Goal: Task Accomplishment & Management: Manage account settings

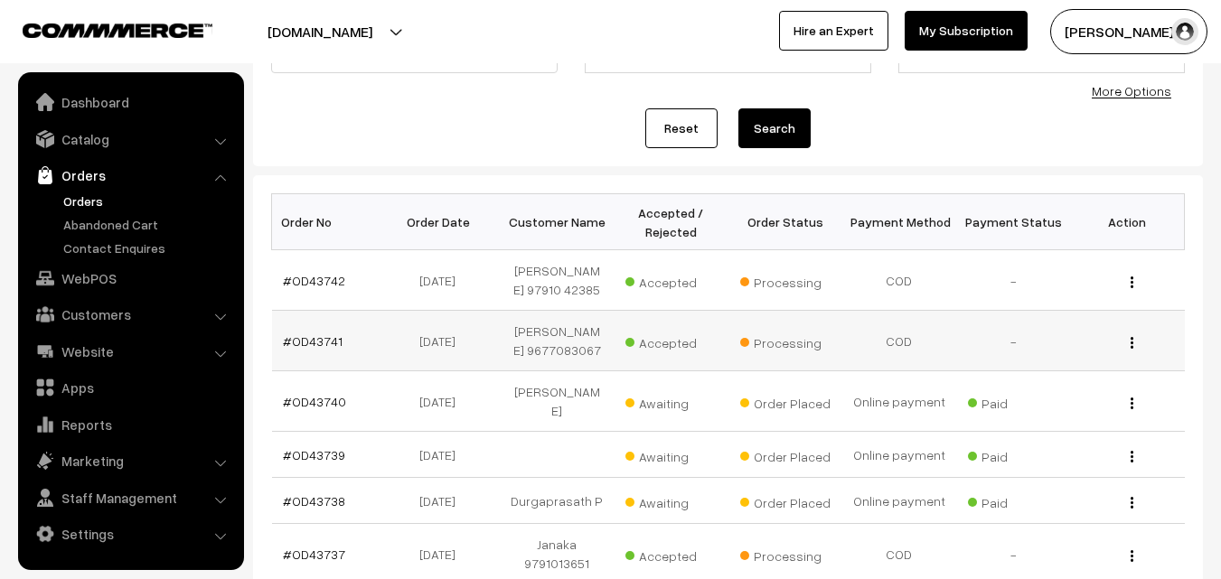
scroll to position [181, 0]
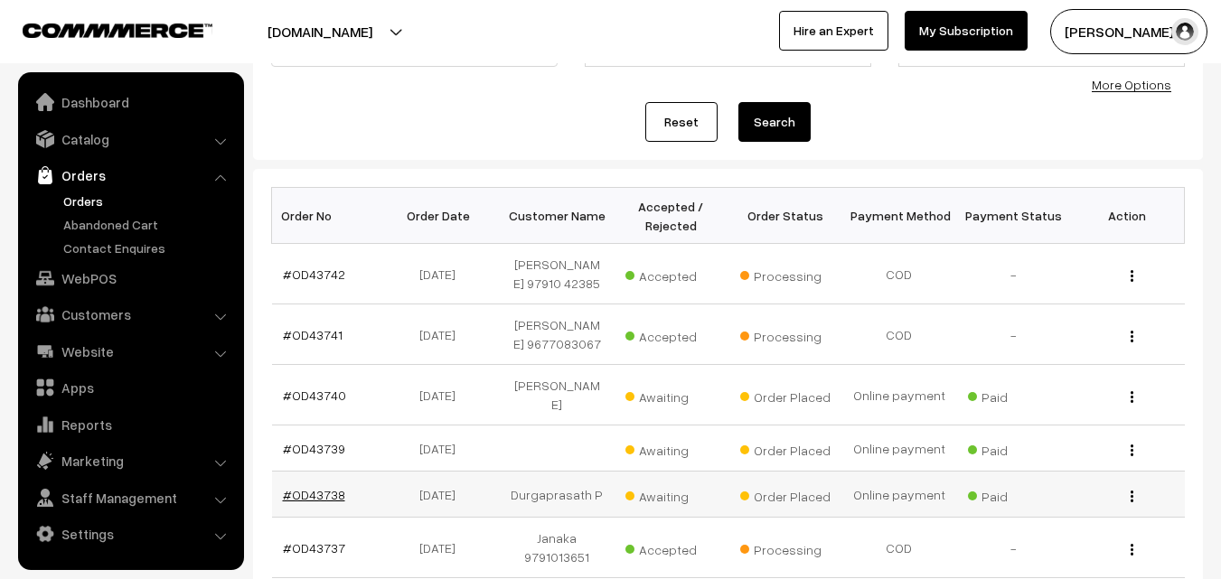
click at [324, 487] on link "#OD43738" at bounding box center [314, 494] width 62 height 15
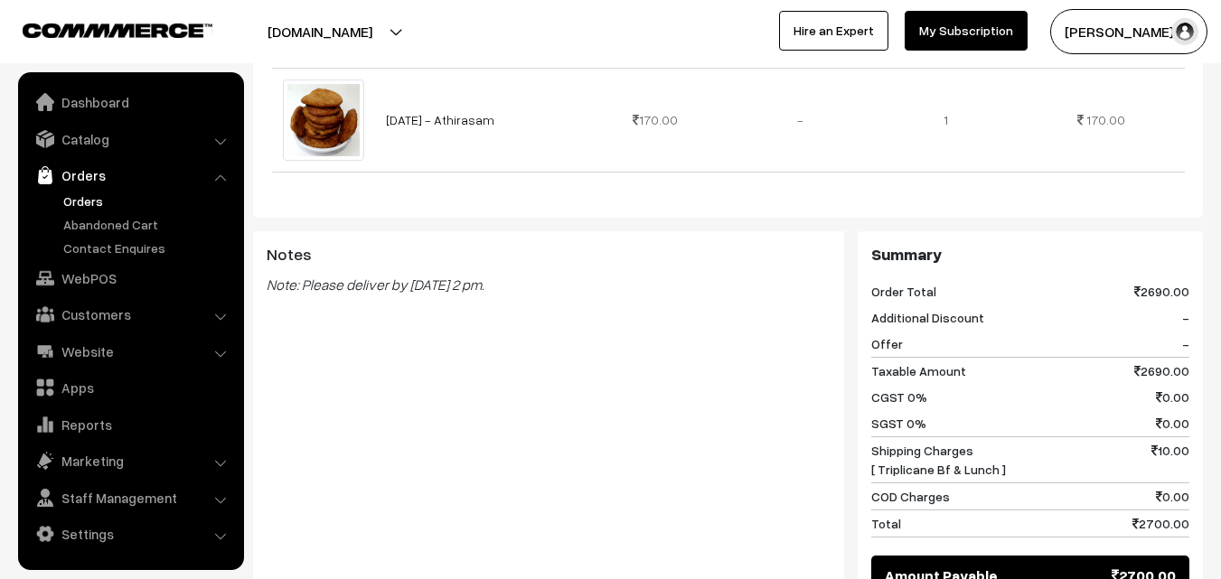
scroll to position [2350, 0]
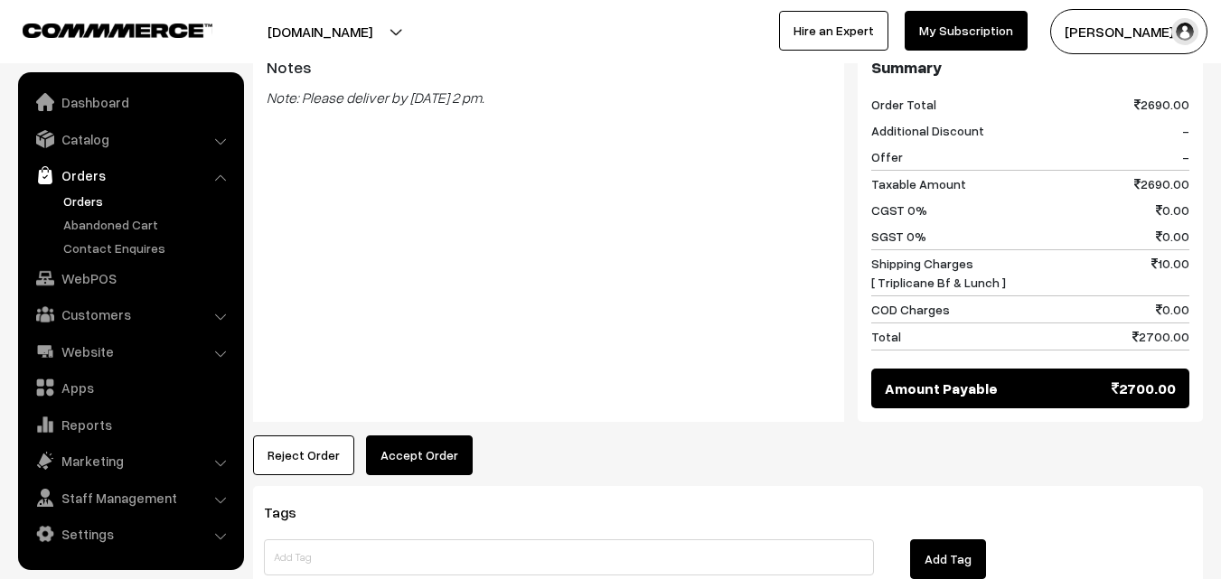
click at [454, 436] on button "Accept Order" at bounding box center [419, 456] width 107 height 40
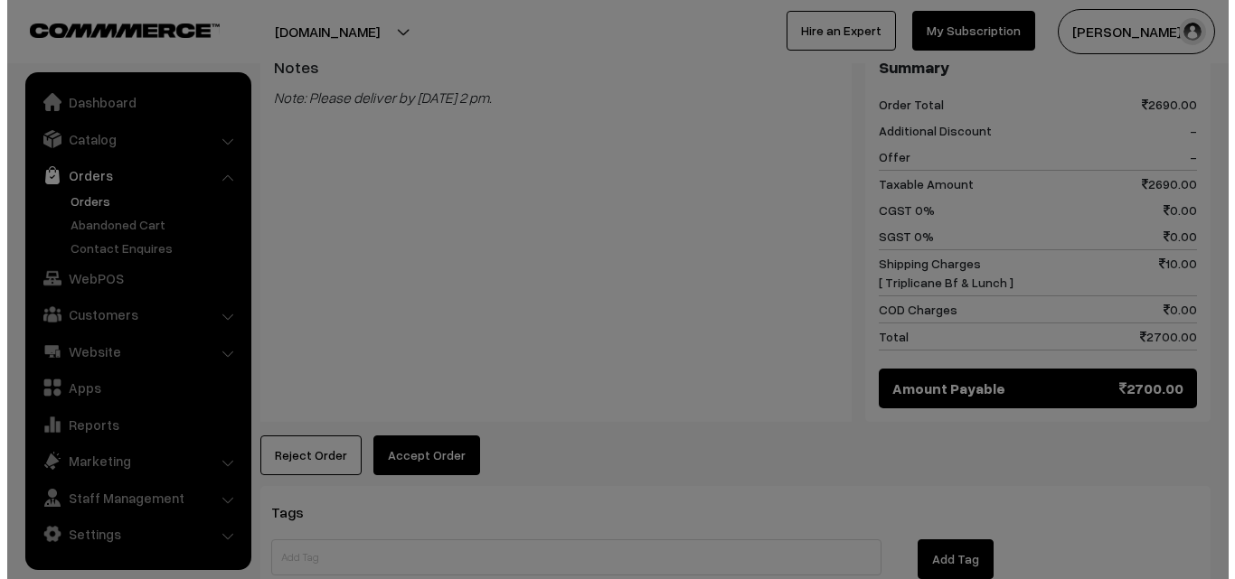
scroll to position [2375, 0]
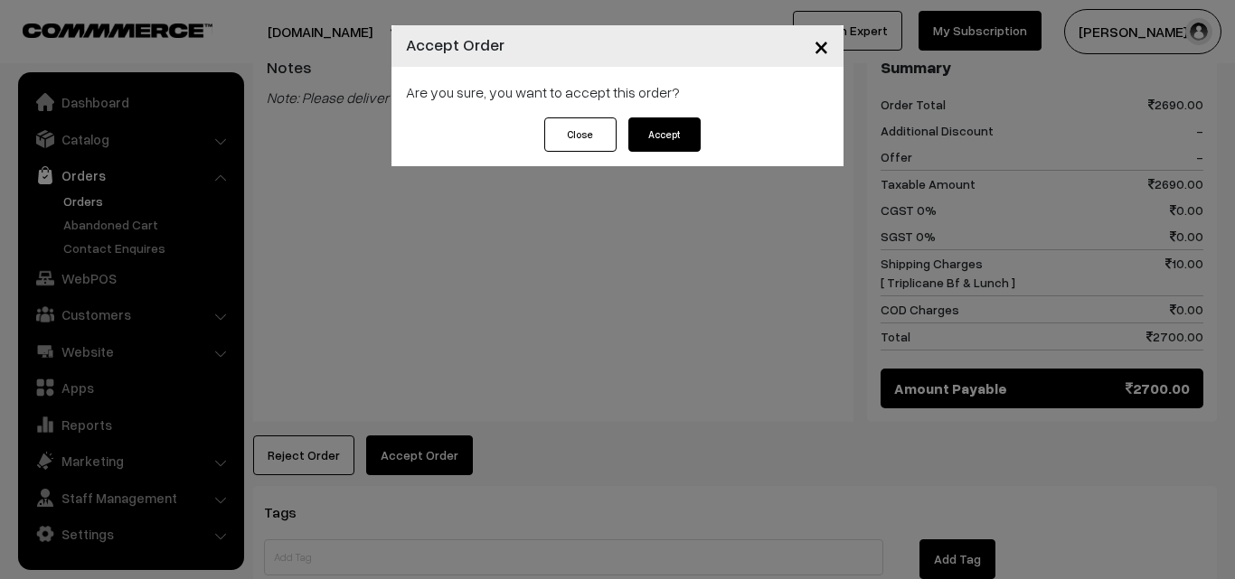
click at [645, 138] on button "Accept" at bounding box center [664, 135] width 72 height 34
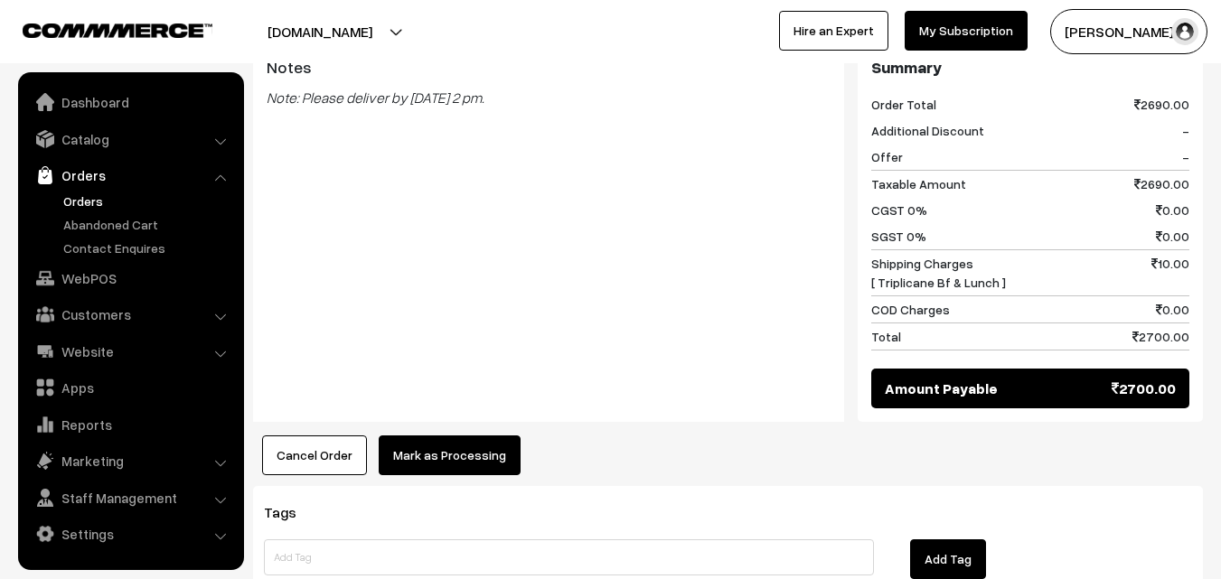
click at [408, 436] on button "Mark as Processing" at bounding box center [450, 456] width 142 height 40
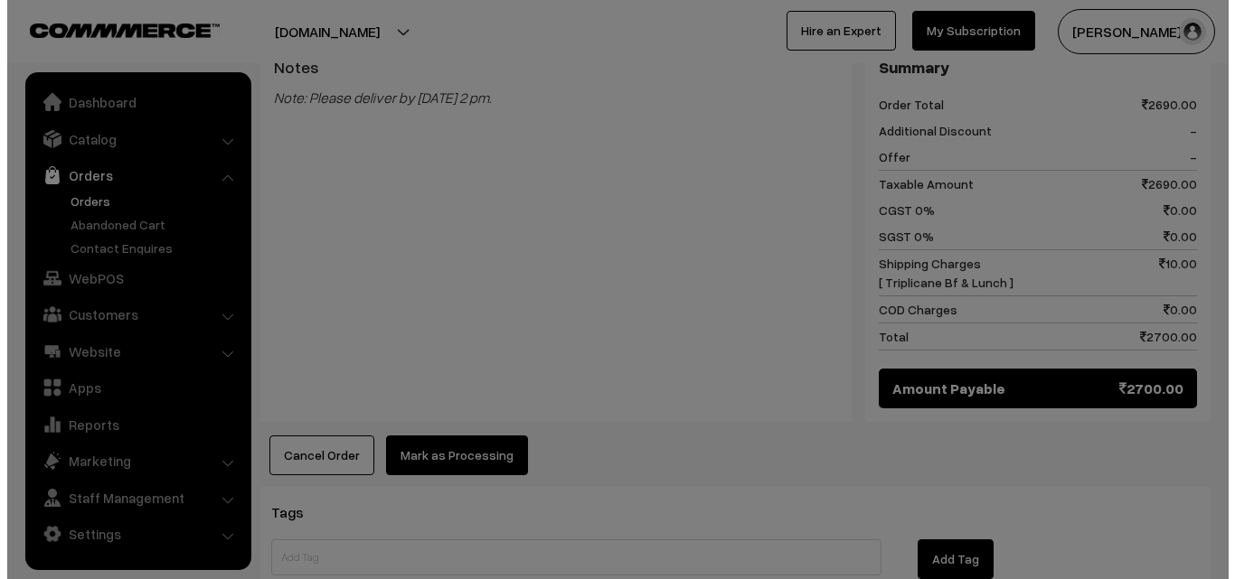
scroll to position [2375, 0]
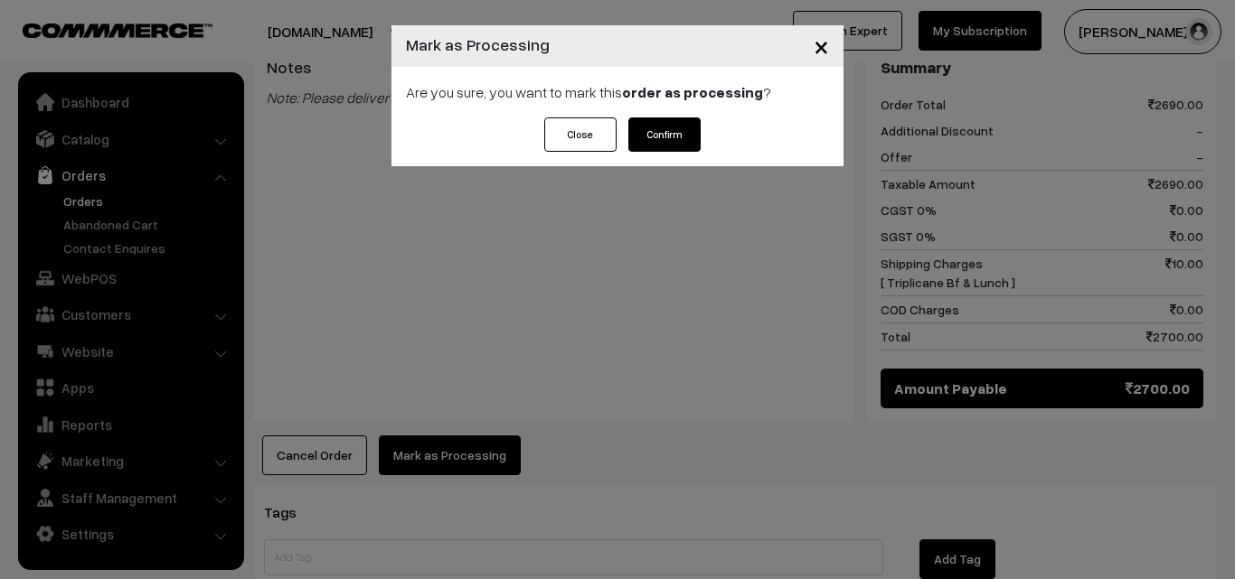
click at [653, 127] on button "Confirm" at bounding box center [664, 135] width 72 height 34
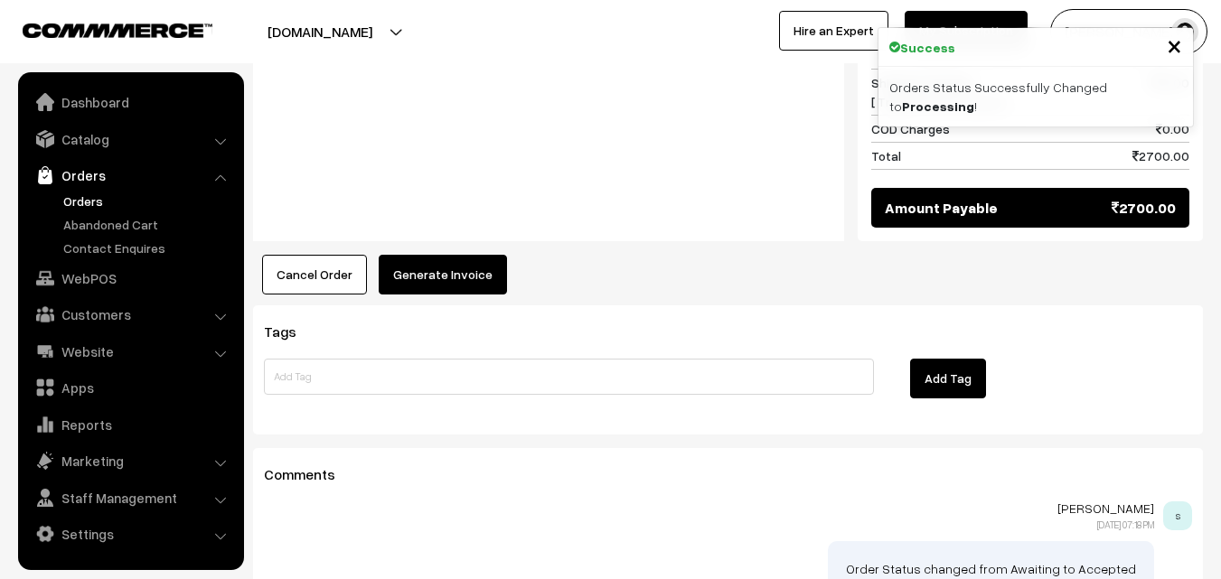
click at [417, 255] on button "Generate Invoice" at bounding box center [443, 275] width 128 height 40
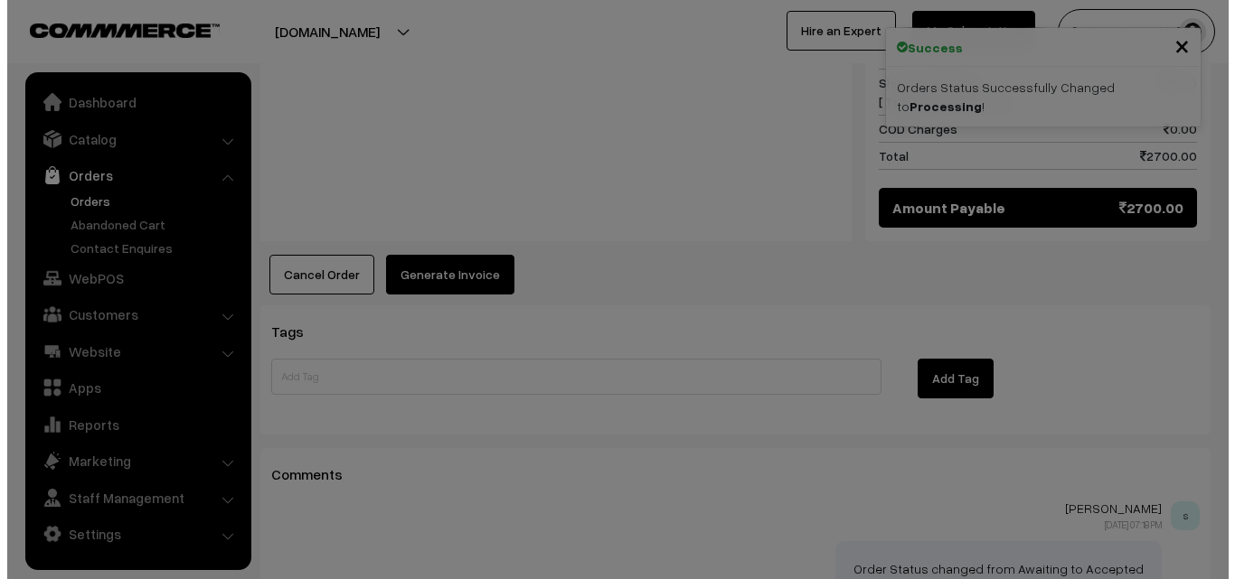
scroll to position [2555, 0]
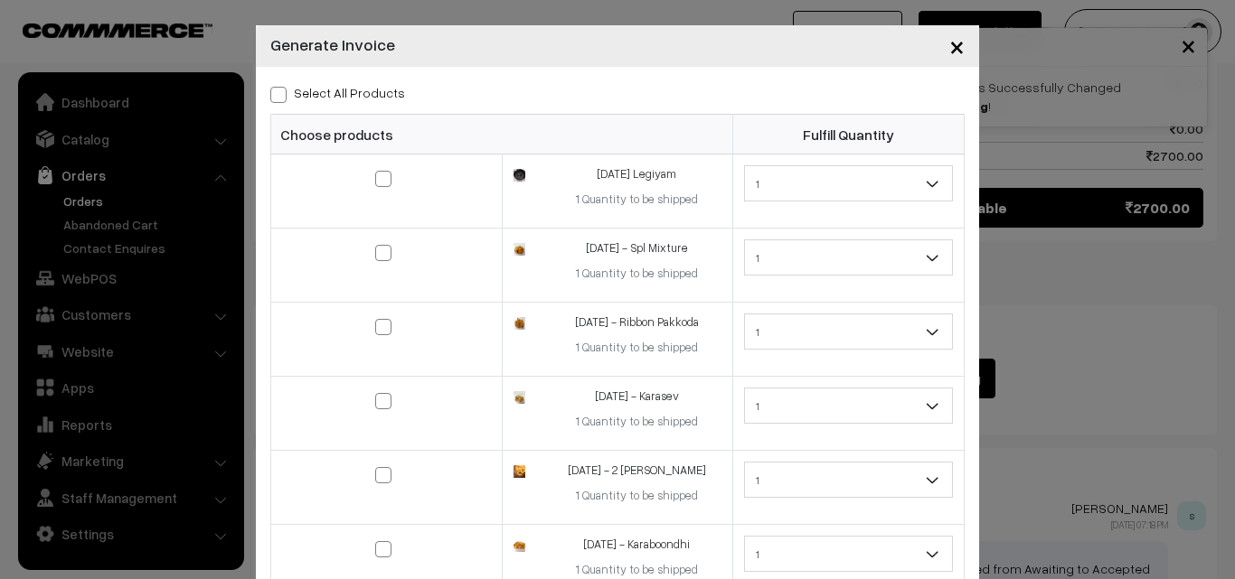
click at [270, 98] on span at bounding box center [278, 95] width 16 height 16
click at [270, 98] on input "Select All Products" at bounding box center [276, 92] width 12 height 12
checkbox input "true"
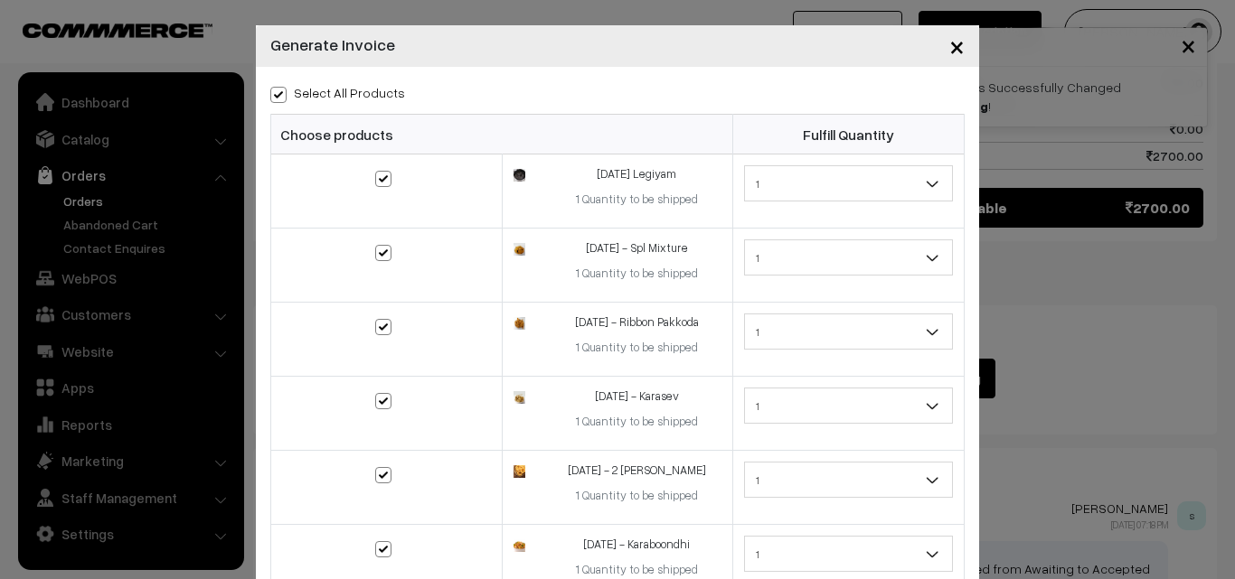
checkbox input "true"
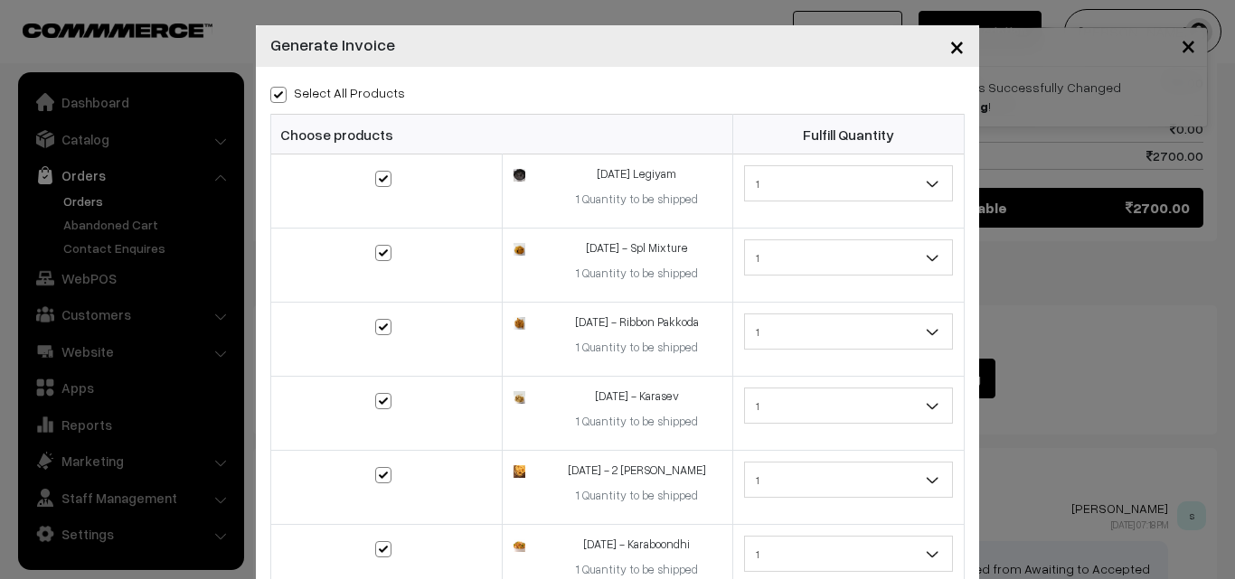
checkbox input "true"
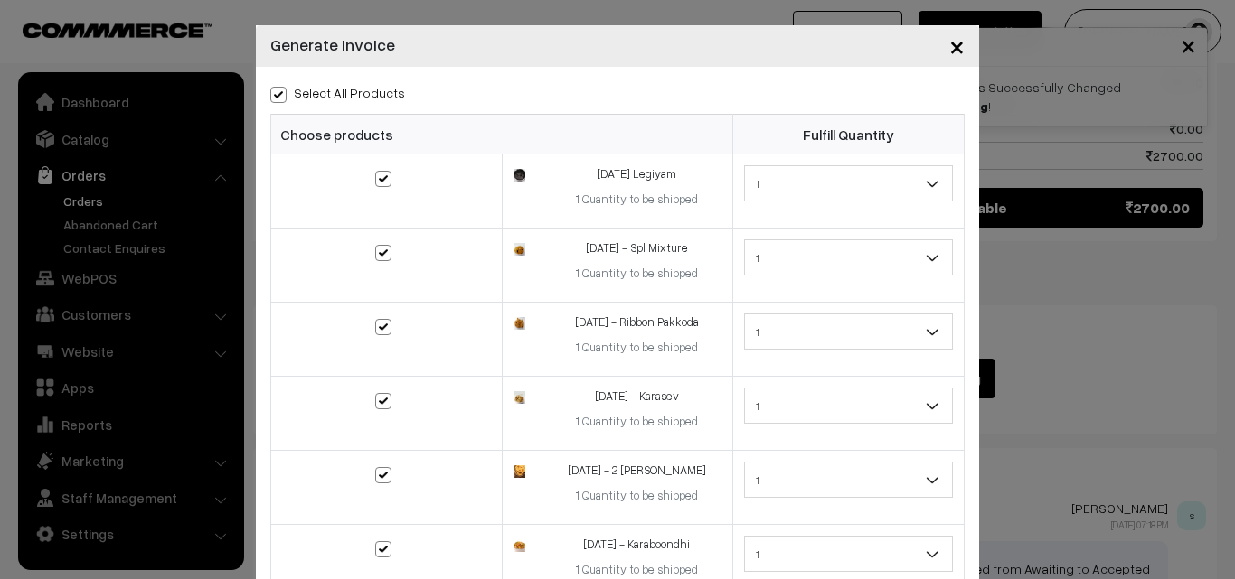
checkbox input "true"
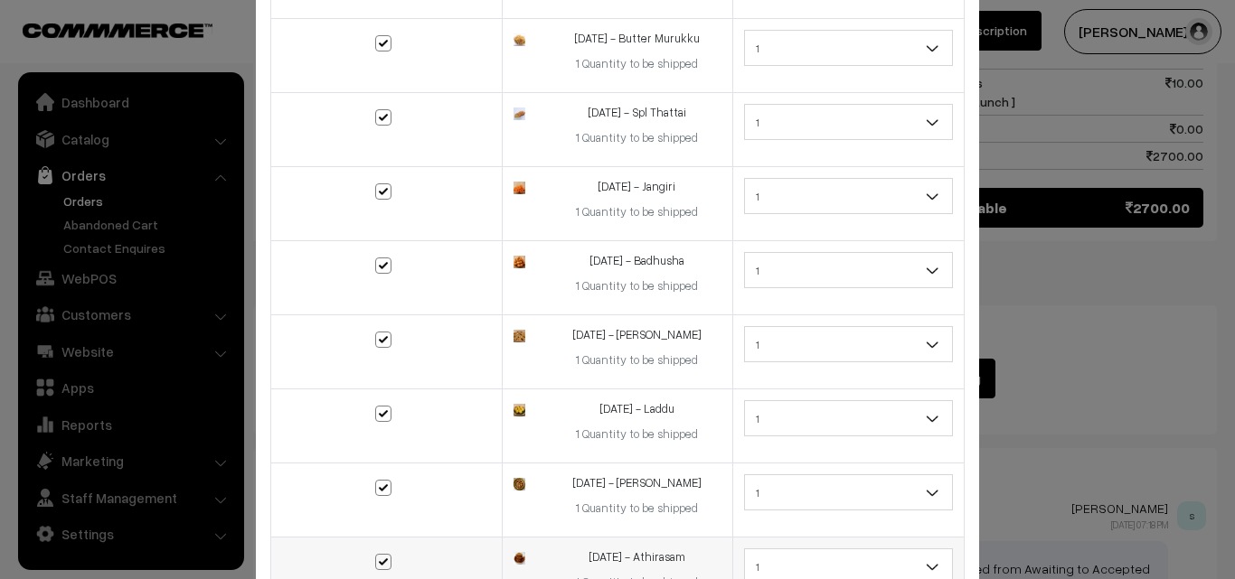
scroll to position [897, 0]
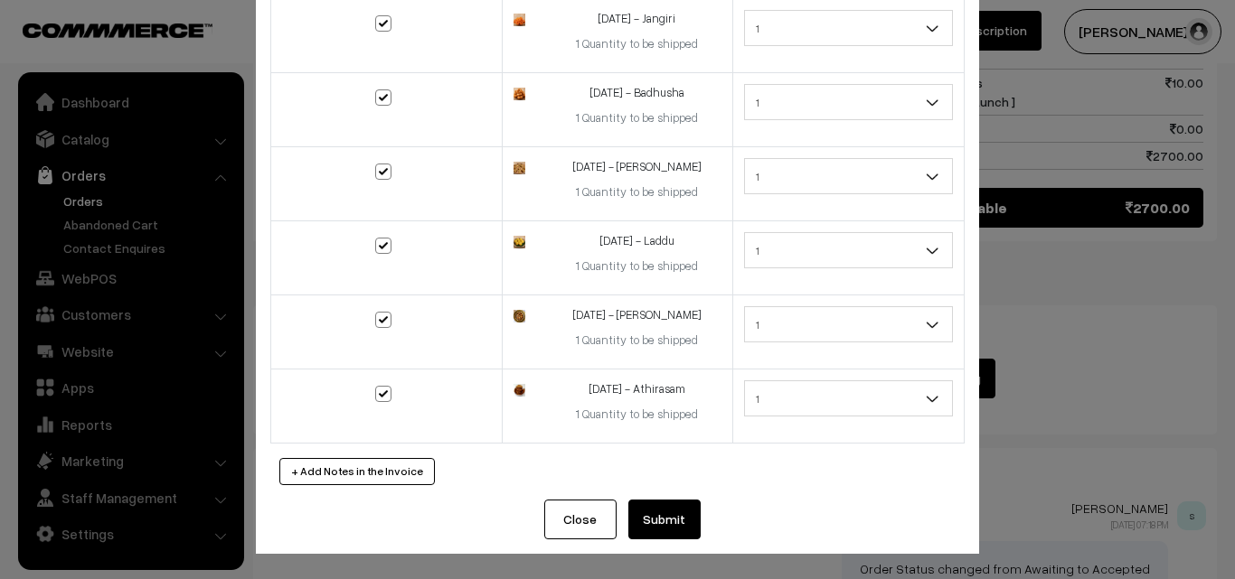
click at [670, 515] on button "Submit" at bounding box center [664, 520] width 72 height 40
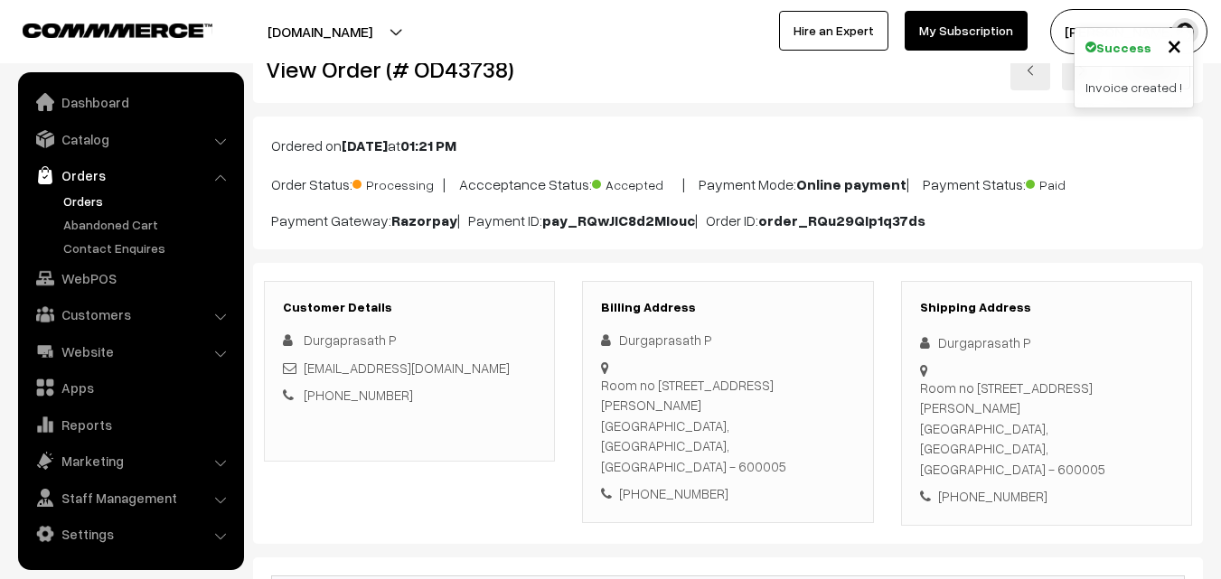
scroll to position [90, 0]
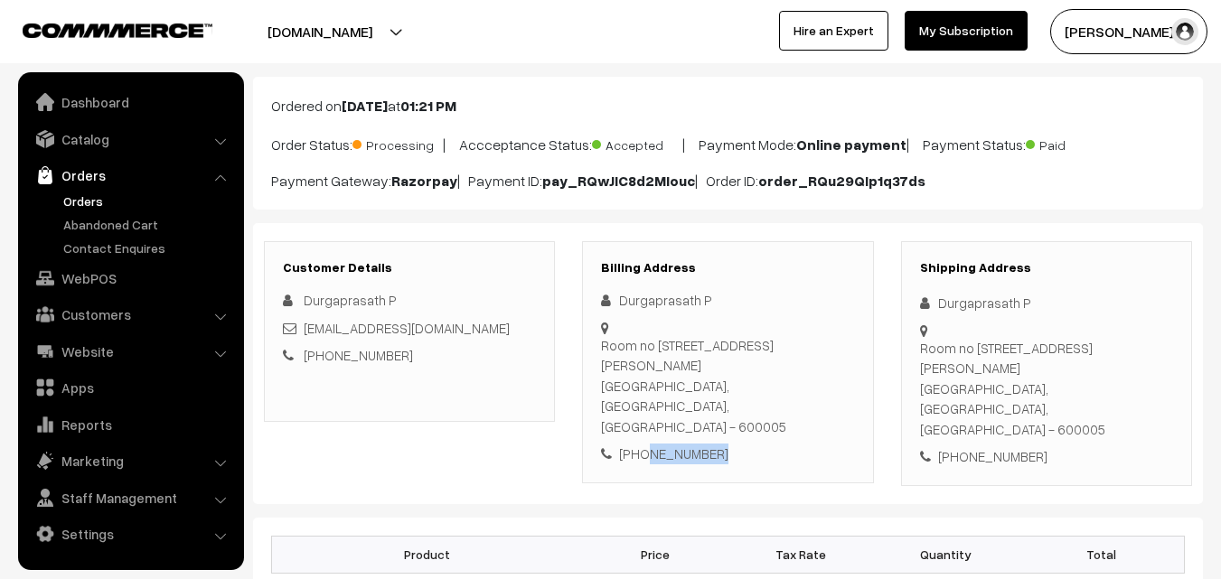
drag, startPoint x: 642, startPoint y: 416, endPoint x: 718, endPoint y: 428, distance: 76.8
click at [718, 428] on div "Billing Address Durgaprasath P Room no 203, ilah residency, OVM Street, chepauk…" at bounding box center [727, 362] width 291 height 242
copy div "8220899820"
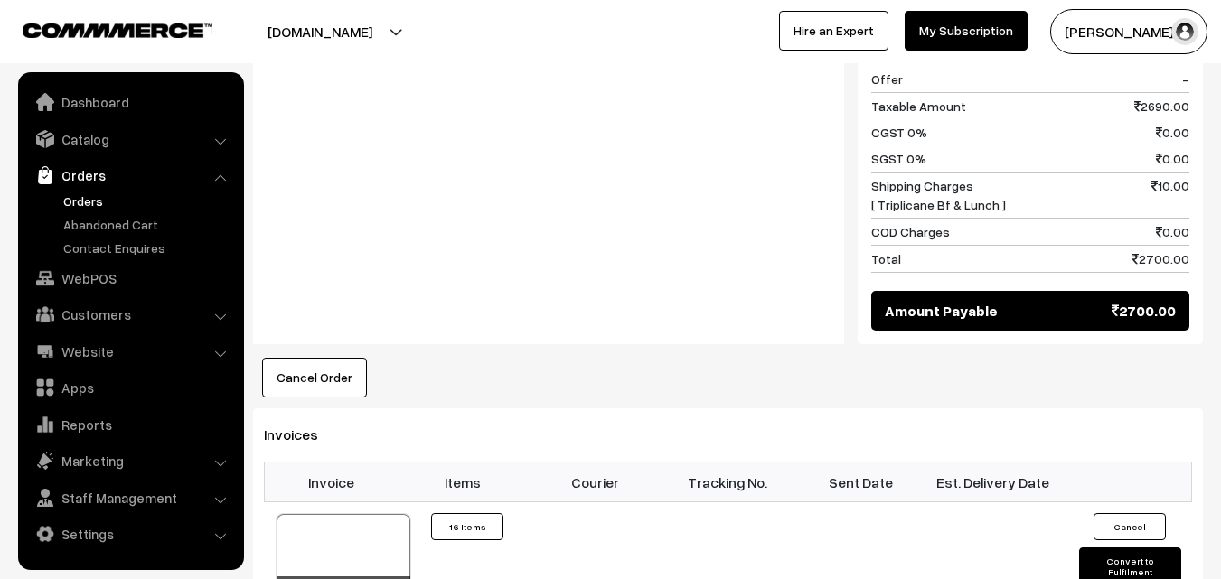
scroll to position [2531, 0]
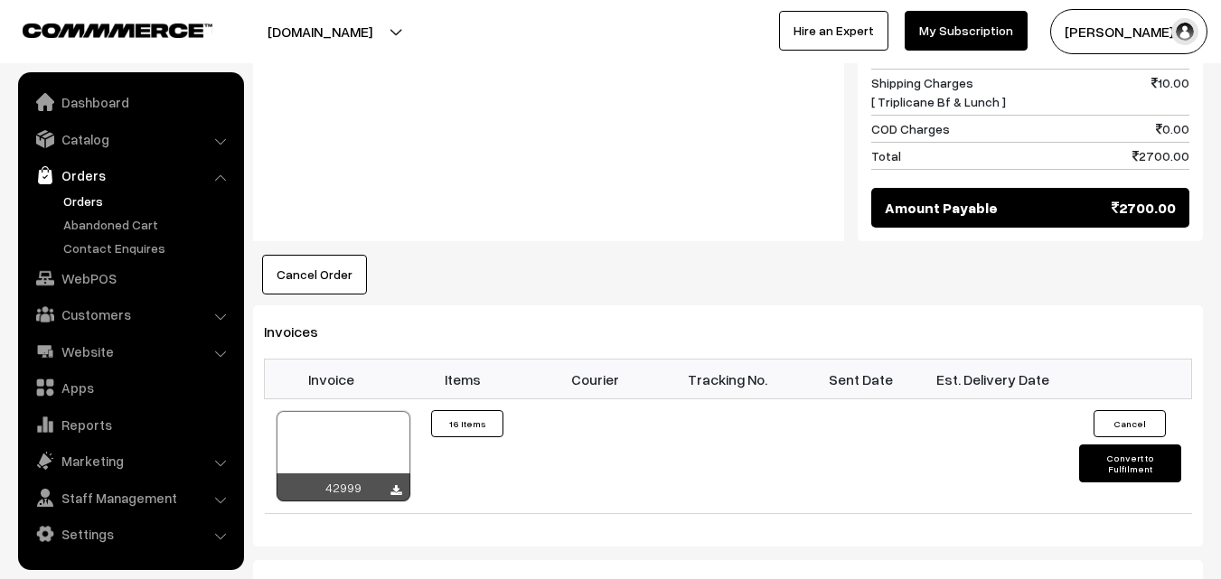
click at [343, 411] on div at bounding box center [344, 456] width 134 height 90
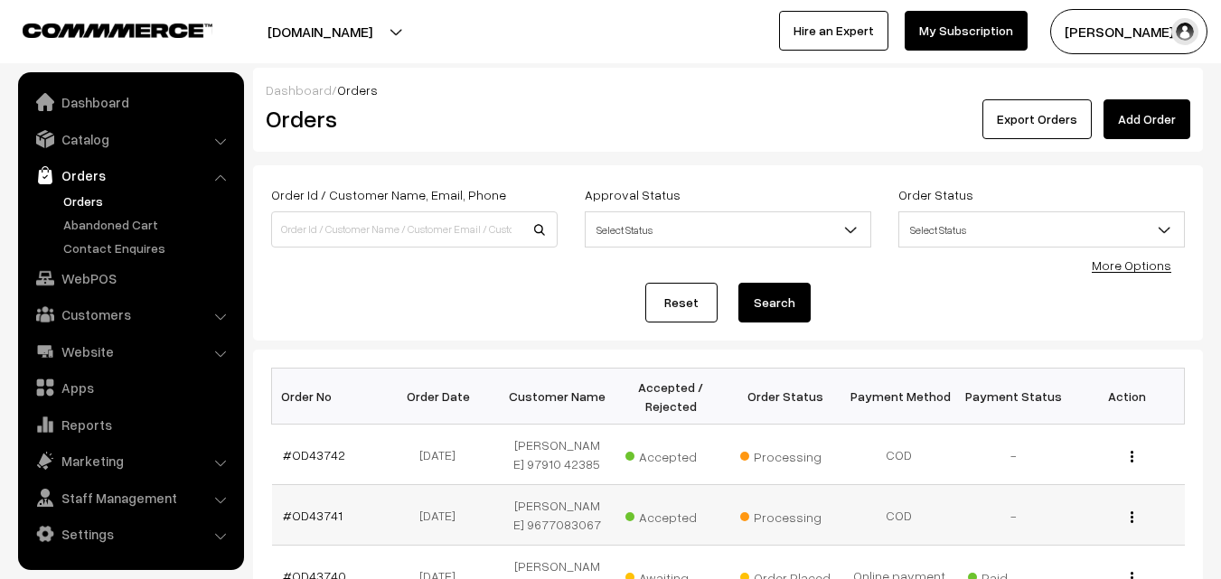
scroll to position [181, 0]
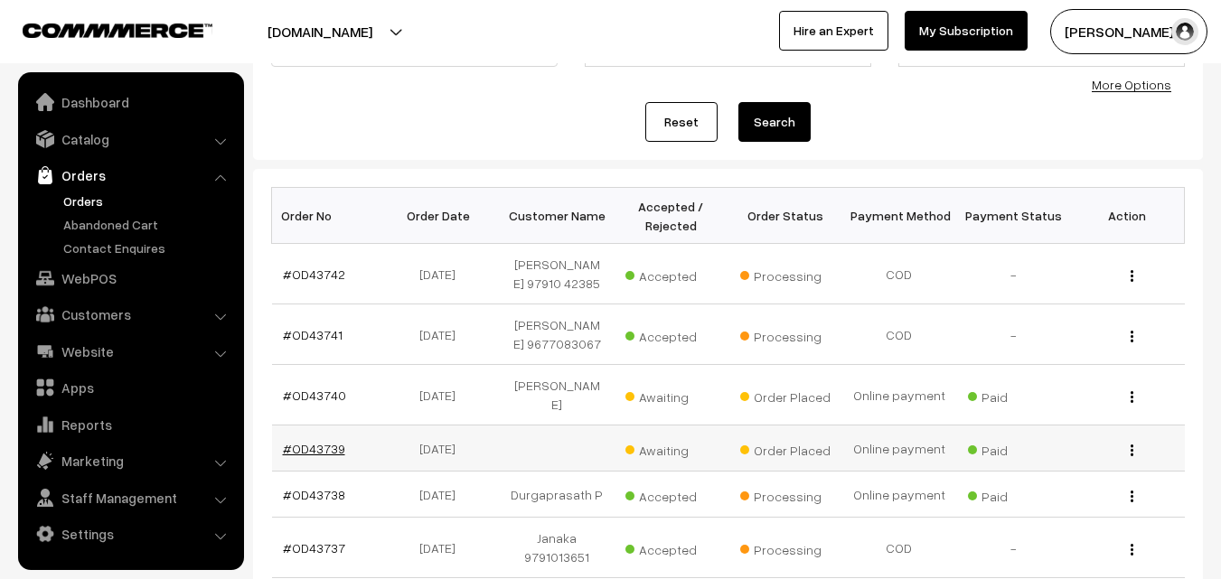
click at [336, 441] on link "#OD43739" at bounding box center [314, 448] width 62 height 15
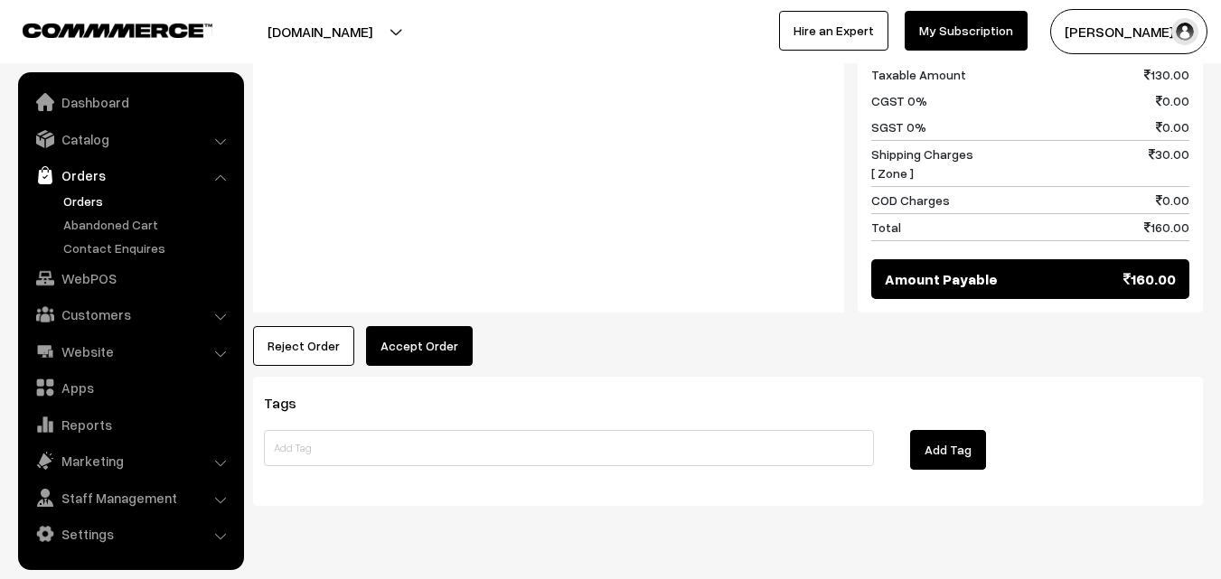
click at [444, 326] on button "Accept Order" at bounding box center [419, 346] width 107 height 40
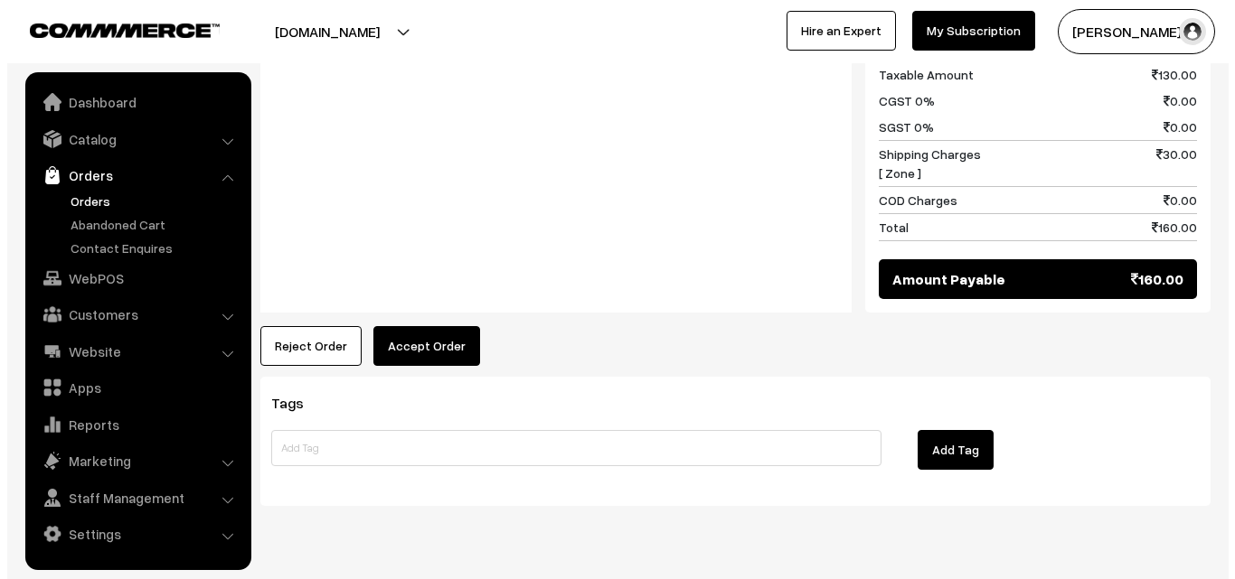
scroll to position [974, 0]
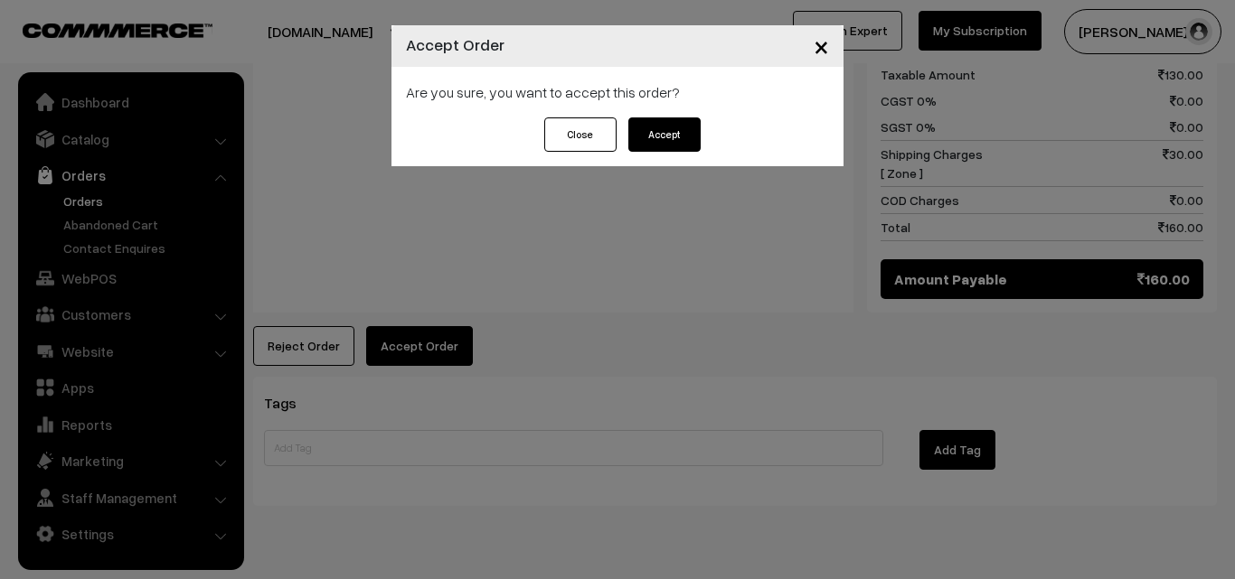
click at [635, 144] on button "Accept" at bounding box center [664, 135] width 72 height 34
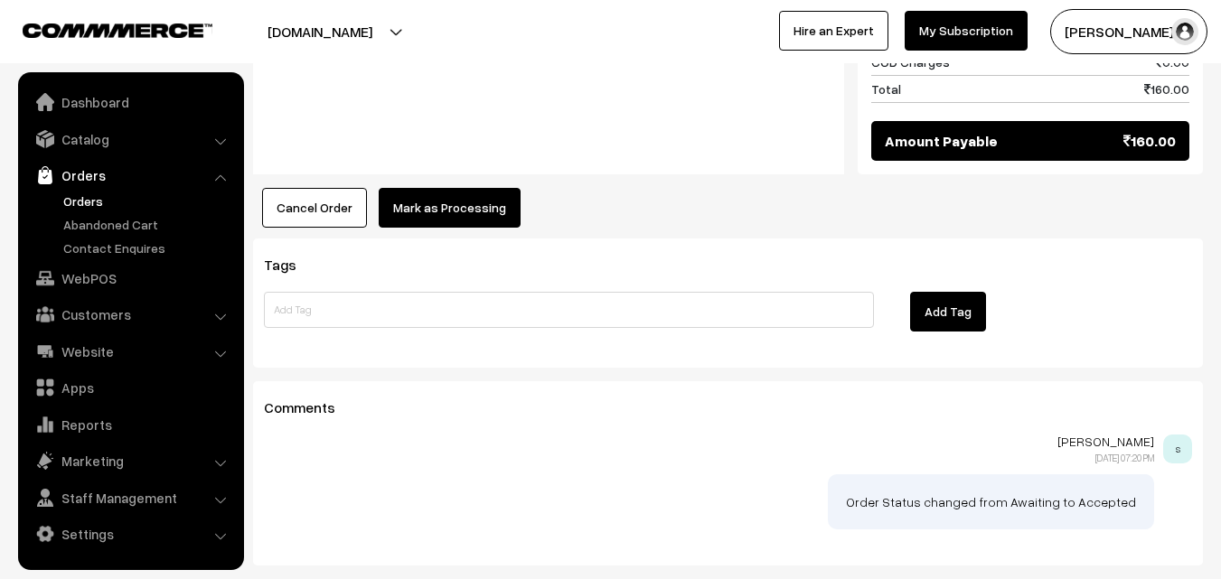
scroll to position [1169, 0]
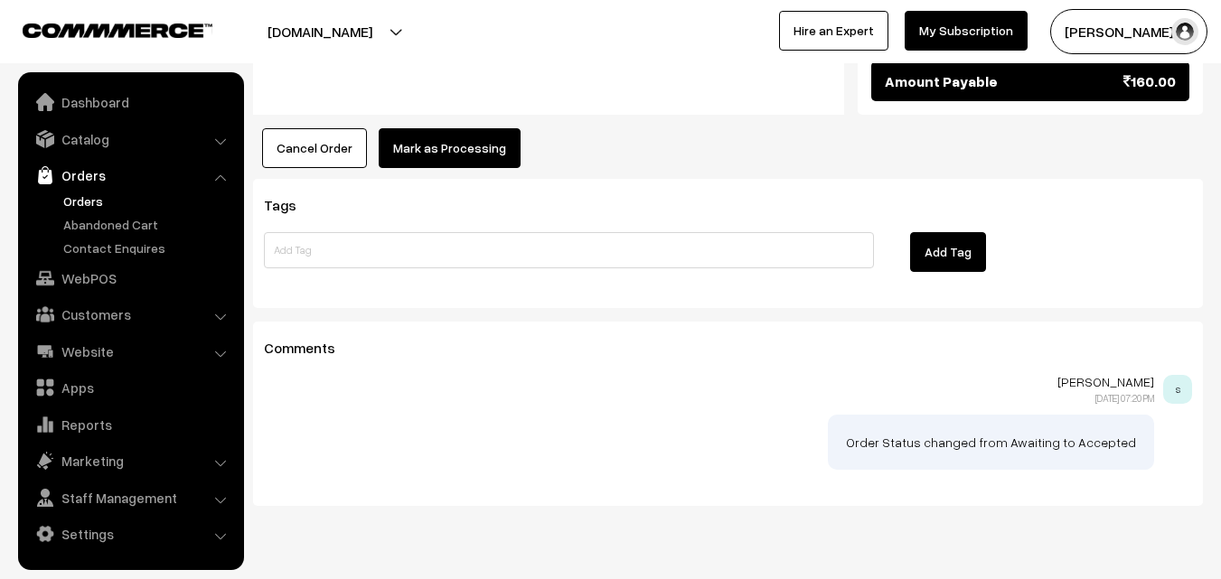
click at [442, 128] on button "Mark as Processing" at bounding box center [450, 148] width 142 height 40
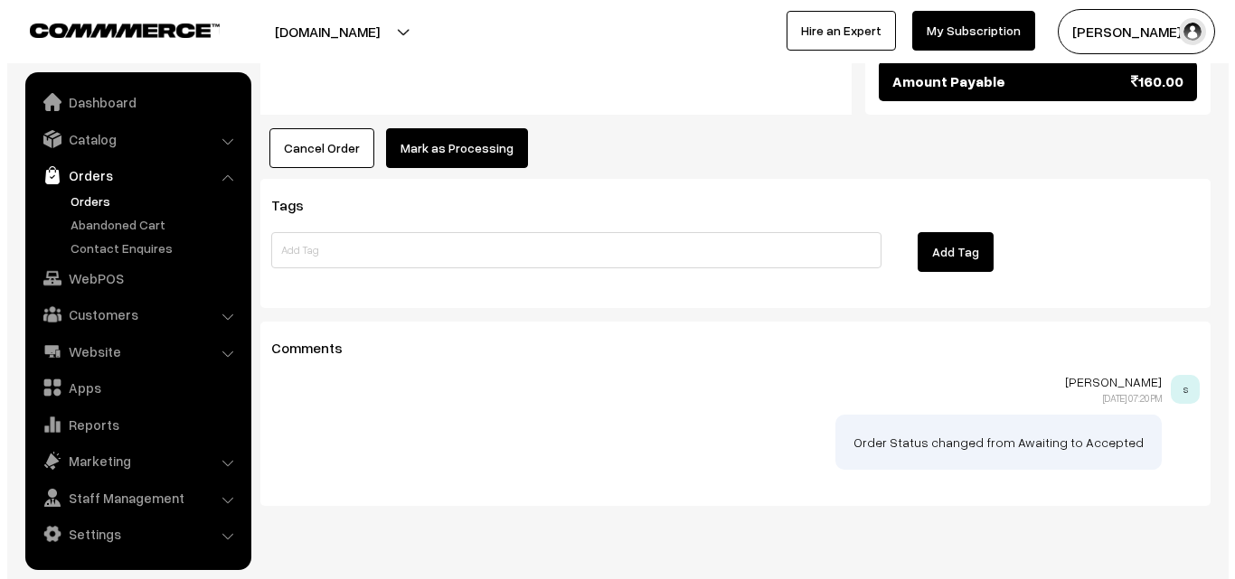
scroll to position [1172, 0]
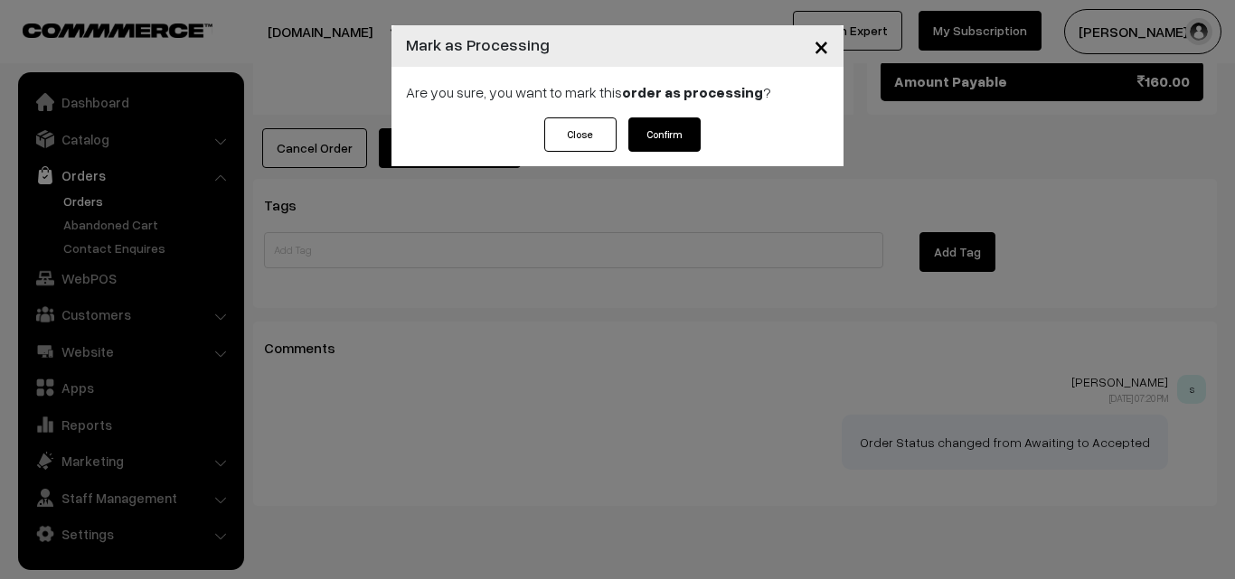
click at [675, 144] on button "Confirm" at bounding box center [664, 135] width 72 height 34
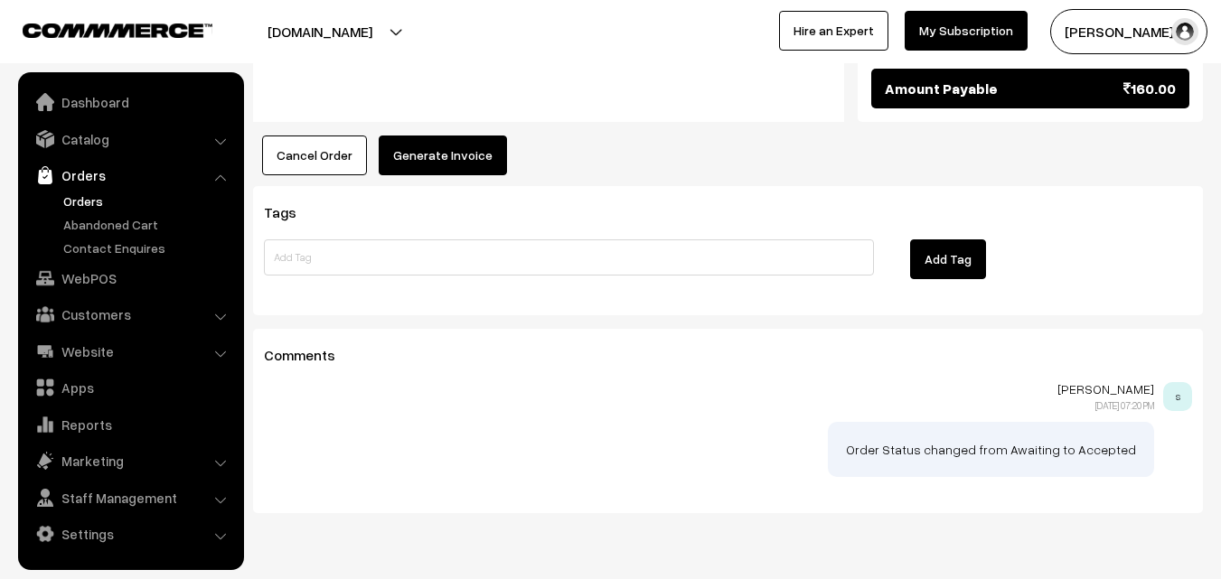
scroll to position [1169, 0]
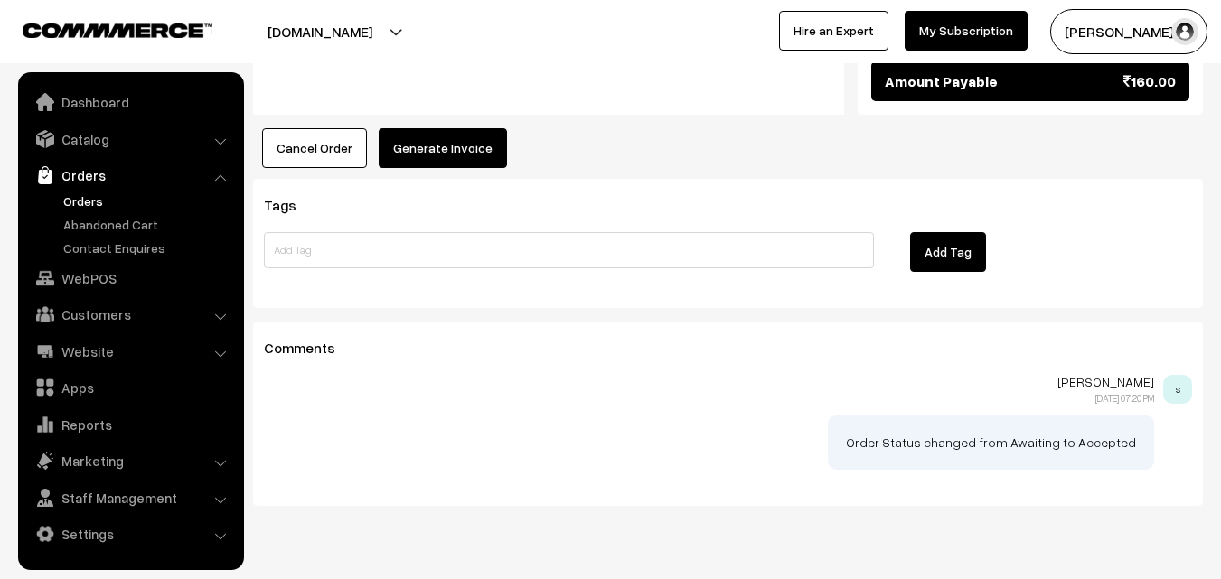
click at [459, 128] on button "Generate Invoice" at bounding box center [443, 148] width 128 height 40
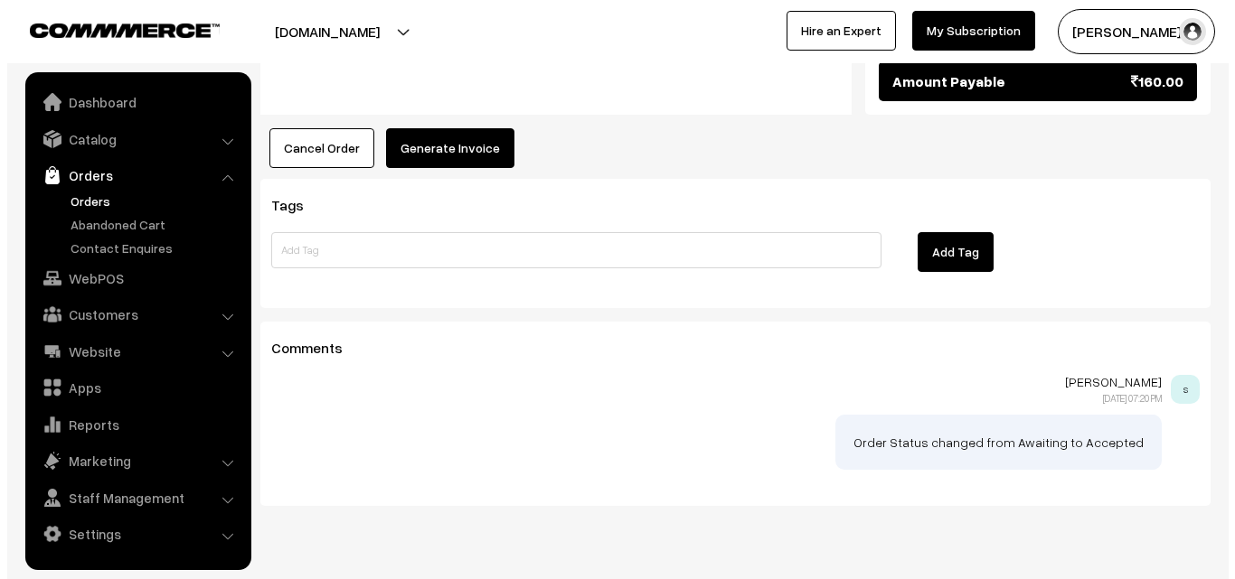
scroll to position [1172, 0]
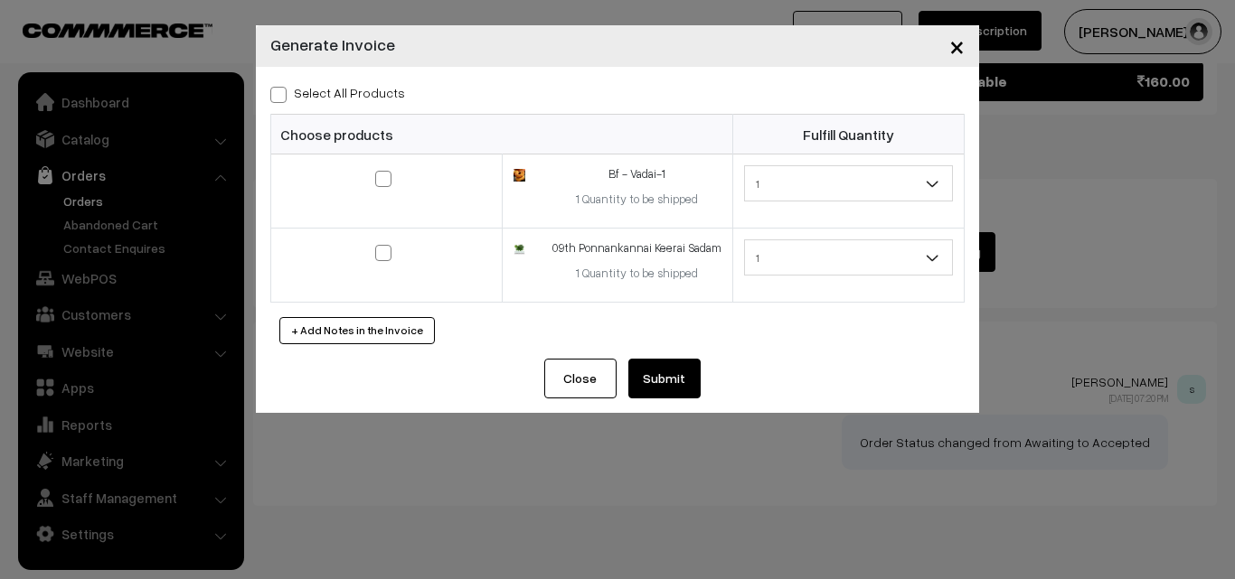
click at [279, 97] on span at bounding box center [278, 95] width 16 height 16
click at [279, 97] on input "Select All Products" at bounding box center [276, 92] width 12 height 12
checkbox input "true"
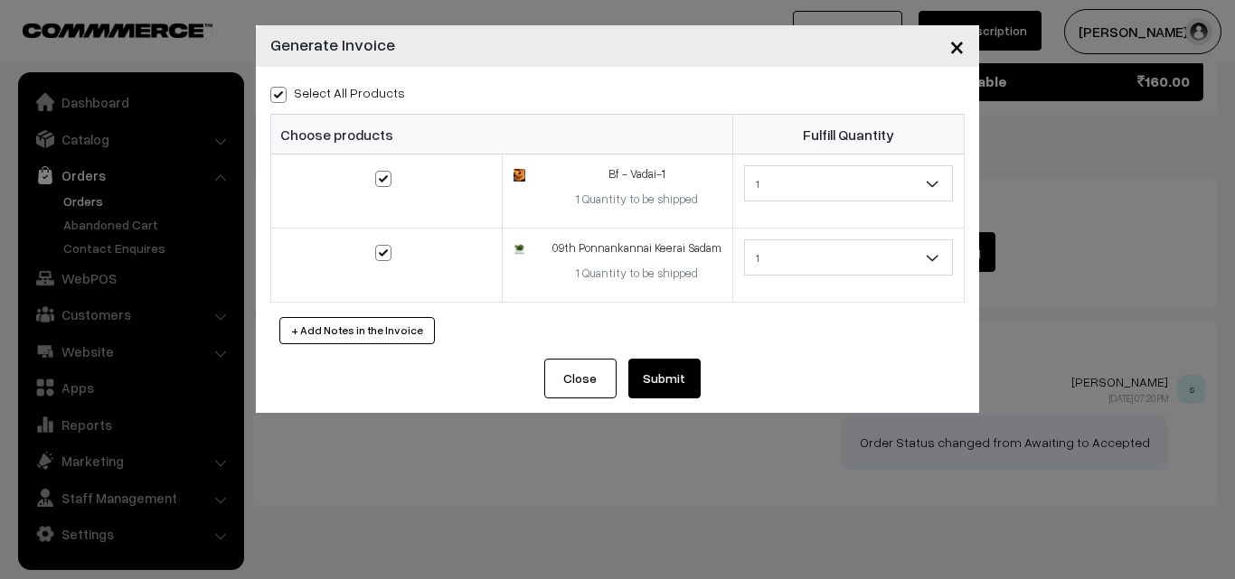
click at [656, 379] on button "Submit" at bounding box center [664, 379] width 72 height 40
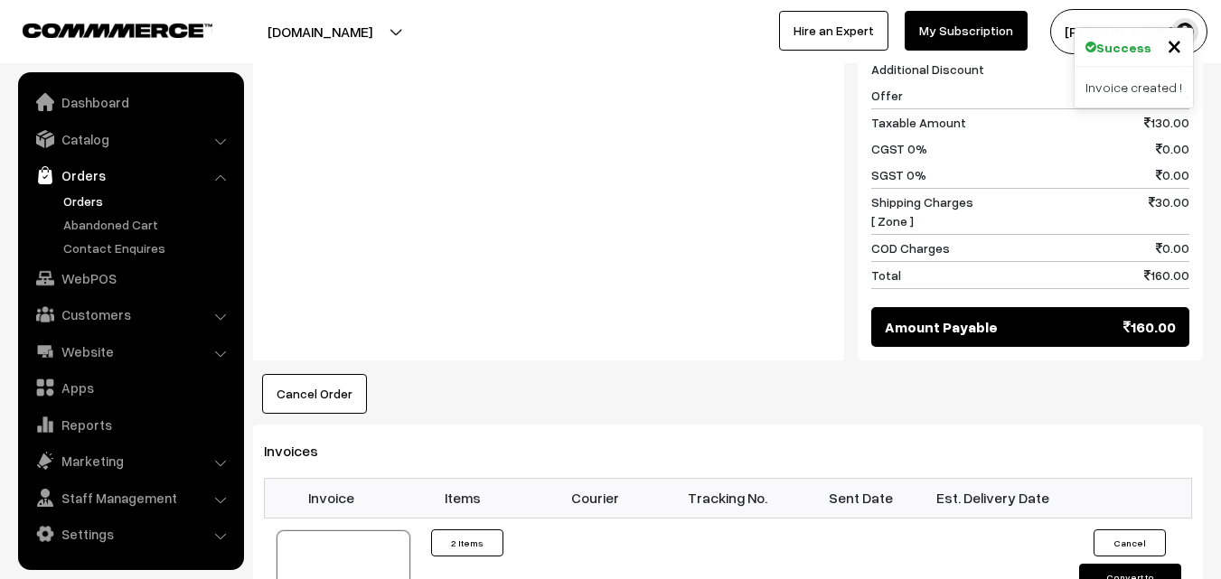
scroll to position [1078, 0]
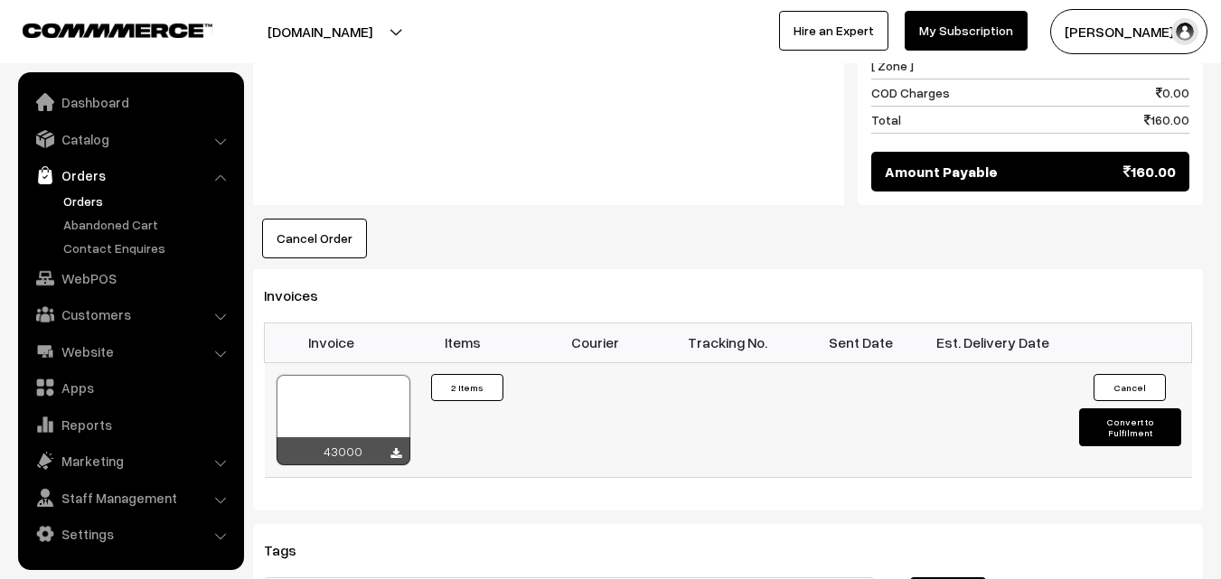
click at [381, 375] on div at bounding box center [344, 420] width 134 height 90
click at [97, 202] on link "Orders" at bounding box center [148, 201] width 179 height 19
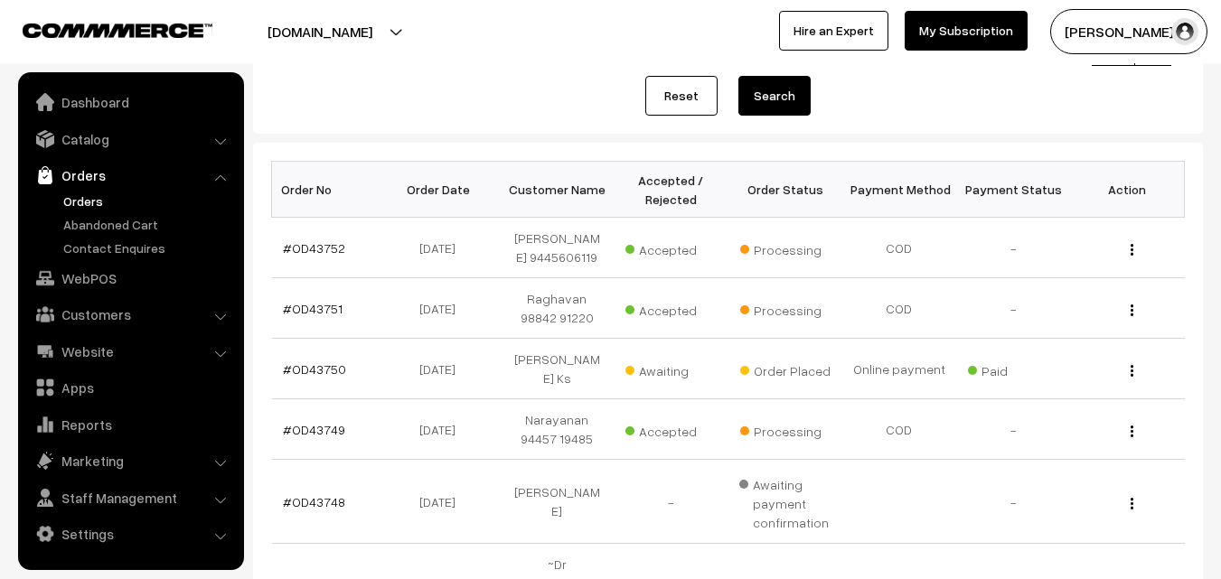
scroll to position [181, 0]
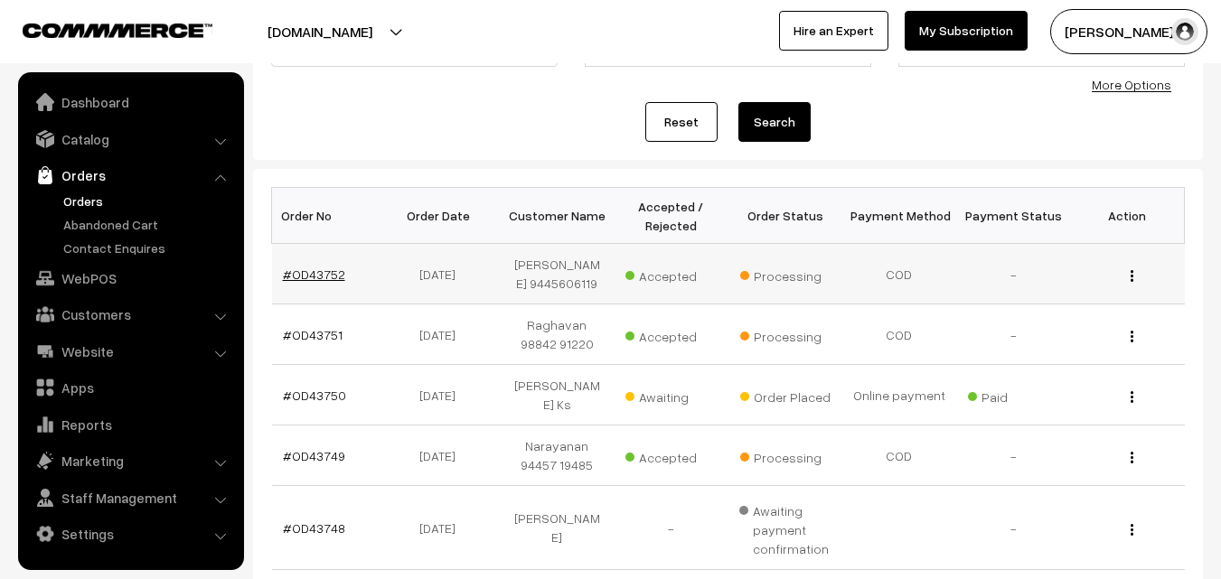
click at [325, 276] on link "#OD43752" at bounding box center [314, 274] width 62 height 15
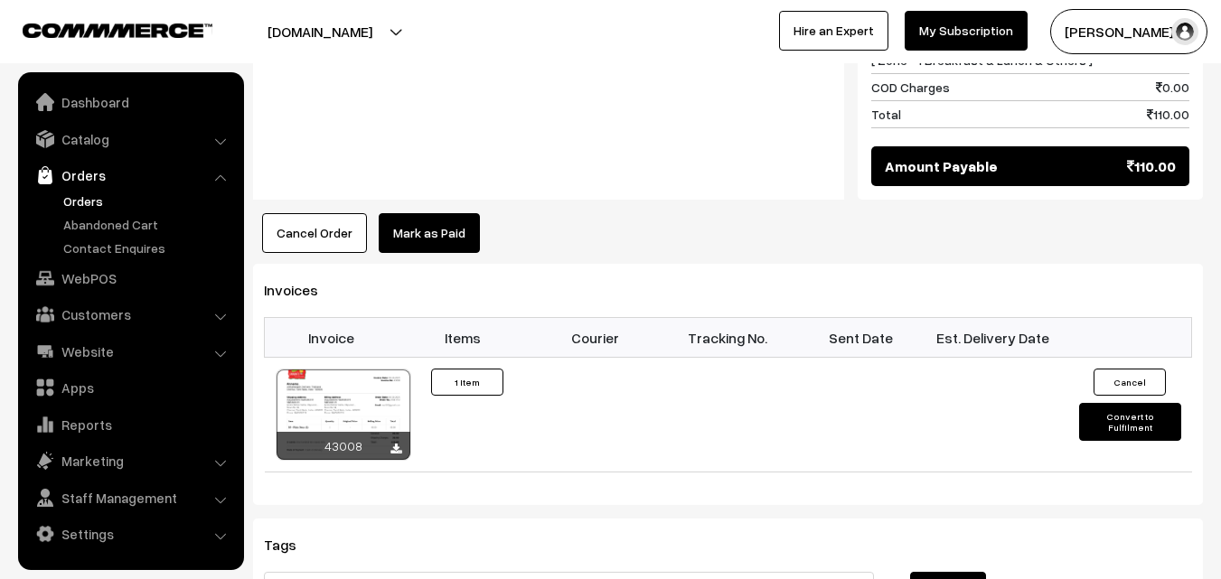
scroll to position [1175, 0]
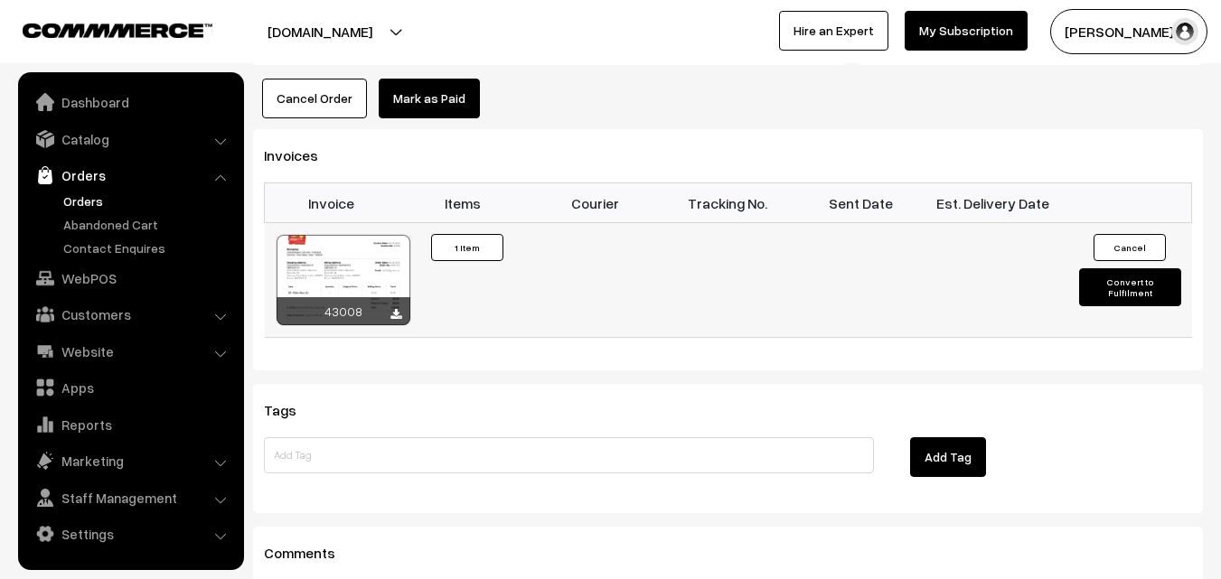
click at [385, 235] on div at bounding box center [344, 280] width 134 height 90
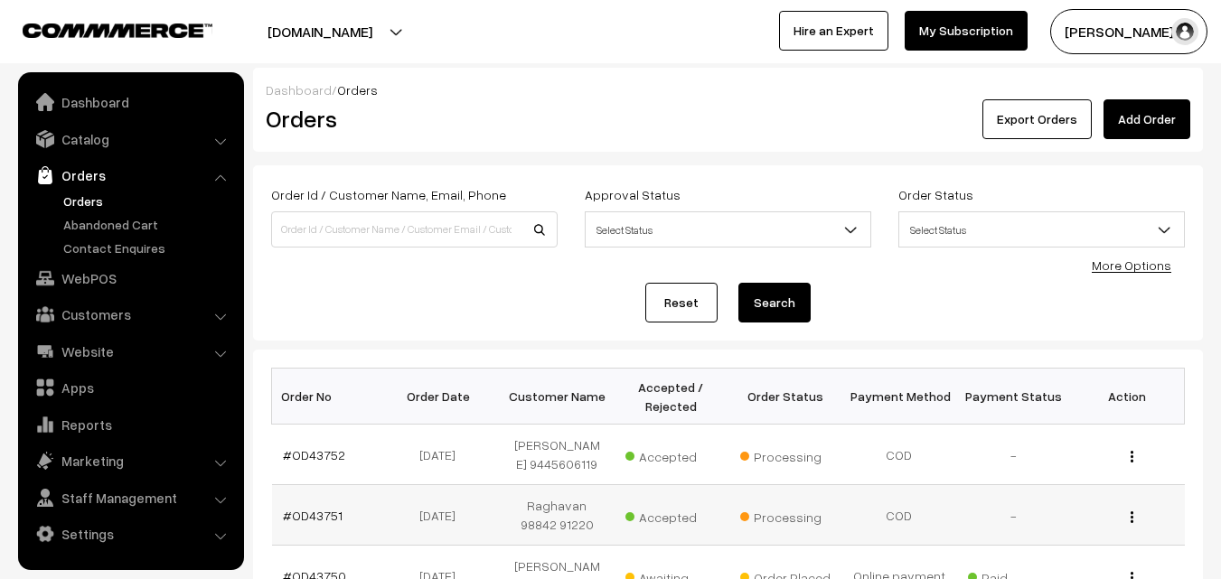
scroll to position [181, 0]
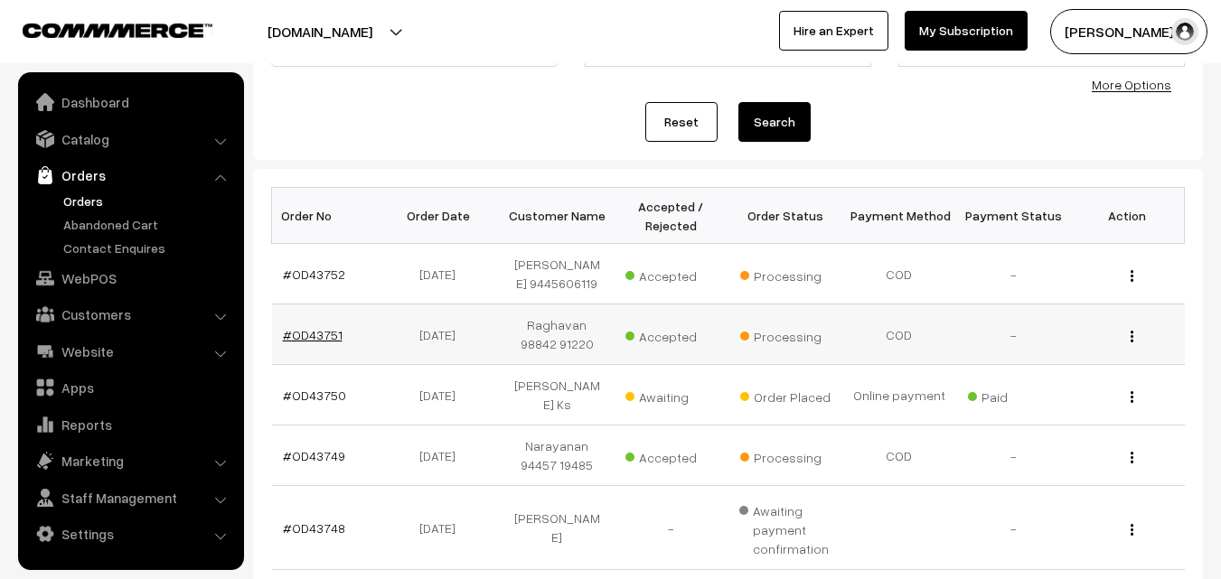
click at [334, 342] on link "#OD43751" at bounding box center [313, 334] width 60 height 15
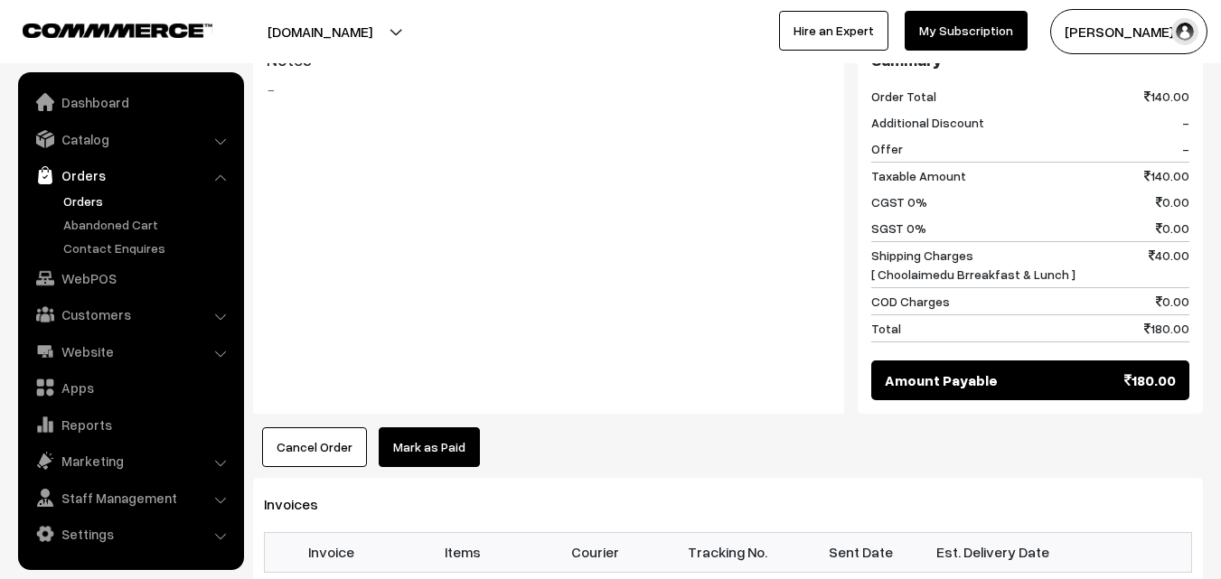
scroll to position [814, 0]
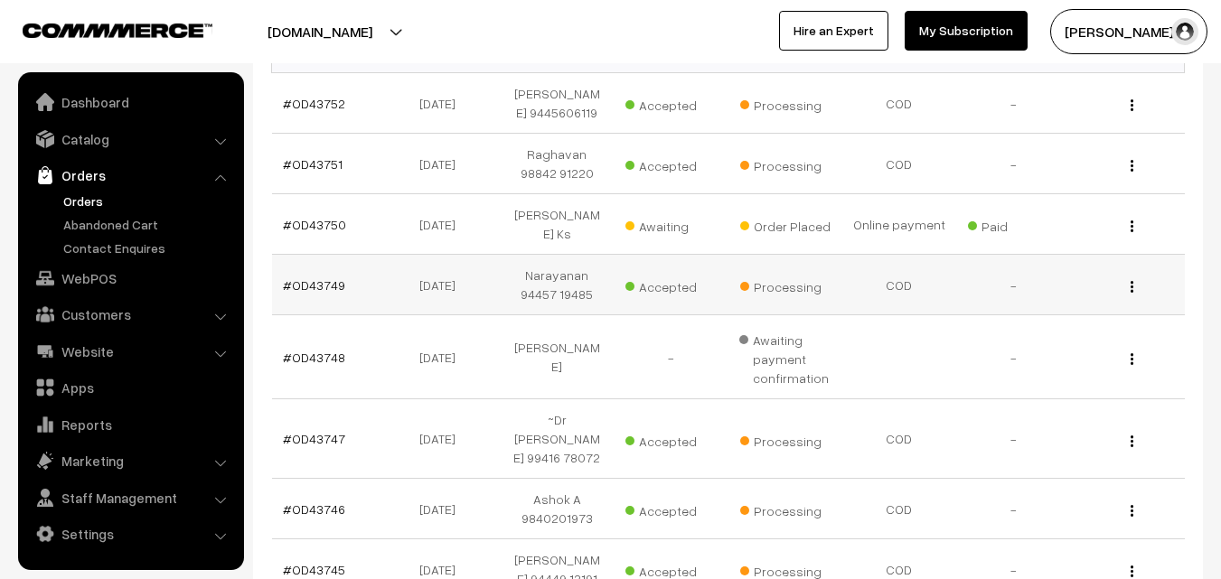
scroll to position [325, 0]
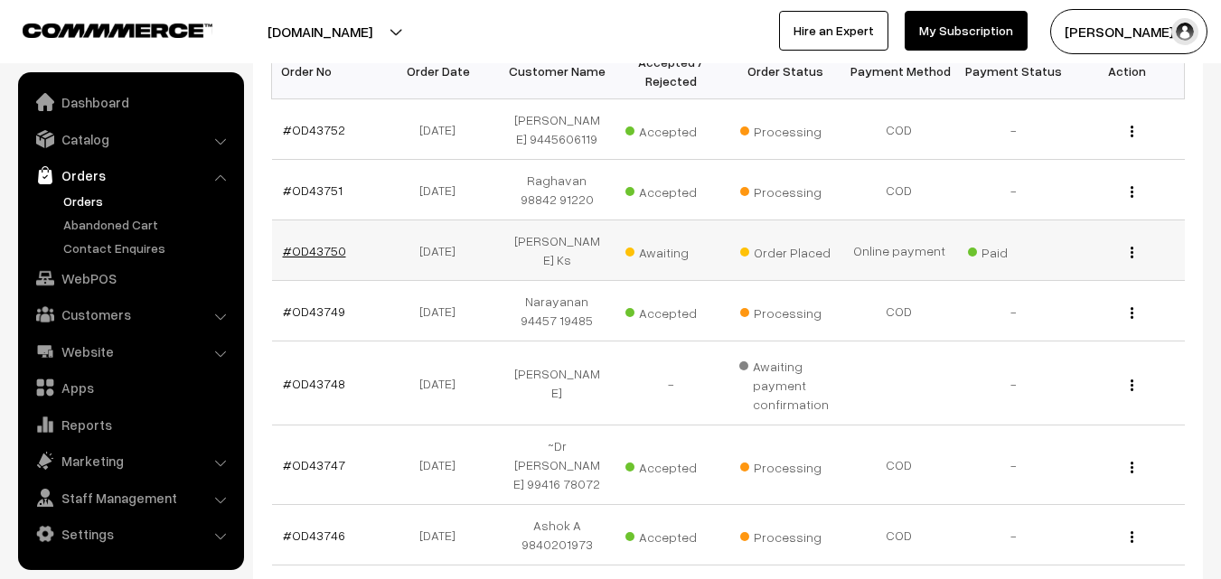
click at [328, 249] on link "#OD43750" at bounding box center [314, 250] width 63 height 15
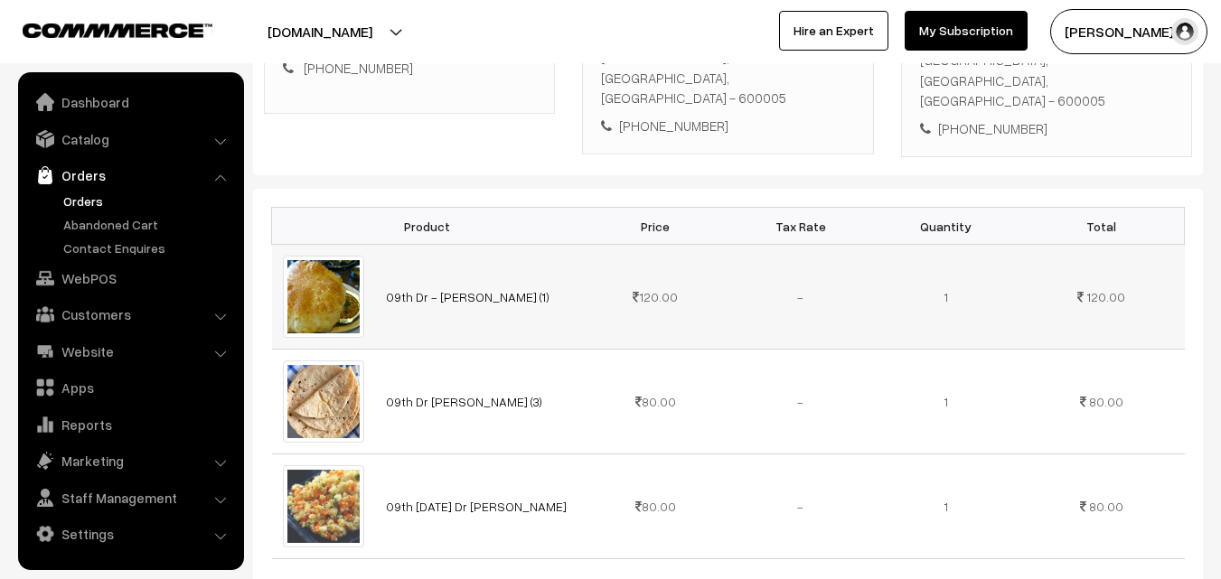
scroll to position [362, 0]
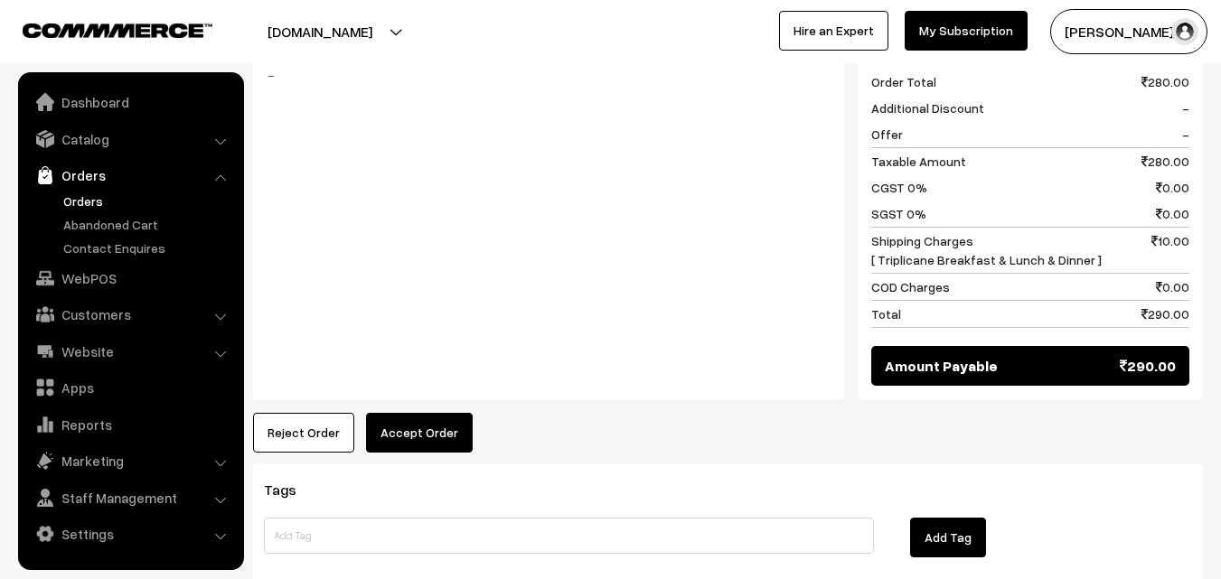
click at [453, 390] on div "Product Price Tax Rate Quantity Total 09th Dr - Chola Poori (1) 120.00 80.00" at bounding box center [728, 23] width 950 height 860
click at [447, 421] on button "Accept Order" at bounding box center [419, 433] width 107 height 40
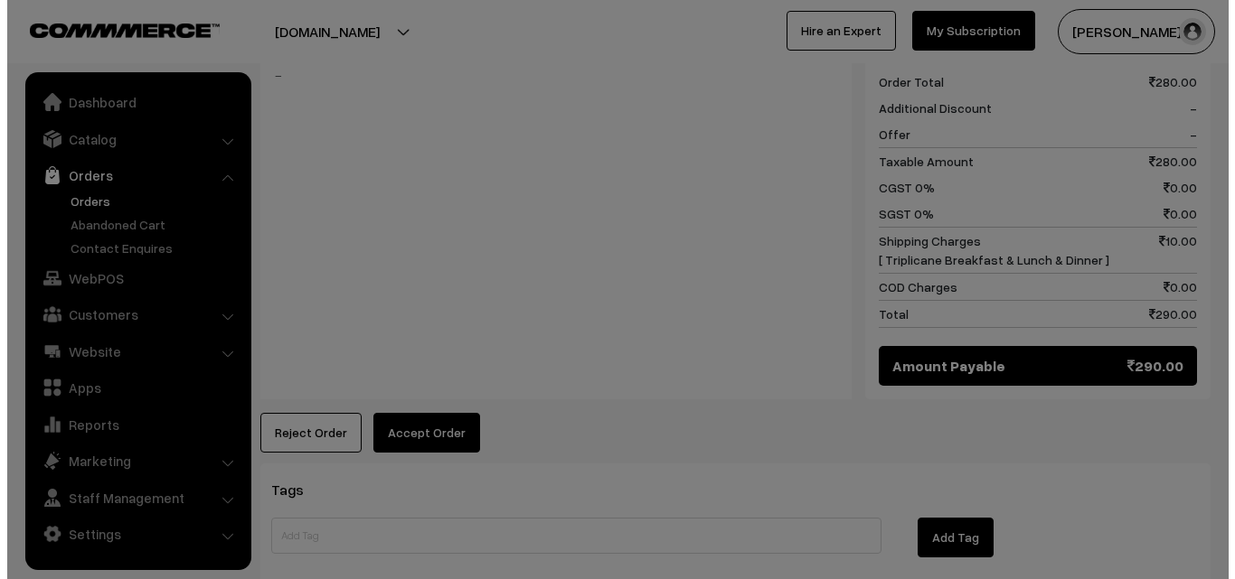
scroll to position [999, 0]
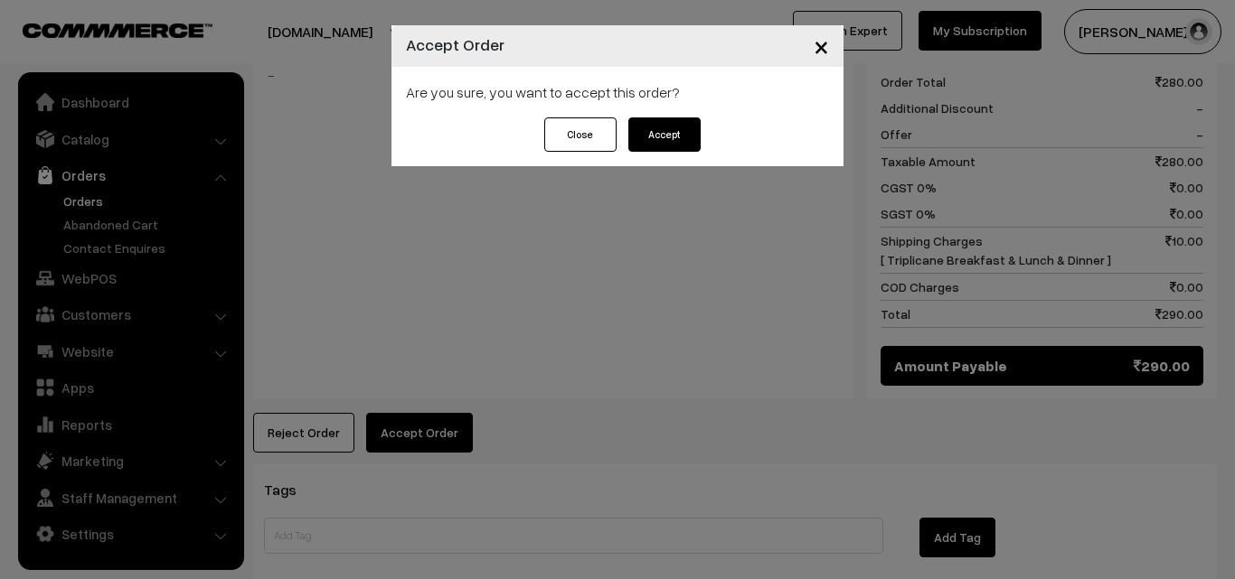
click at [654, 122] on button "Accept" at bounding box center [664, 135] width 72 height 34
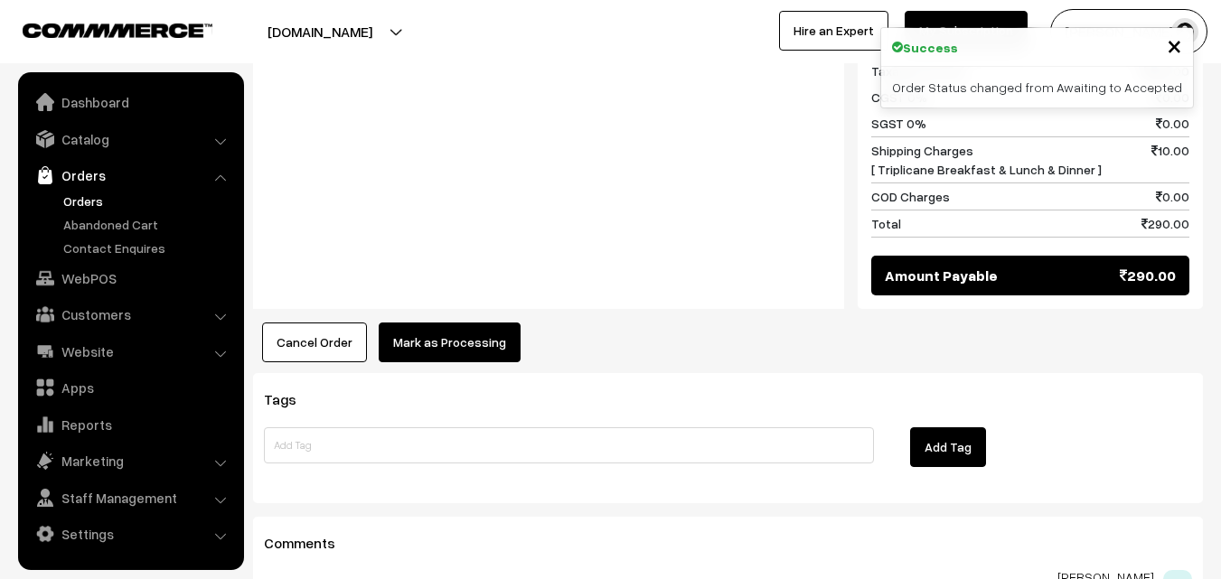
click at [432, 391] on h3 "Tags" at bounding box center [728, 399] width 928 height 17
click at [449, 323] on button "Mark as Processing" at bounding box center [450, 343] width 142 height 40
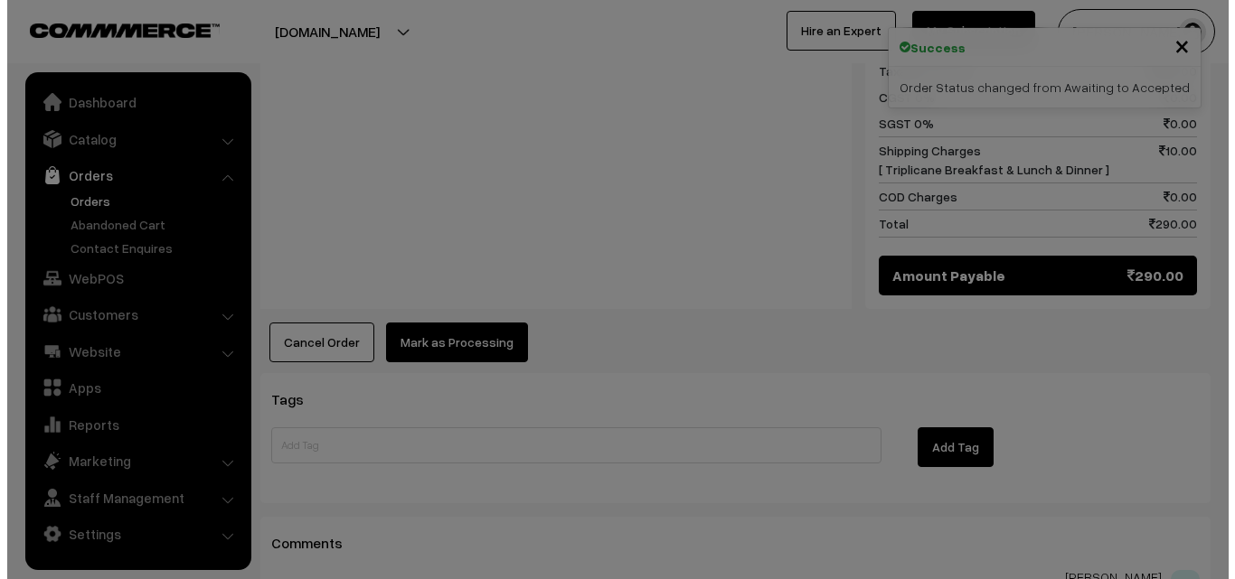
scroll to position [1089, 0]
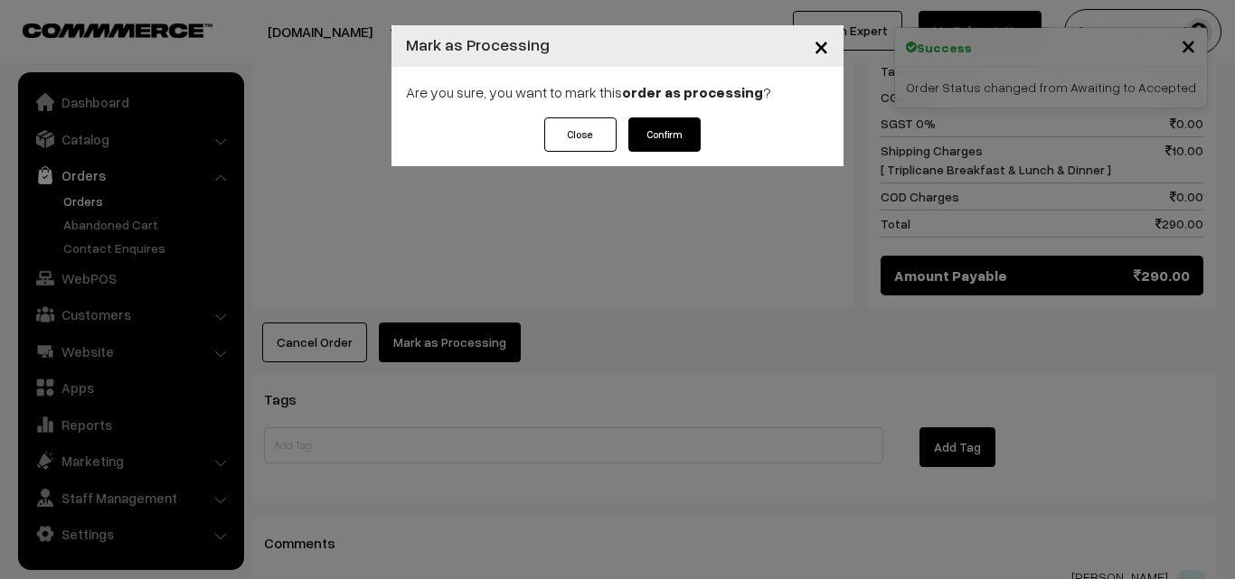
click at [657, 125] on button "Confirm" at bounding box center [664, 135] width 72 height 34
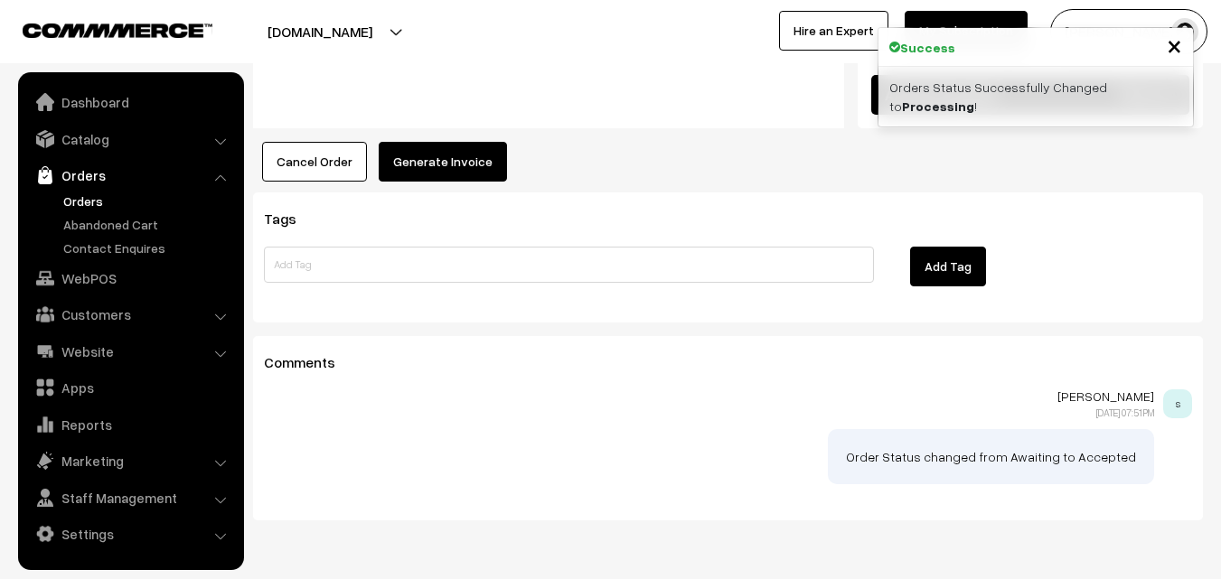
click at [438, 142] on button "Generate Invoice" at bounding box center [443, 162] width 128 height 40
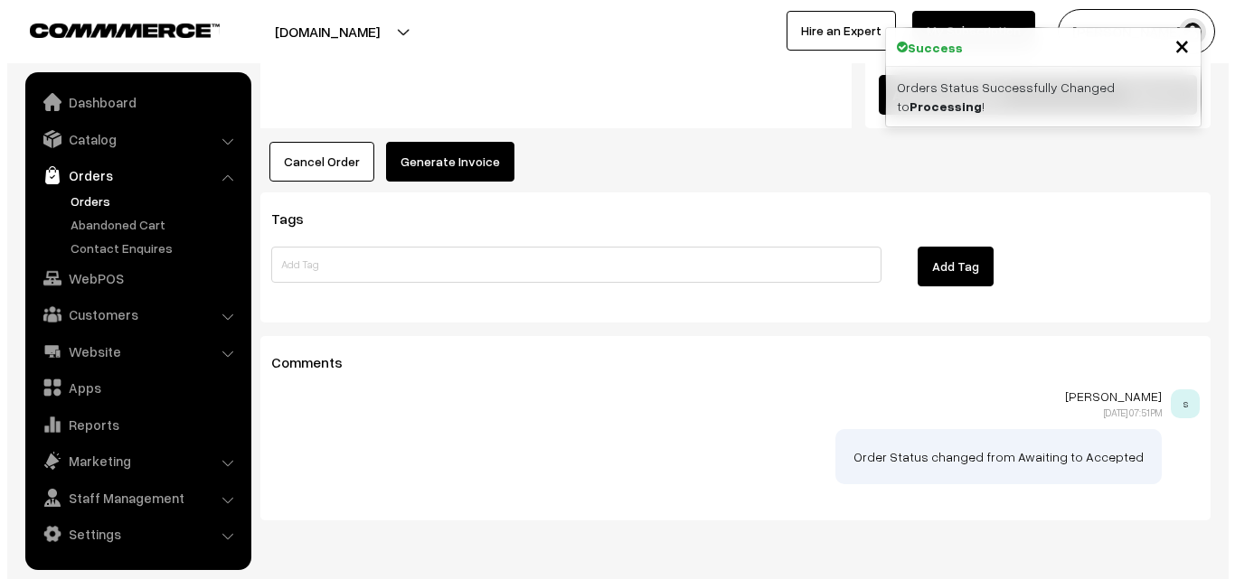
scroll to position [1270, 0]
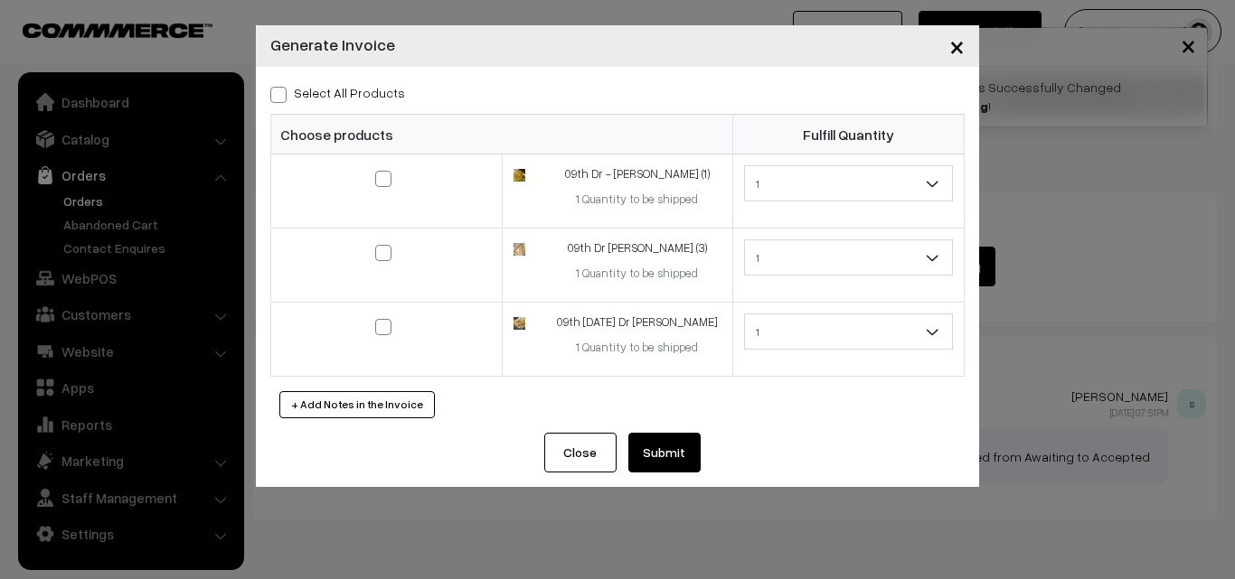
click at [354, 68] on div "Select All Products Choose products Fulfill Quantity 1 1 1 1 1" at bounding box center [617, 250] width 723 height 366
click at [346, 82] on div "Select All Products" at bounding box center [617, 92] width 694 height 22
click at [350, 89] on label "Select All Products" at bounding box center [337, 92] width 135 height 19
click at [282, 89] on input "Select All Products" at bounding box center [276, 92] width 12 height 12
checkbox input "true"
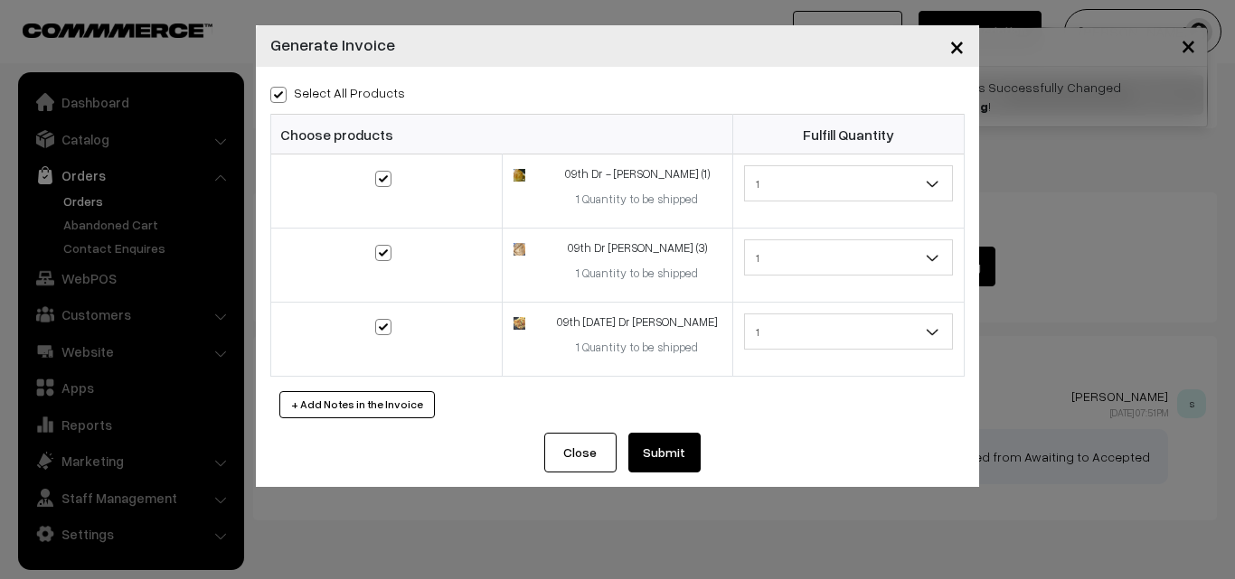
checkbox input "true"
click at [679, 452] on button "Submit" at bounding box center [664, 453] width 72 height 40
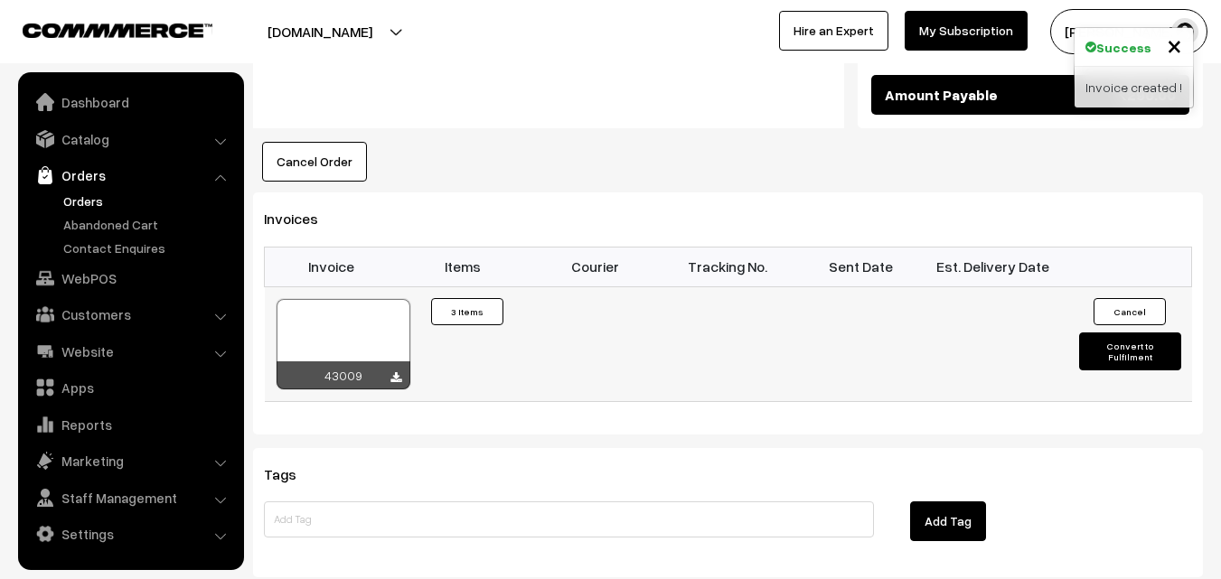
scroll to position [1270, 0]
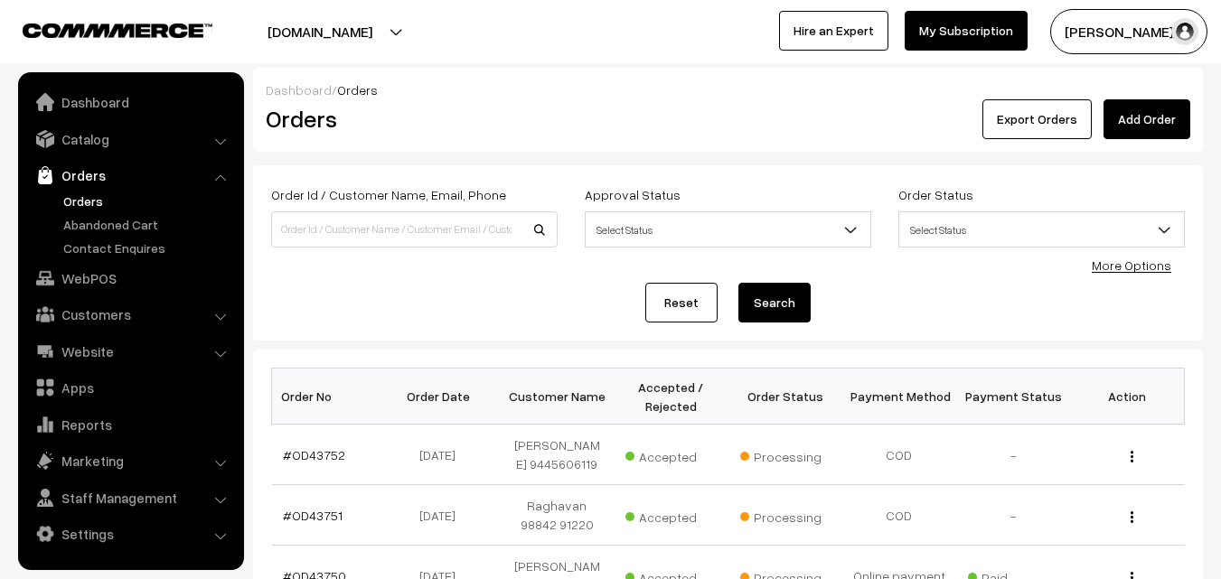
scroll to position [325, 0]
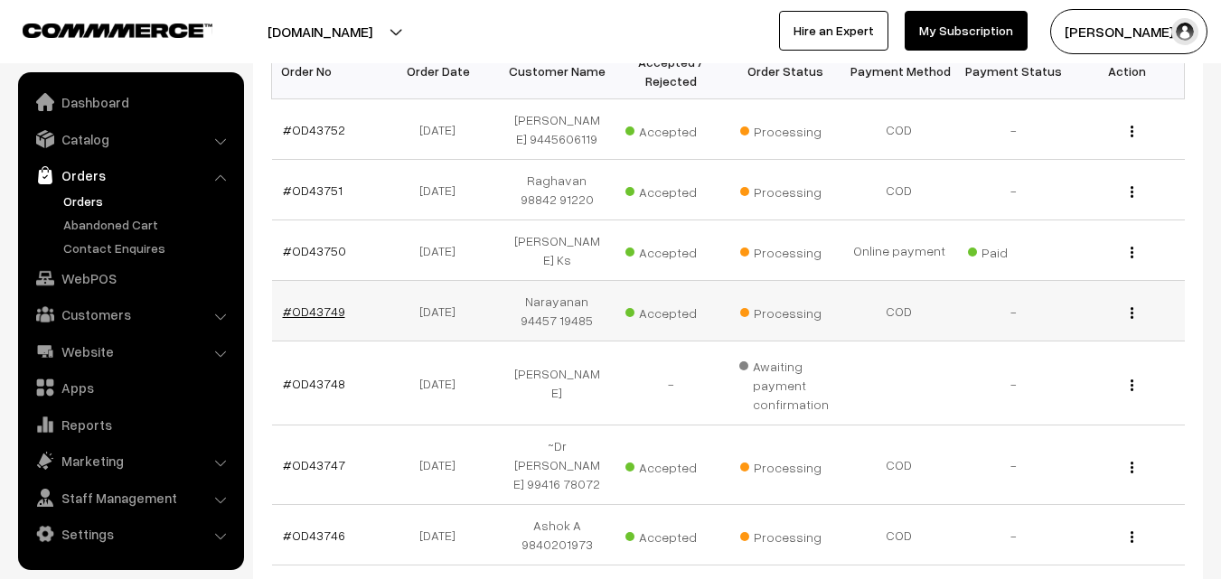
click at [335, 304] on link "#OD43749" at bounding box center [314, 311] width 62 height 15
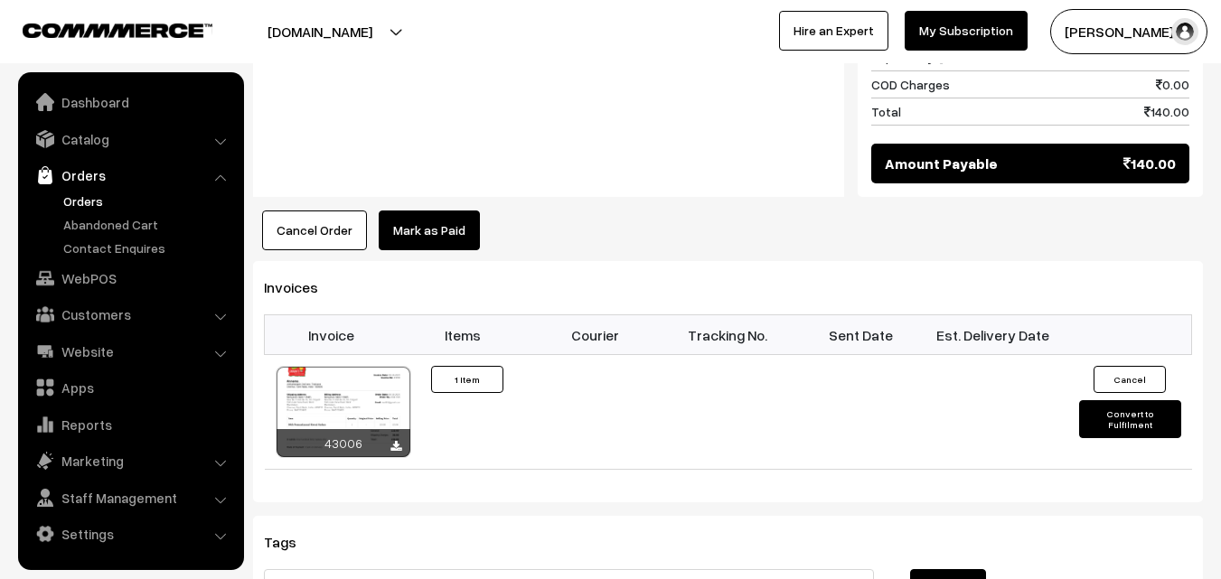
scroll to position [1175, 0]
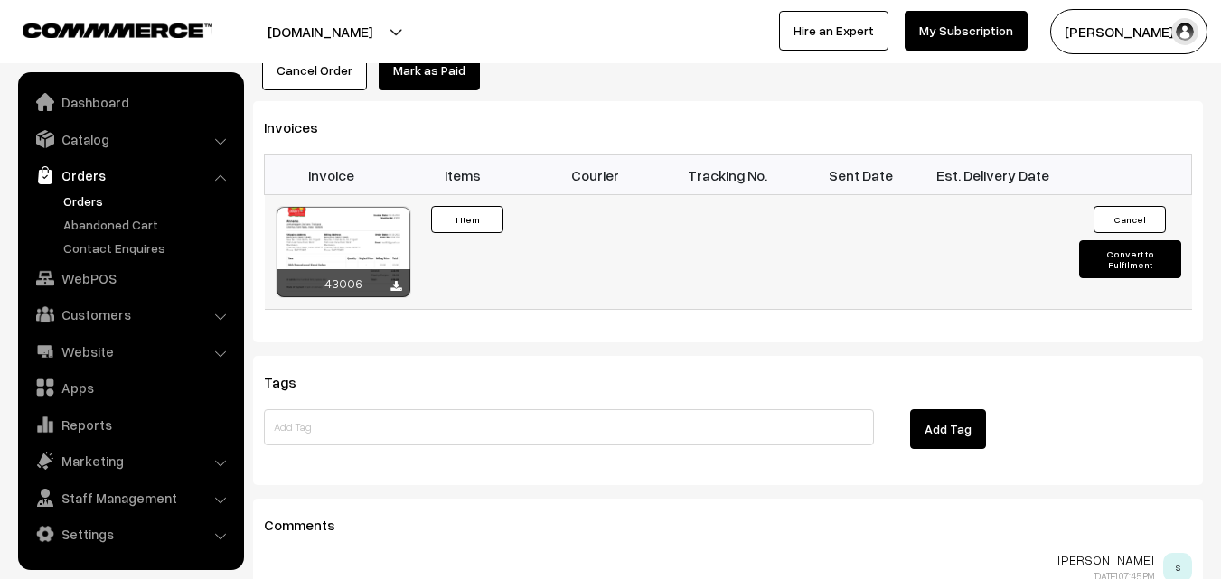
click at [359, 217] on div at bounding box center [344, 252] width 134 height 90
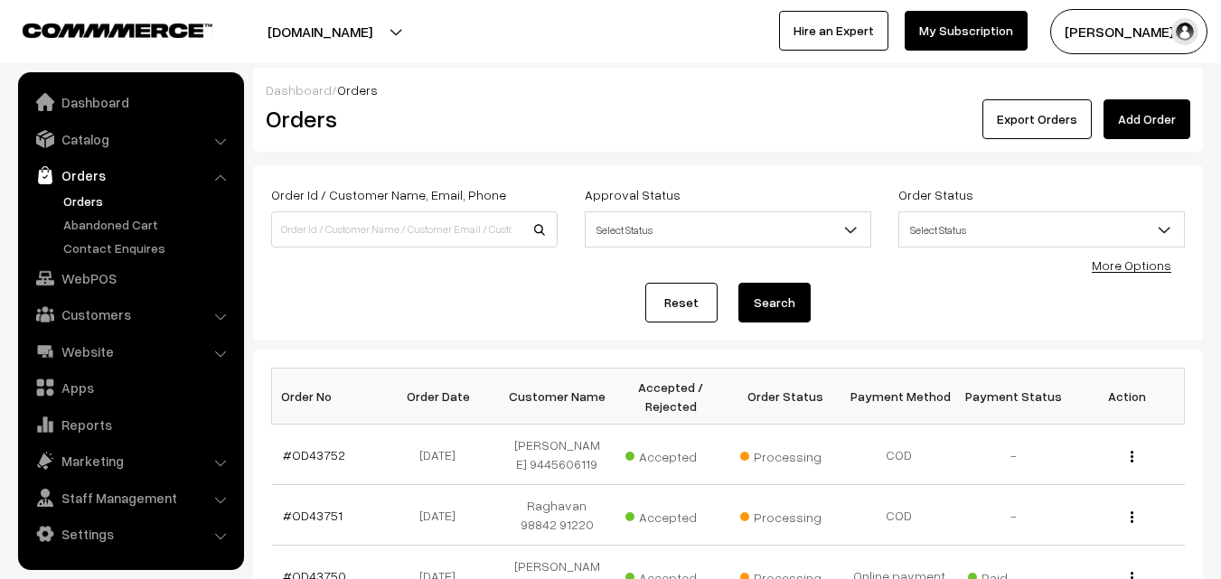
scroll to position [325, 0]
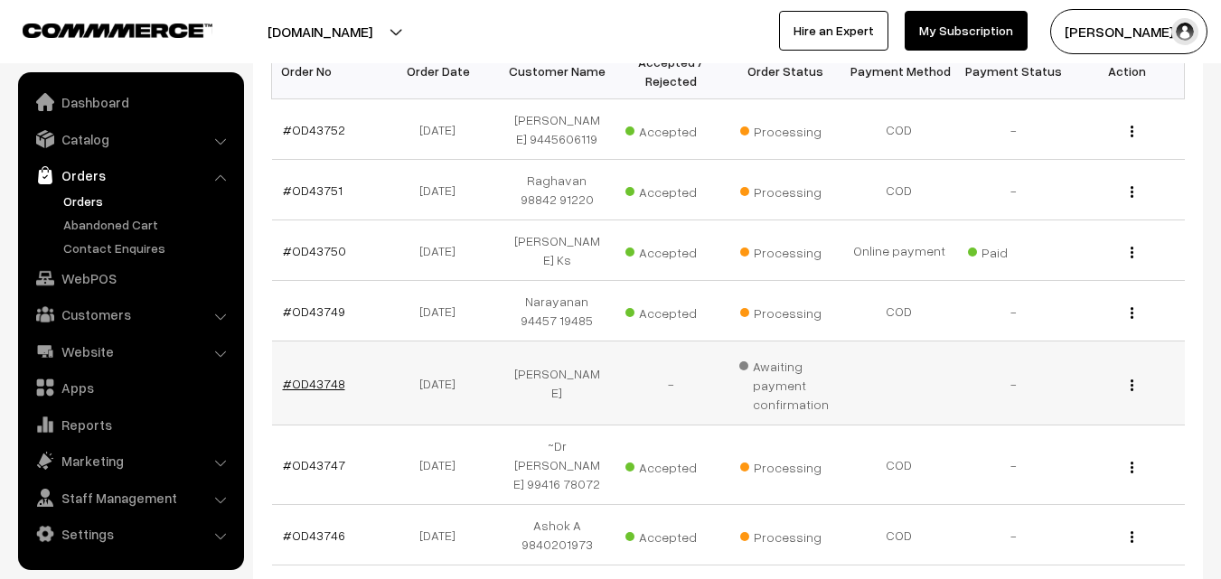
click at [300, 376] on link "#OD43748" at bounding box center [314, 383] width 62 height 15
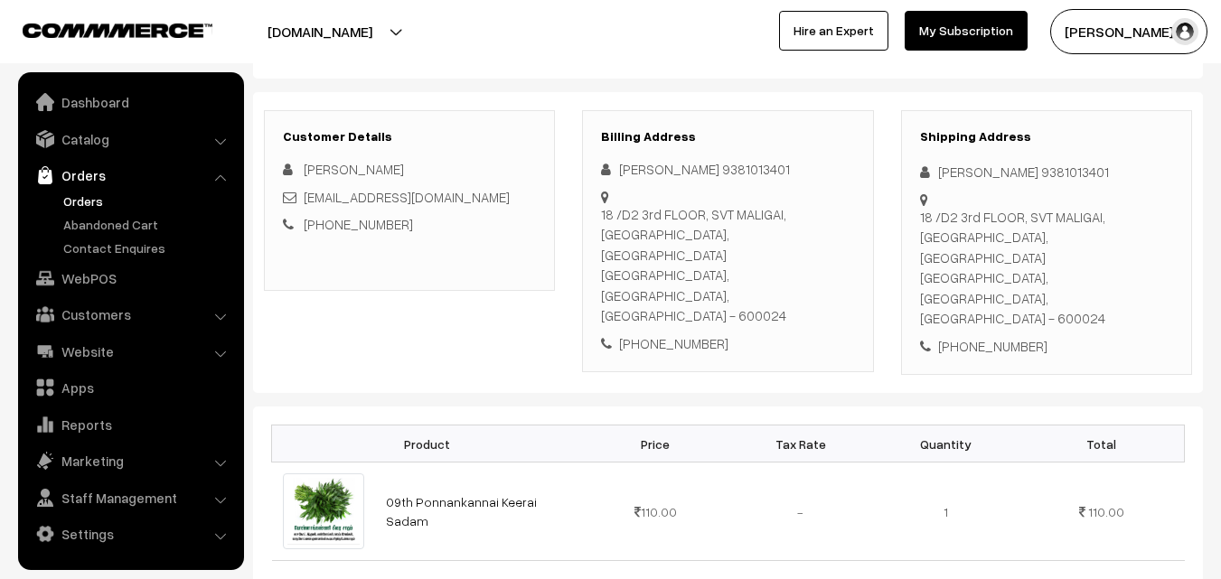
scroll to position [181, 0]
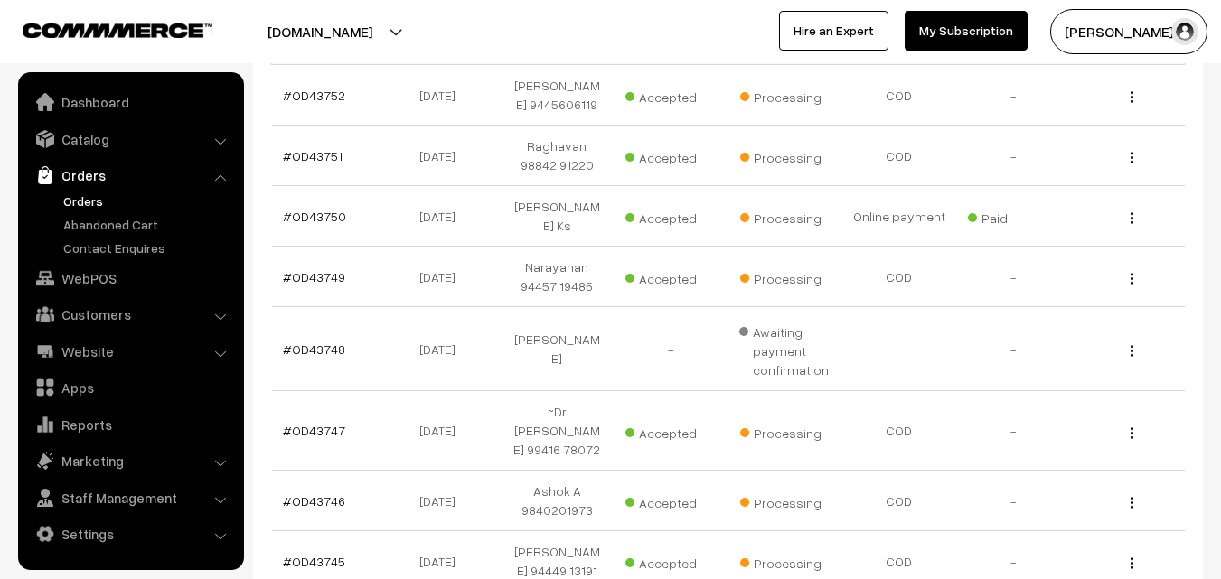
scroll to position [416, 0]
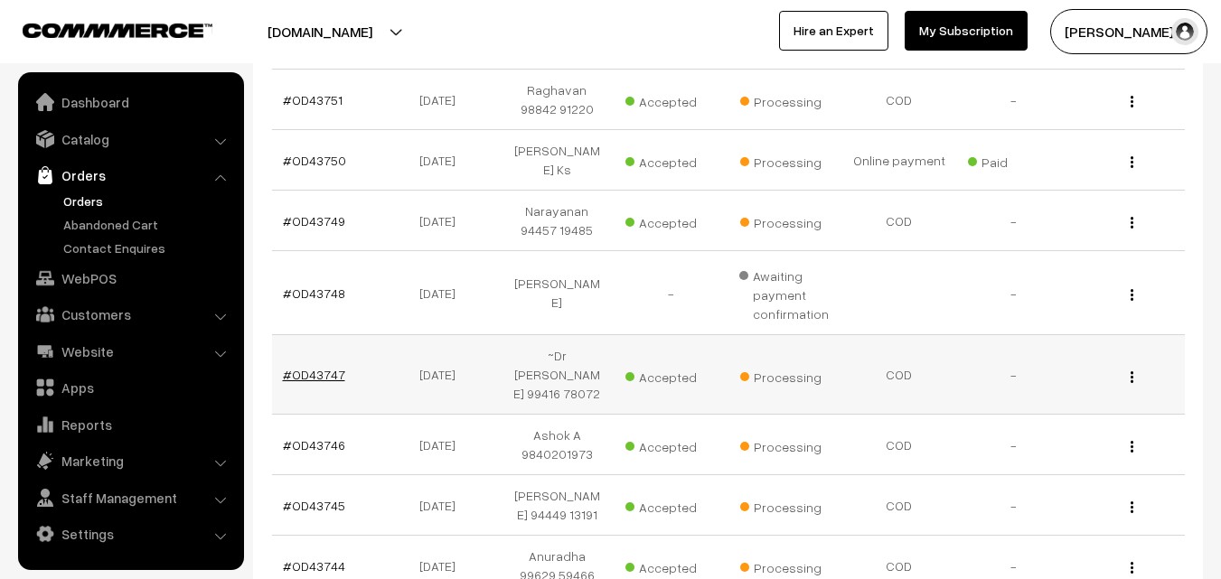
click at [323, 367] on link "#OD43747" at bounding box center [314, 374] width 62 height 15
click at [322, 367] on link "#OD43747" at bounding box center [314, 374] width 62 height 15
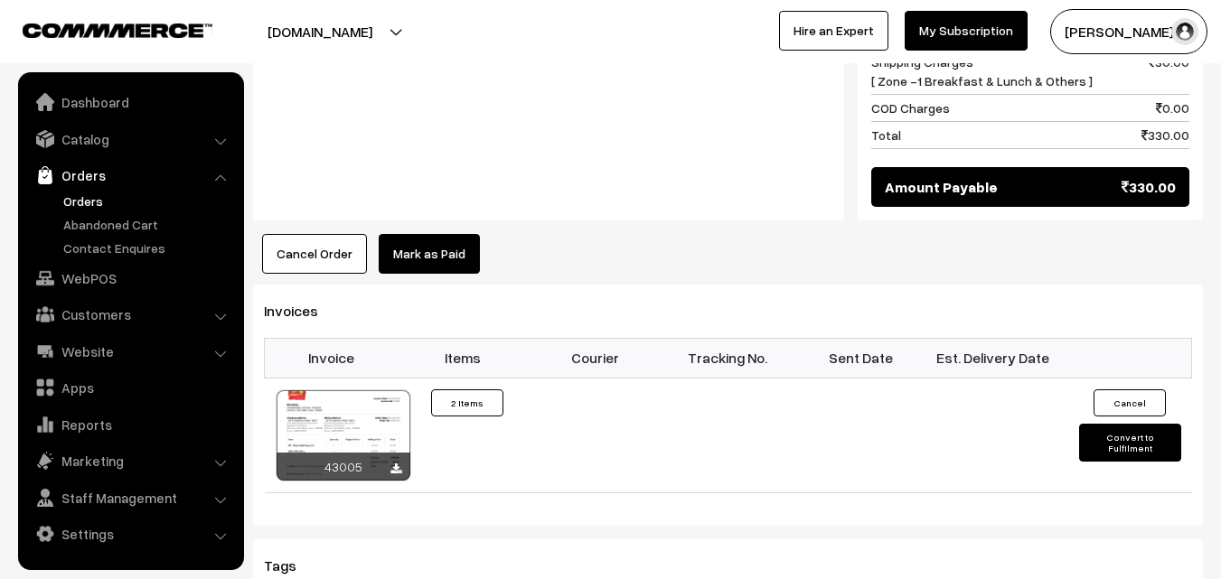
scroll to position [1085, 0]
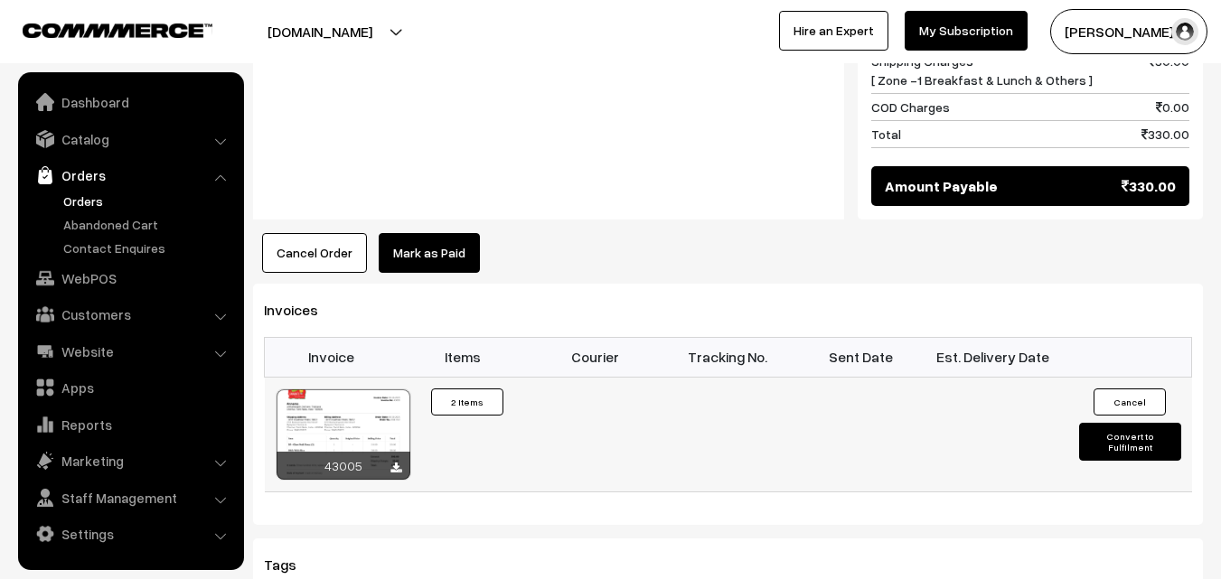
click at [375, 403] on div at bounding box center [344, 435] width 134 height 90
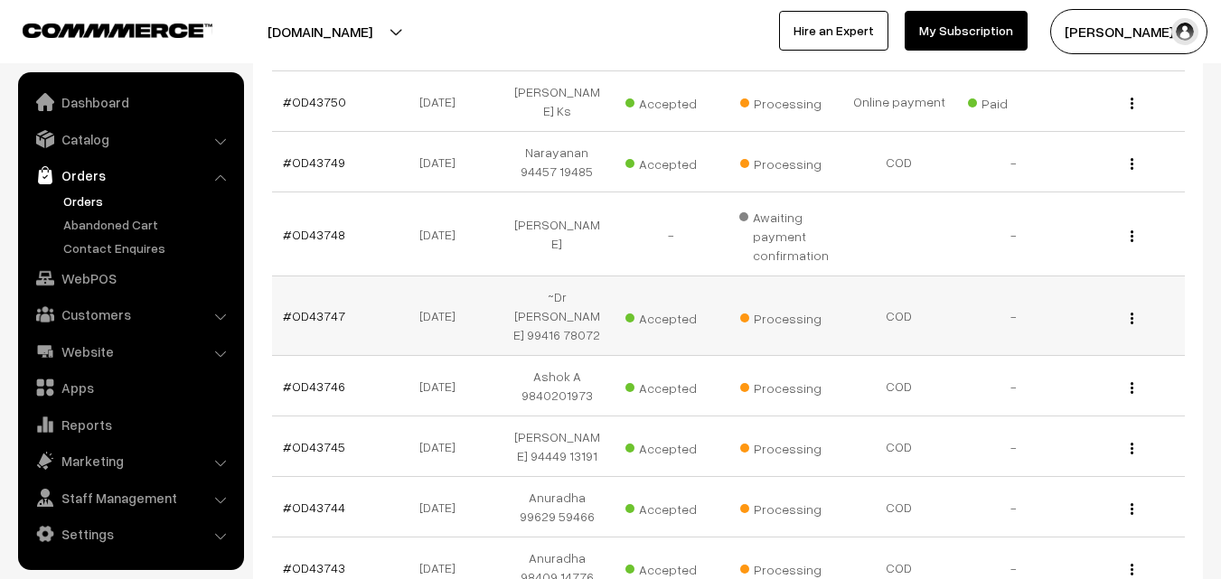
scroll to position [506, 0]
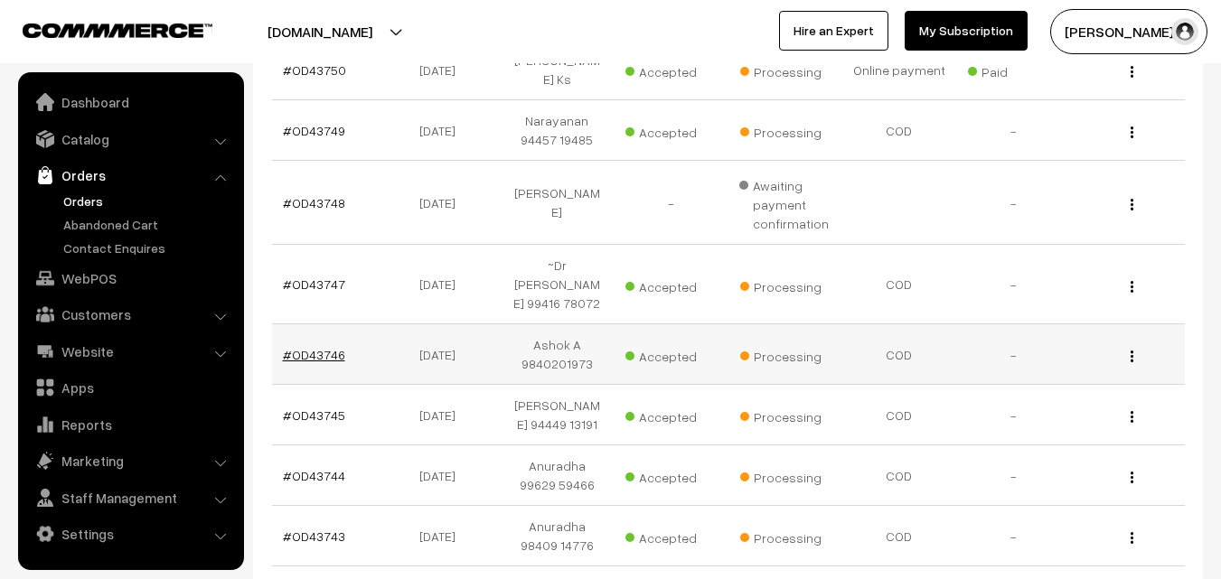
click at [317, 347] on link "#OD43746" at bounding box center [314, 354] width 62 height 15
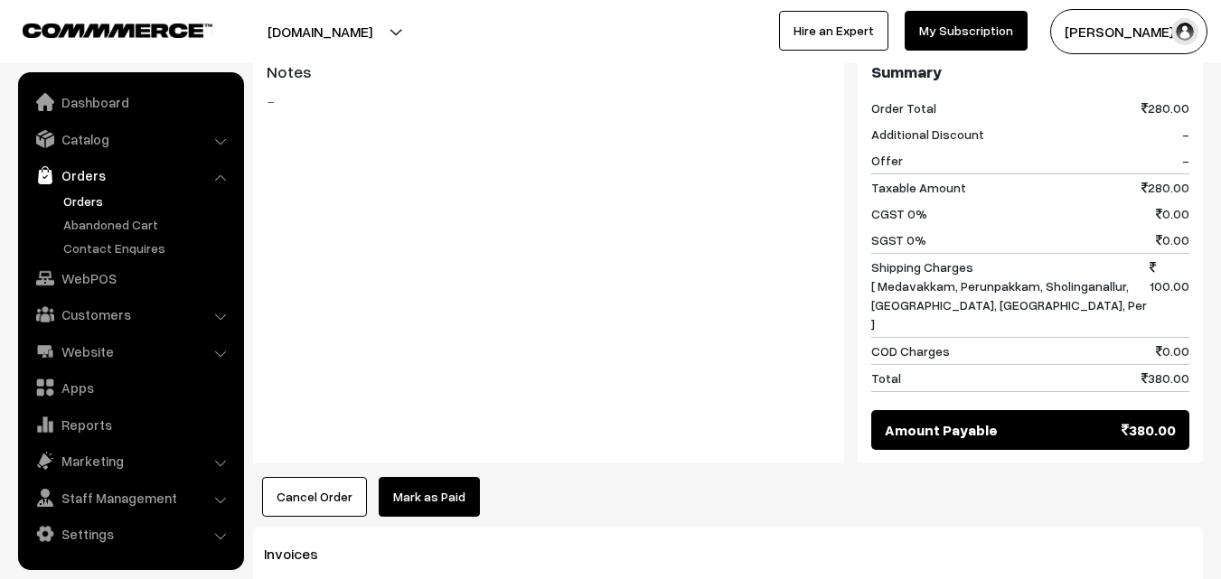
scroll to position [904, 0]
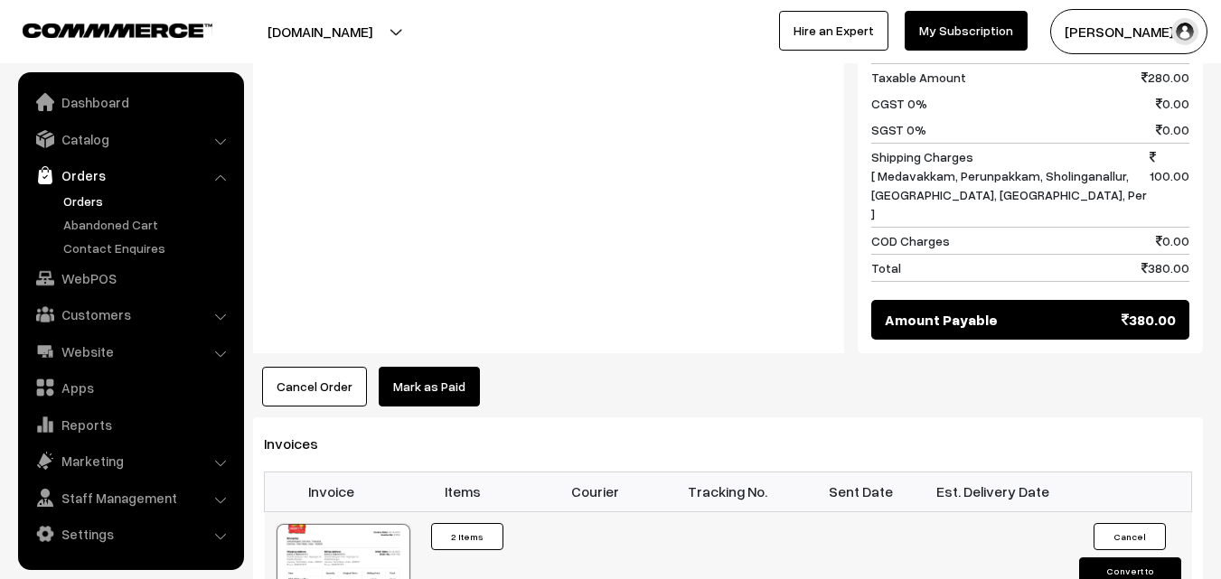
click at [355, 524] on div at bounding box center [344, 569] width 134 height 90
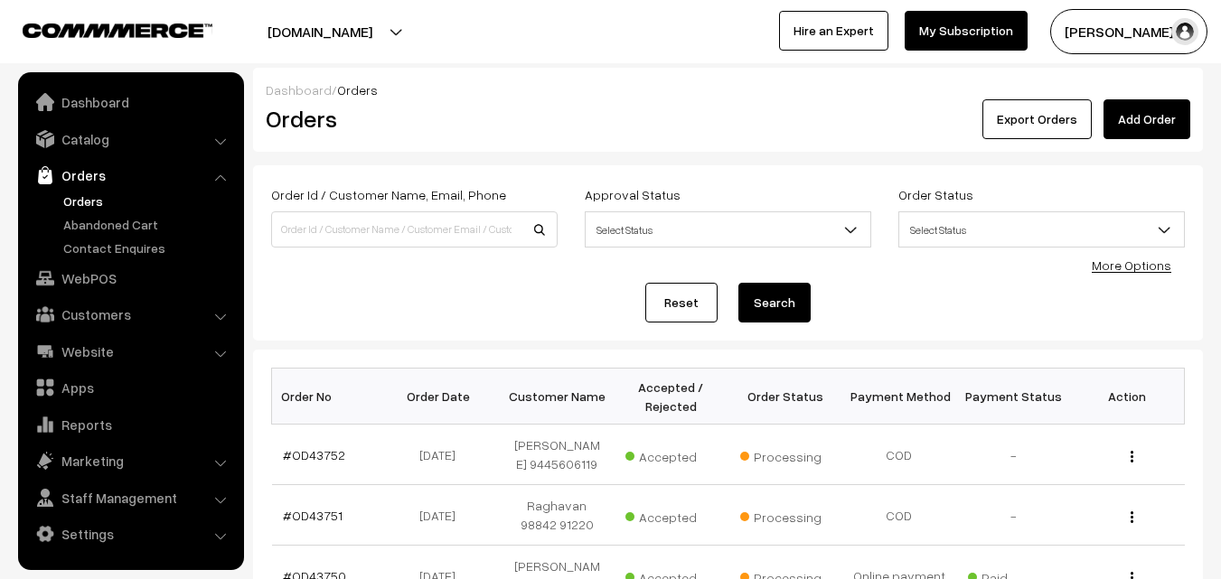
scroll to position [506, 0]
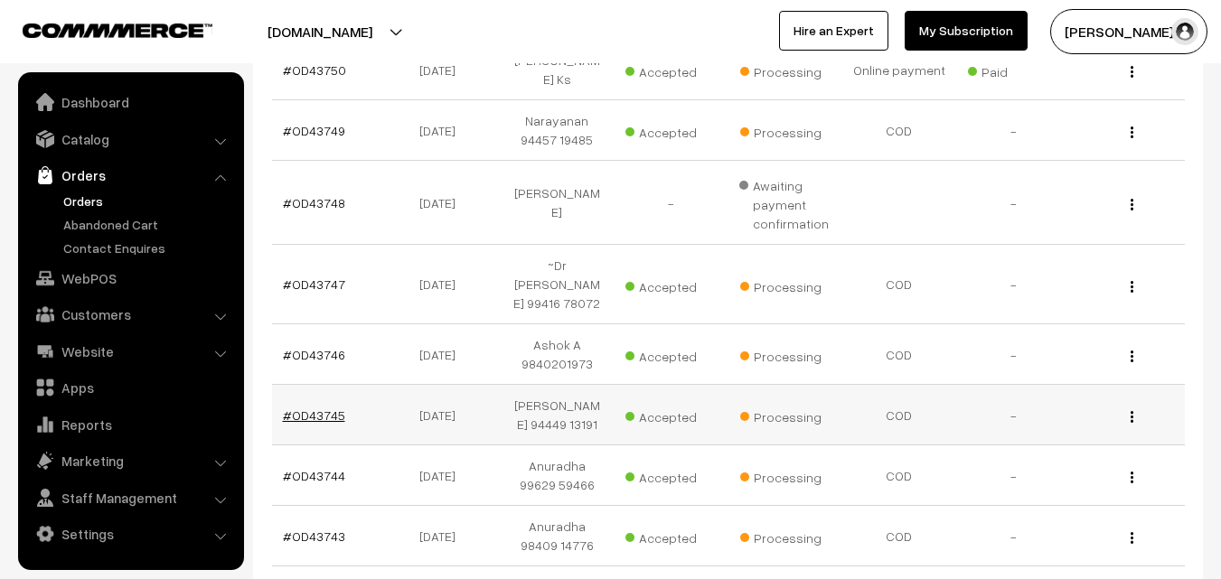
click at [334, 408] on link "#OD43745" at bounding box center [314, 415] width 62 height 15
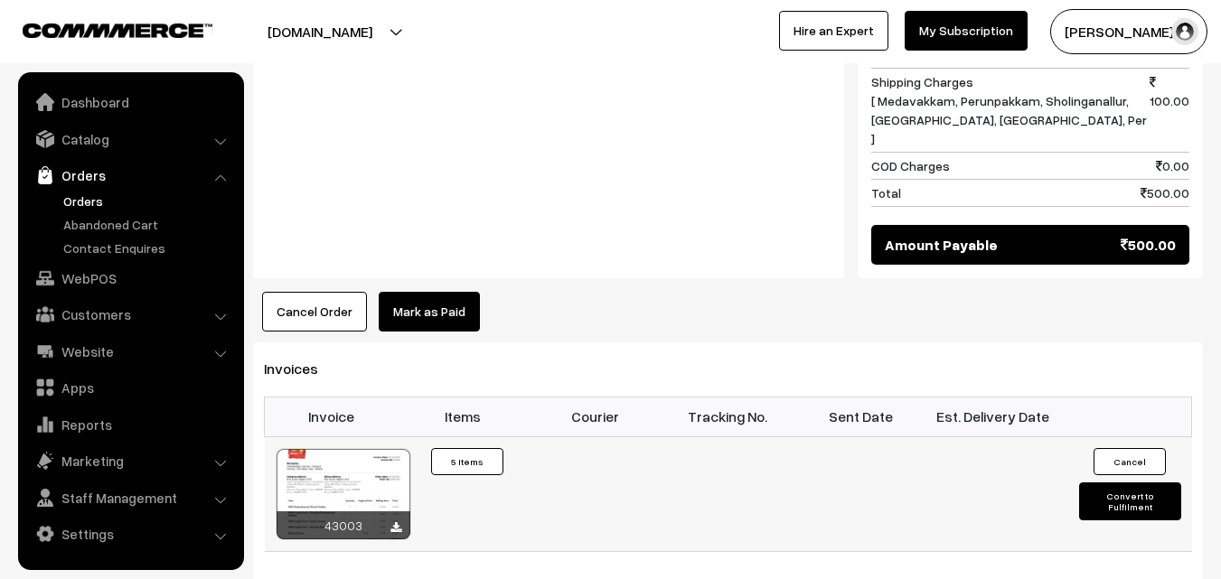
scroll to position [1446, 0]
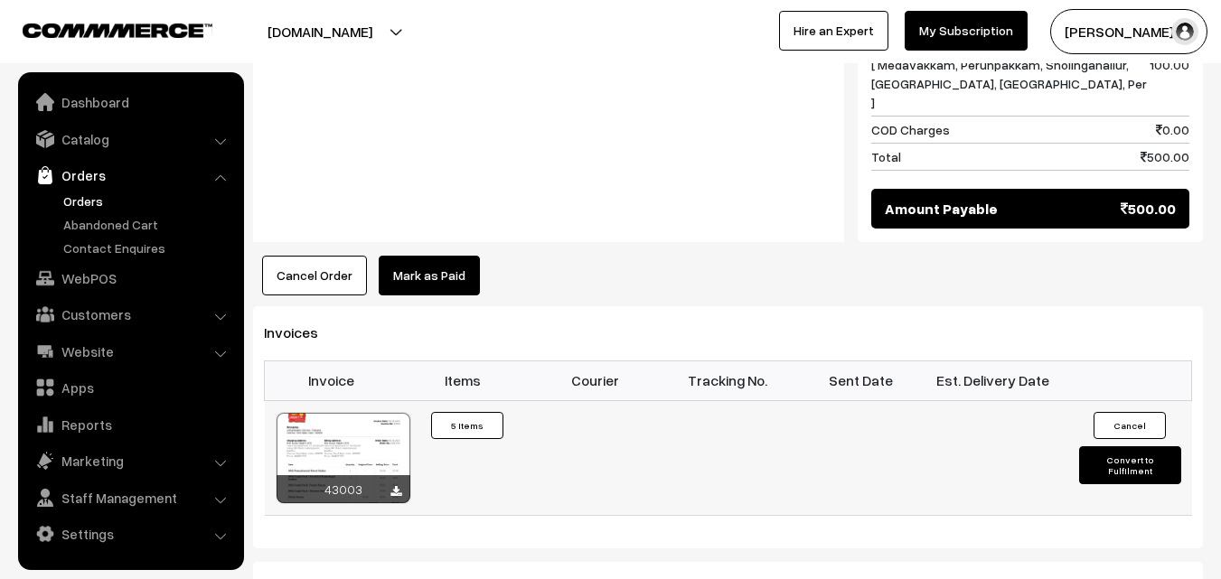
click at [381, 413] on div at bounding box center [344, 458] width 134 height 90
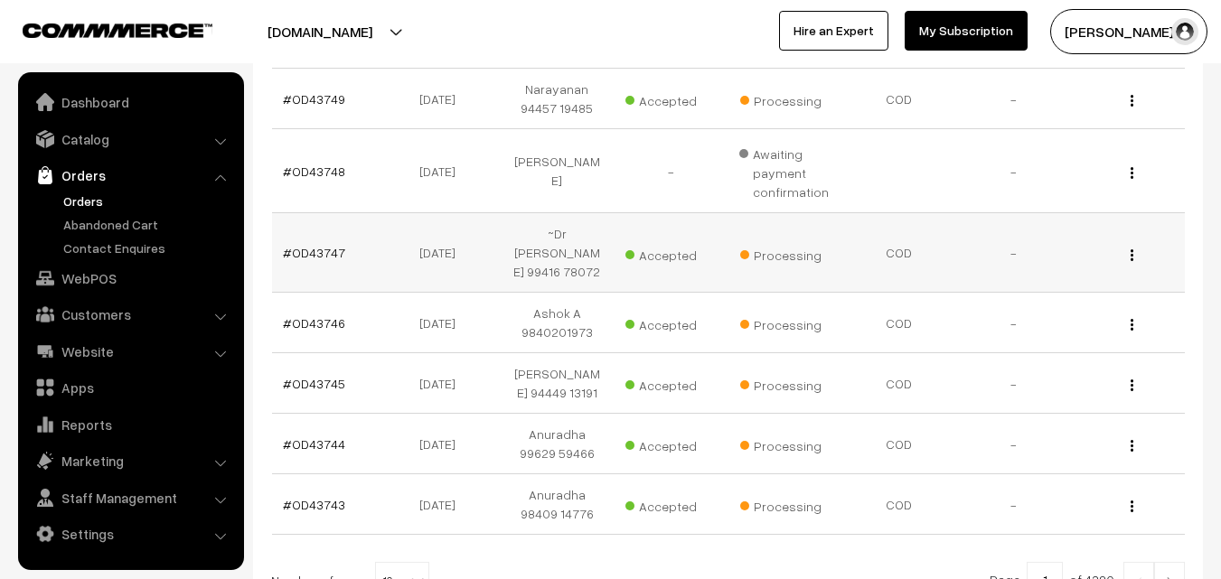
scroll to position [540, 0]
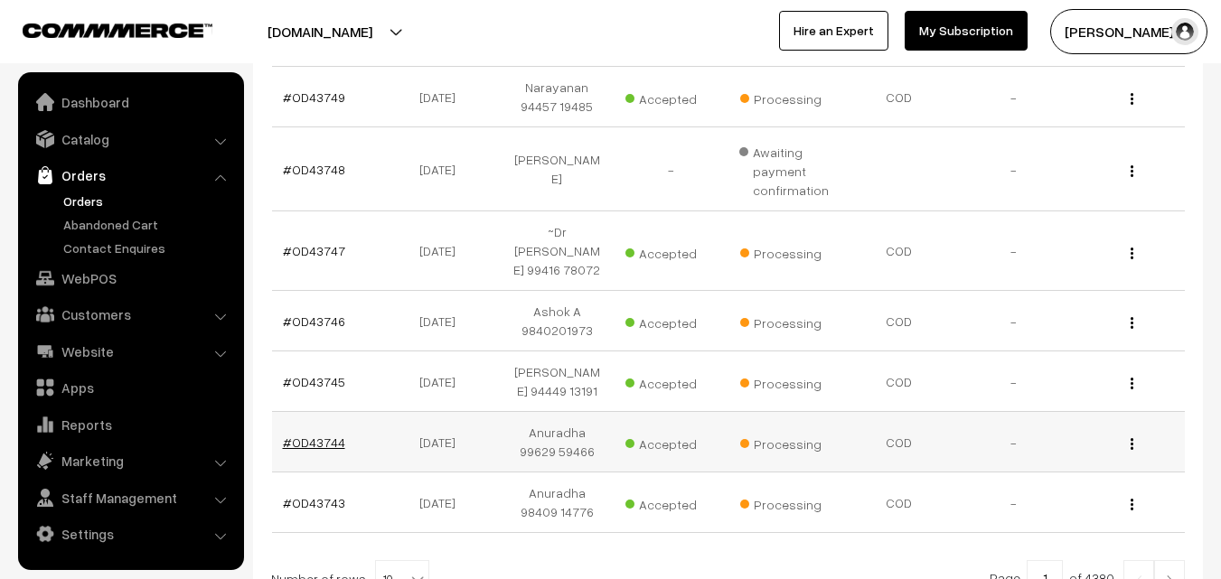
click at [320, 435] on link "#OD43744" at bounding box center [314, 442] width 62 height 15
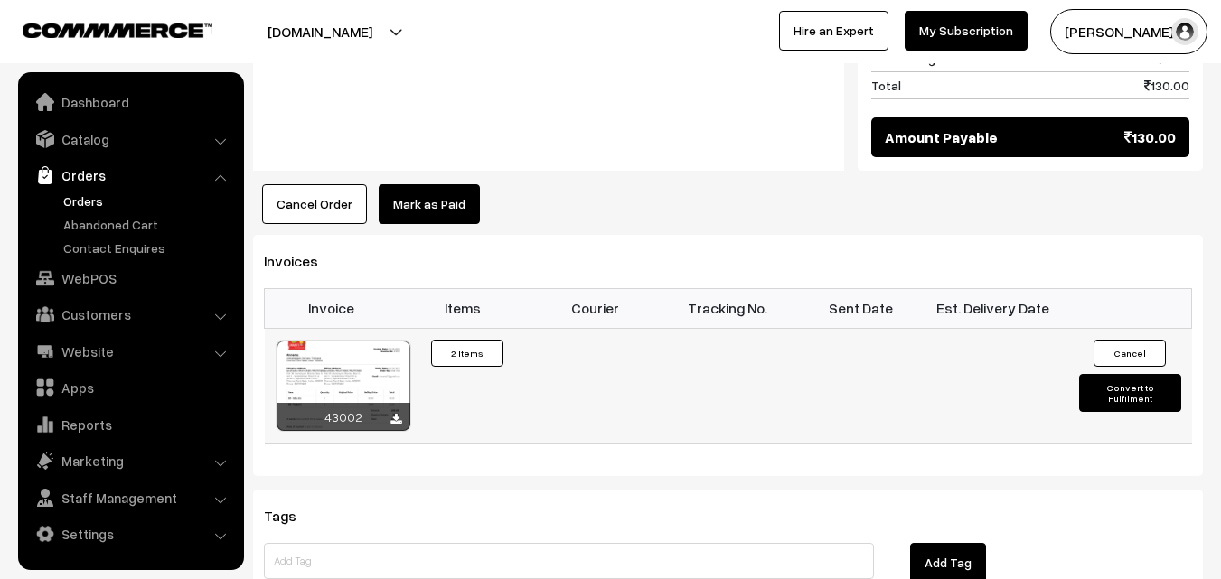
scroll to position [1175, 0]
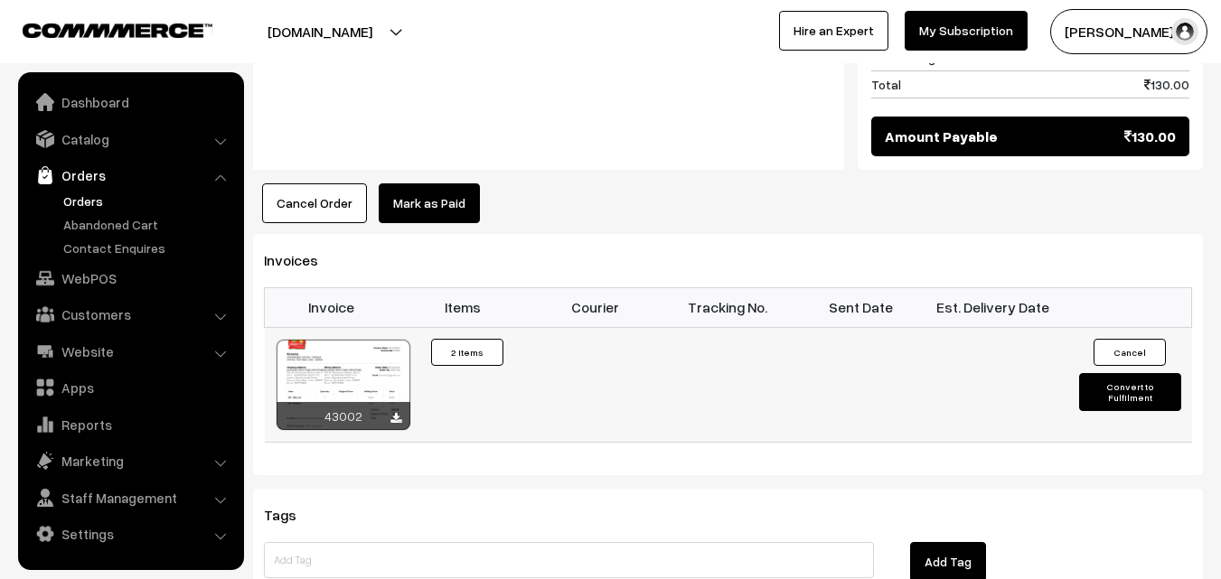
click at [360, 340] on div at bounding box center [344, 385] width 134 height 90
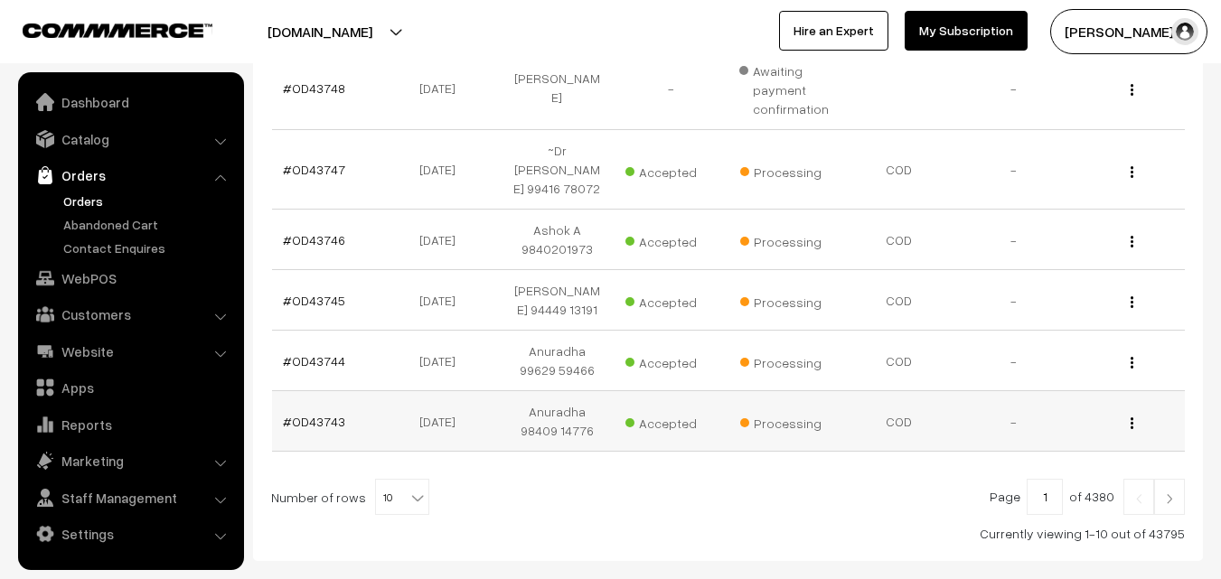
scroll to position [630, 0]
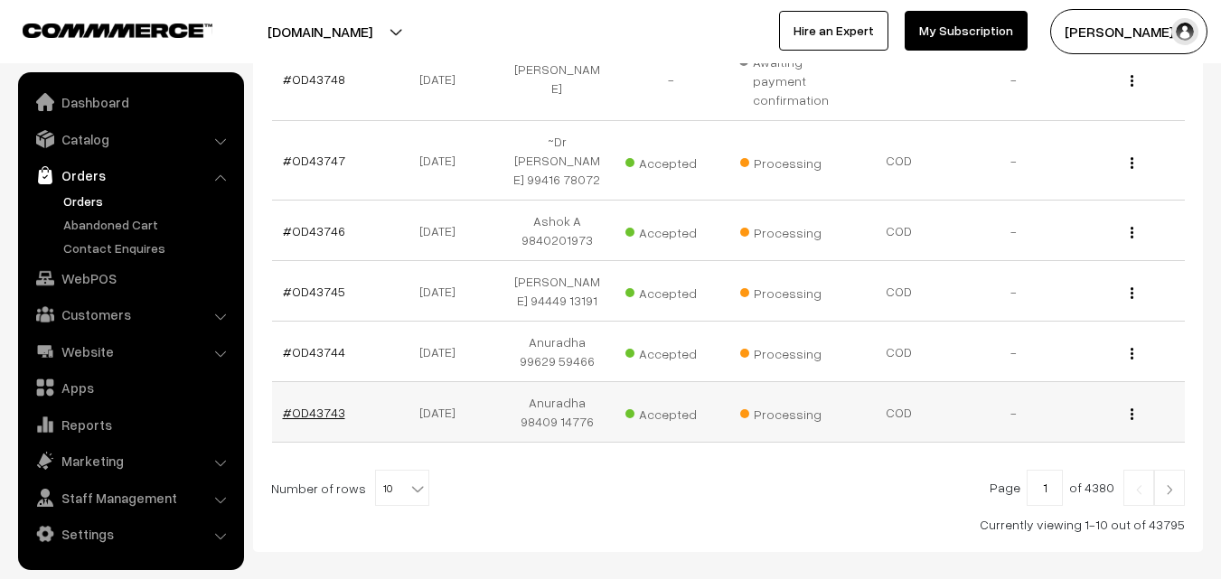
click at [324, 405] on link "#OD43743" at bounding box center [314, 412] width 62 height 15
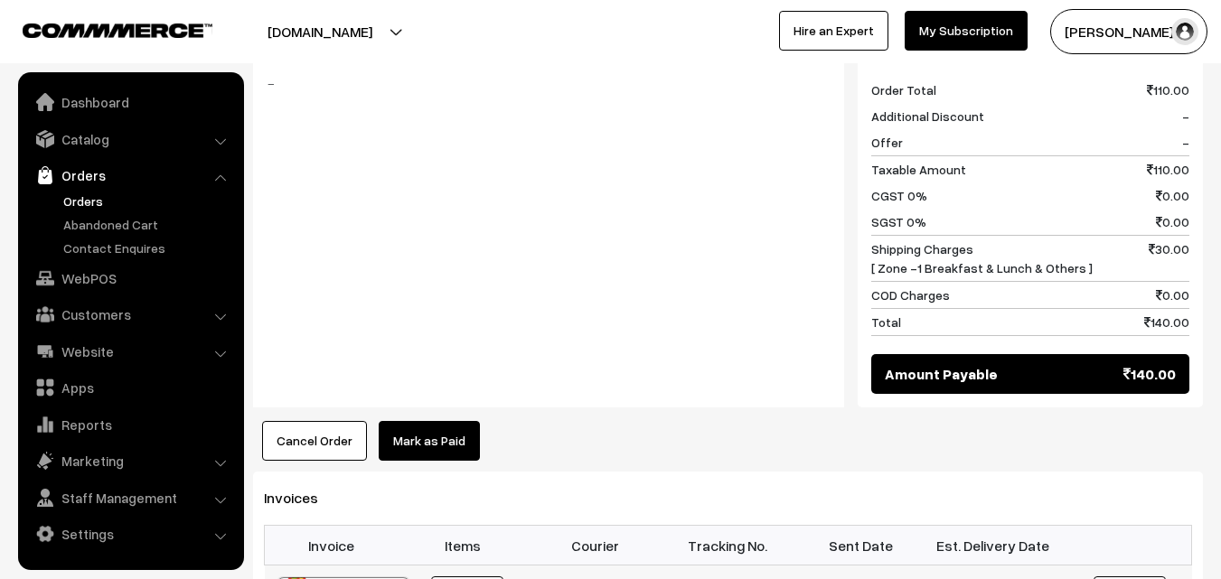
scroll to position [904, 0]
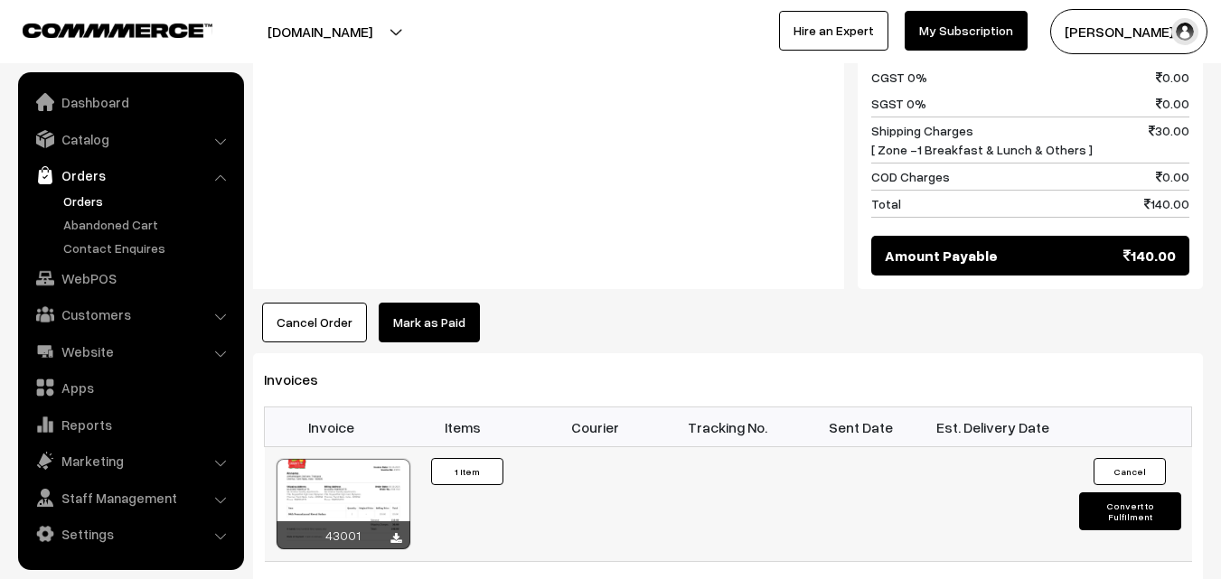
click at [370, 459] on div at bounding box center [344, 504] width 134 height 90
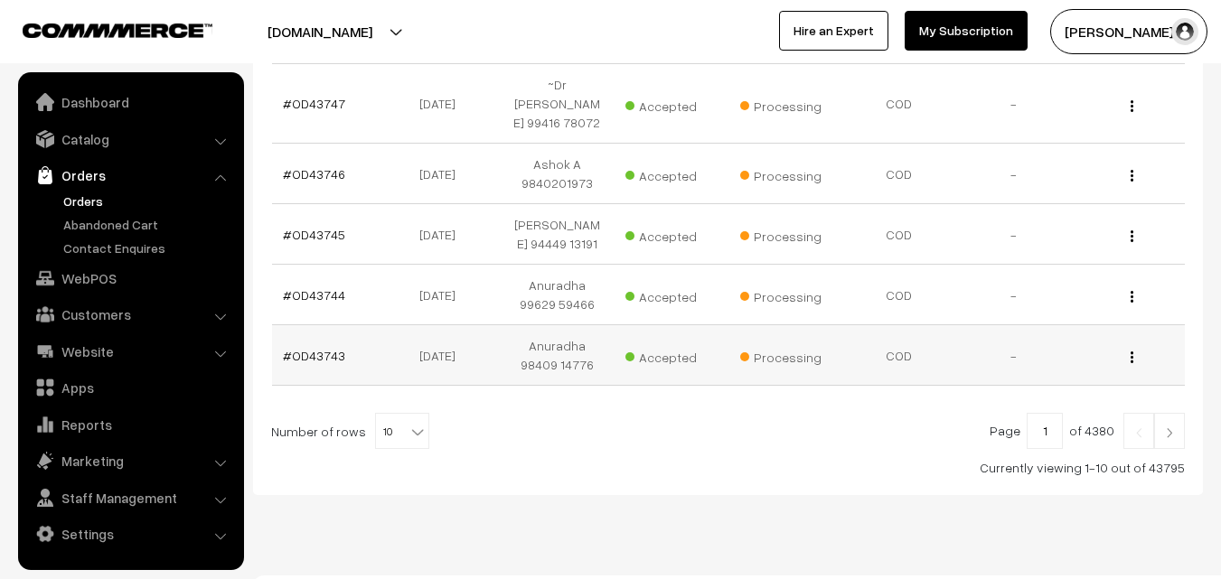
scroll to position [687, 0]
click at [409, 423] on b at bounding box center [418, 432] width 18 height 18
select select "60"
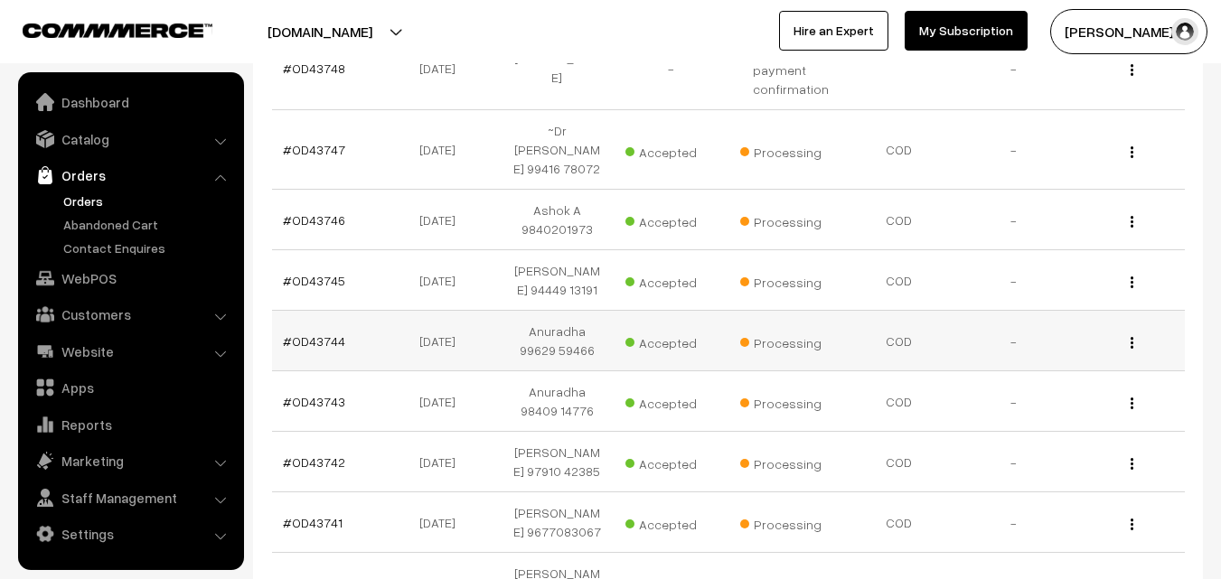
scroll to position [723, 0]
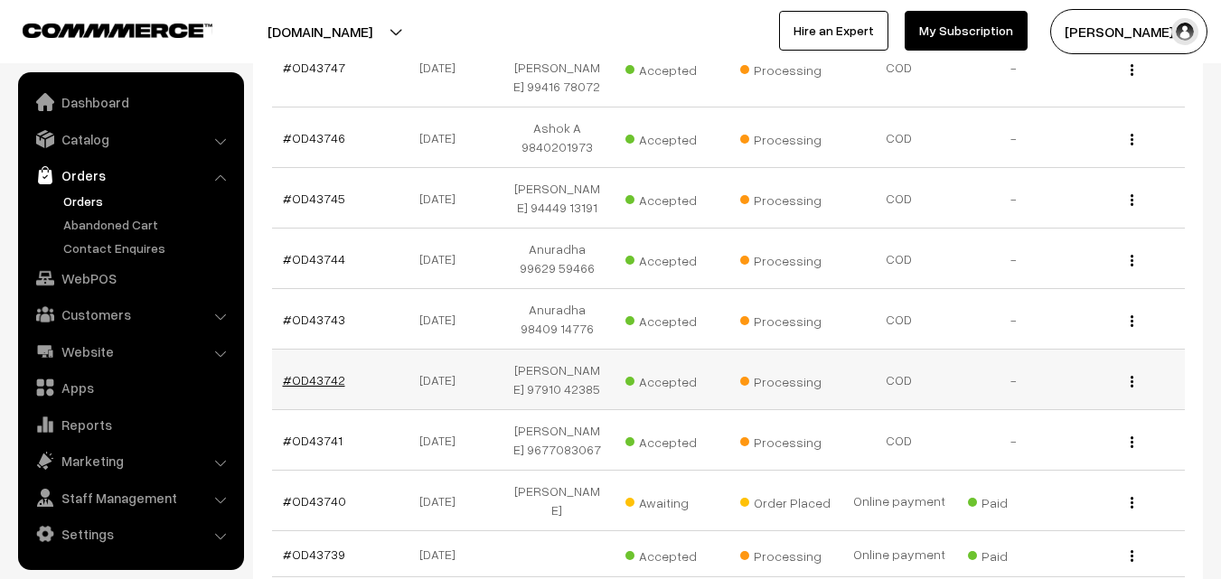
click at [325, 372] on link "#OD43742" at bounding box center [314, 379] width 62 height 15
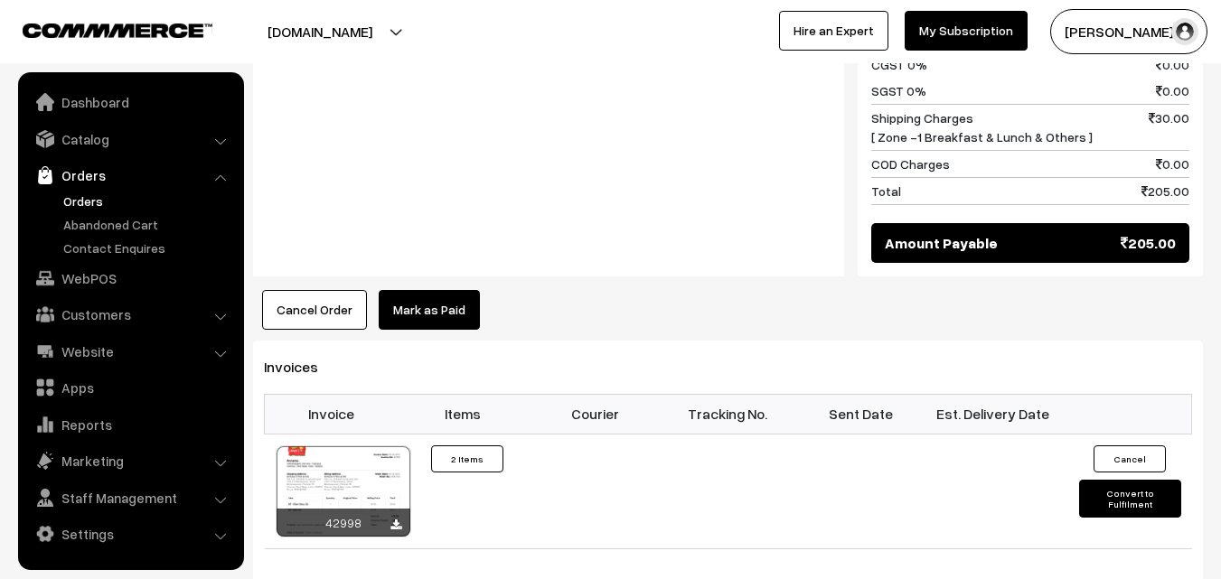
scroll to position [1266, 0]
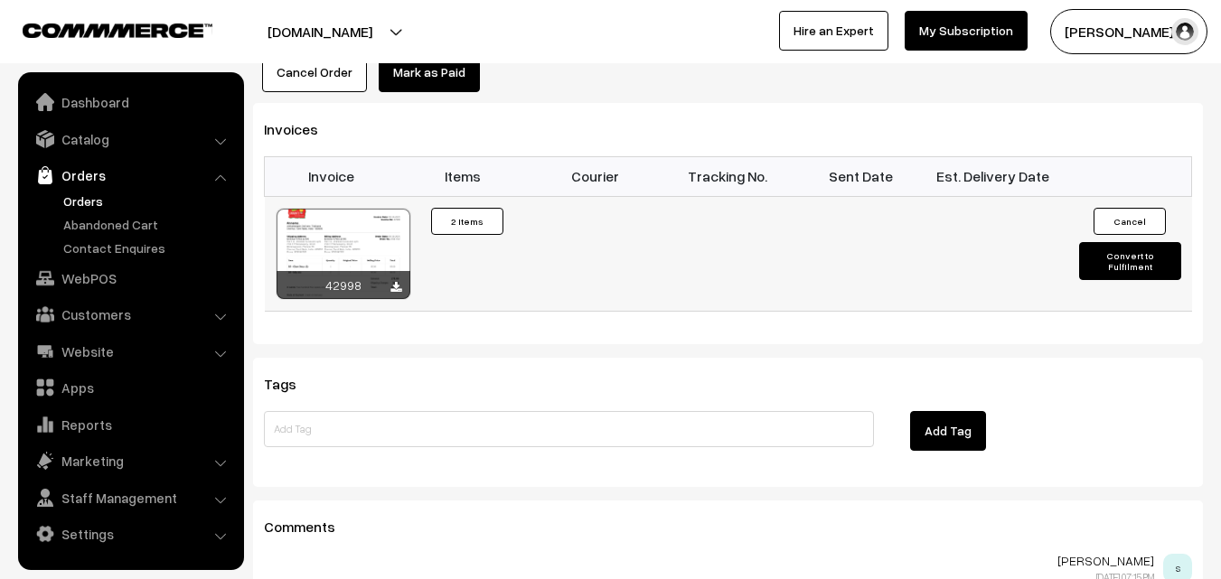
click at [380, 228] on div at bounding box center [344, 254] width 134 height 90
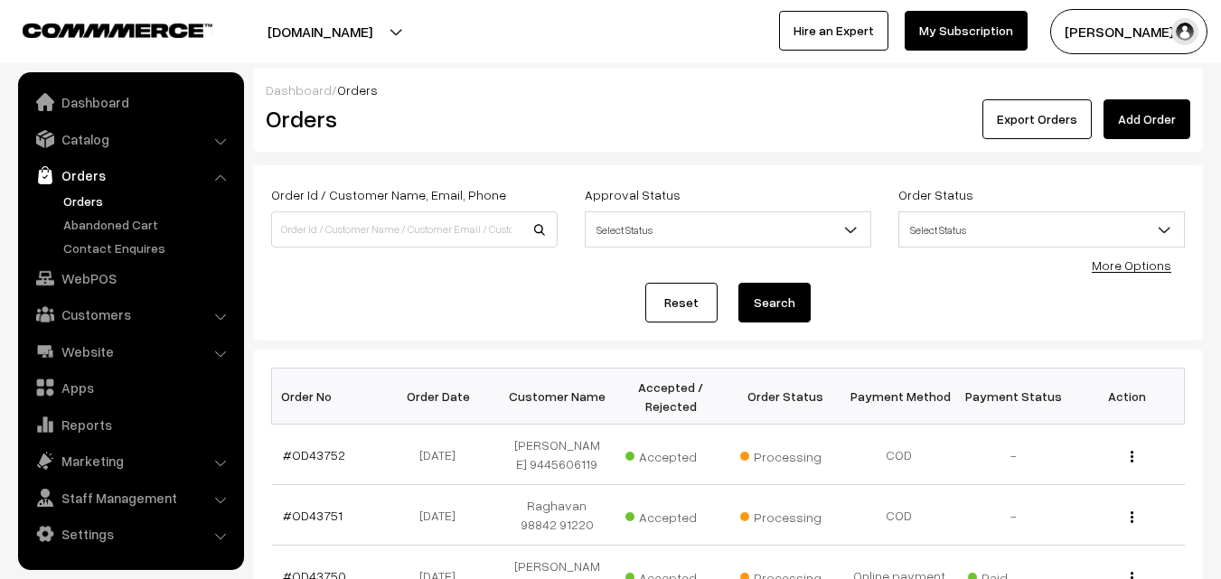
scroll to position [723, 0]
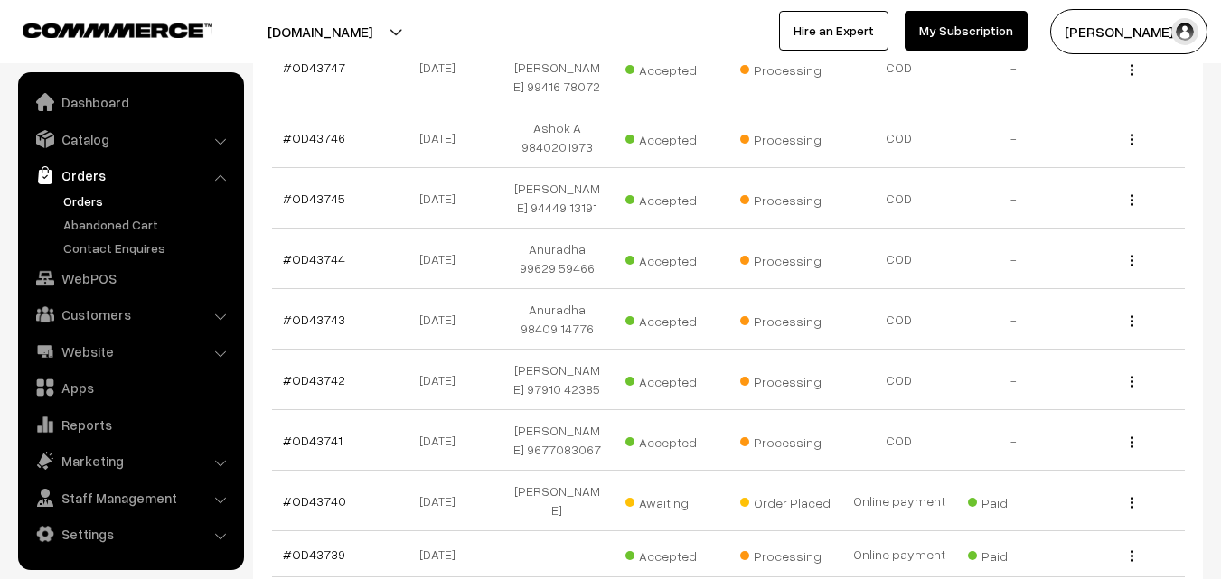
click at [643, 47] on div "[PERSON_NAME] s… My Profile Refer & Earn Support Switch Store Sign Out Hire an …" at bounding box center [921, 31] width 620 height 45
click at [325, 312] on link "#OD43743" at bounding box center [314, 319] width 62 height 15
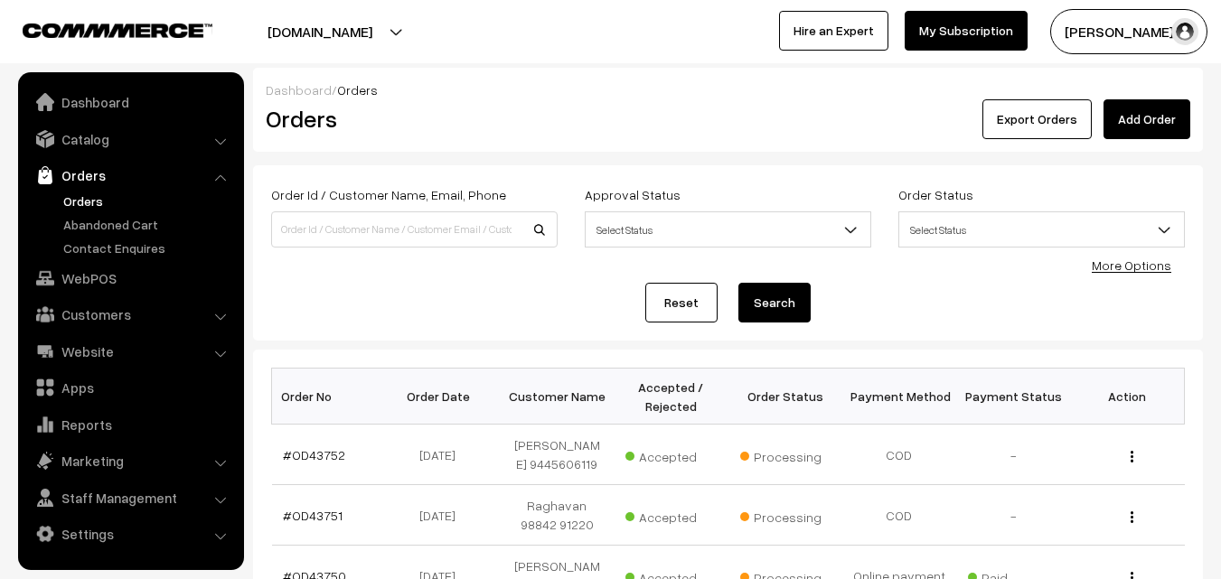
scroll to position [723, 0]
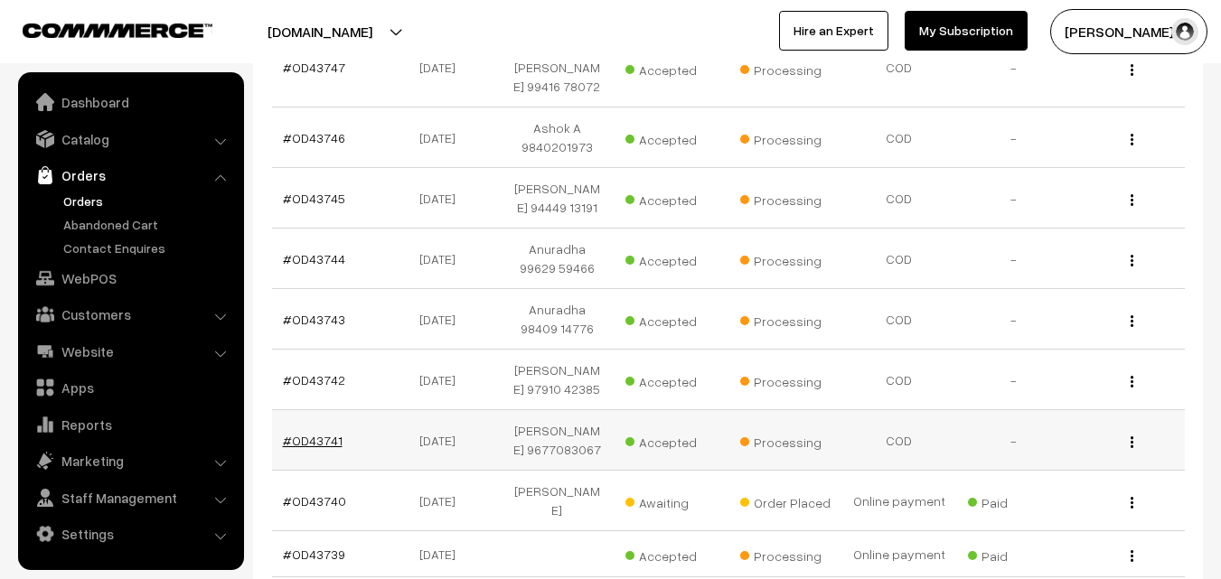
click at [316, 433] on link "#OD43741" at bounding box center [313, 440] width 60 height 15
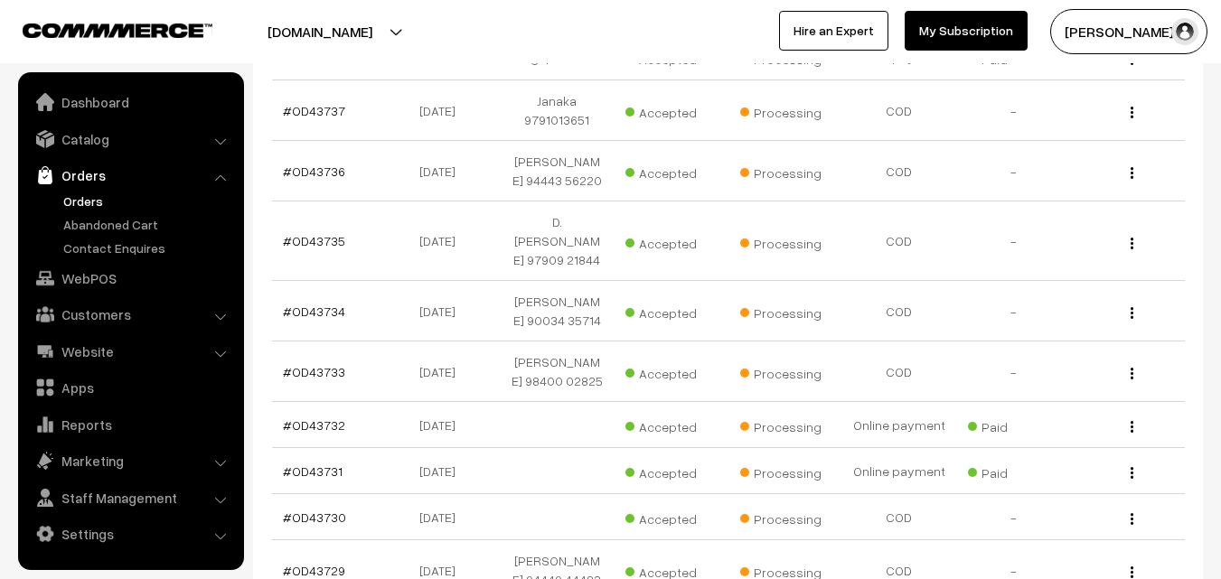
scroll to position [1735, 0]
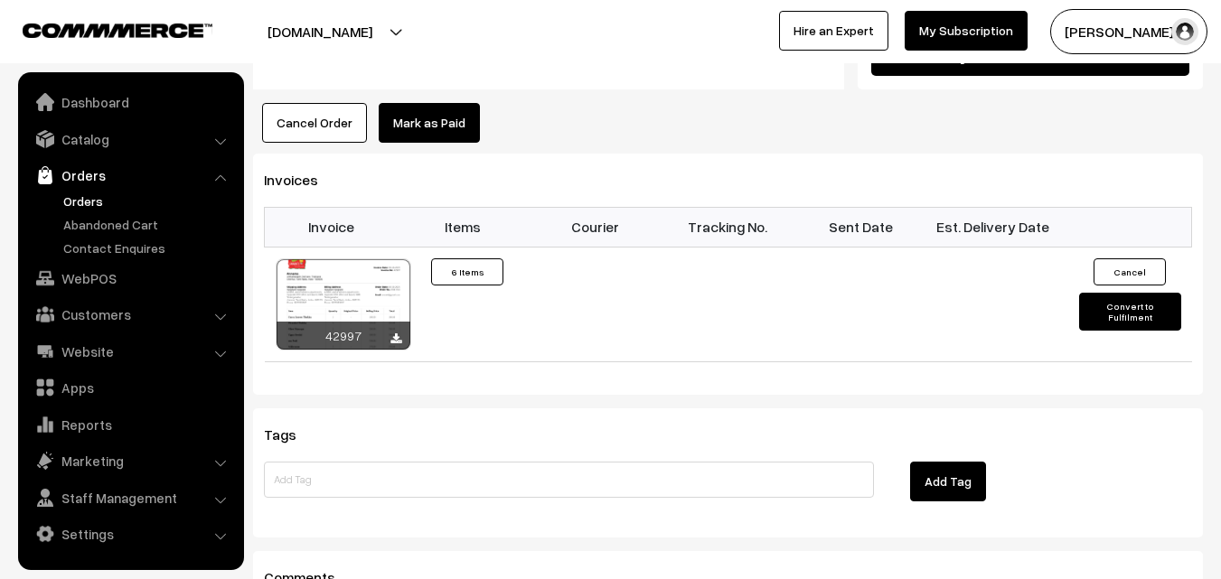
scroll to position [1825, 0]
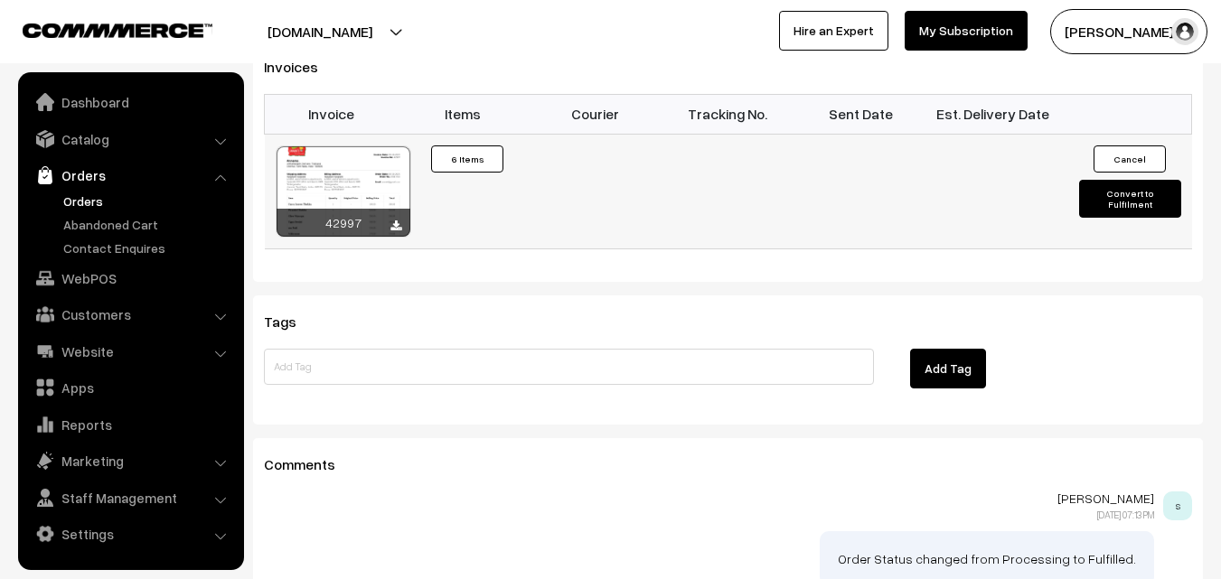
click at [388, 146] on div at bounding box center [344, 191] width 134 height 90
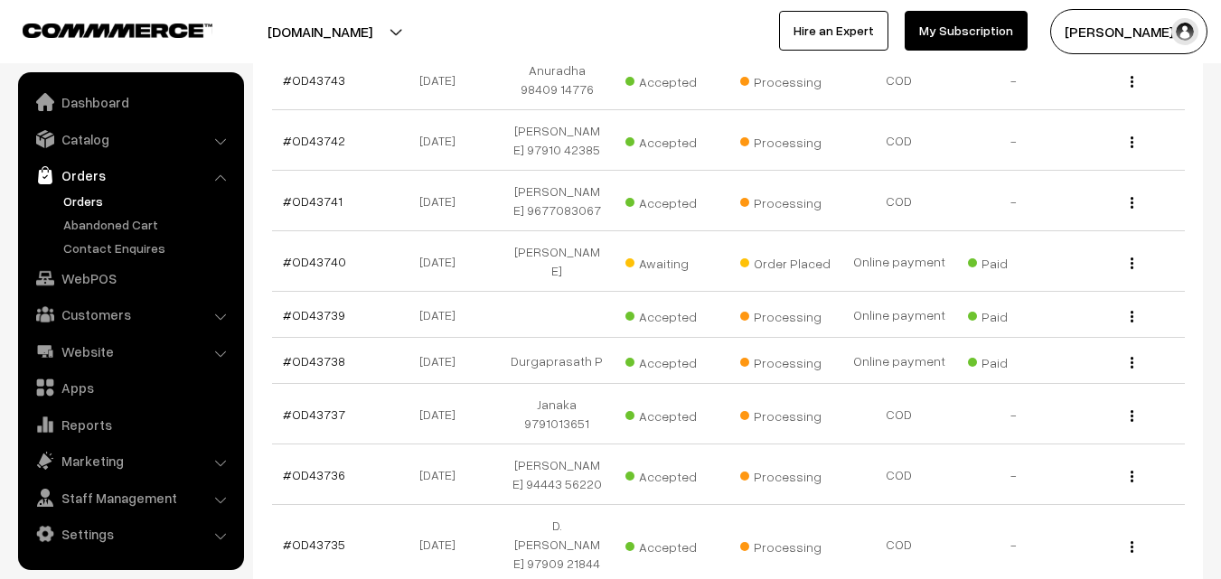
scroll to position [865, 0]
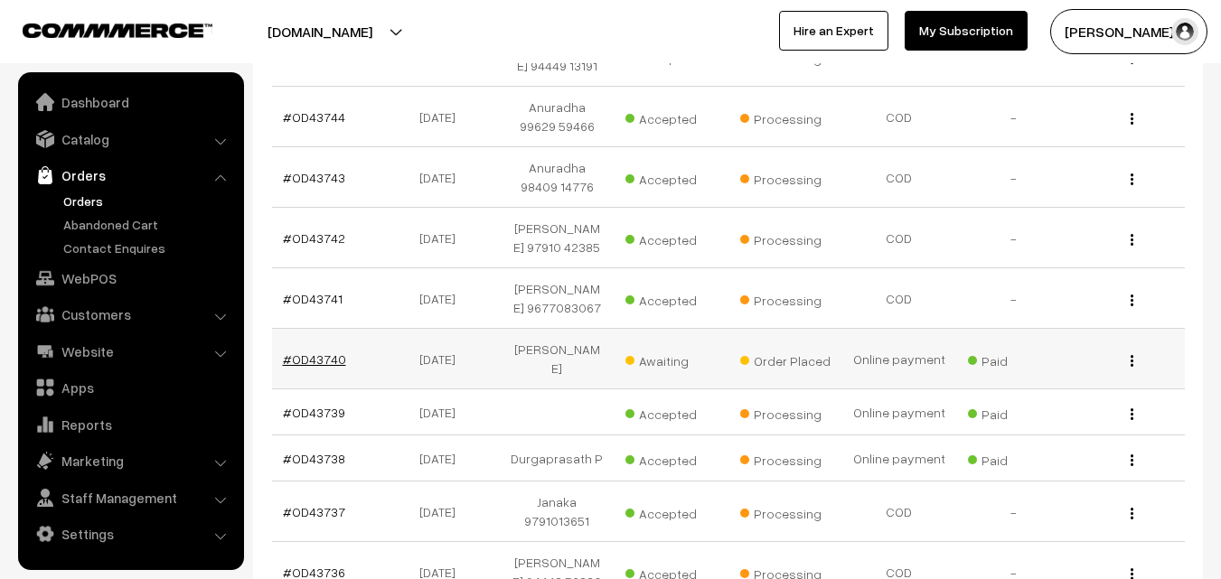
click at [332, 352] on link "#OD43740" at bounding box center [314, 359] width 63 height 15
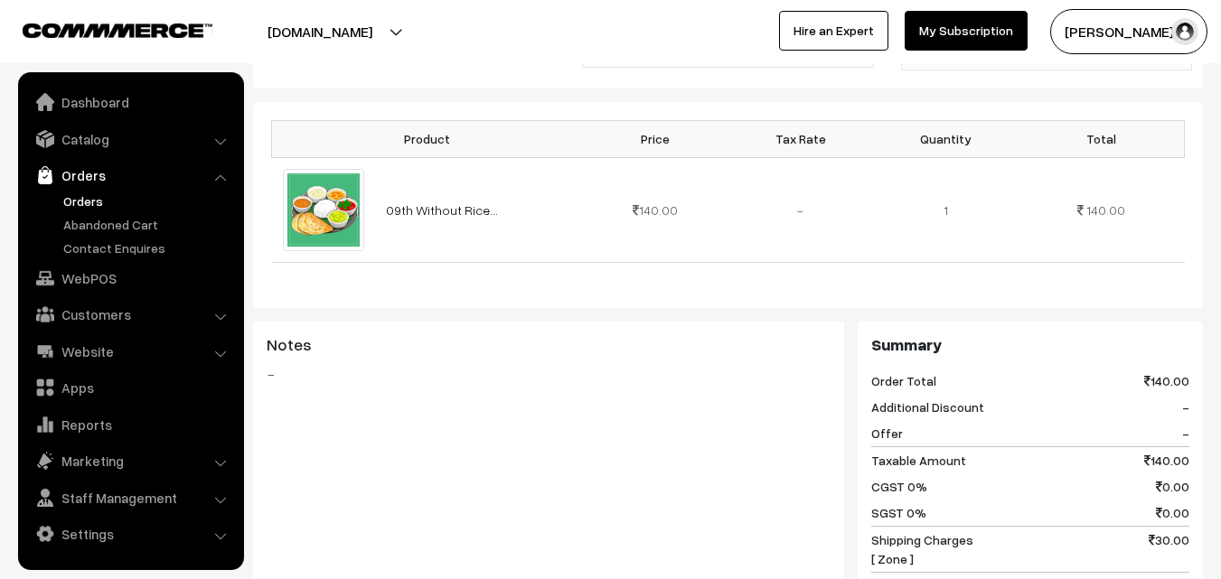
scroll to position [542, 0]
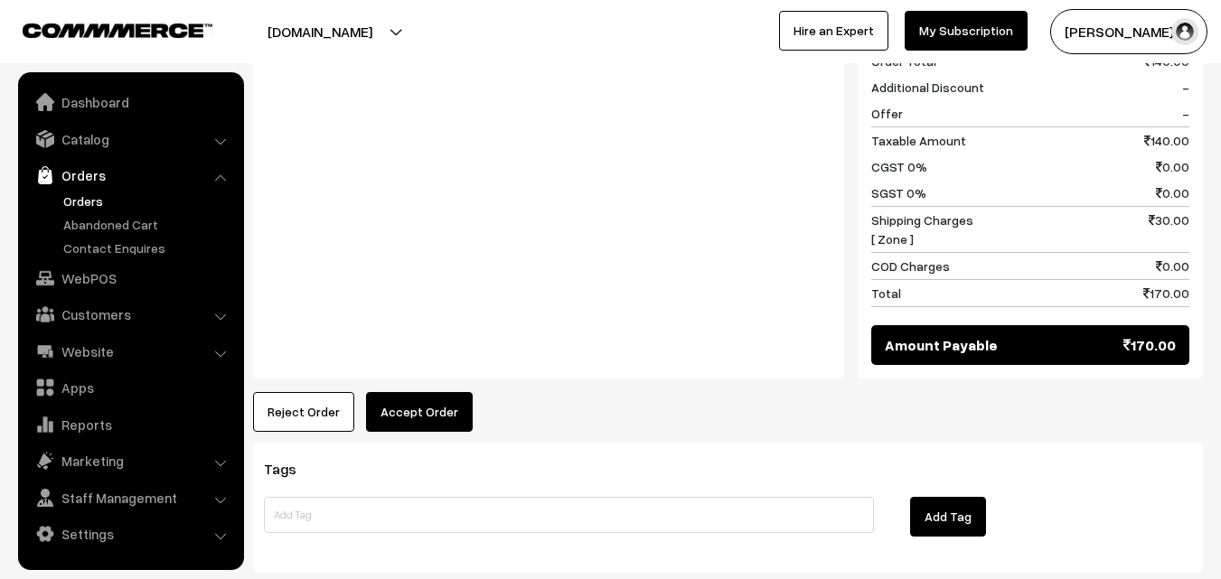
click at [421, 398] on button "Accept Order" at bounding box center [419, 412] width 107 height 40
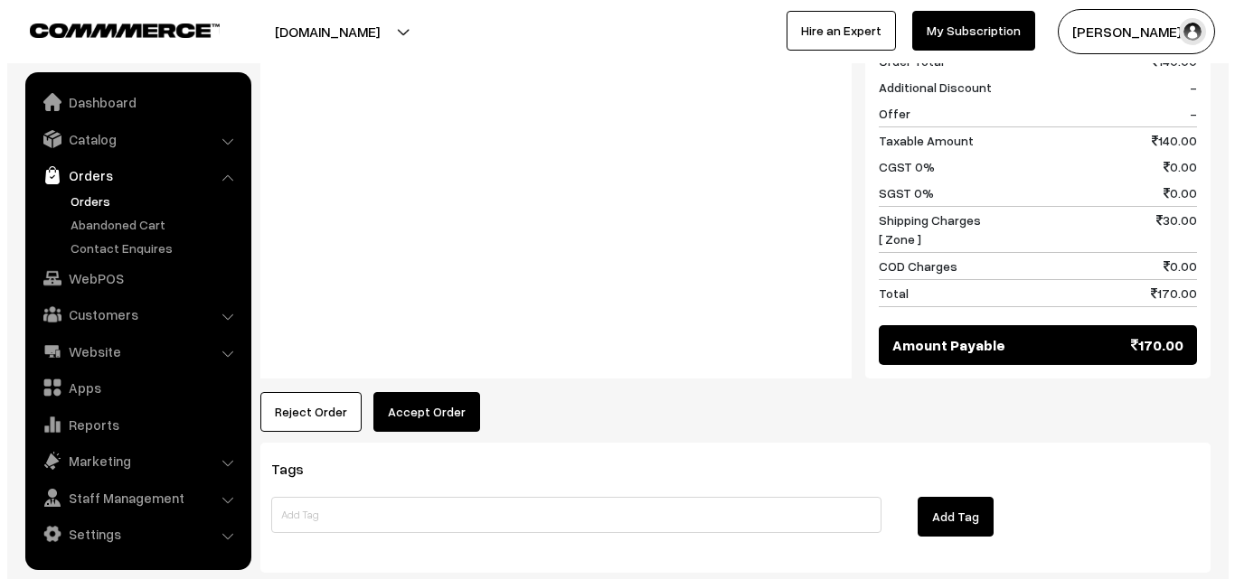
scroll to position [828, 0]
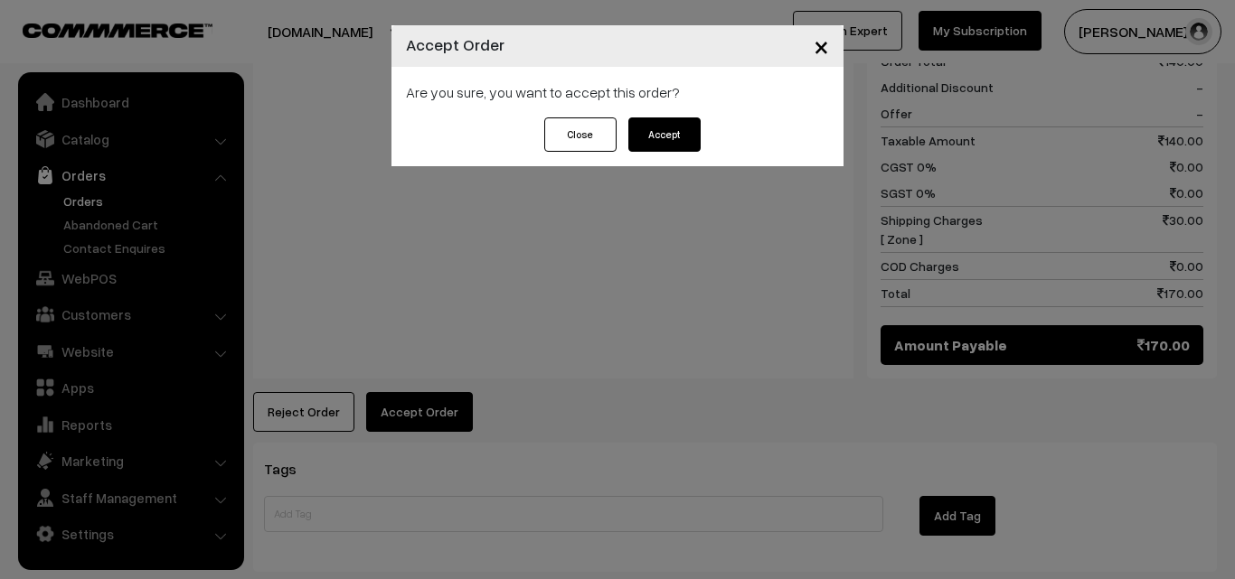
click at [664, 134] on button "Accept" at bounding box center [664, 135] width 72 height 34
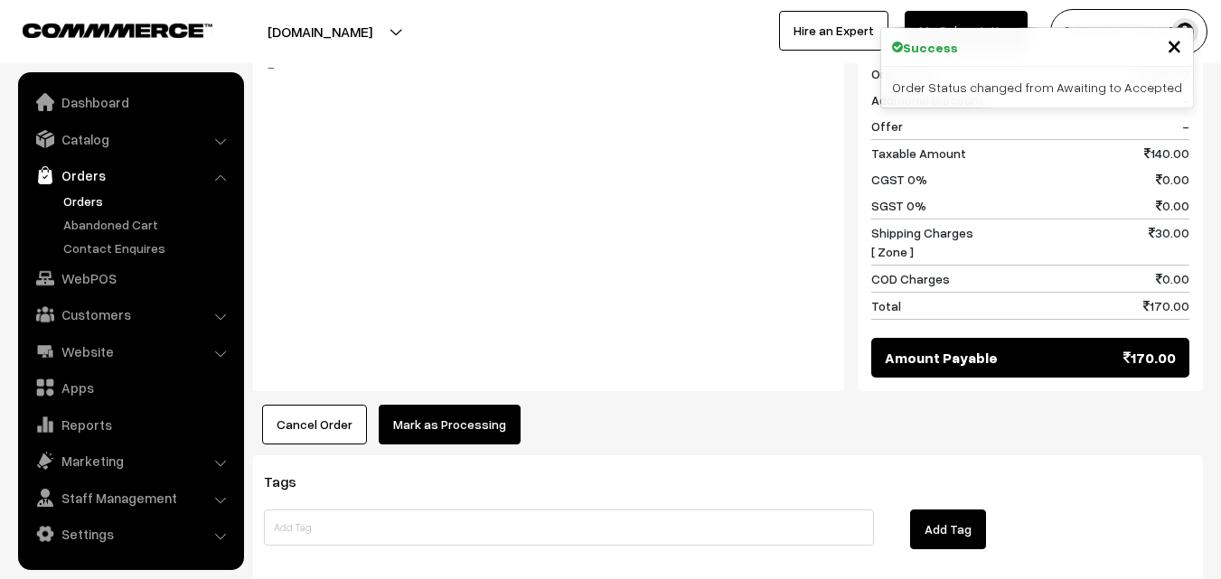
click at [440, 413] on button "Mark as Processing" at bounding box center [450, 425] width 142 height 40
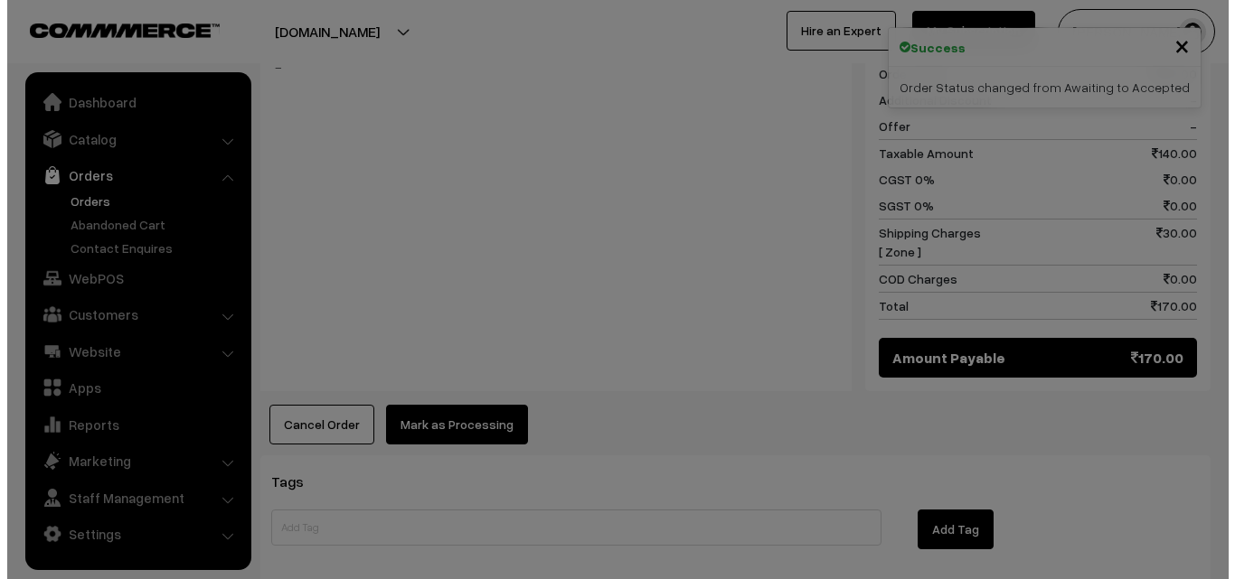
scroll to position [815, 0]
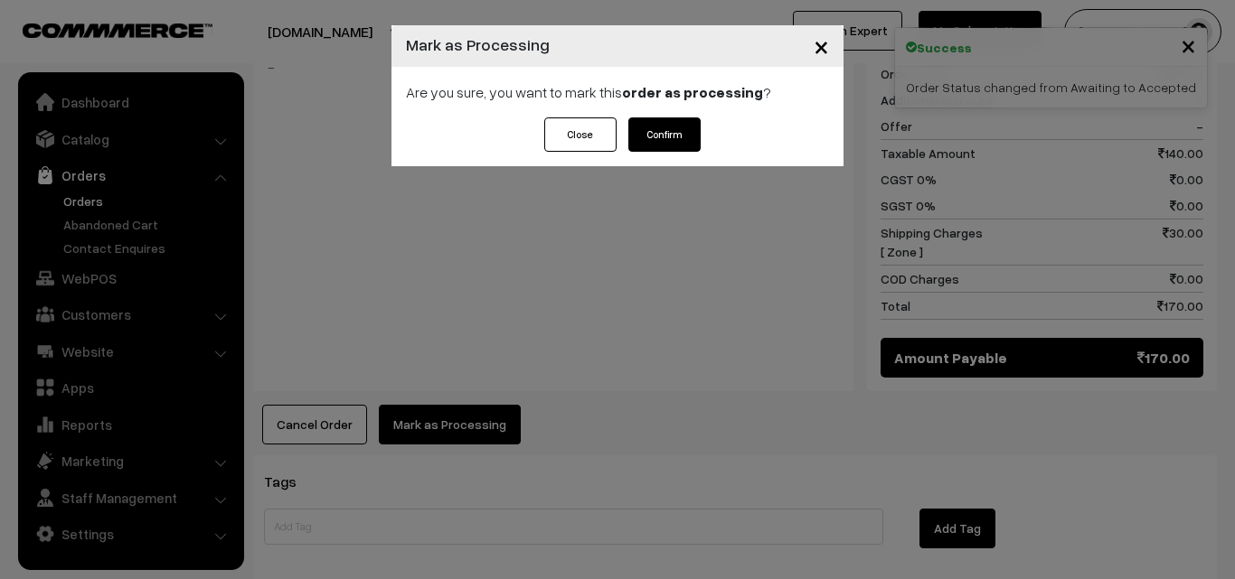
click at [699, 125] on button "Confirm" at bounding box center [664, 135] width 72 height 34
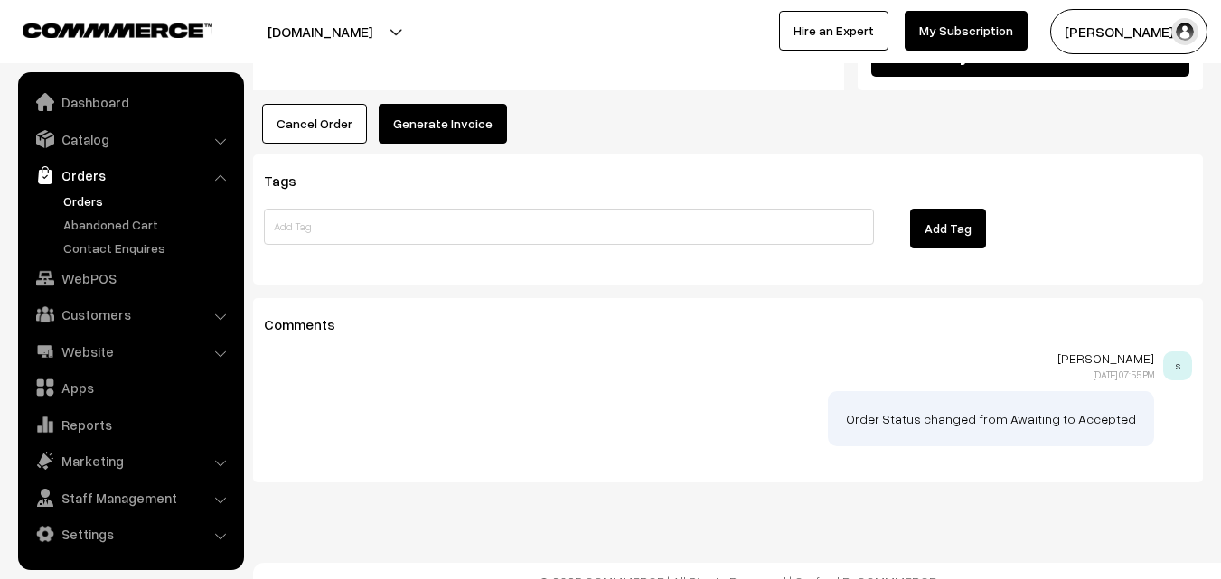
click at [449, 105] on button "Generate Invoice" at bounding box center [443, 124] width 128 height 40
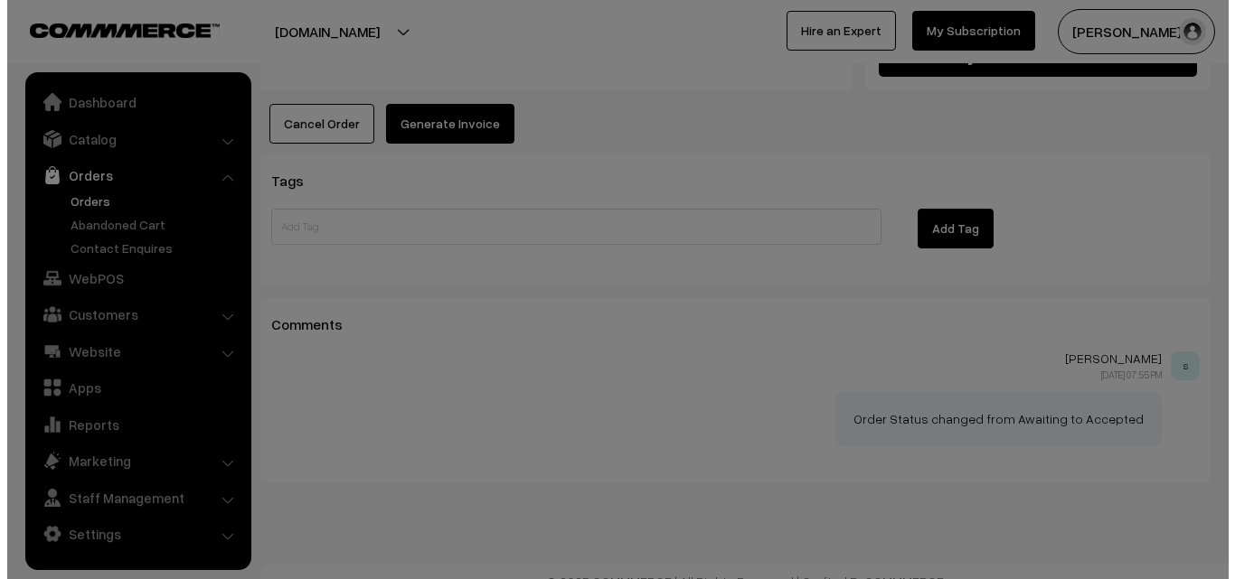
scroll to position [1116, 0]
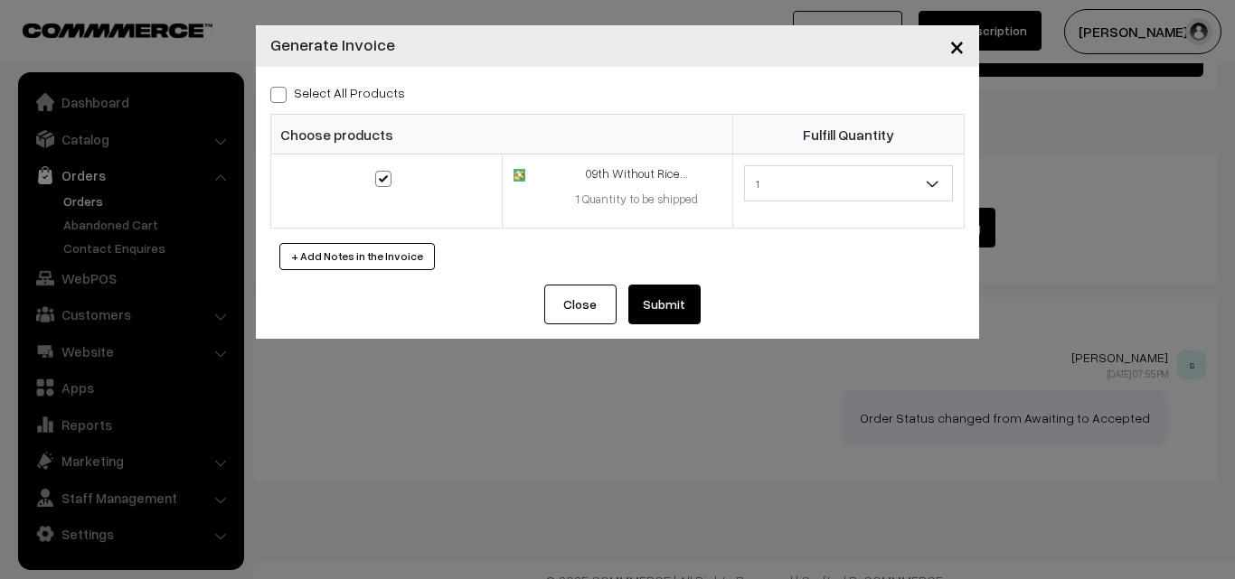
click at [347, 90] on label "Select All Products" at bounding box center [337, 92] width 135 height 19
click at [282, 90] on input "Select All Products" at bounding box center [276, 92] width 12 height 12
checkbox input "true"
click at [671, 318] on button "Submit" at bounding box center [664, 305] width 72 height 40
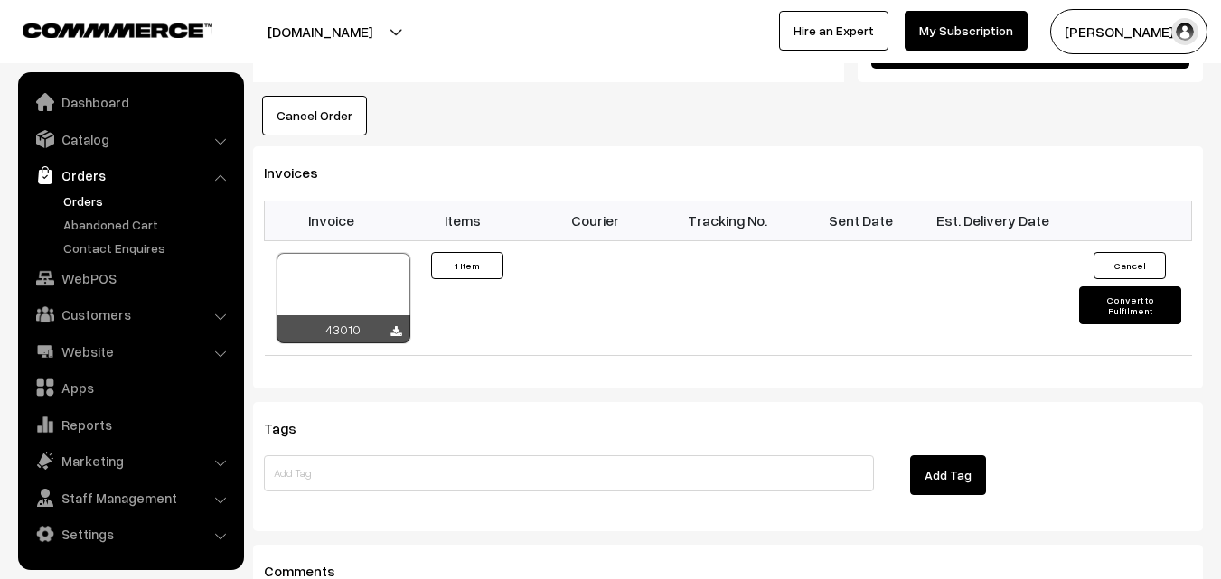
scroll to position [1122, 0]
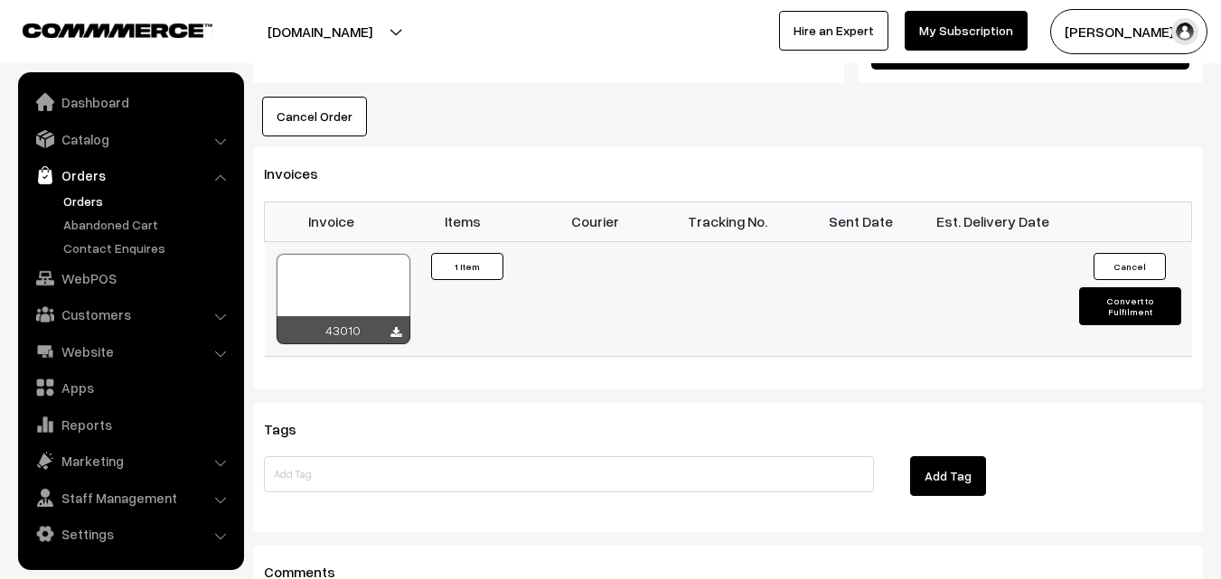
click at [372, 260] on div at bounding box center [344, 299] width 134 height 90
click at [74, 202] on link "Orders" at bounding box center [148, 201] width 179 height 19
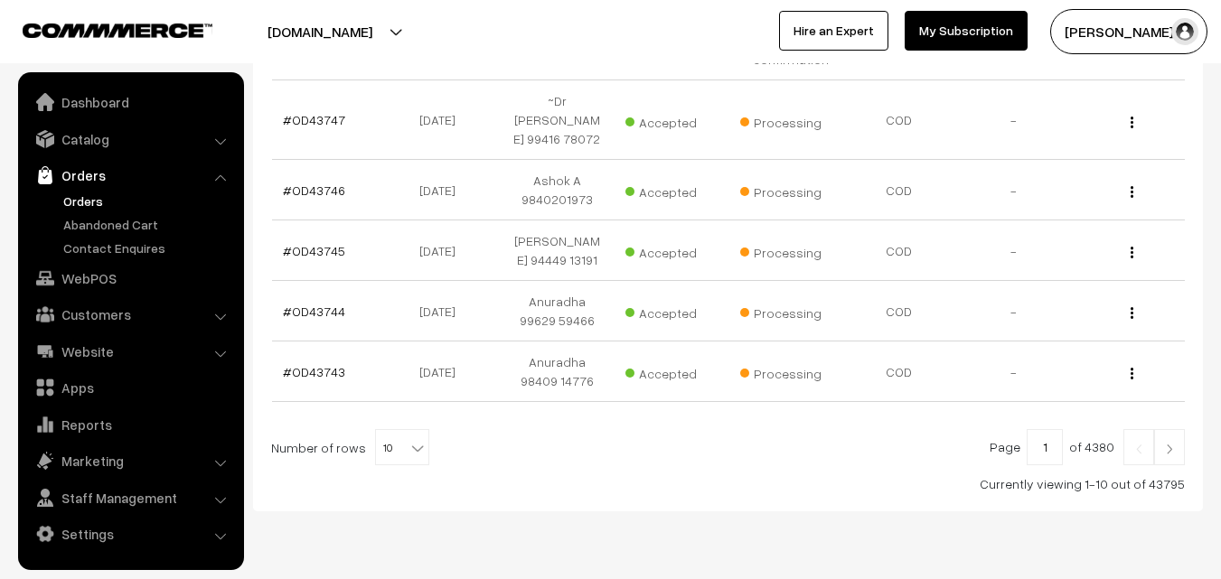
scroll to position [687, 0]
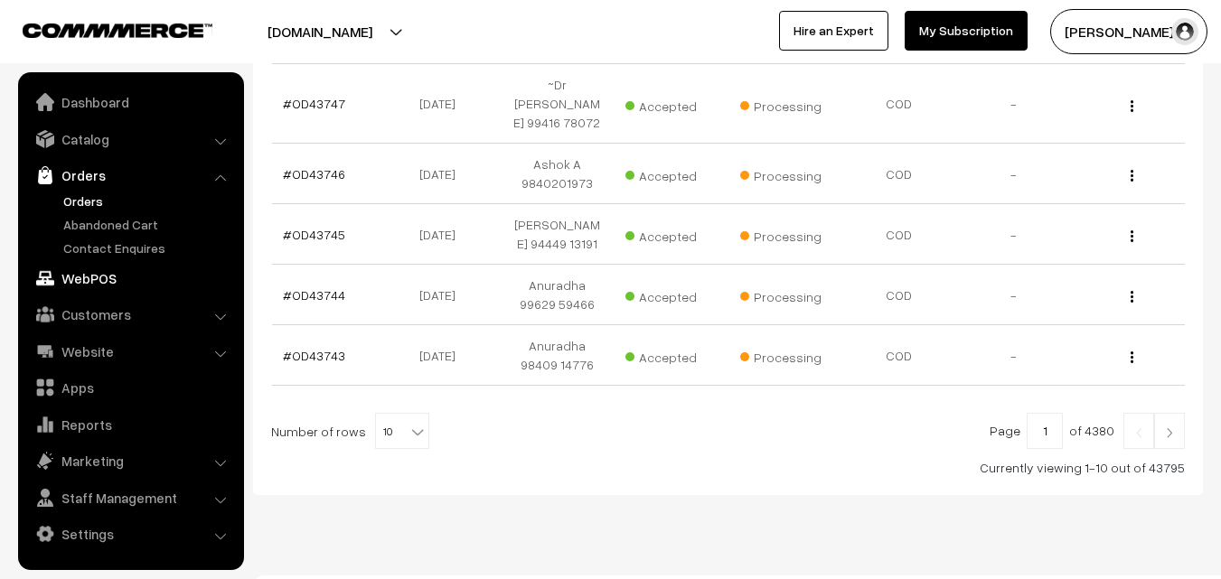
click at [87, 278] on link "WebPOS" at bounding box center [130, 278] width 215 height 33
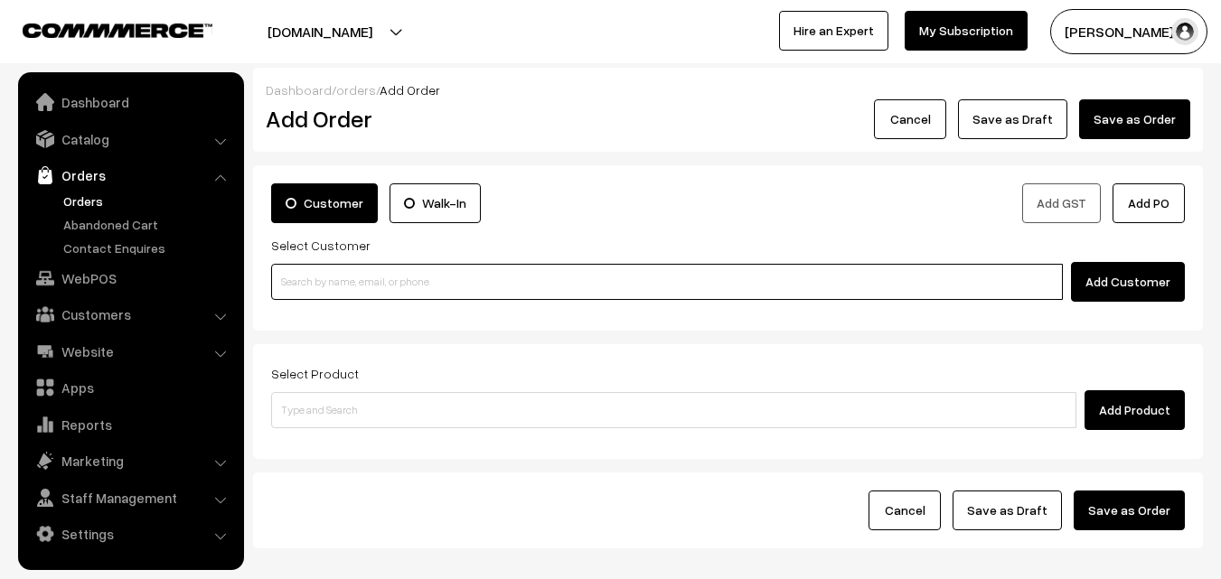
click at [333, 279] on input at bounding box center [667, 282] width 792 height 36
paste input "98410 46949"
click at [306, 269] on input "98410 46949" at bounding box center [667, 282] width 792 height 36
type input "9841046949"
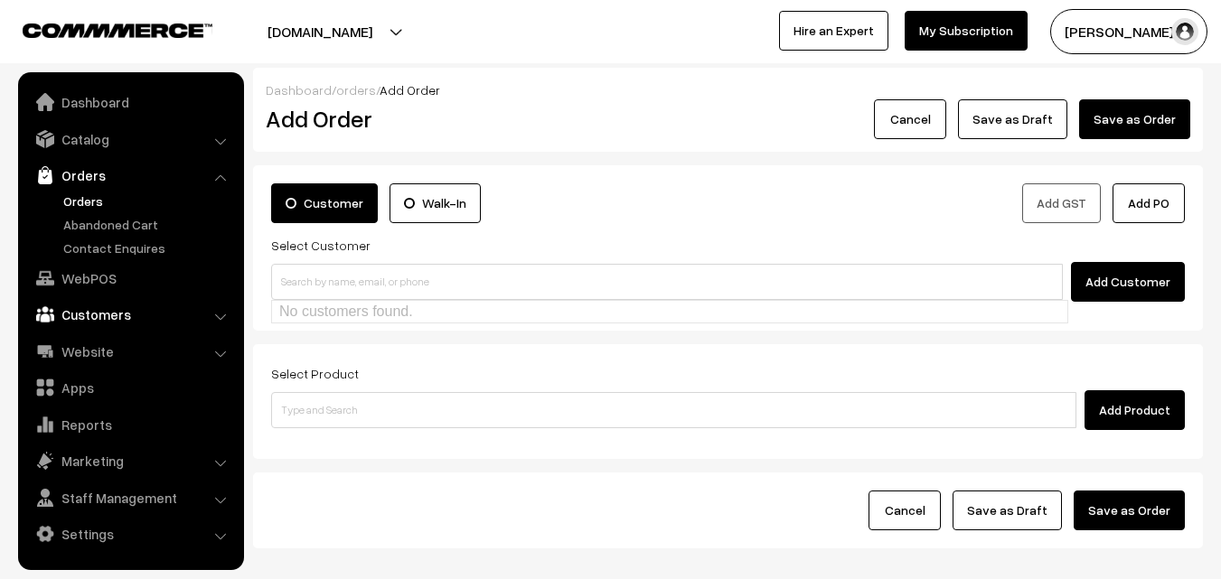
click at [125, 312] on link "Customers" at bounding box center [130, 314] width 215 height 33
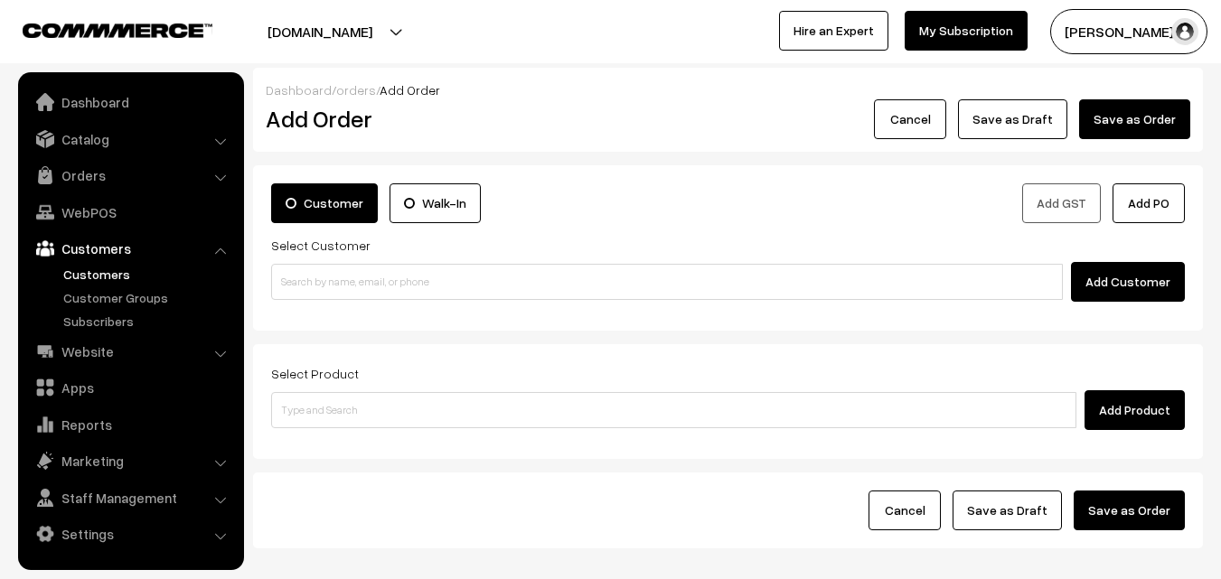
click at [111, 265] on link "Customers" at bounding box center [148, 274] width 179 height 19
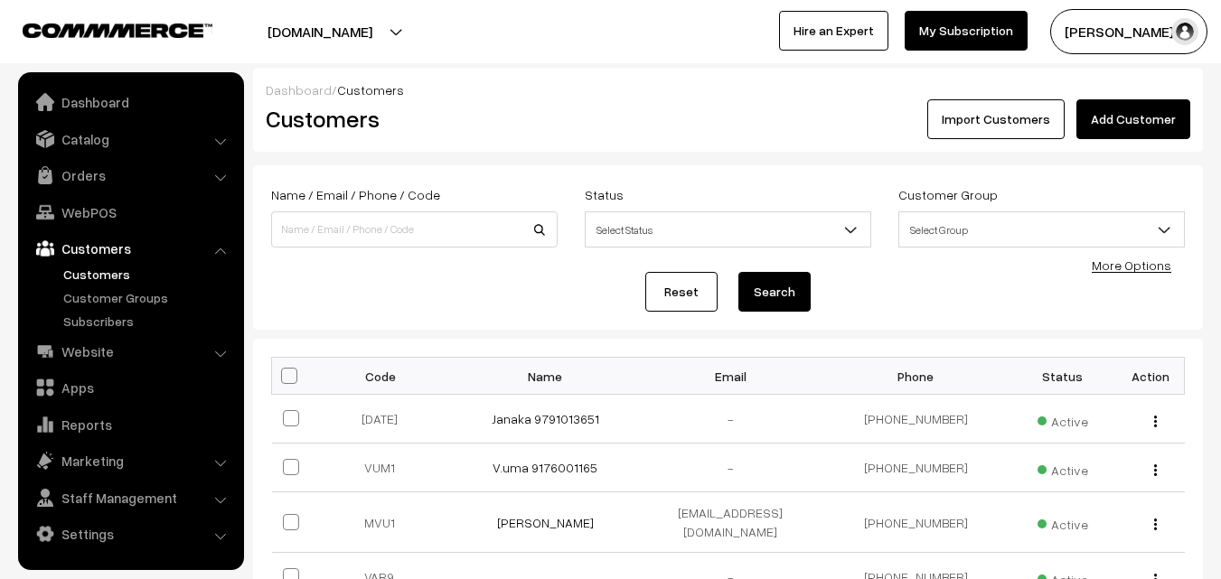
click at [1162, 116] on link "Add Customer" at bounding box center [1134, 119] width 114 height 40
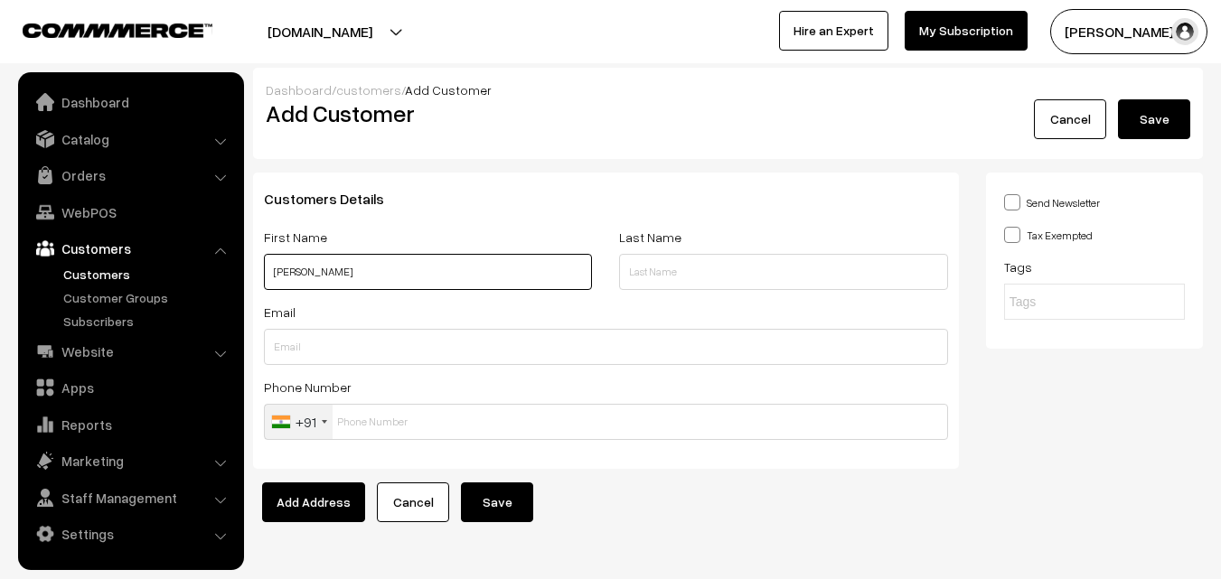
paste input "[PERSON_NAME]"
paste input "98410 46949"
type input "[PERSON_NAME] 98410 46949"
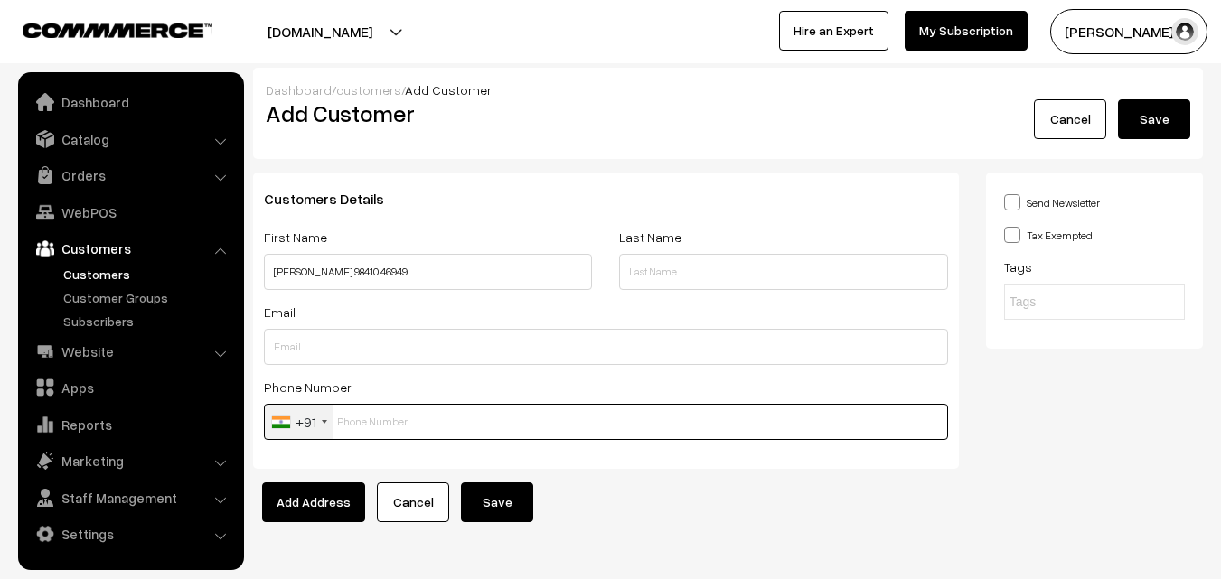
click at [373, 438] on input "text" at bounding box center [606, 422] width 684 height 36
paste input "98410 4694"
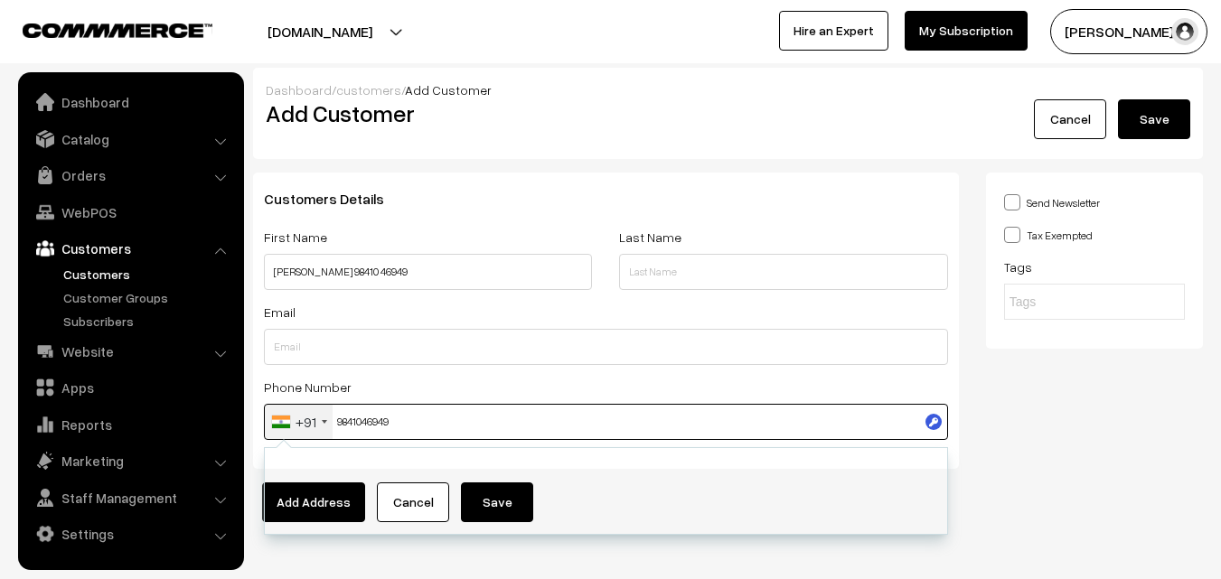
type input "9841046949"
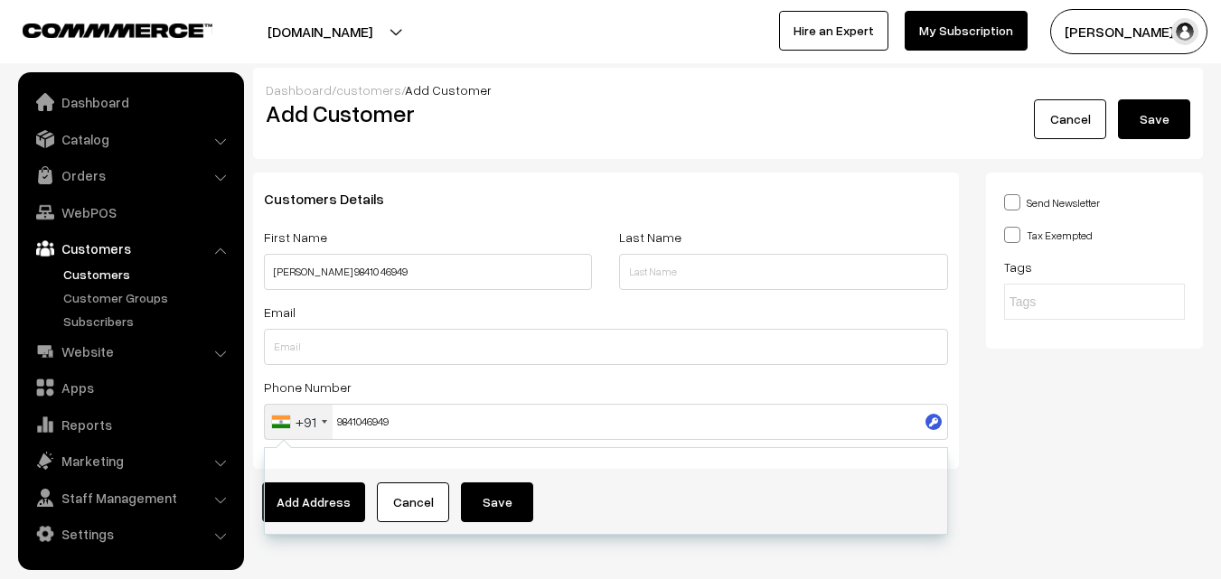
click at [498, 181] on div "Customers Details First Name Abinaya 98410 46949 Last Name Email Phone Number +…" at bounding box center [606, 321] width 706 height 296
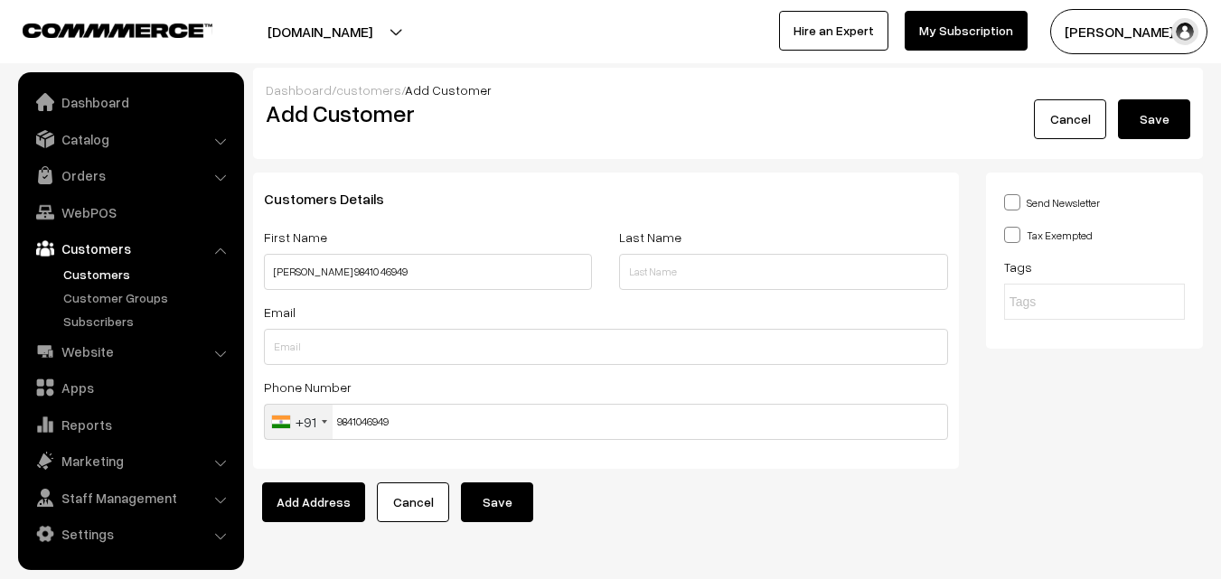
click at [489, 502] on button "Save" at bounding box center [497, 503] width 72 height 40
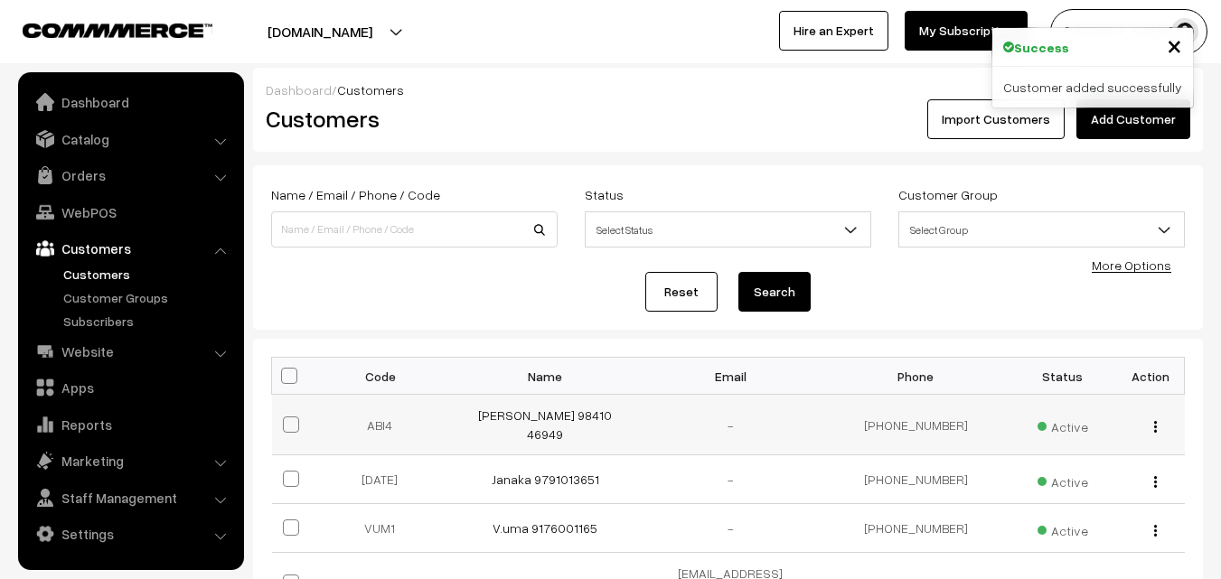
click at [527, 429] on td "[PERSON_NAME] 98410 46949" at bounding box center [545, 425] width 185 height 61
click at [530, 426] on link "[PERSON_NAME] 98410 46949" at bounding box center [545, 425] width 134 height 34
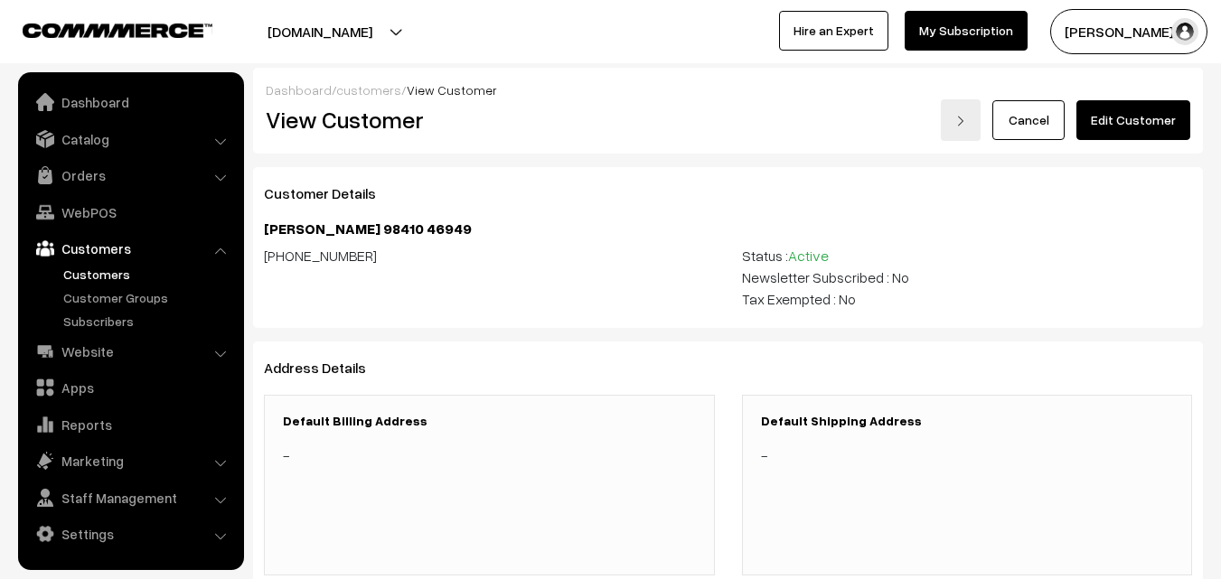
click at [1162, 129] on link "Edit Customer" at bounding box center [1134, 120] width 114 height 40
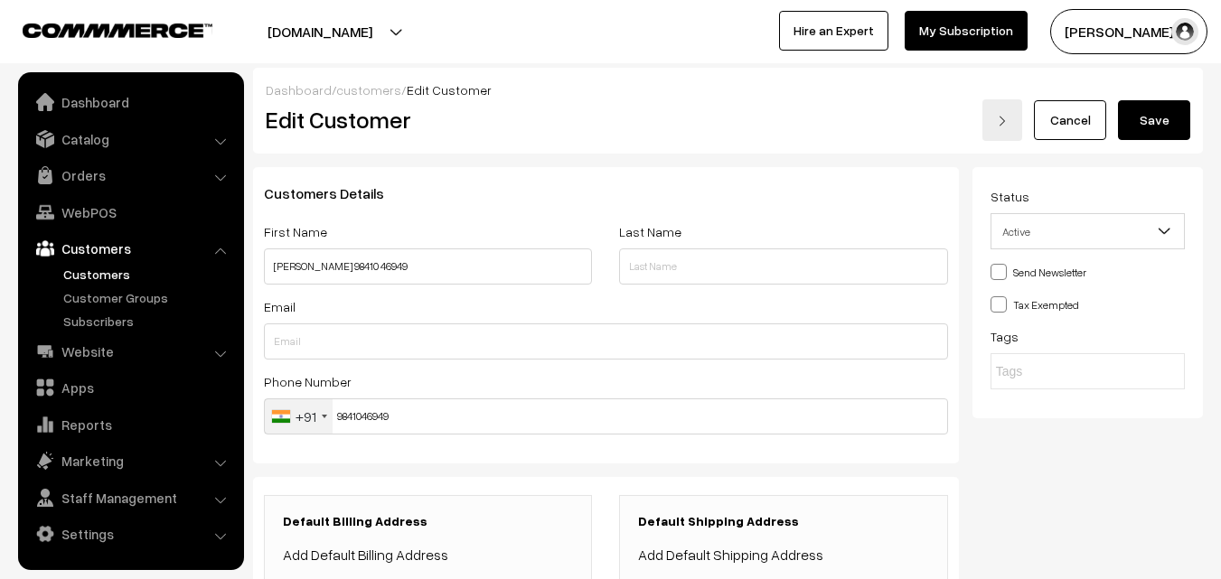
click at [399, 546] on link "Add Default Billing Address" at bounding box center [365, 555] width 165 height 18
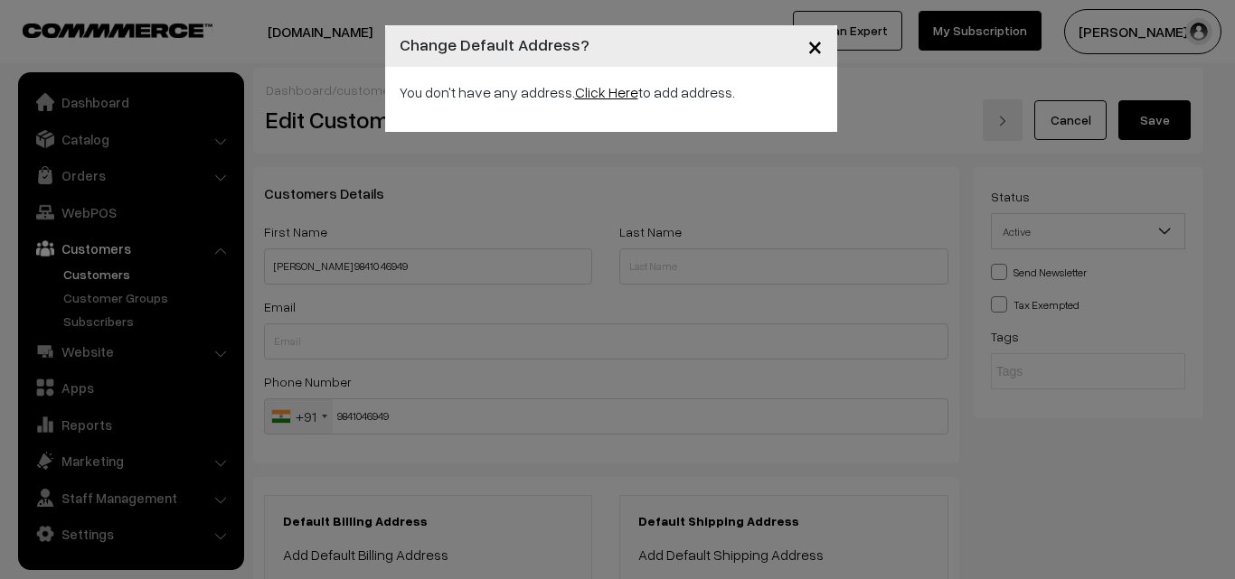
click at [616, 99] on link "Click Here" at bounding box center [606, 92] width 63 height 18
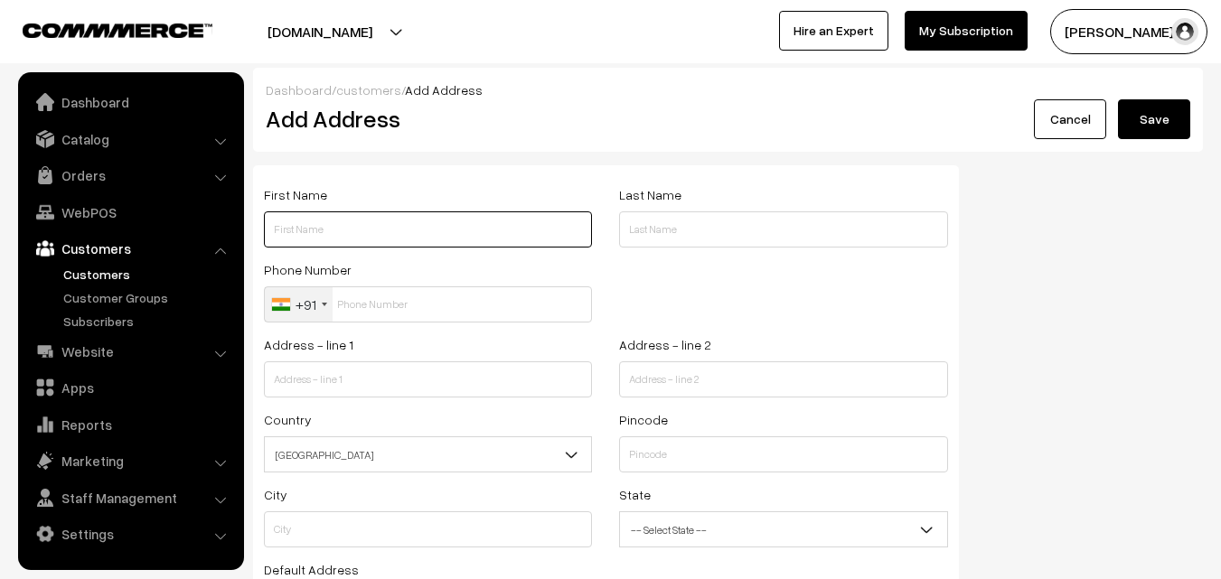
click at [382, 213] on input "text" at bounding box center [428, 230] width 328 height 36
type input "a"
paste input "98410 46949"
type input "[PERSON_NAME] 98410 46949"
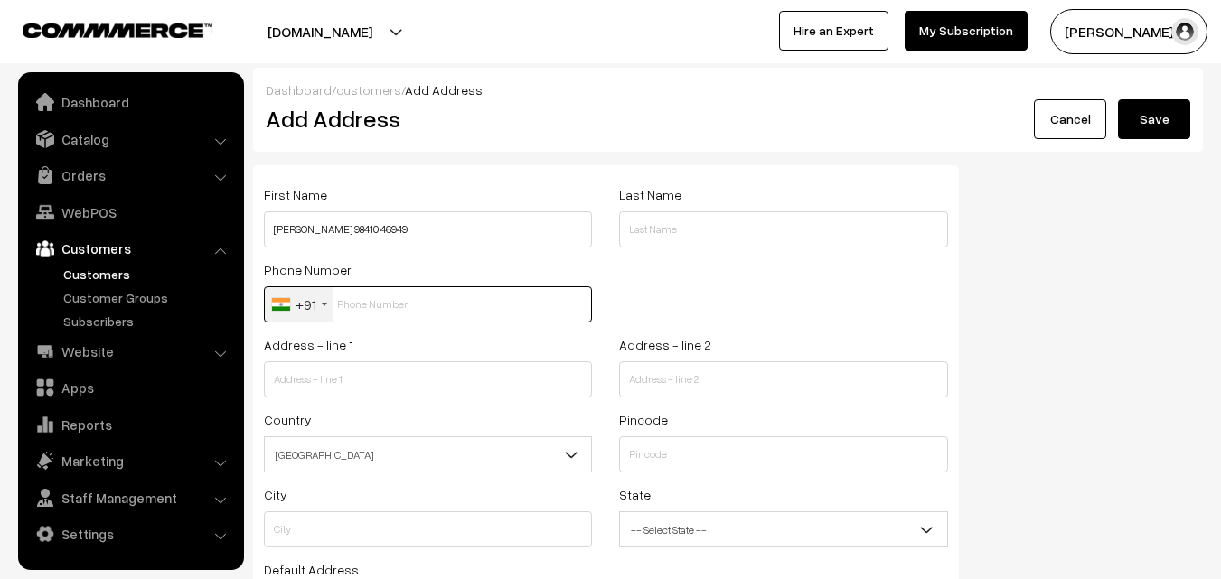
click at [379, 288] on input "text" at bounding box center [428, 305] width 328 height 36
paste input "98410 4694"
type input "9841046949"
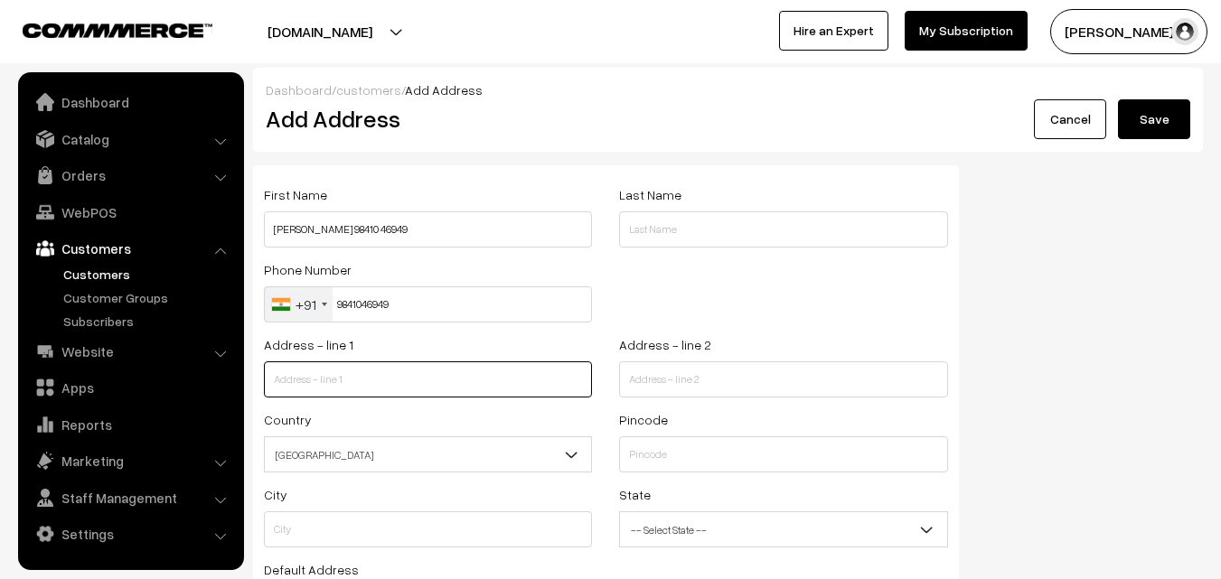
click at [340, 381] on input "text" at bounding box center [428, 380] width 328 height 36
paste input "45/22 ,T.p koil 1st lane Triplicane"
type input "45/22 ,T.p koil 1st lane Triplicane"
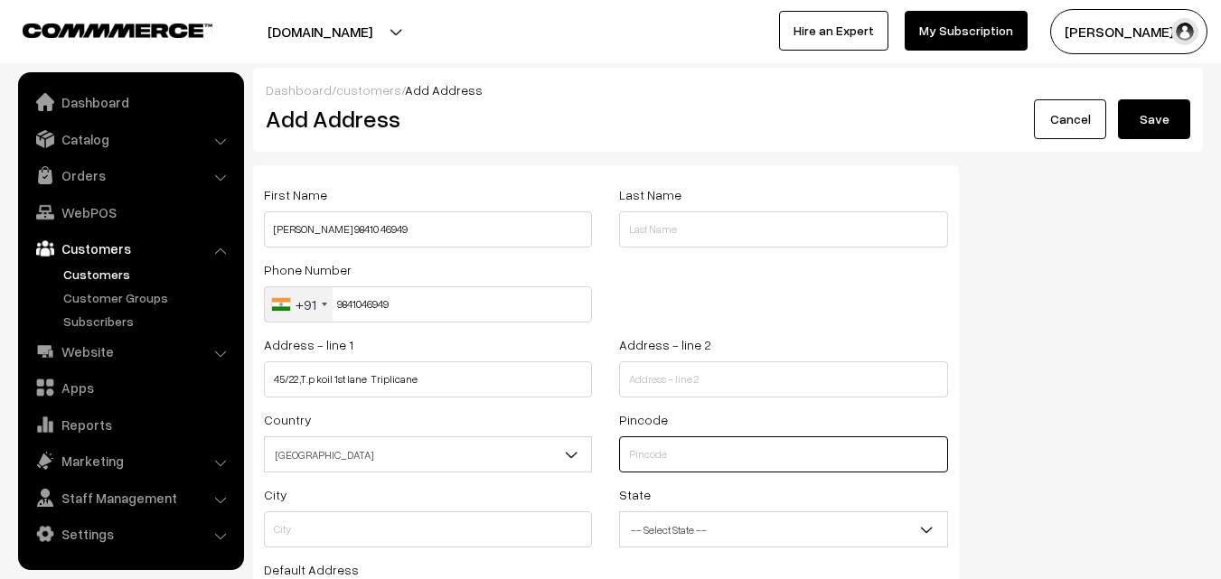
click at [665, 449] on input "text" at bounding box center [783, 455] width 328 height 36
type input "600005"
type input "Chennai"
select select "[GEOGRAPHIC_DATA]"
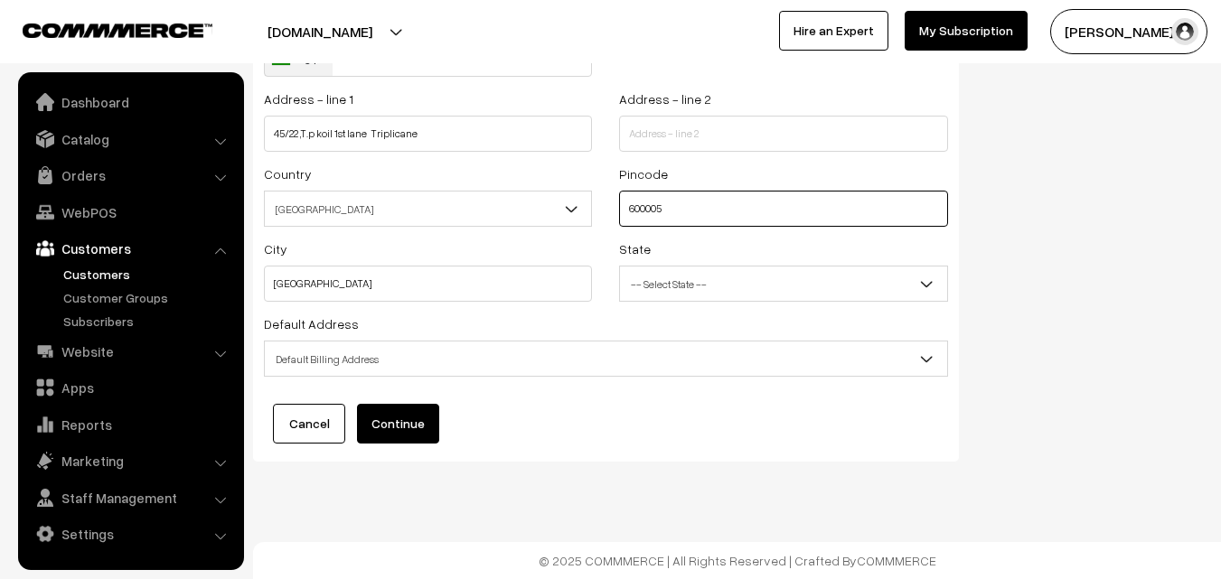
type input "600005"
click at [667, 300] on span "-- Select State --" at bounding box center [783, 284] width 328 height 36
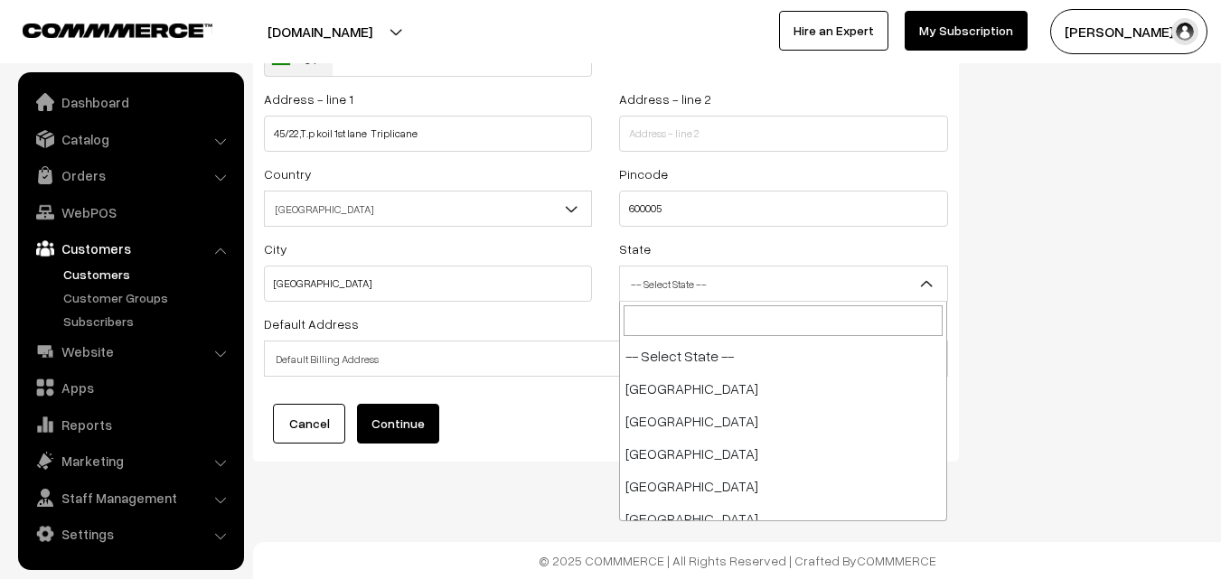
scroll to position [944, 0]
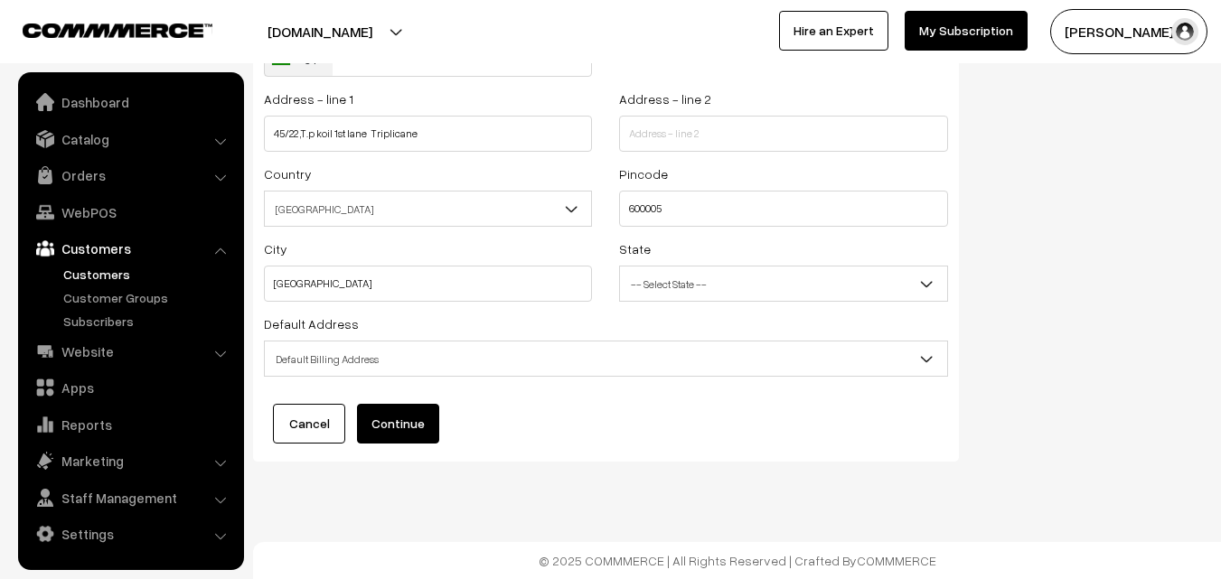
click at [400, 361] on span "Default Billing Address" at bounding box center [606, 360] width 682 height 32
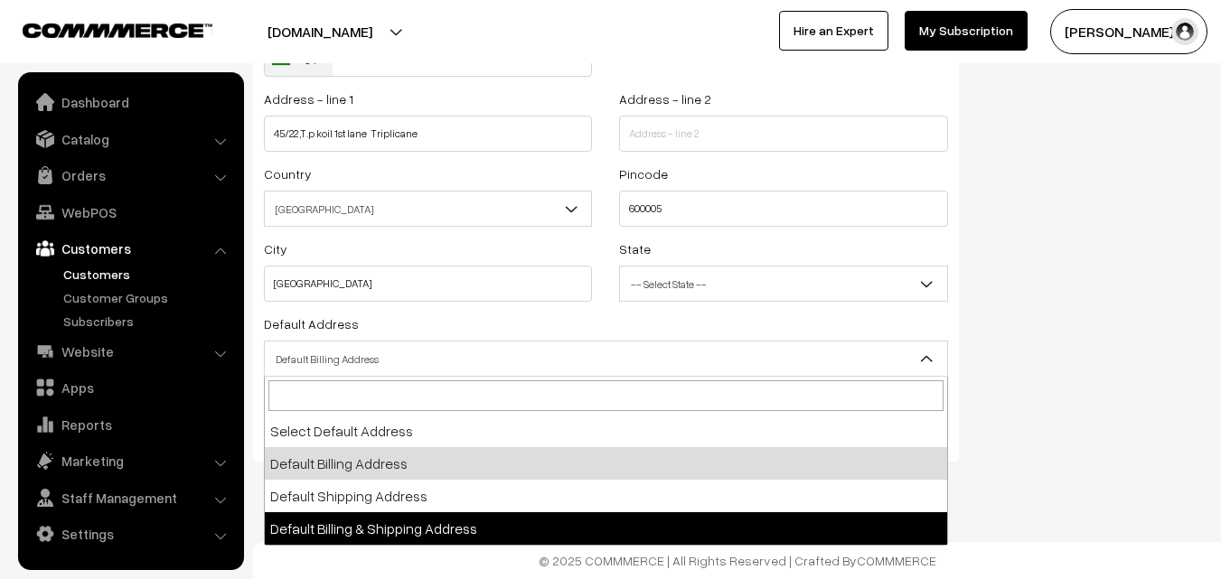
select select "3"
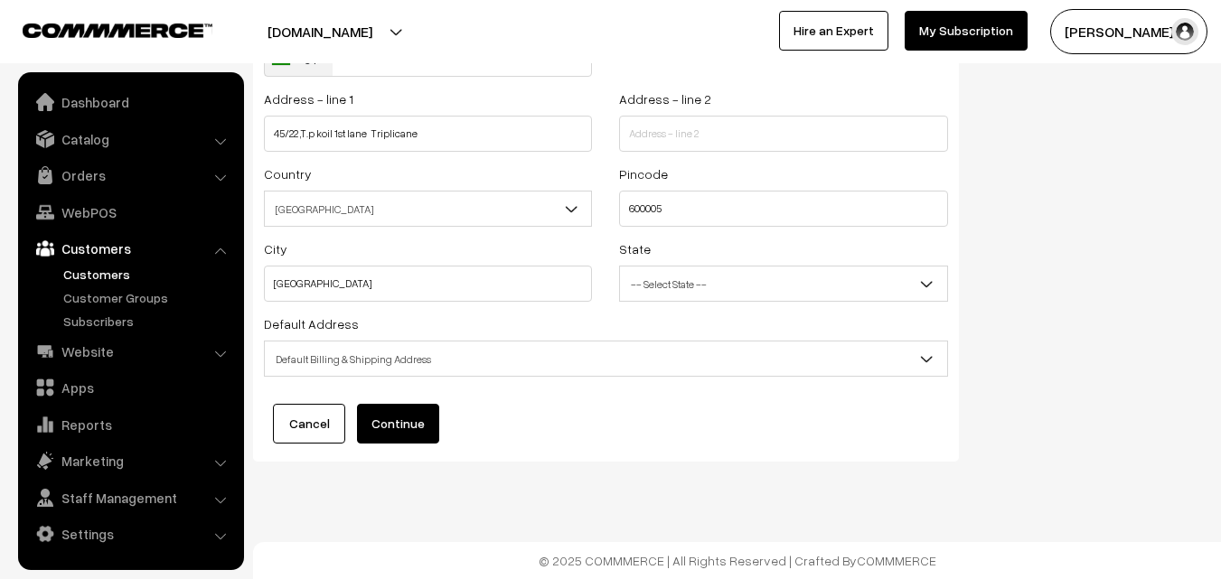
click at [386, 421] on button "Continue" at bounding box center [398, 424] width 82 height 40
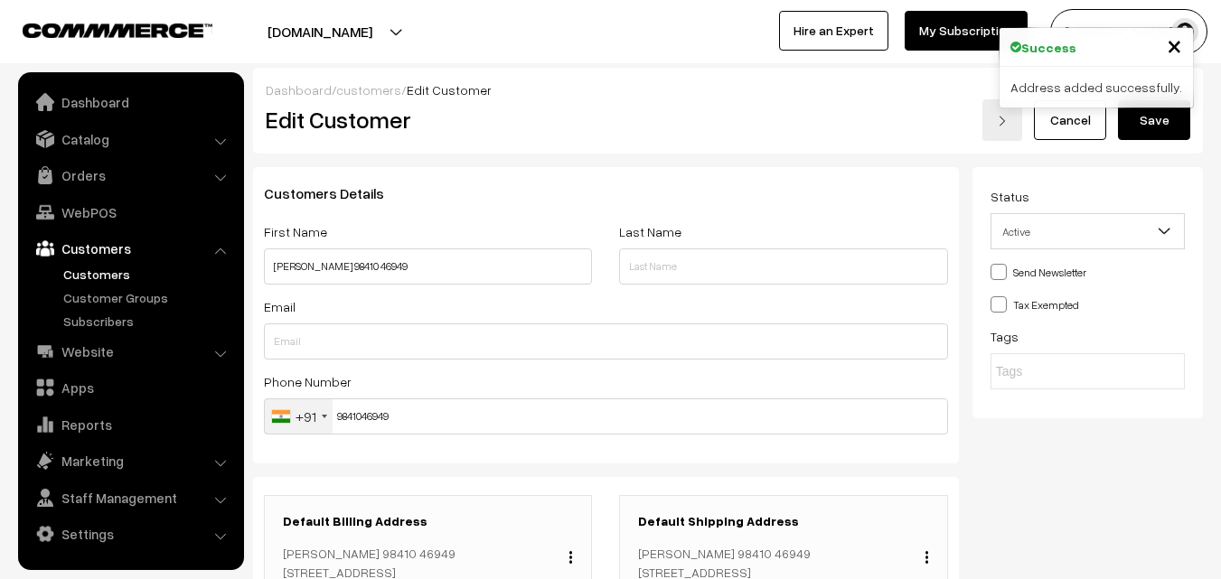
click at [1153, 125] on button "Save" at bounding box center [1154, 120] width 72 height 40
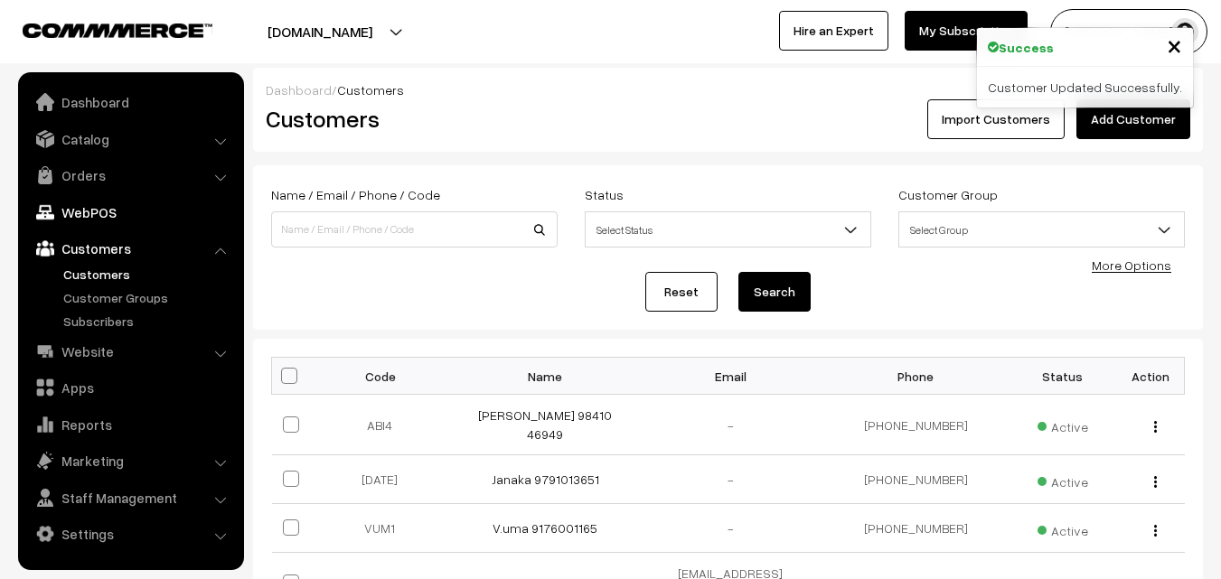
click at [80, 214] on link "WebPOS" at bounding box center [130, 212] width 215 height 33
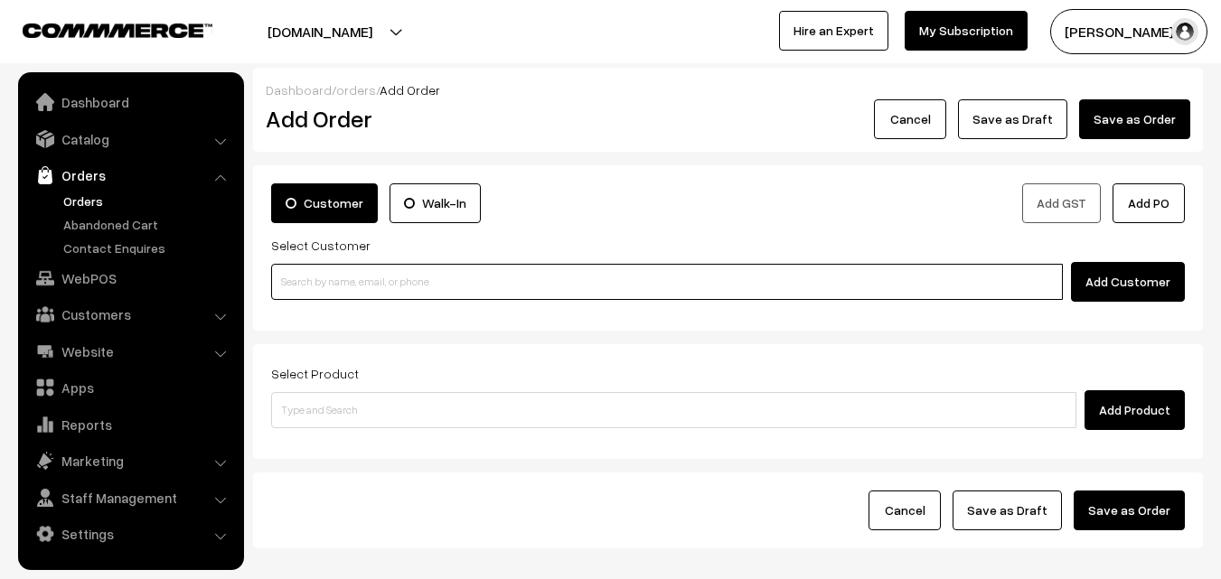
click at [371, 280] on input at bounding box center [667, 282] width 792 height 36
paste input "45/22 ,T.p koil 1st lane Triplicane"
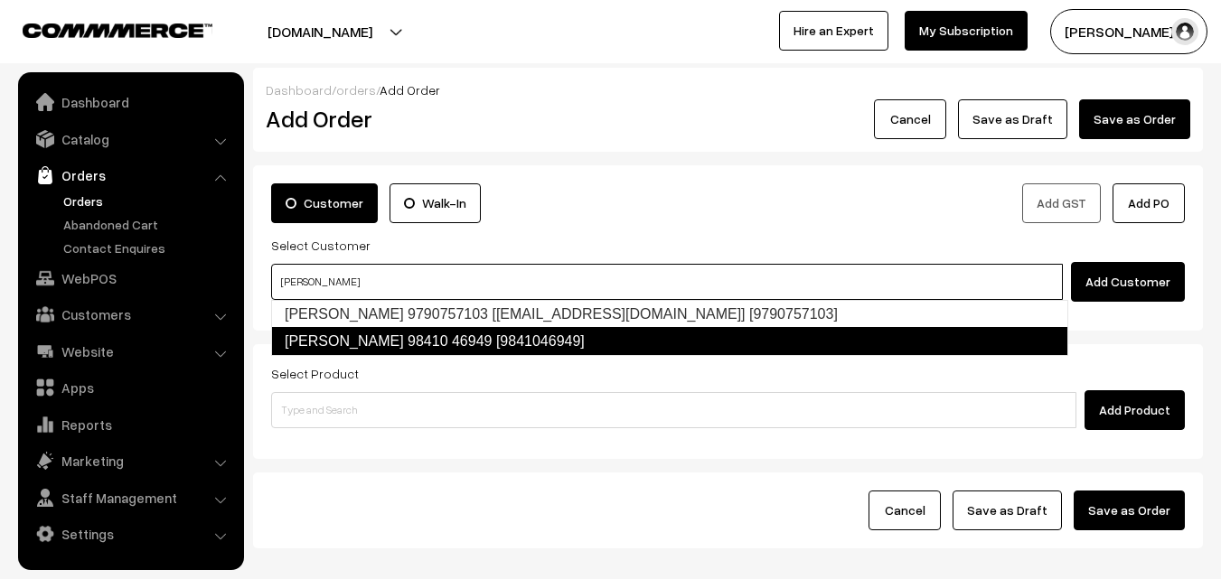
click at [356, 331] on link "Abinaya 98410 46949 [9841046949]" at bounding box center [669, 341] width 797 height 29
type input "abinaya"
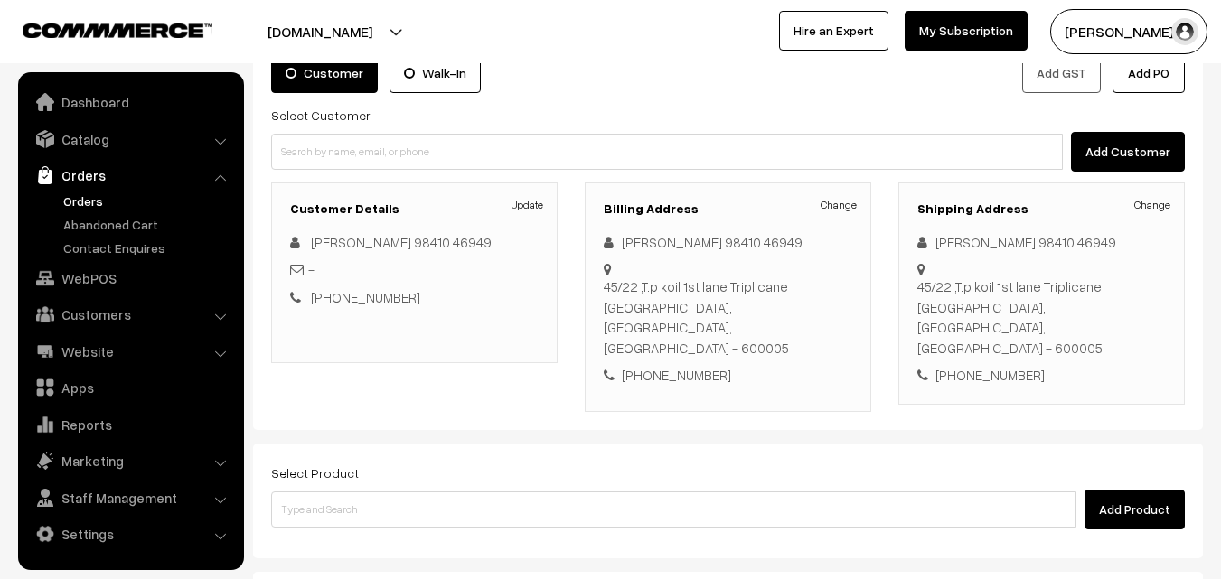
scroll to position [281, 0]
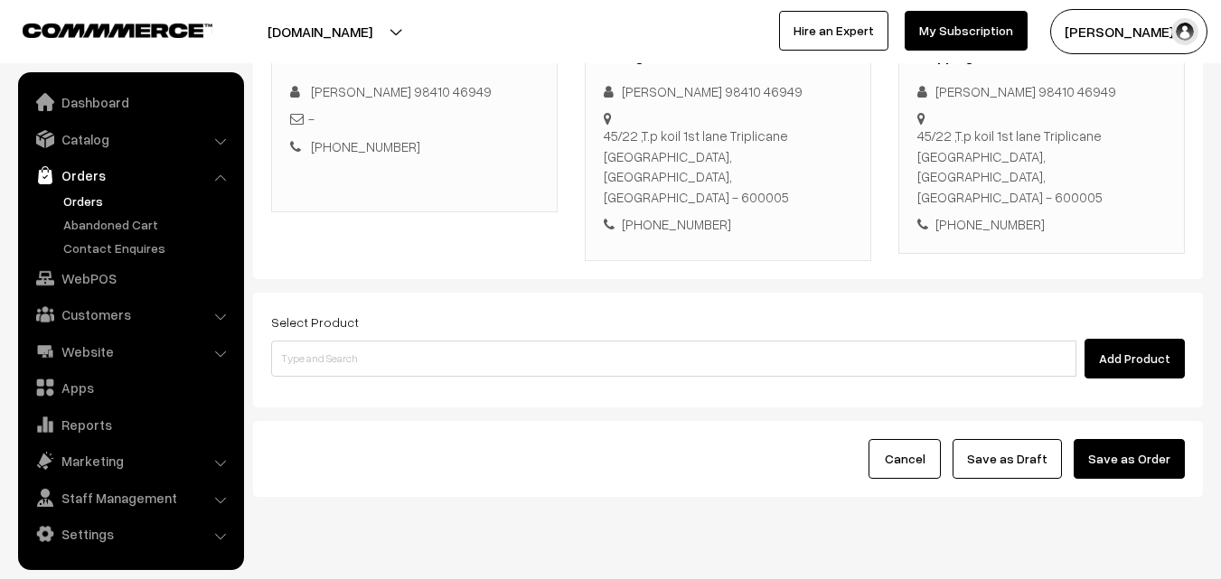
click at [346, 339] on div "Add Product" at bounding box center [728, 359] width 914 height 40
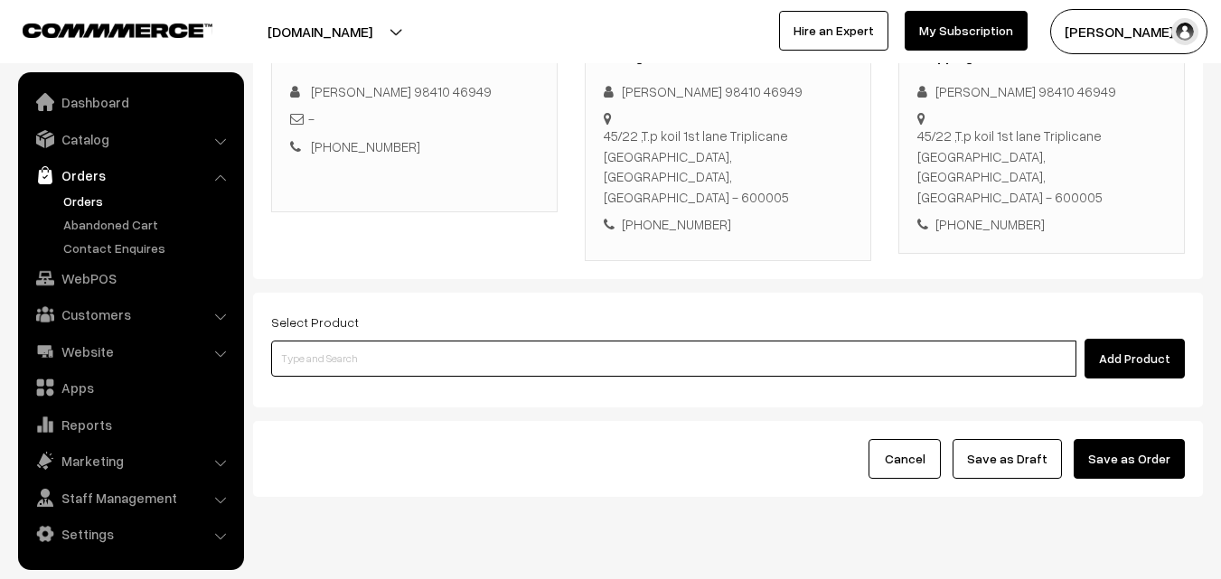
click at [333, 341] on input at bounding box center [673, 359] width 805 height 36
type input "ghee pon"
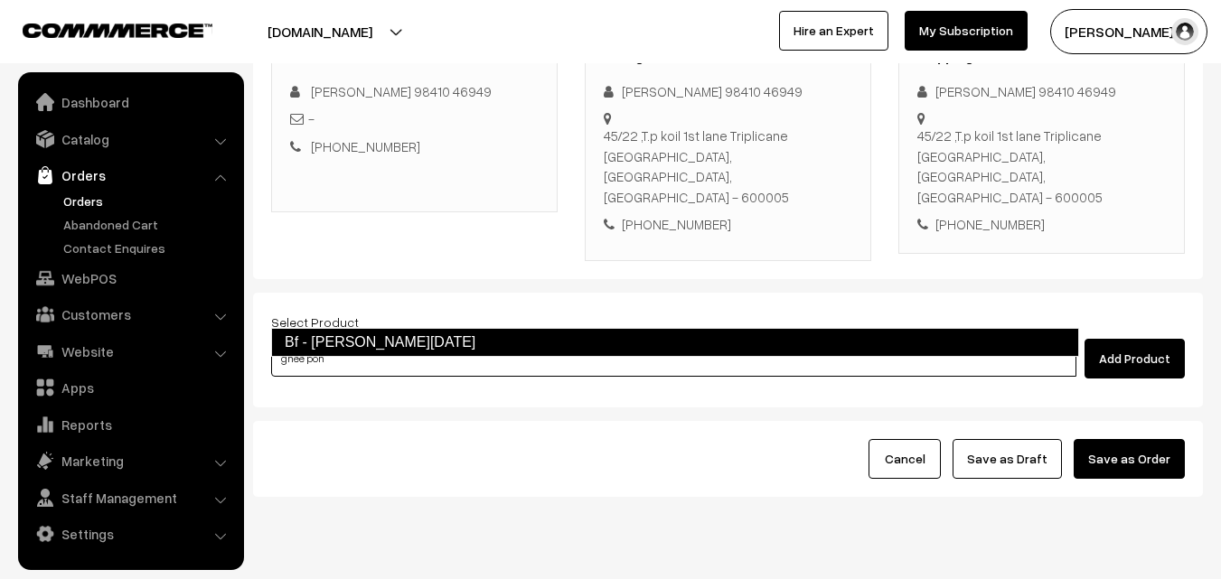
click at [335, 332] on link "Bf - [PERSON_NAME][DATE]" at bounding box center [675, 342] width 808 height 29
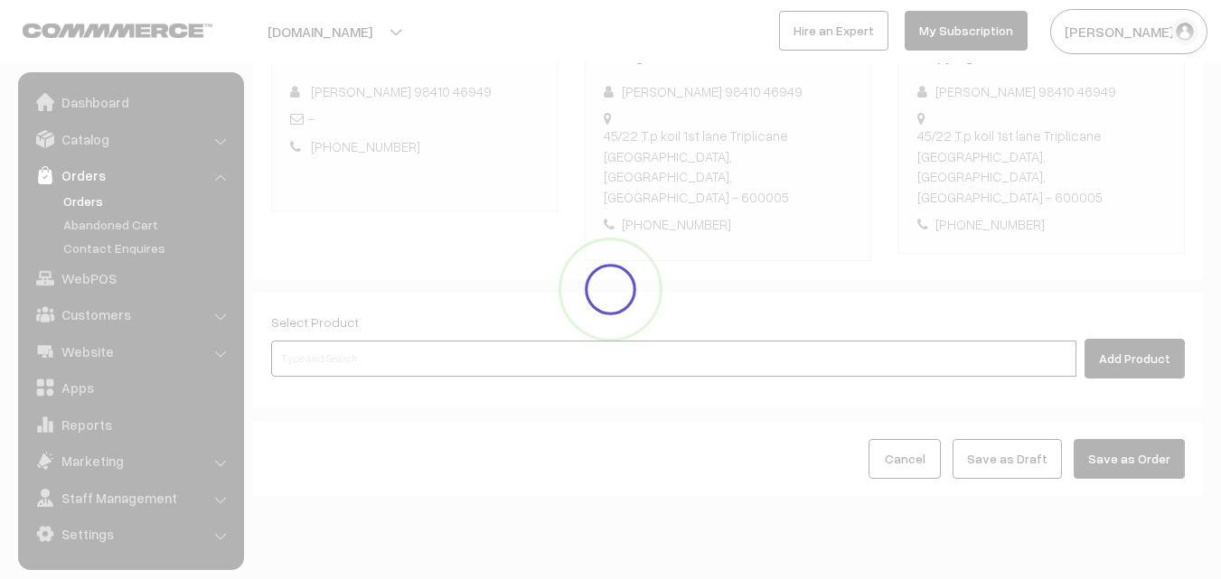
click at [340, 341] on input at bounding box center [673, 359] width 805 height 36
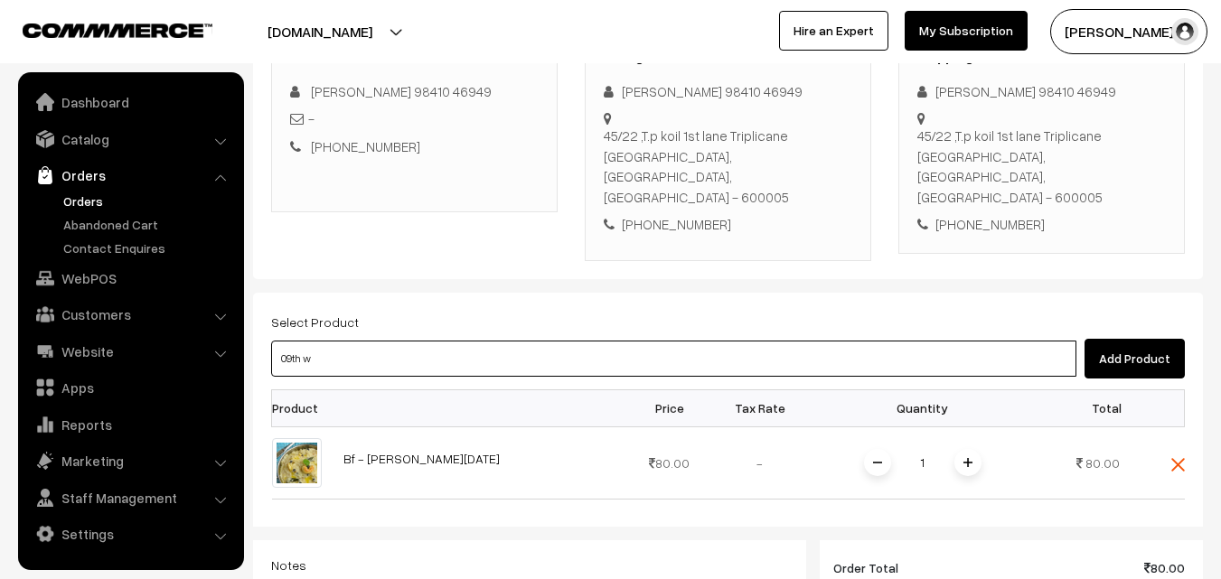
type input "09th wi"
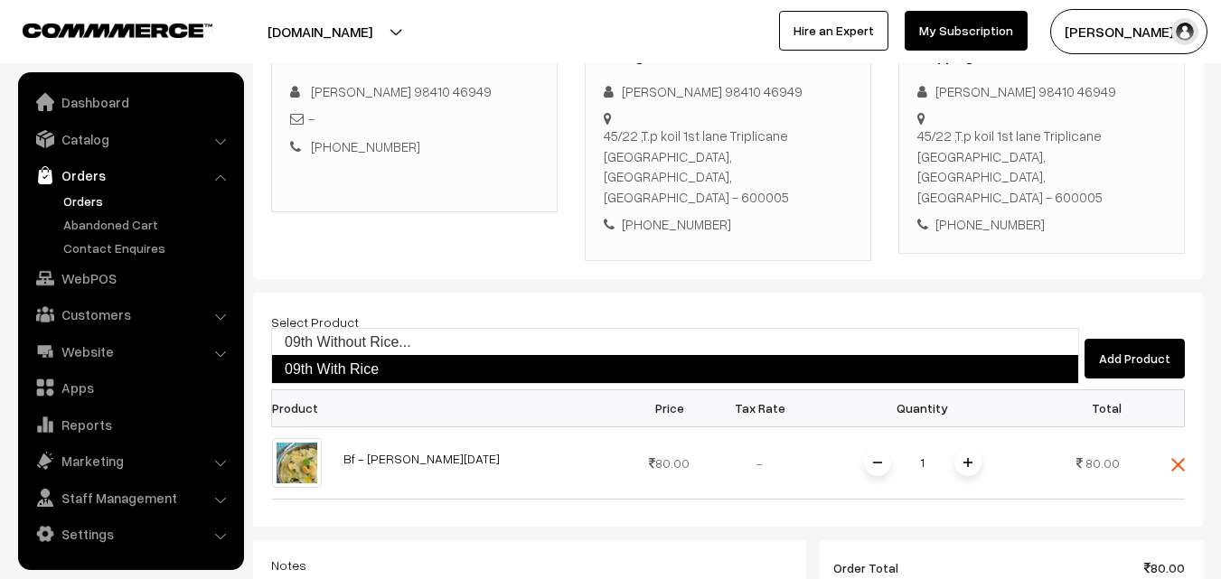
click at [344, 361] on link "09th With Rice" at bounding box center [675, 369] width 808 height 29
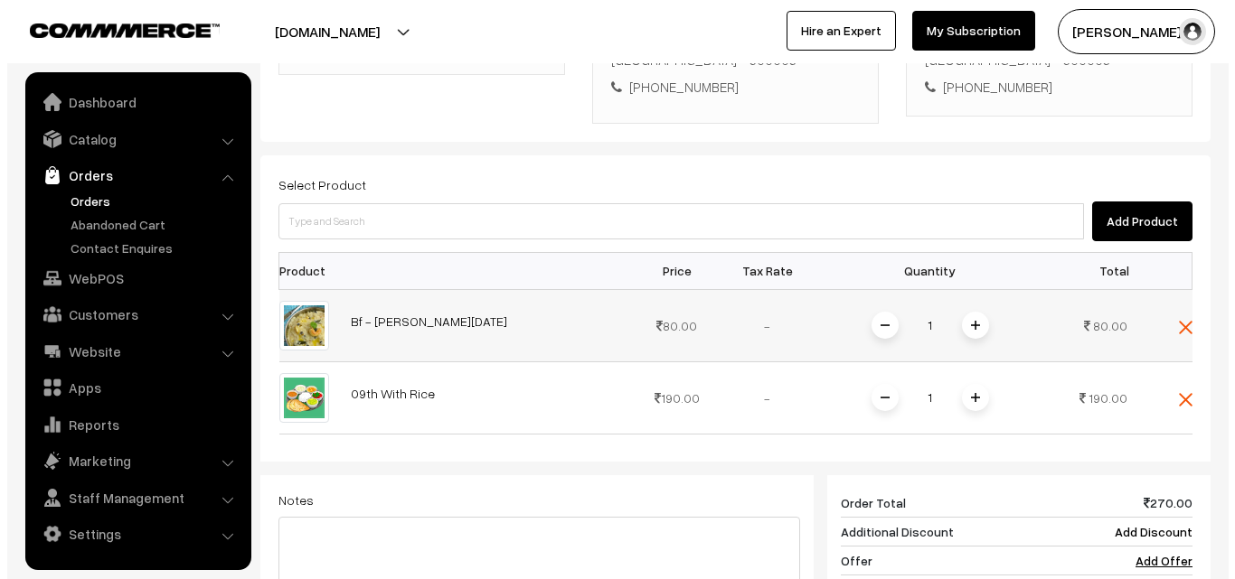
scroll to position [552, 0]
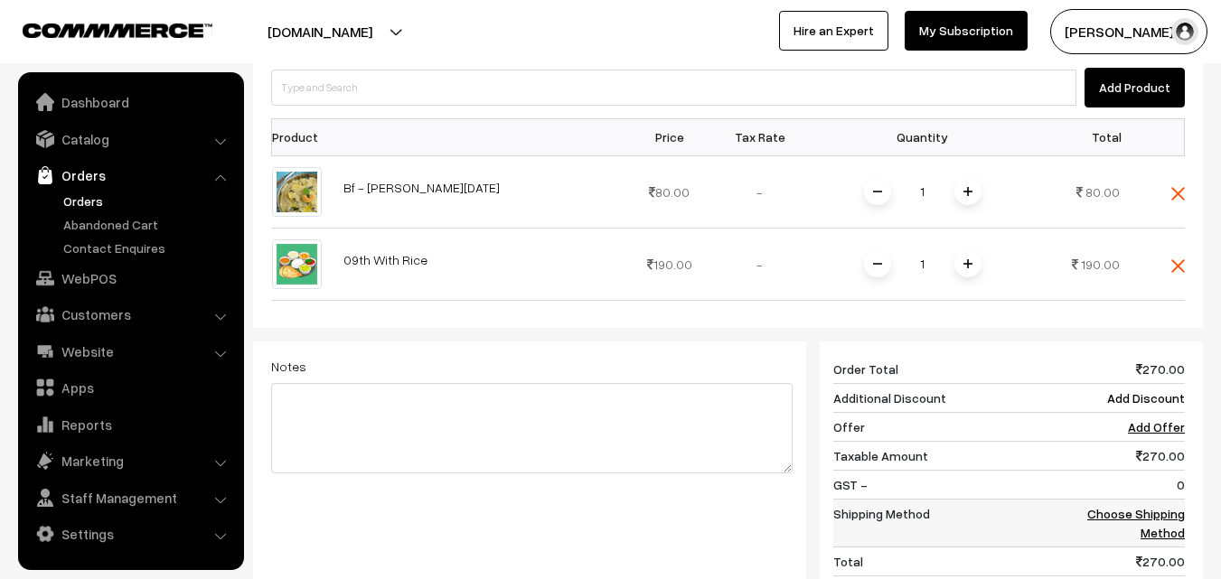
click at [1144, 506] on link "Choose Shipping Method" at bounding box center [1136, 523] width 98 height 34
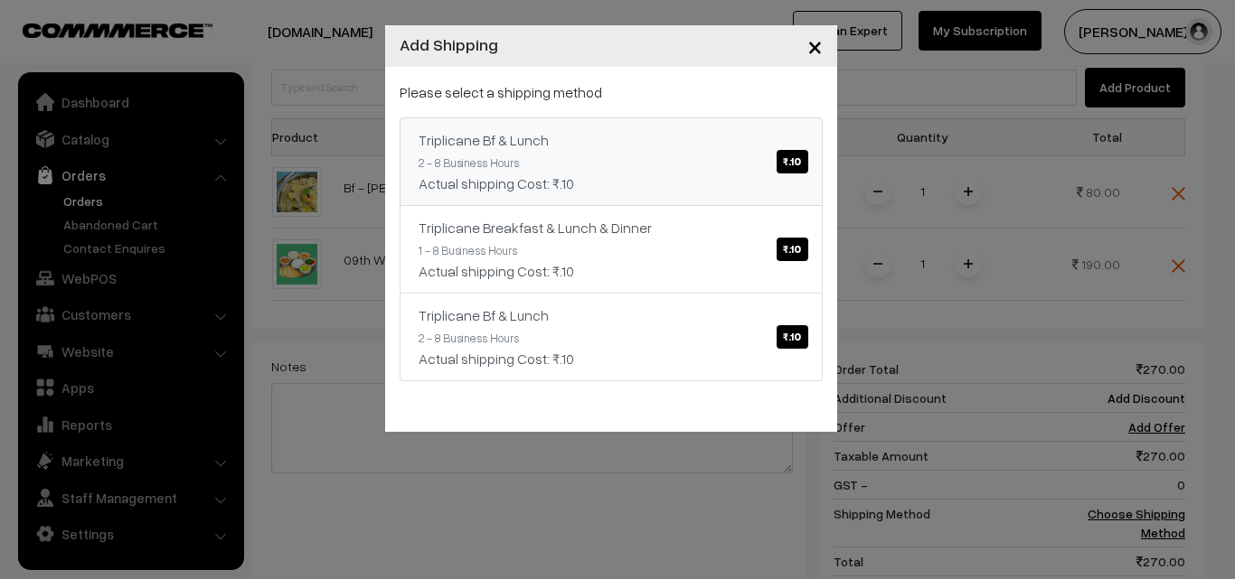
click at [730, 161] on link "Triplicane Bf & Lunch ₹.10 2 - 8 Business Hours Actual shipping Cost: ₹.10" at bounding box center [611, 162] width 423 height 89
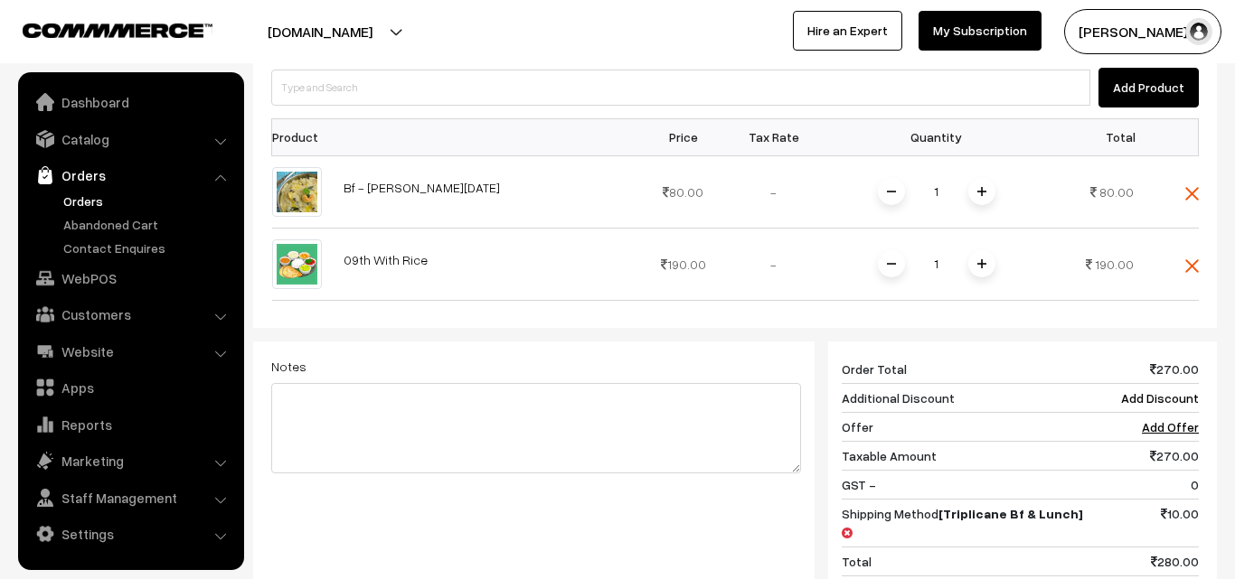
scroll to position [774, 0]
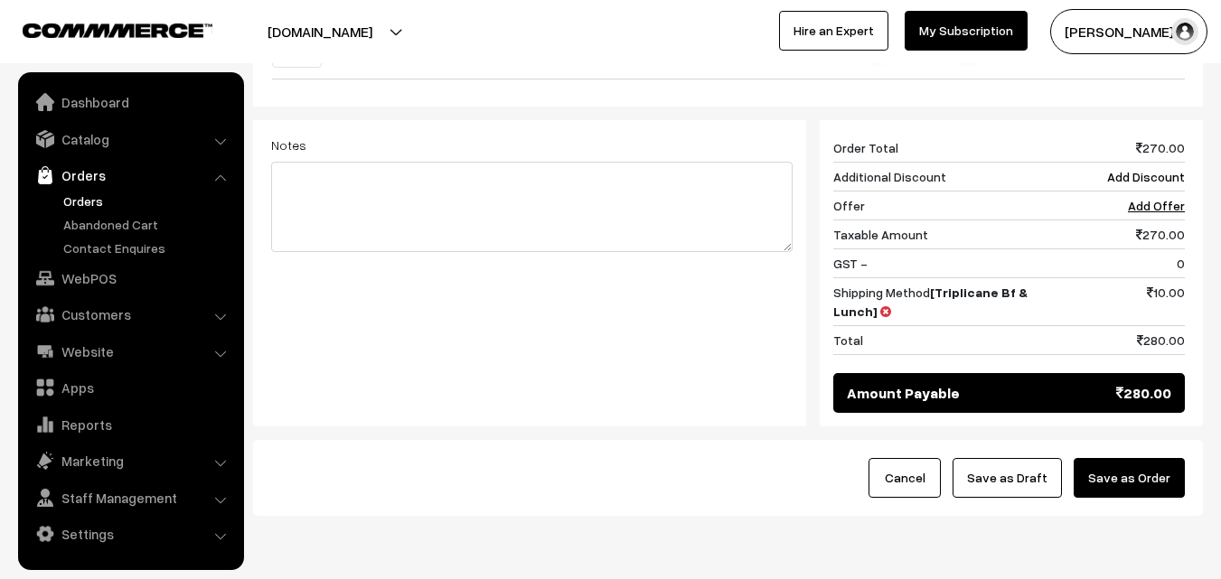
click at [1146, 458] on button "Save as Order" at bounding box center [1129, 478] width 111 height 40
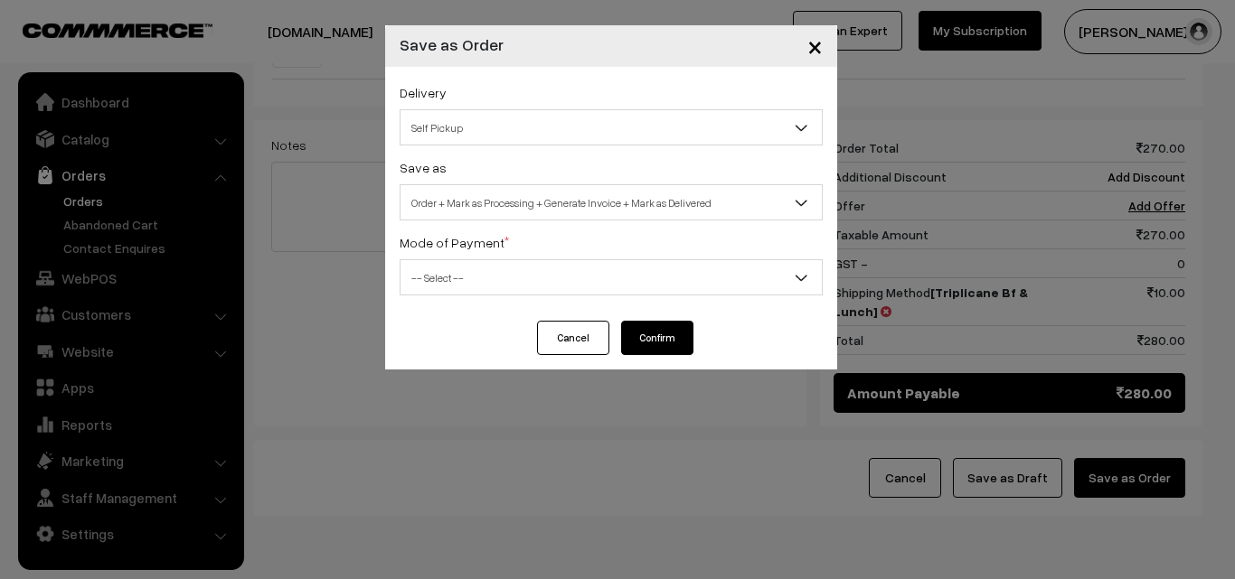
click at [489, 118] on span "Self Pickup" at bounding box center [610, 128] width 421 height 32
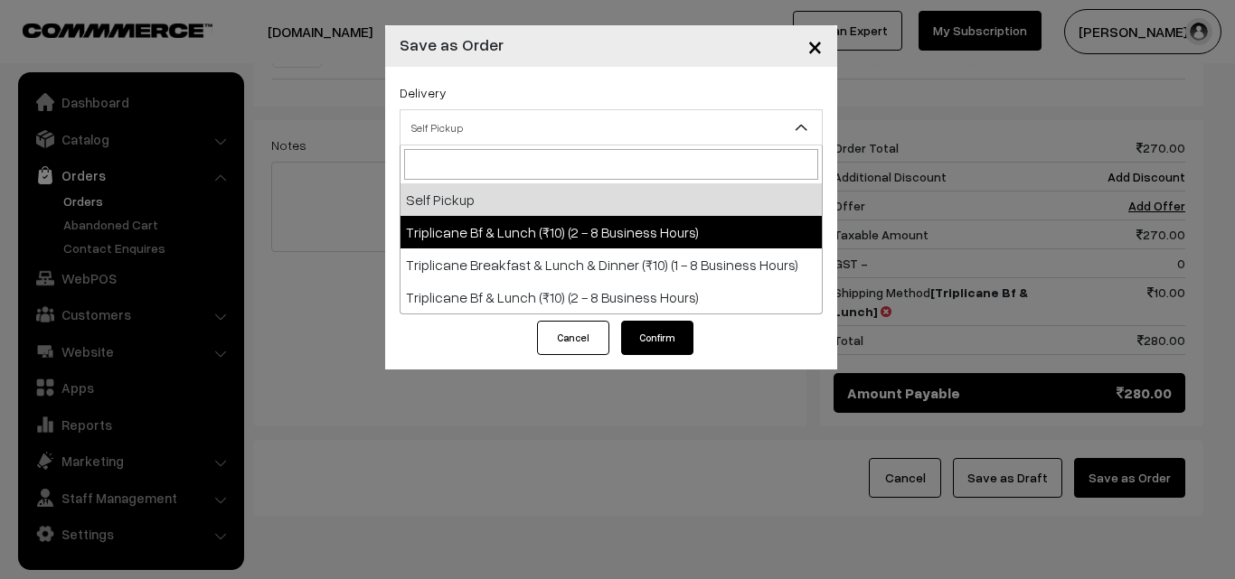
select select "TO1"
select select "3"
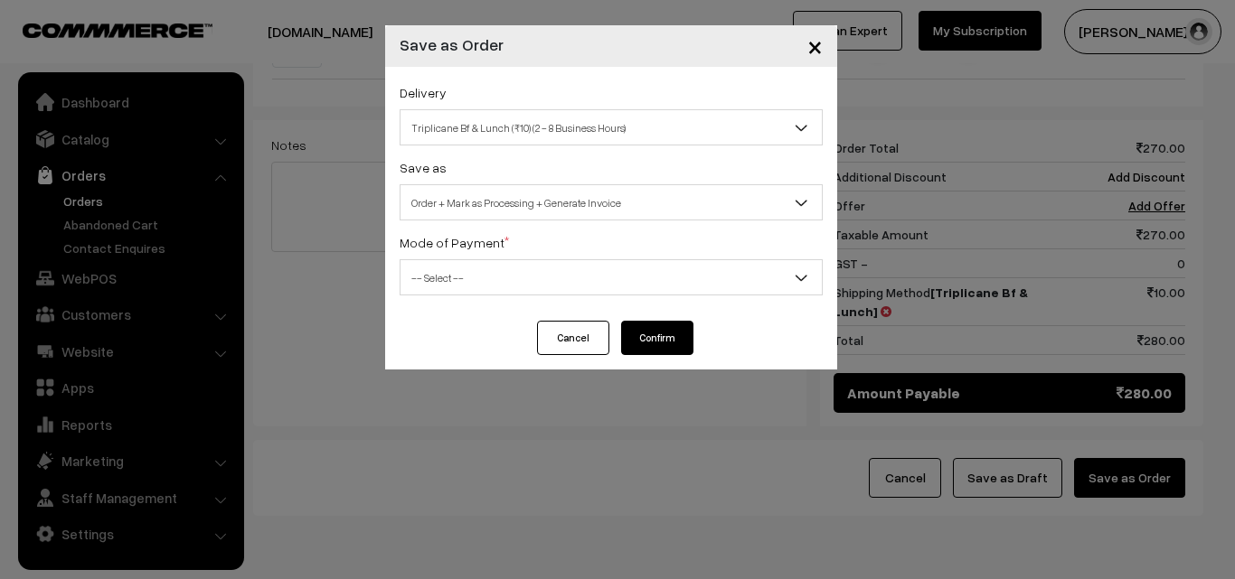
click at [515, 193] on span "Order + Mark as Processing + Generate Invoice" at bounding box center [610, 203] width 421 height 32
click at [469, 275] on span "-- Select --" at bounding box center [610, 278] width 421 height 32
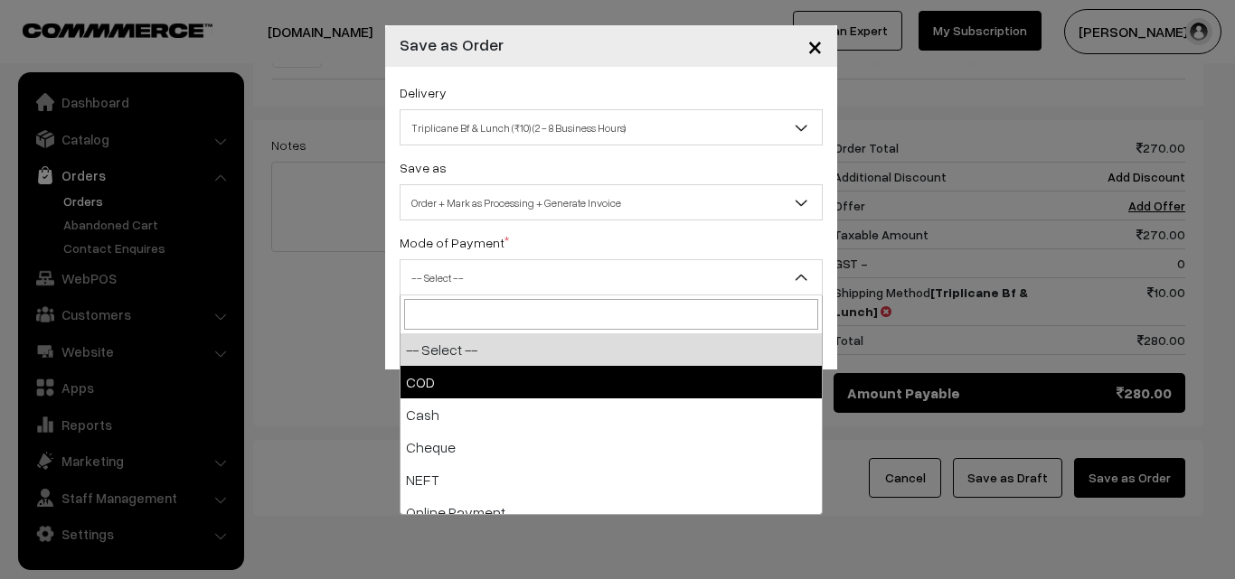
select select "1"
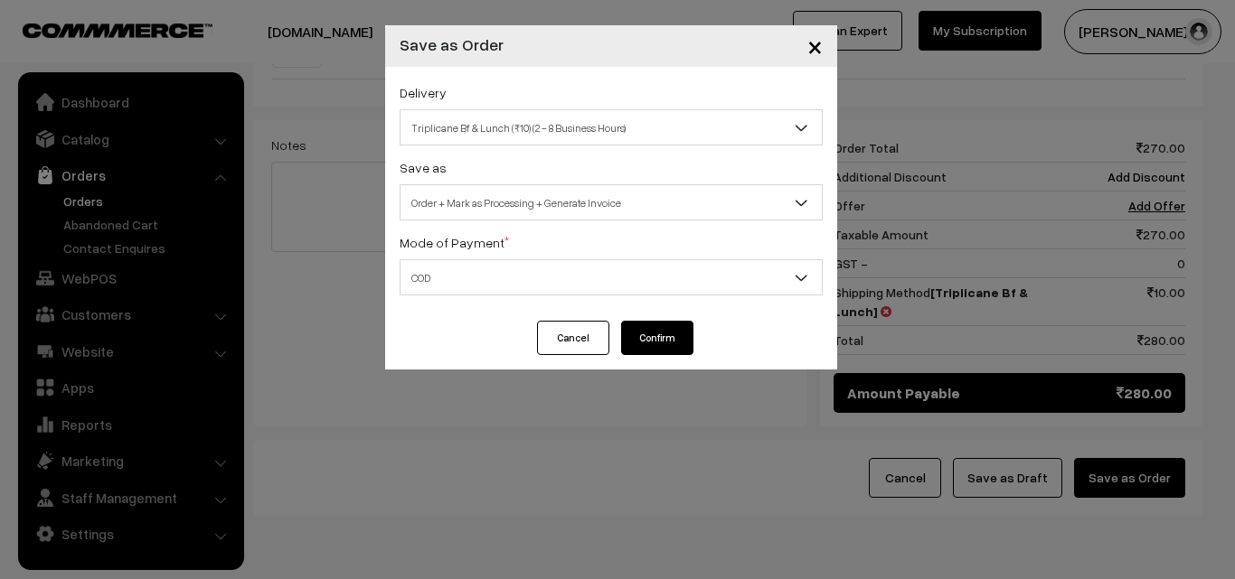
click at [652, 325] on button "Confirm" at bounding box center [657, 338] width 72 height 34
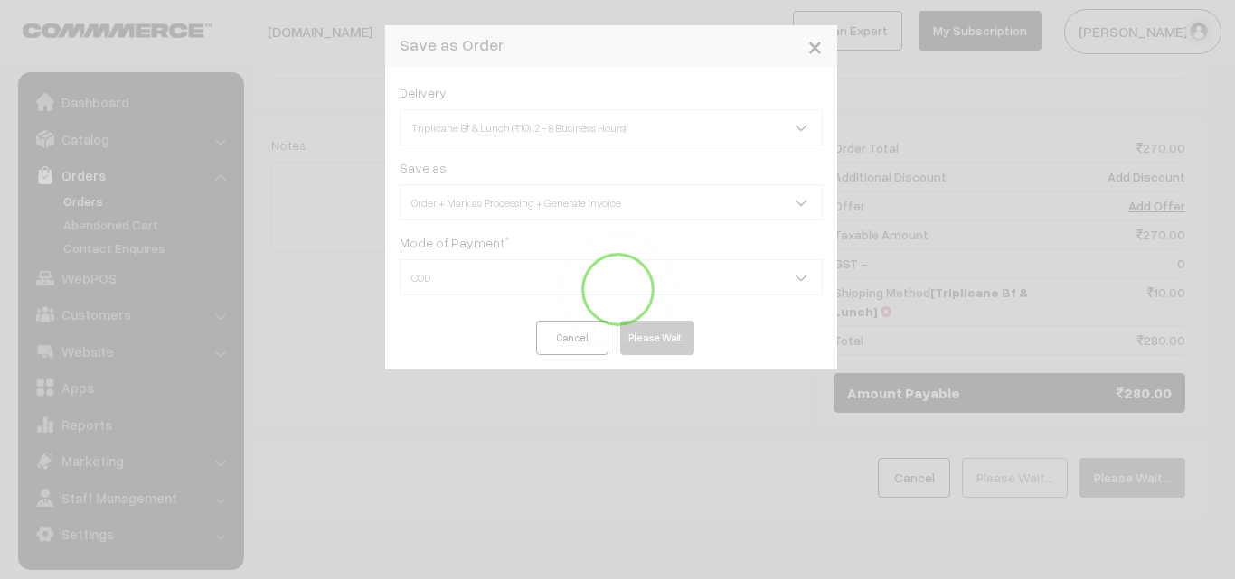
scroll to position [281, 0]
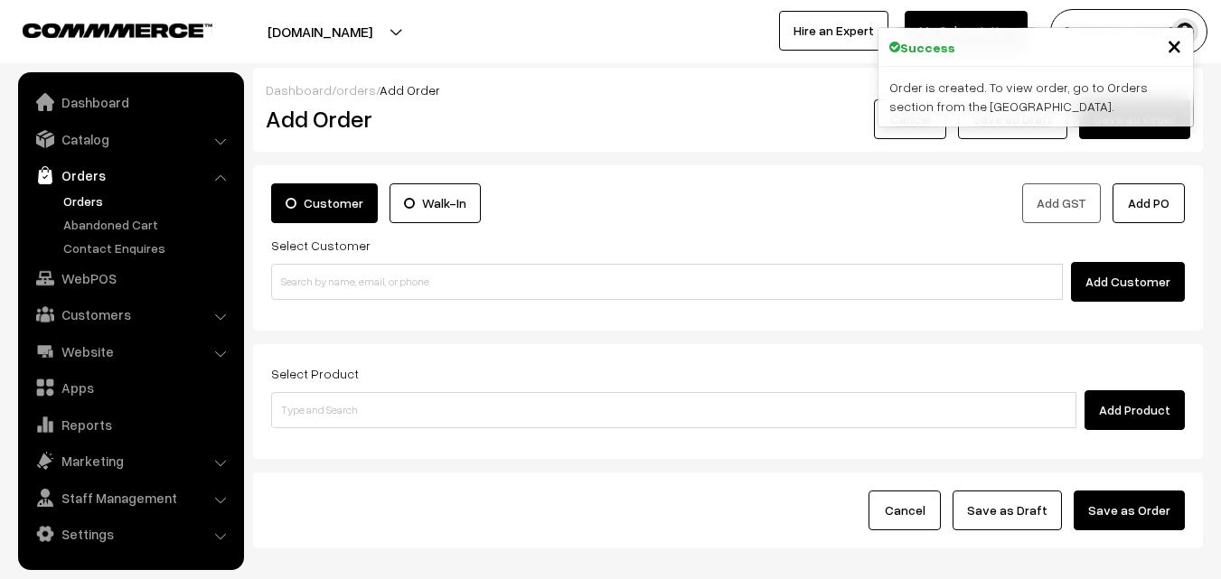
click at [87, 203] on link "Orders" at bounding box center [148, 201] width 179 height 19
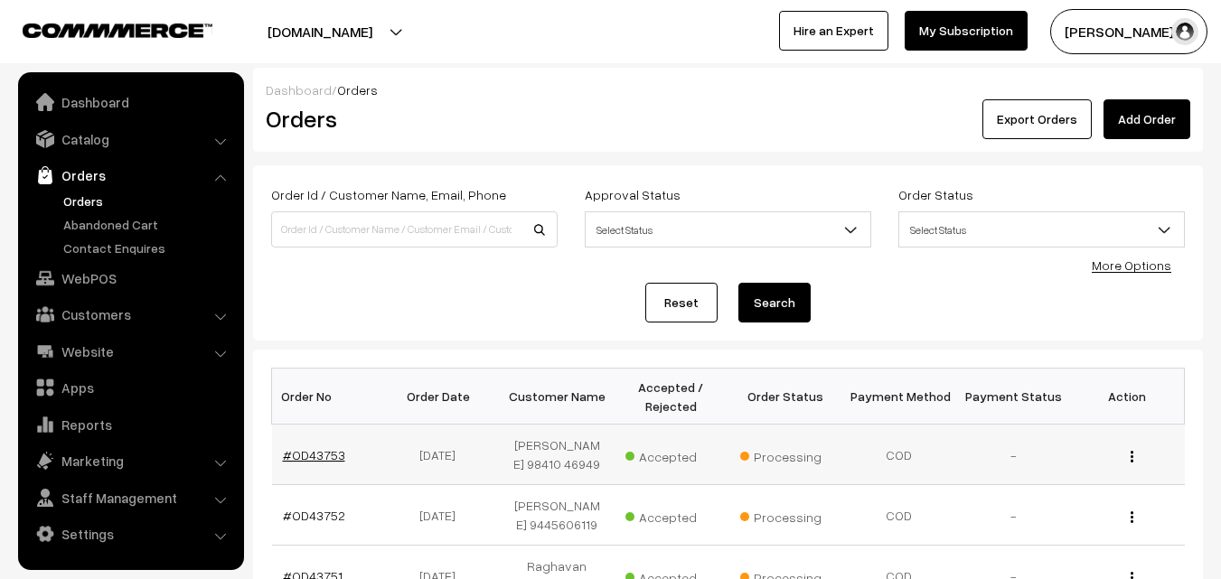
click at [316, 461] on link "#OD43753" at bounding box center [314, 454] width 62 height 15
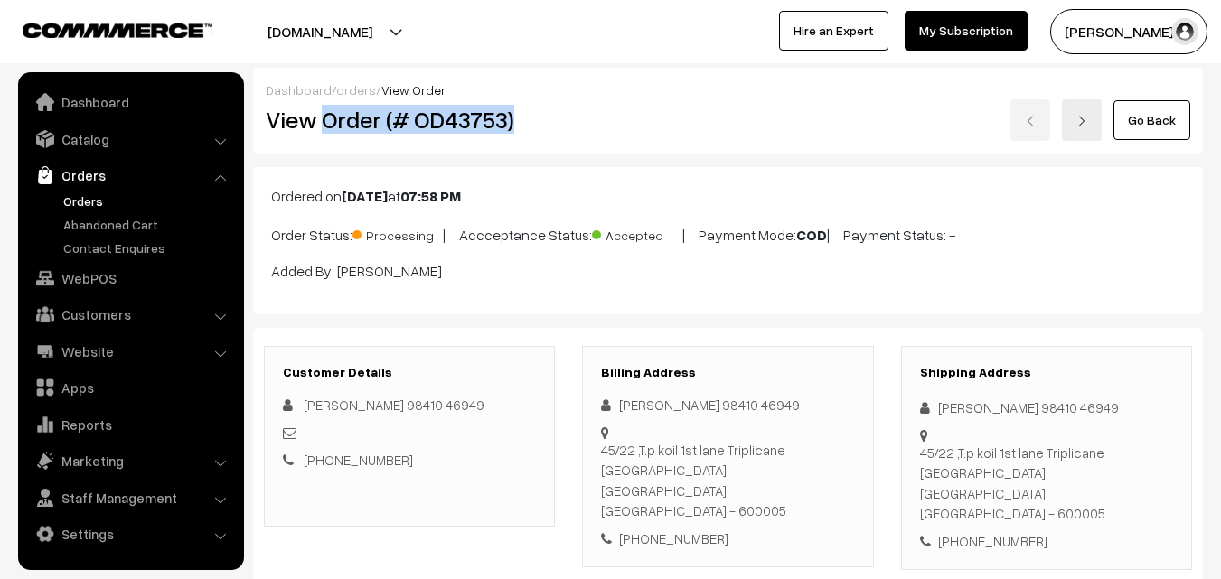
drag, startPoint x: 320, startPoint y: 113, endPoint x: 568, endPoint y: 113, distance: 247.7
click at [568, 113] on div "View Order (# OD43753)" at bounding box center [410, 120] width 317 height 42
copy h2 "Order (# OD43753)"
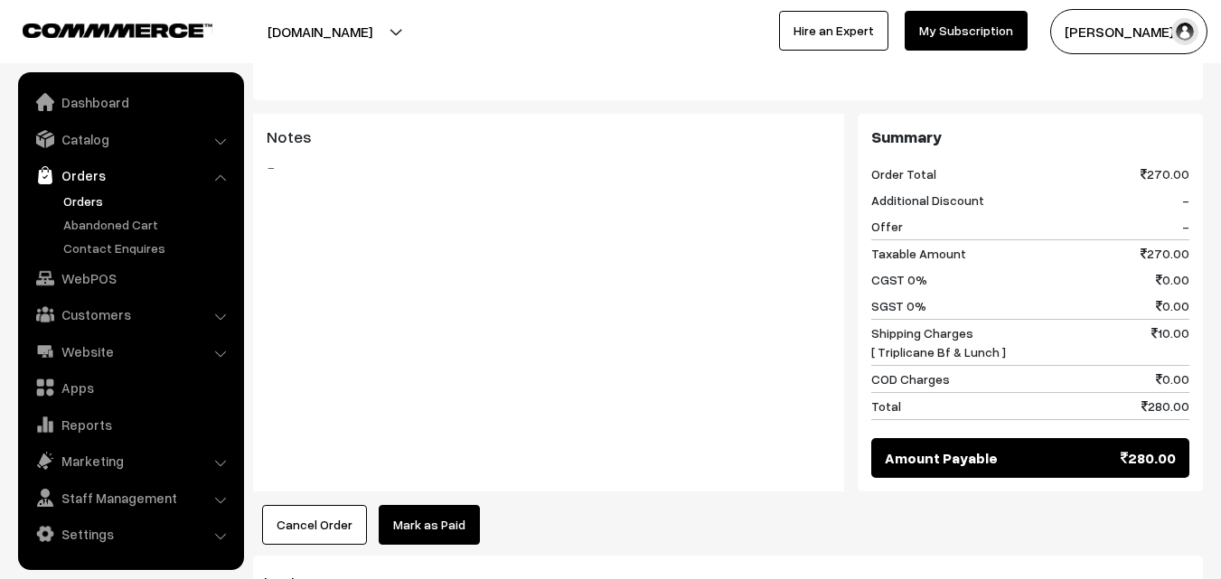
scroll to position [814, 0]
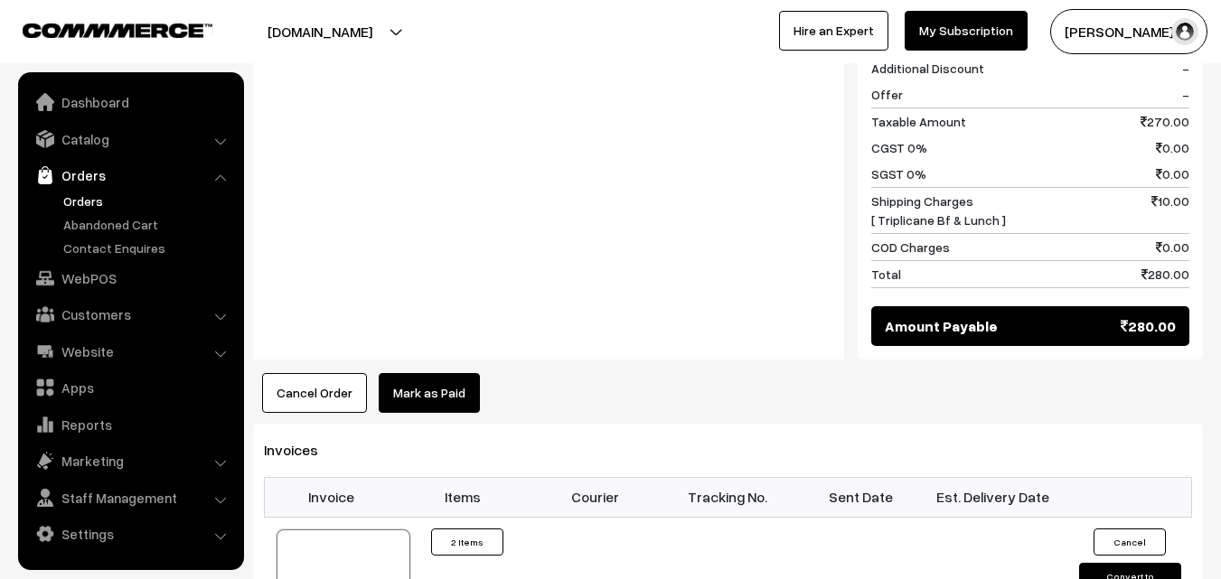
scroll to position [1085, 0]
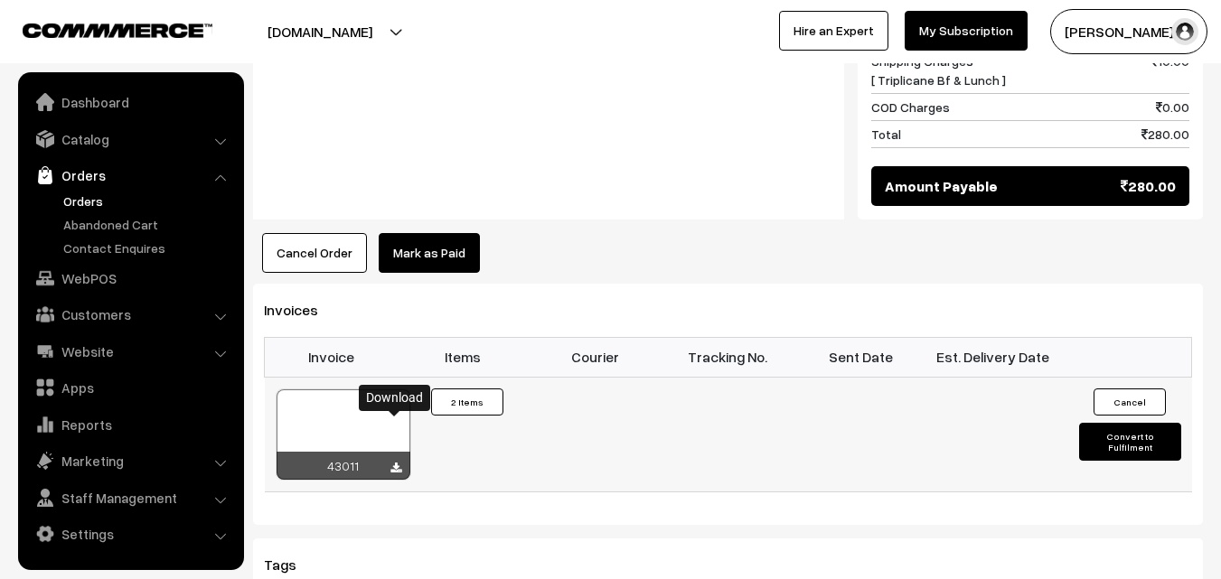
click at [393, 463] on icon at bounding box center [396, 469] width 11 height 12
click at [100, 268] on link "WebPOS" at bounding box center [130, 278] width 215 height 33
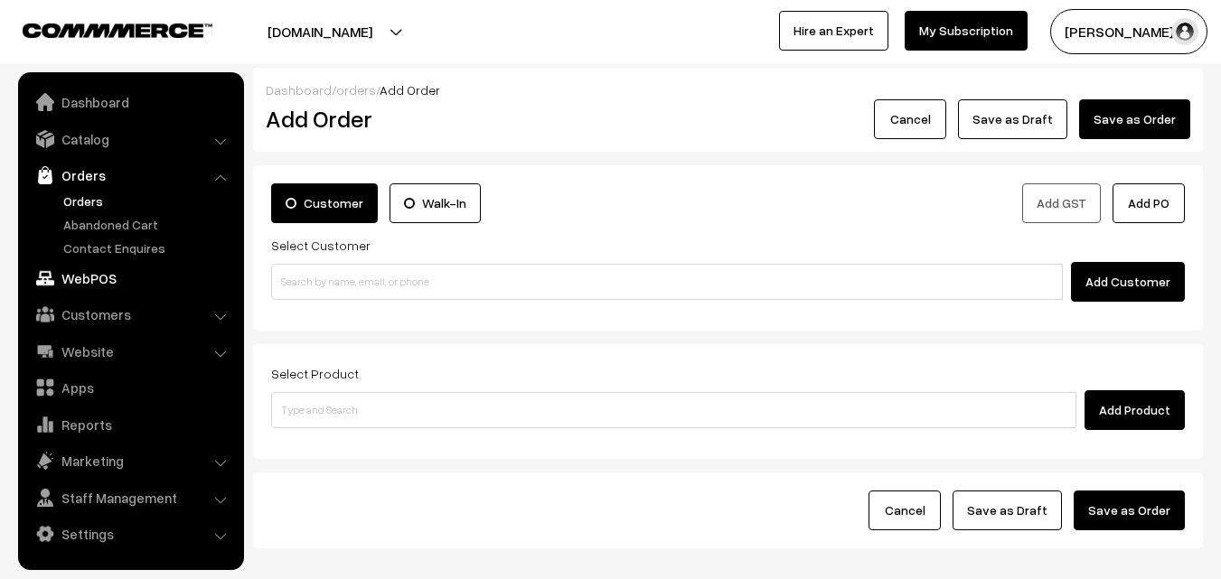
click at [99, 268] on link "WebPOS" at bounding box center [130, 278] width 215 height 33
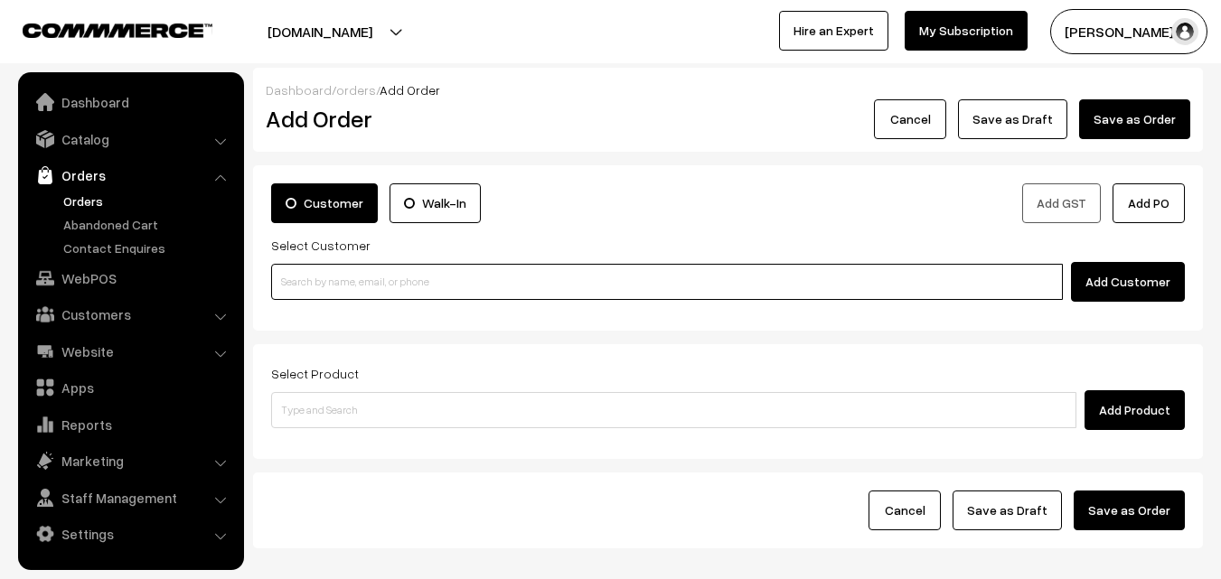
click at [324, 275] on input at bounding box center [667, 282] width 792 height 36
paste input "98410 46949"
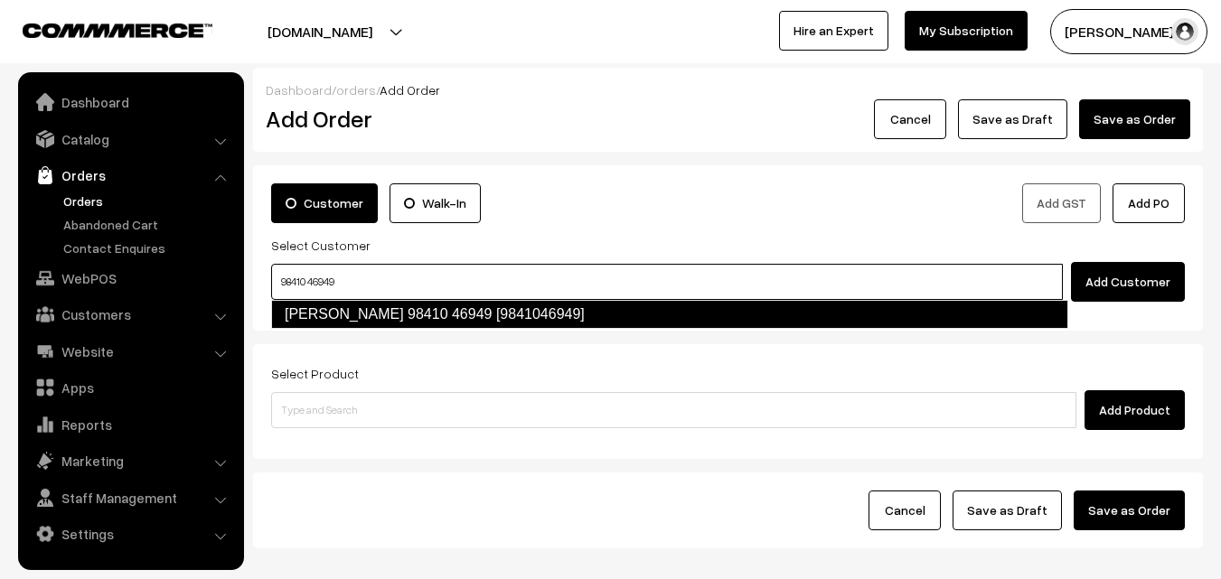
click at [308, 304] on link "[PERSON_NAME] 98410 46949 [9841046949]" at bounding box center [669, 314] width 797 height 29
type input "98410 46949"
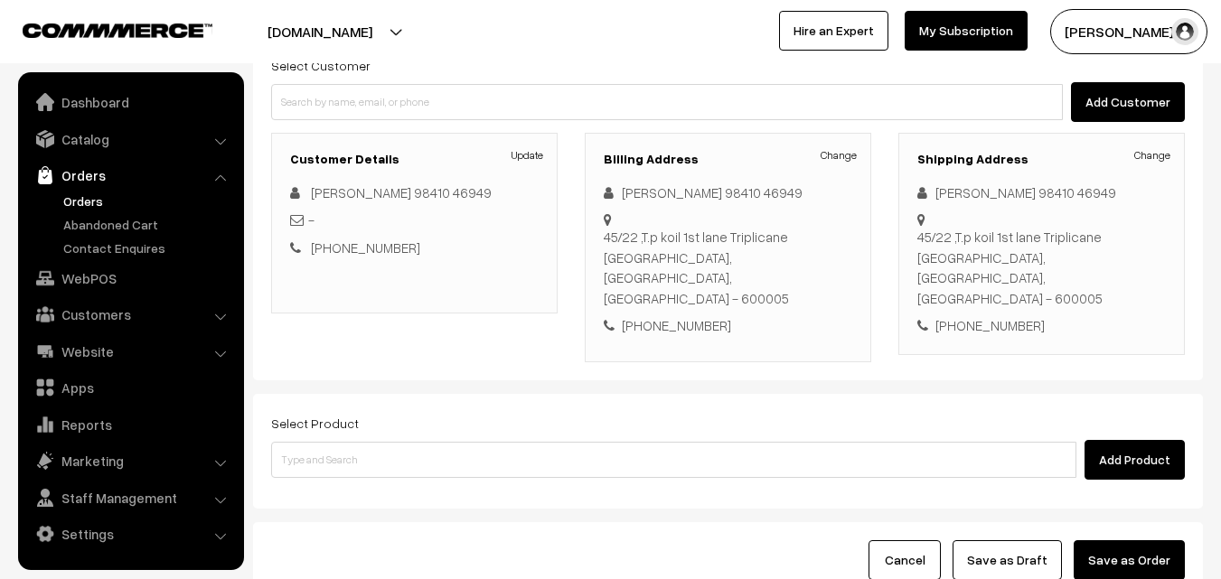
scroll to position [181, 0]
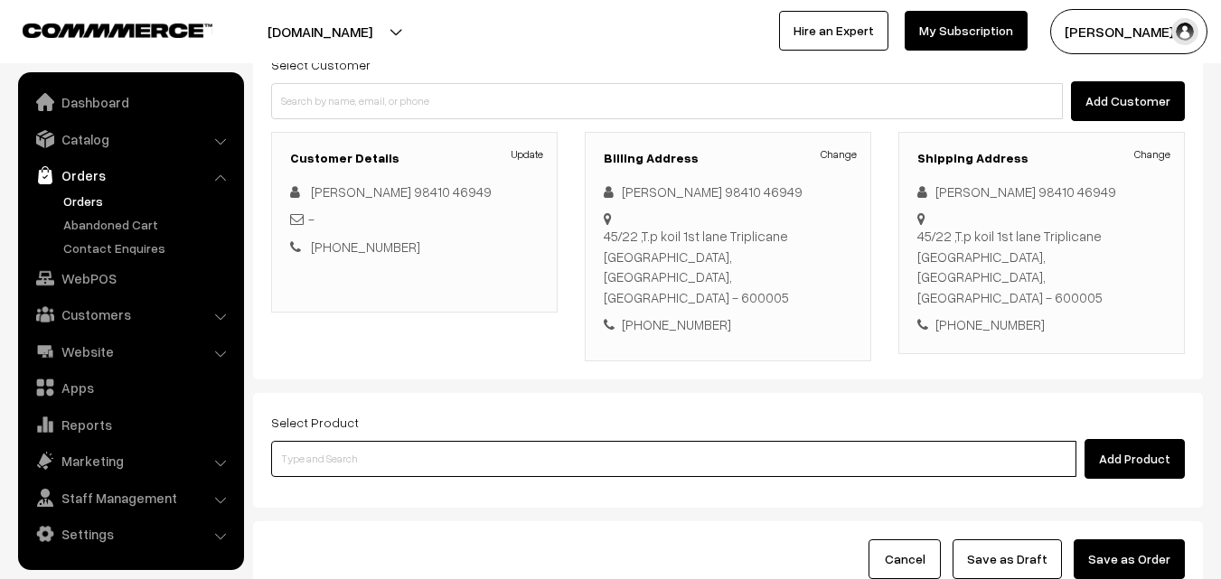
click at [406, 441] on input at bounding box center [673, 459] width 805 height 36
type input "09th dr"
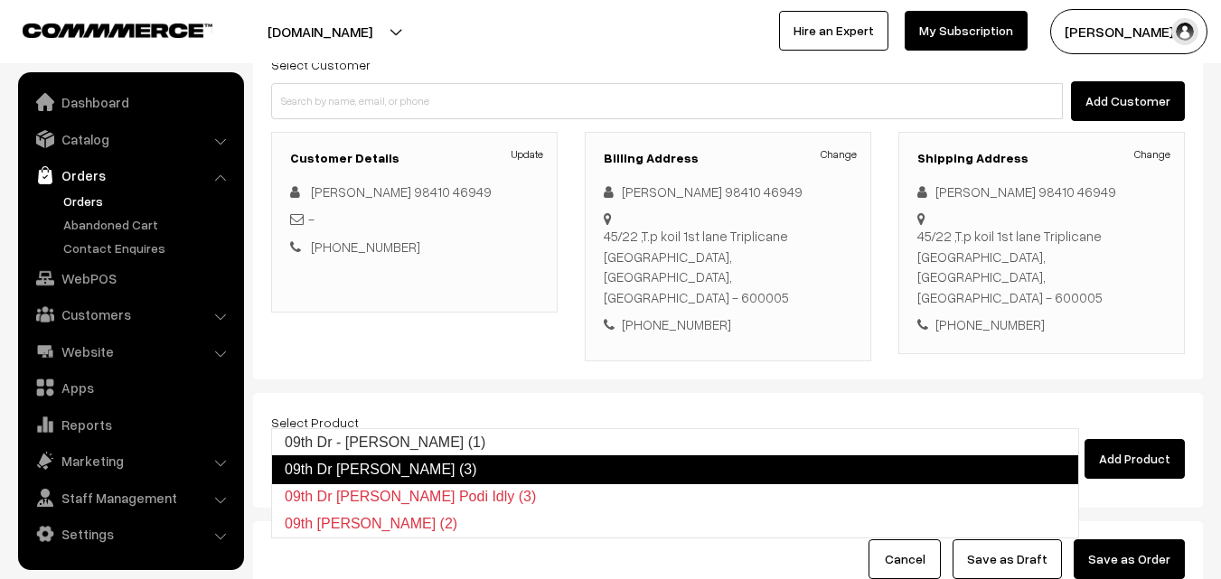
click at [393, 464] on link "09th Dr Chapathi (3)" at bounding box center [675, 470] width 808 height 29
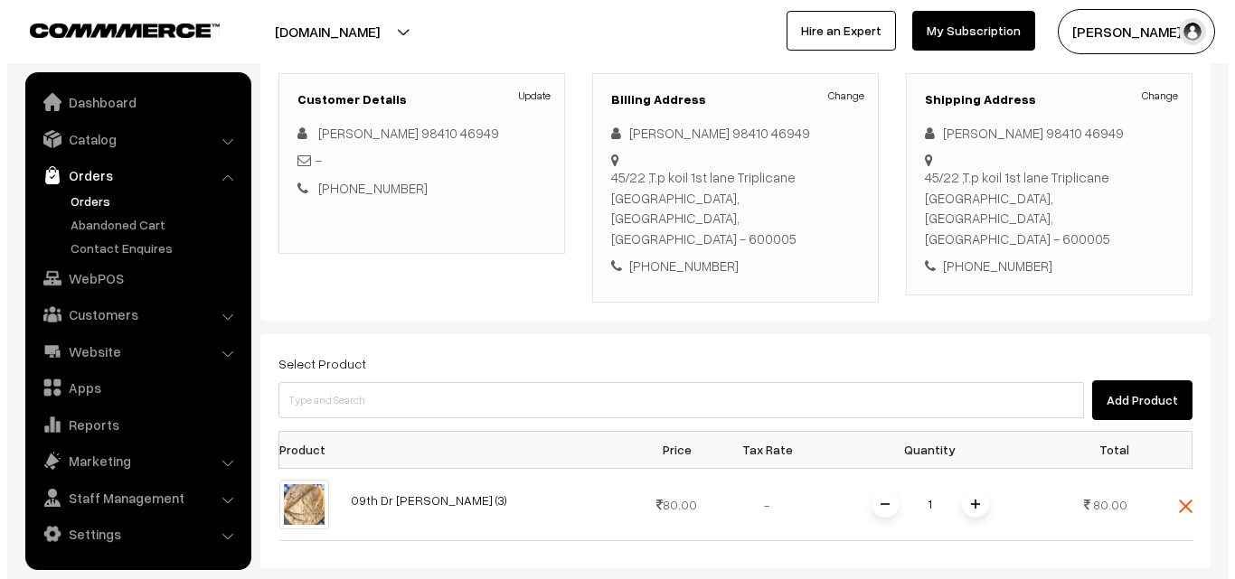
scroll to position [633, 0]
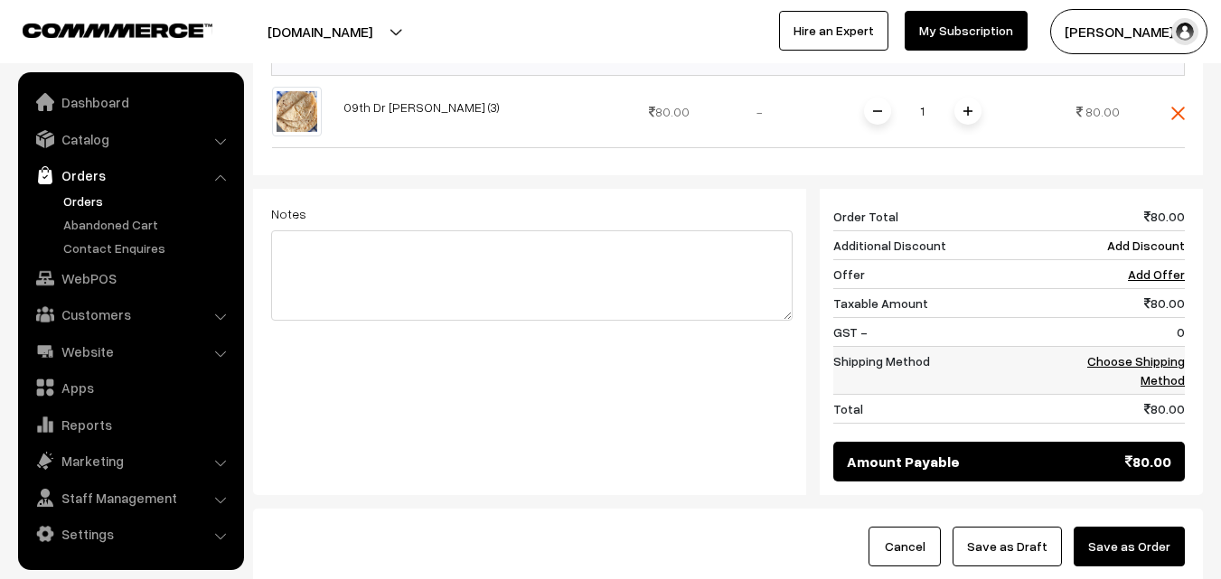
click at [1164, 353] on link "Choose Shipping Method" at bounding box center [1136, 370] width 98 height 34
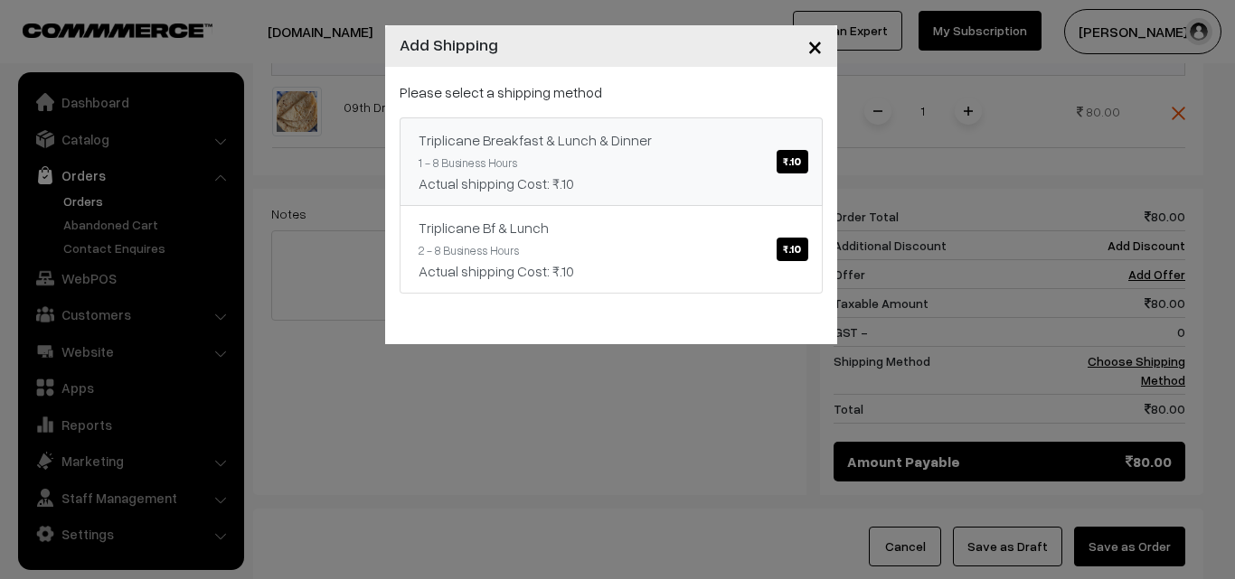
click at [786, 166] on span "₹.10" at bounding box center [791, 162] width 31 height 24
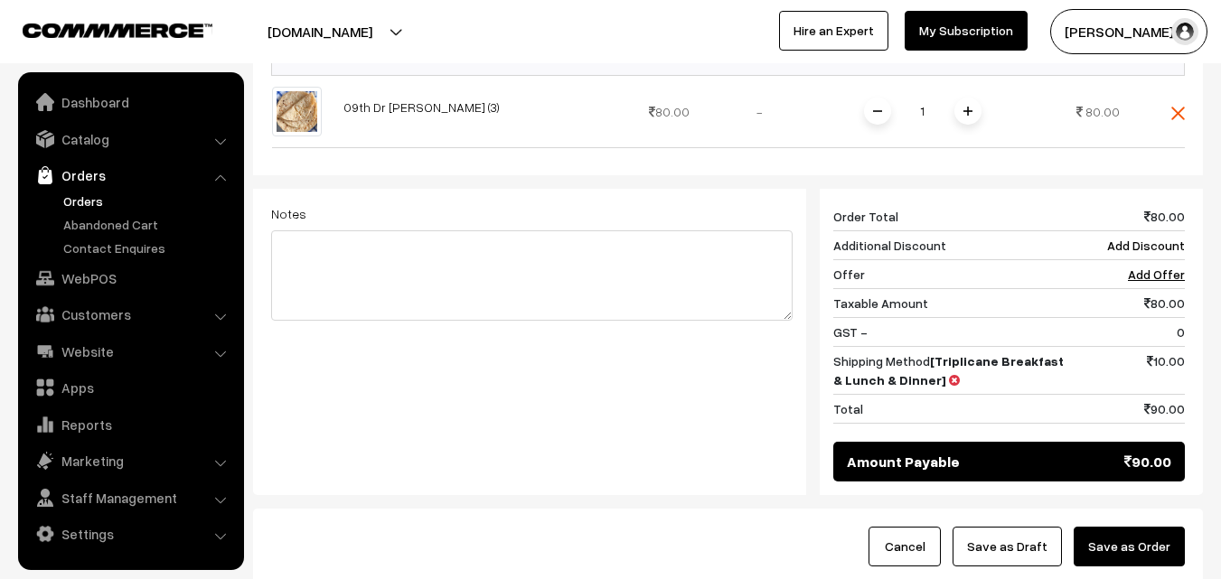
click at [1145, 527] on button "Save as Order" at bounding box center [1129, 547] width 111 height 40
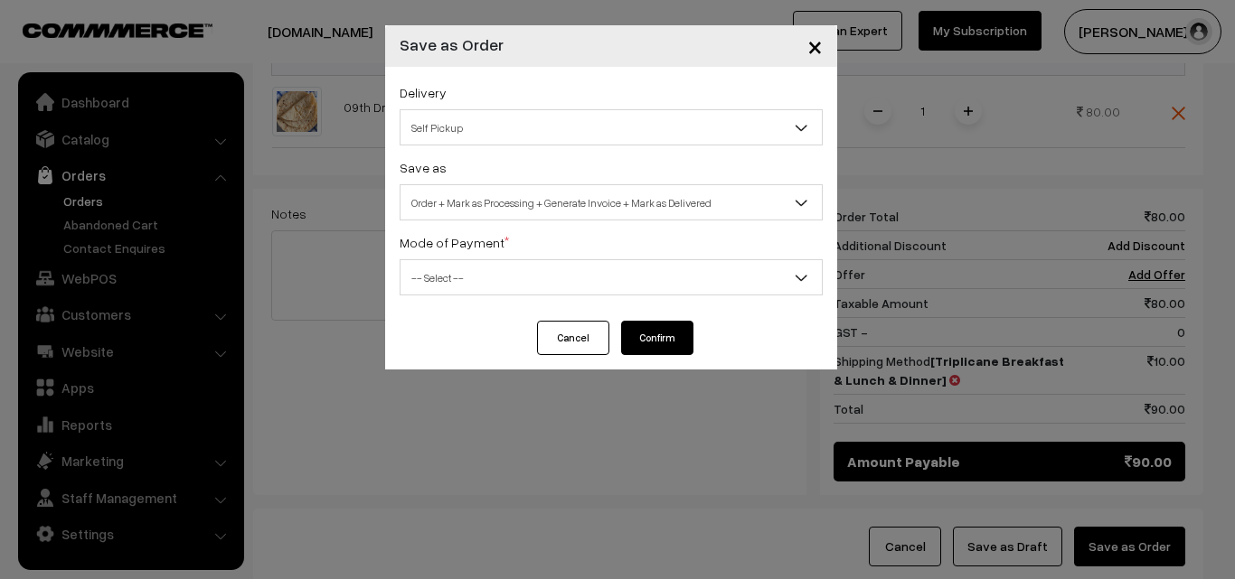
click at [494, 124] on span "Self Pickup" at bounding box center [610, 128] width 421 height 32
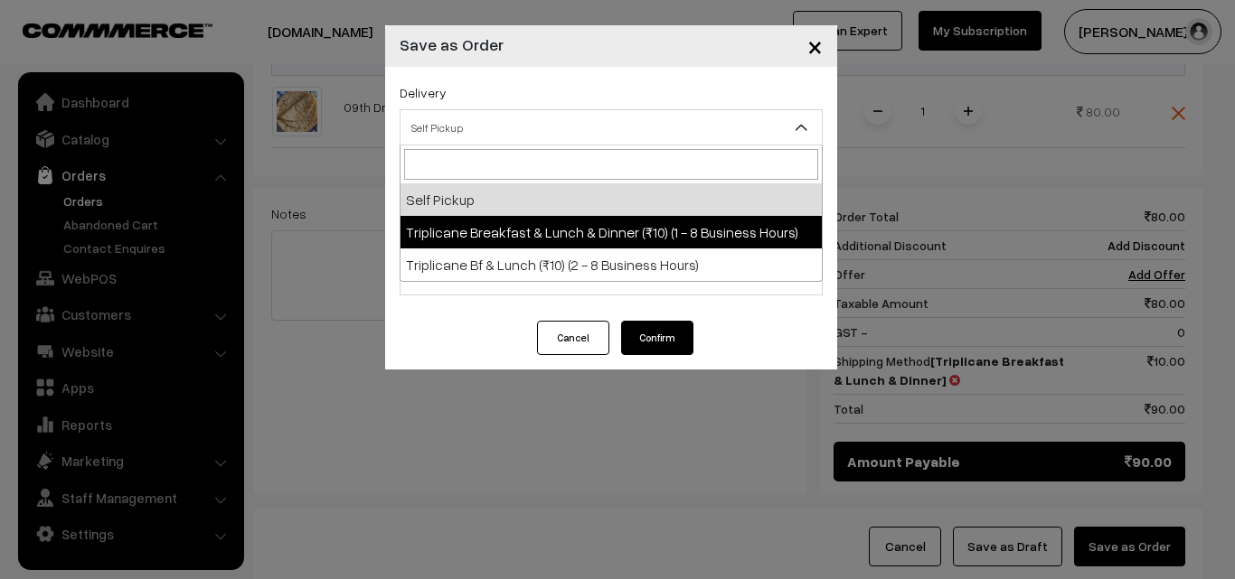
select select "TBL1"
select select "3"
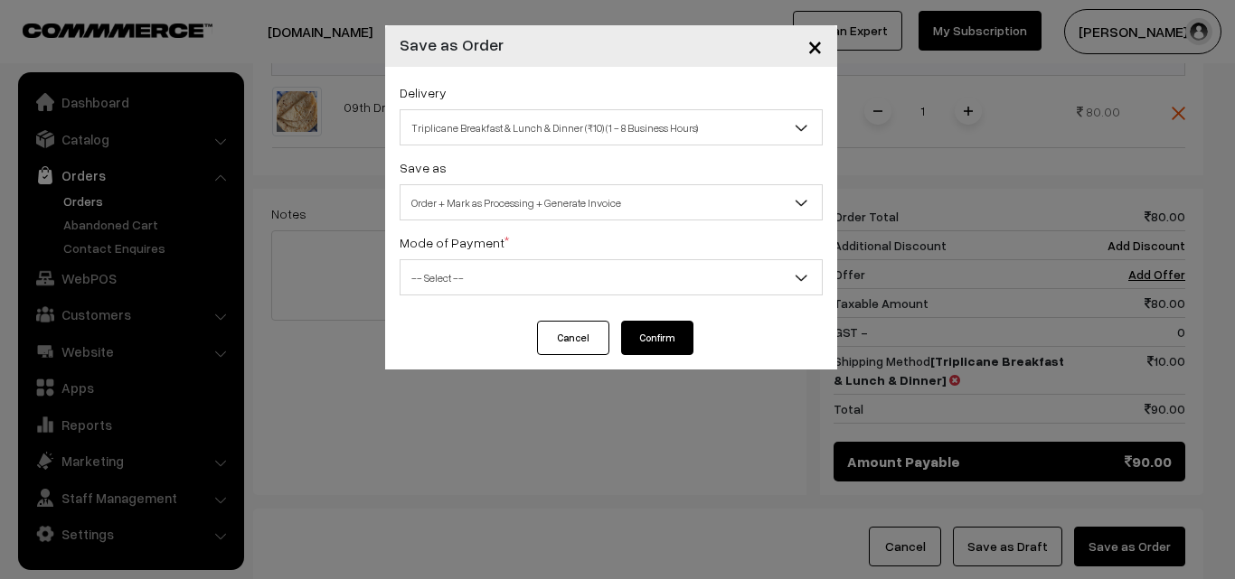
click at [526, 206] on span "Order + Mark as Processing + Generate Invoice" at bounding box center [610, 203] width 421 height 32
click at [507, 281] on span "-- Select --" at bounding box center [610, 278] width 421 height 32
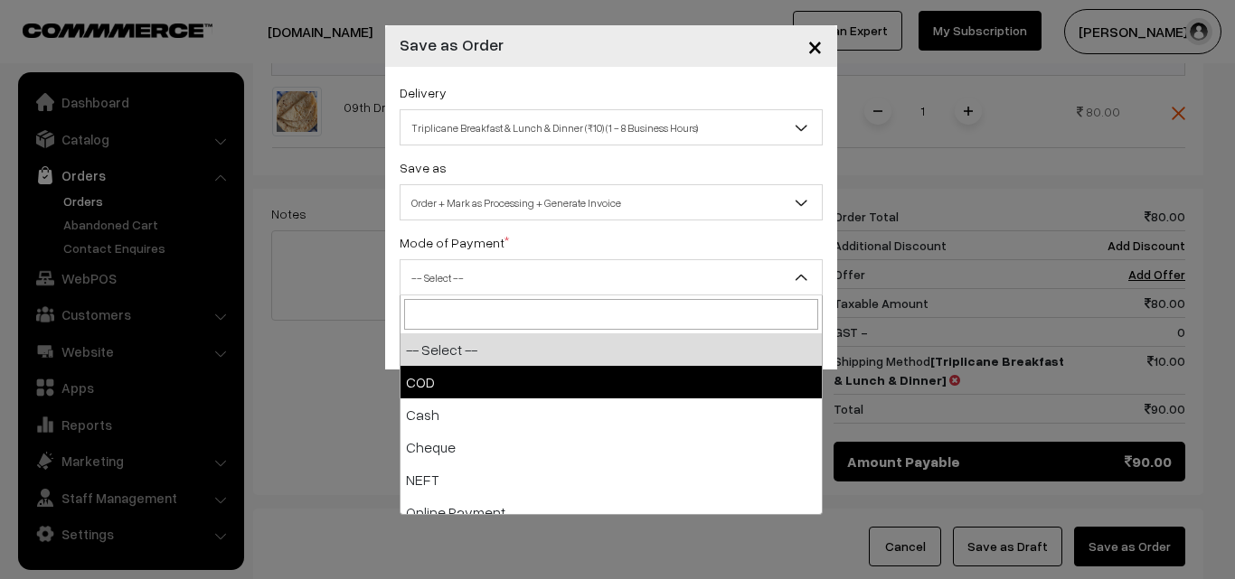
drag, startPoint x: 468, startPoint y: 381, endPoint x: 485, endPoint y: 381, distance: 17.2
select select "1"
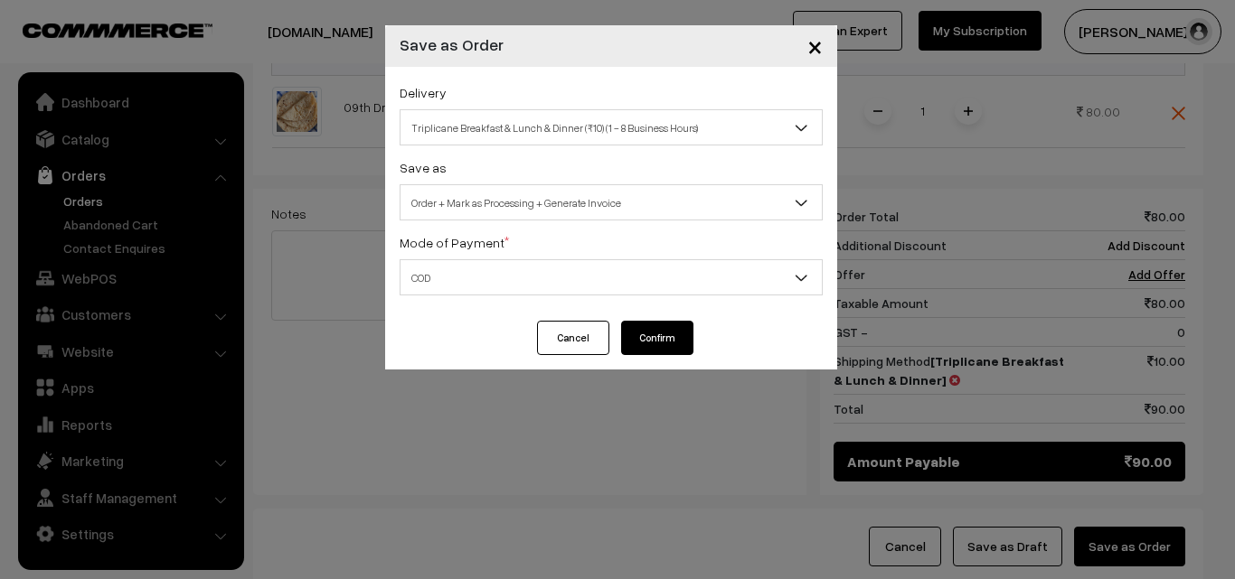
drag, startPoint x: 636, startPoint y: 345, endPoint x: 598, endPoint y: 324, distance: 44.5
click at [635, 343] on button "Confirm" at bounding box center [657, 338] width 72 height 34
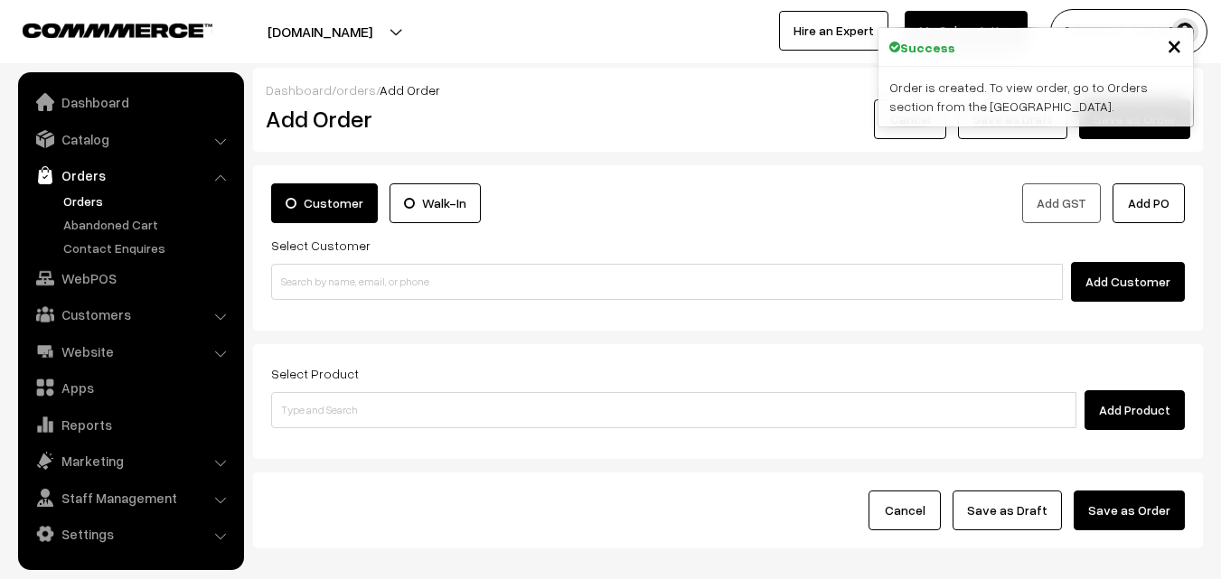
click at [103, 206] on link "Orders" at bounding box center [148, 201] width 179 height 19
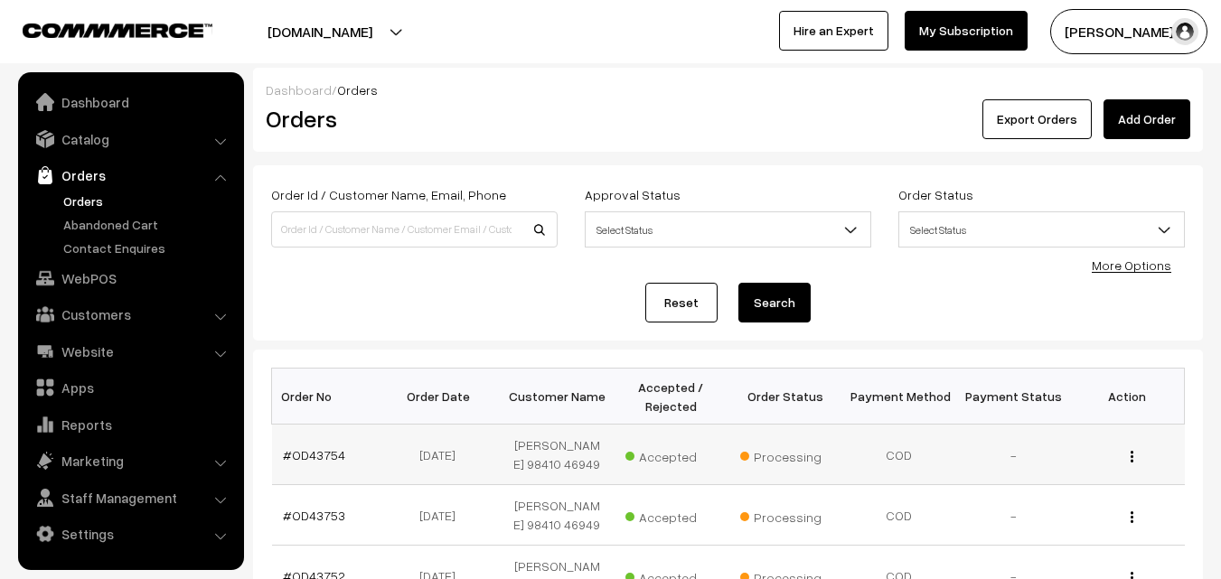
click at [301, 465] on td "#OD43754" at bounding box center [329, 455] width 114 height 61
click at [306, 456] on link "#OD43754" at bounding box center [314, 454] width 62 height 15
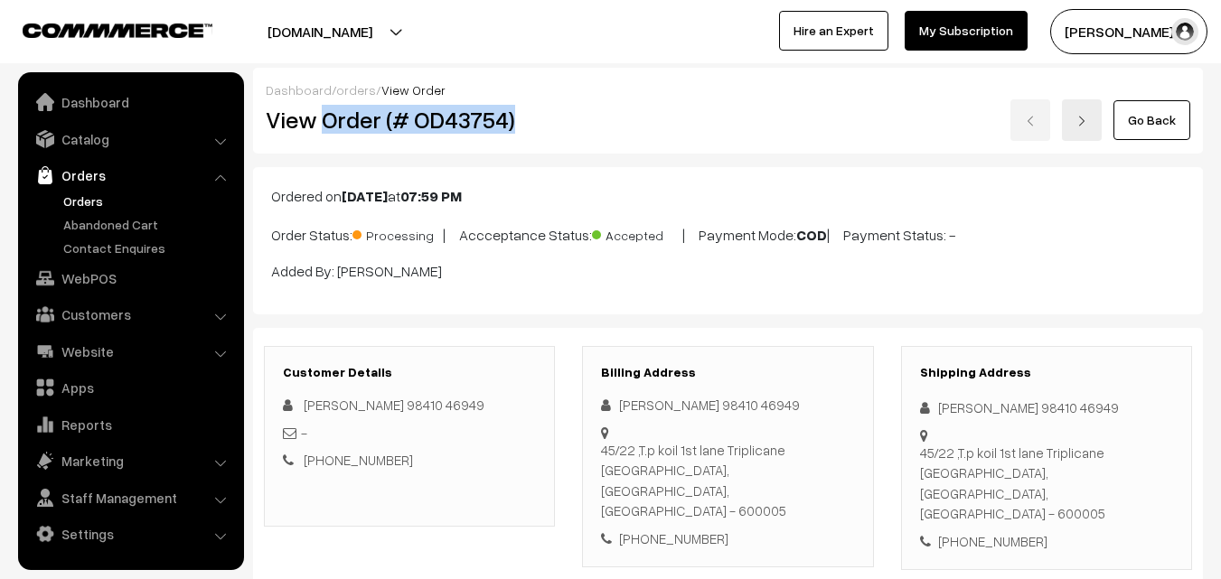
click at [560, 127] on div "View Order (# OD43754)" at bounding box center [410, 120] width 317 height 42
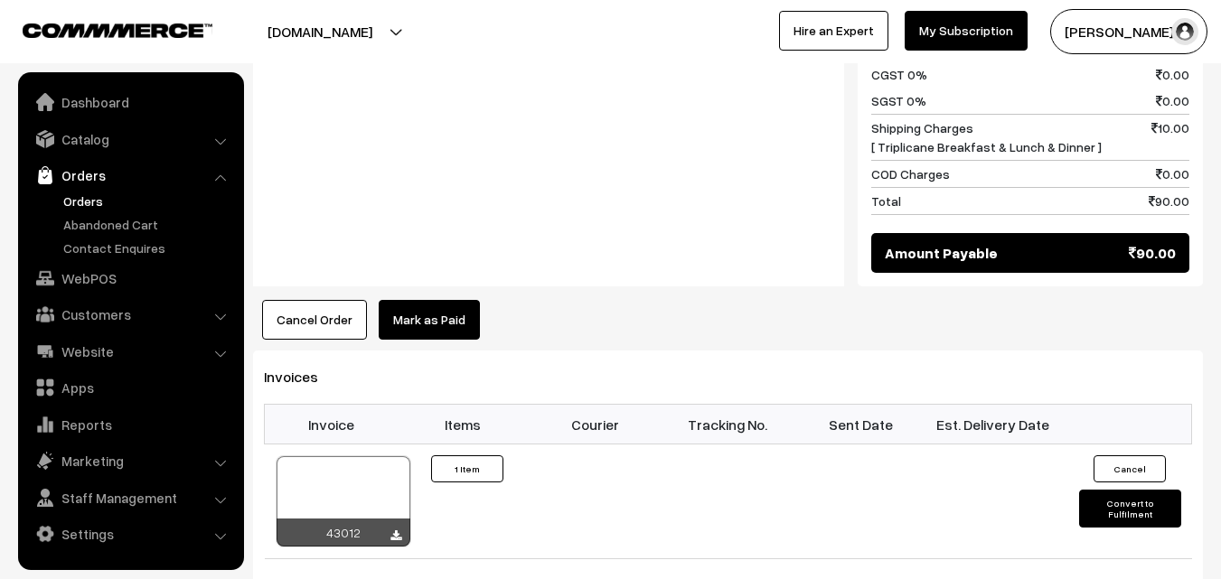
scroll to position [1085, 0]
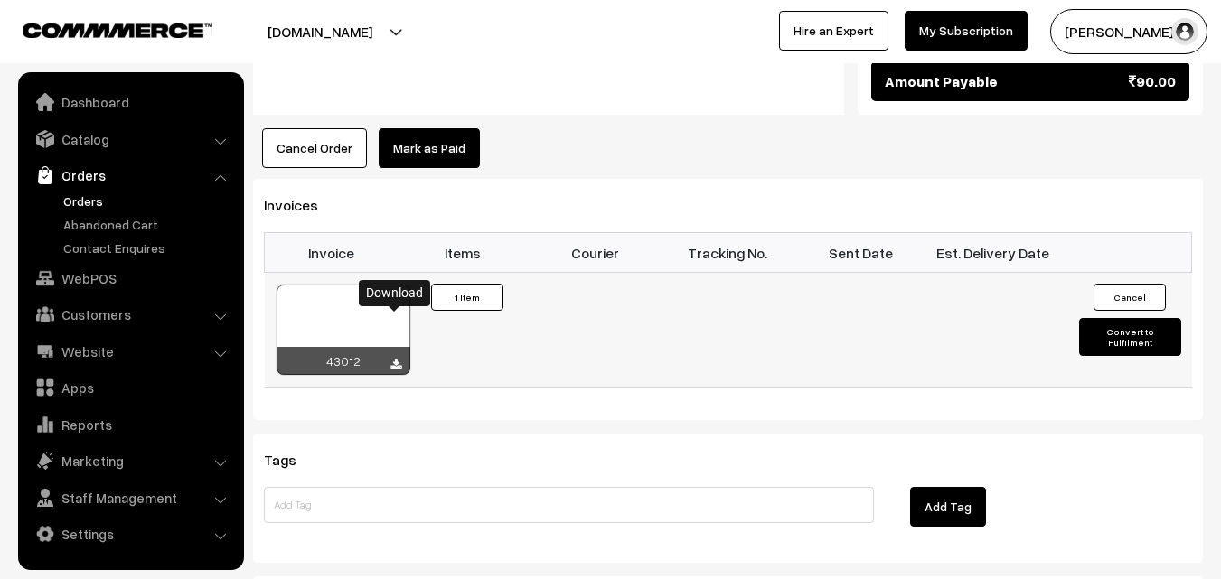
click at [398, 359] on icon at bounding box center [396, 365] width 11 height 12
click at [93, 201] on link "Orders" at bounding box center [148, 201] width 179 height 19
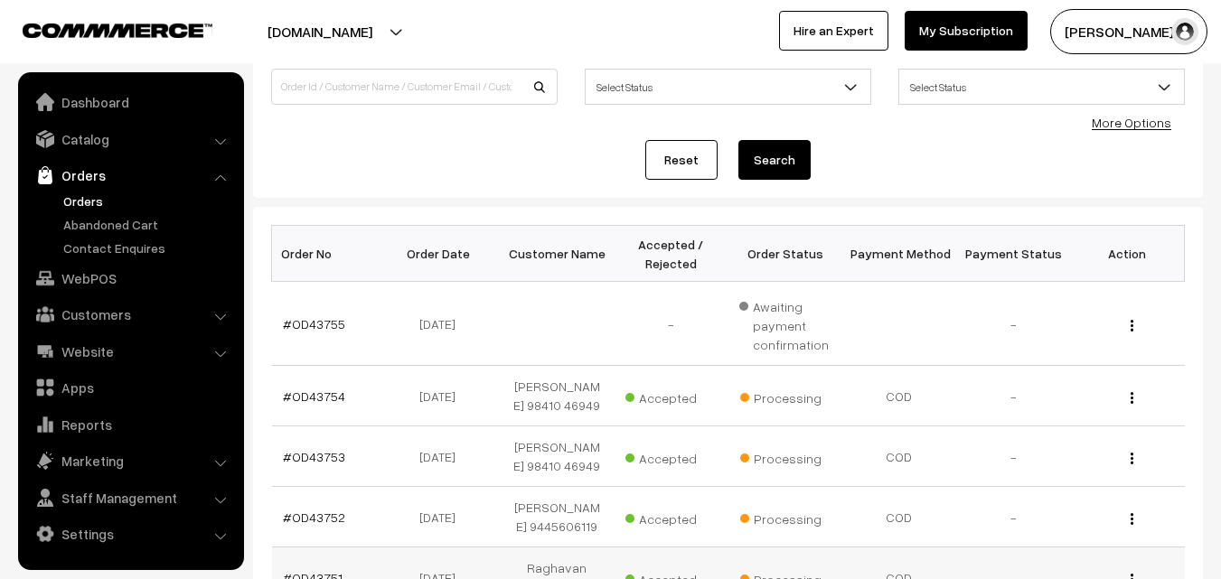
scroll to position [271, 0]
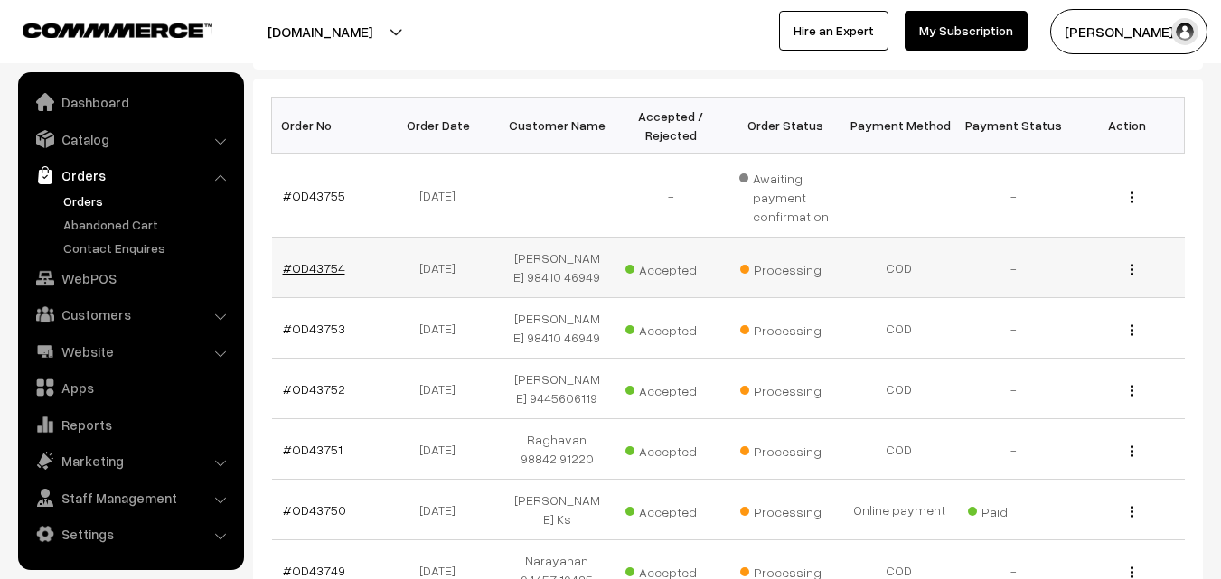
click at [330, 265] on link "#OD43754" at bounding box center [314, 267] width 62 height 15
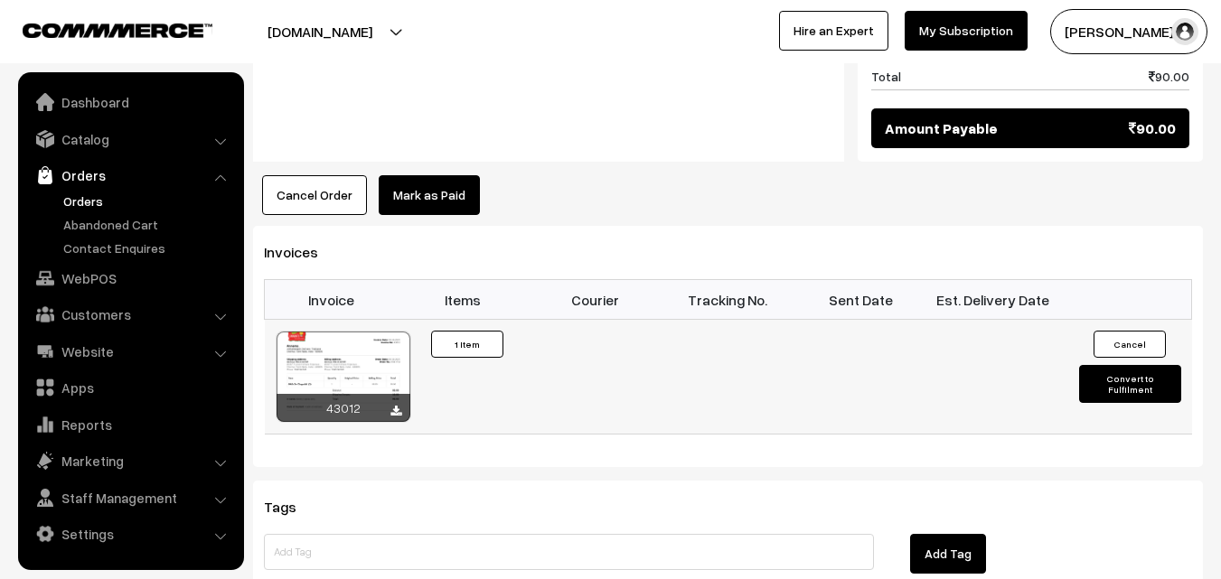
scroll to position [1085, 0]
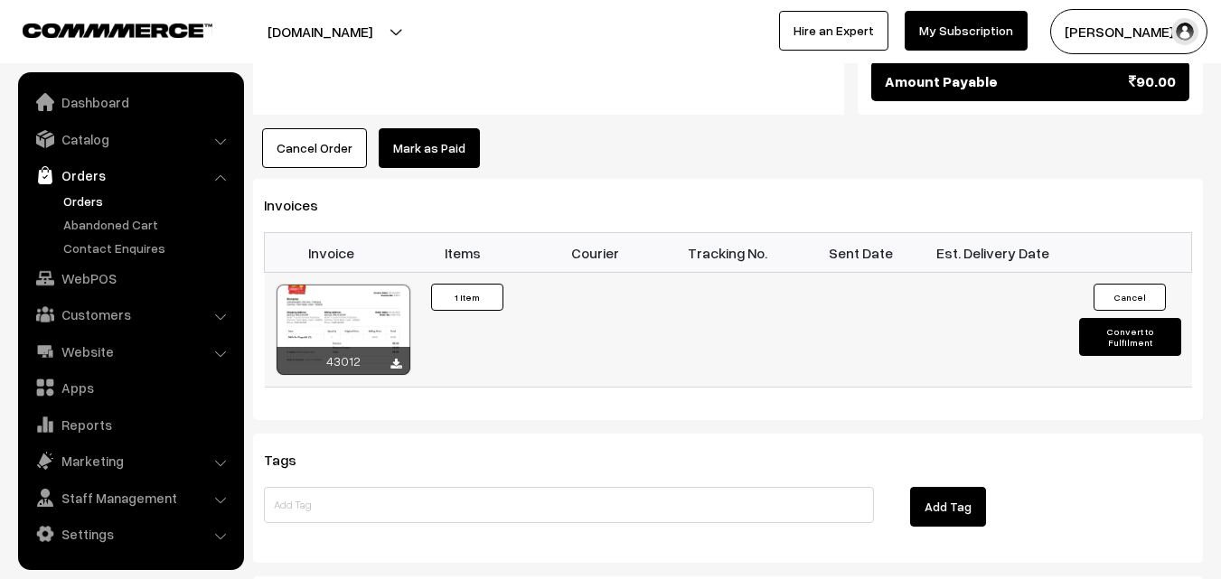
click at [345, 285] on div at bounding box center [344, 330] width 134 height 90
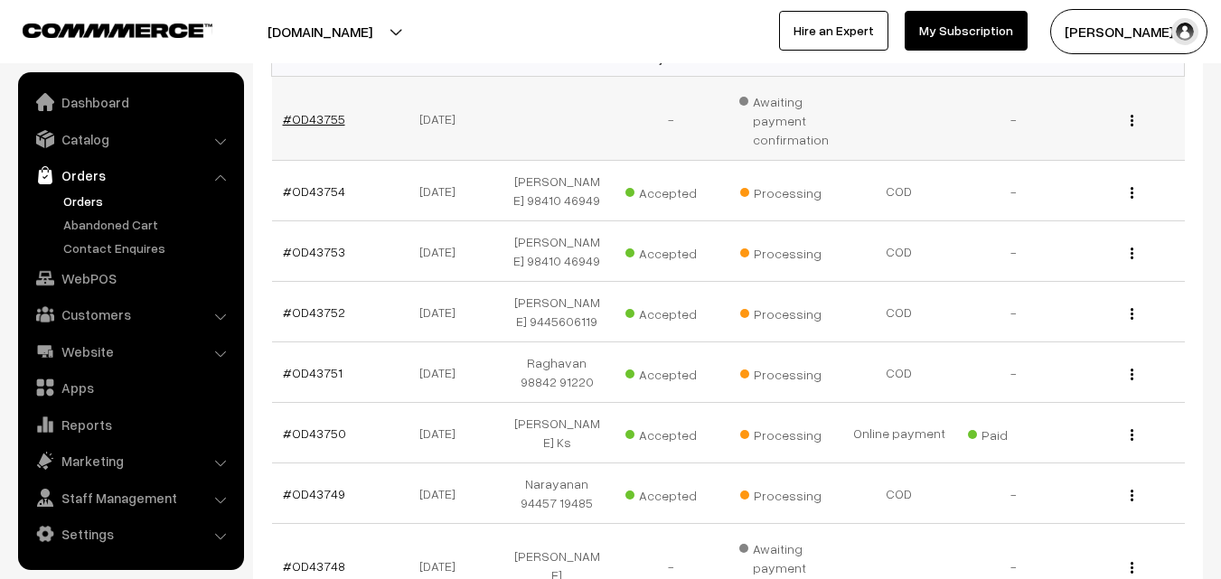
scroll to position [222, 0]
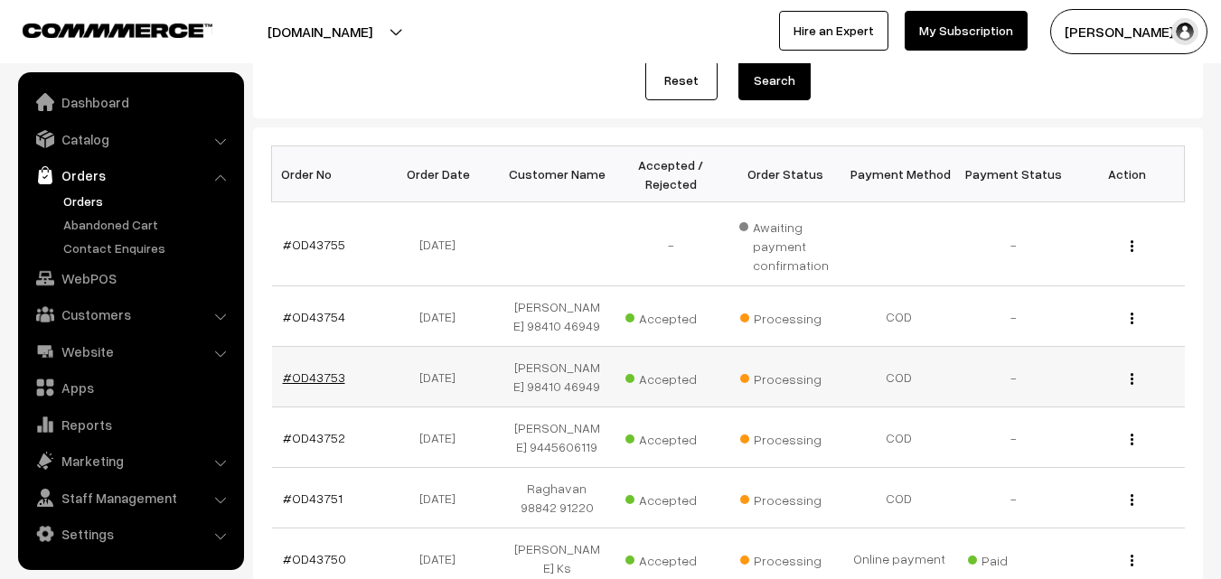
click at [317, 373] on link "#OD43753" at bounding box center [314, 377] width 62 height 15
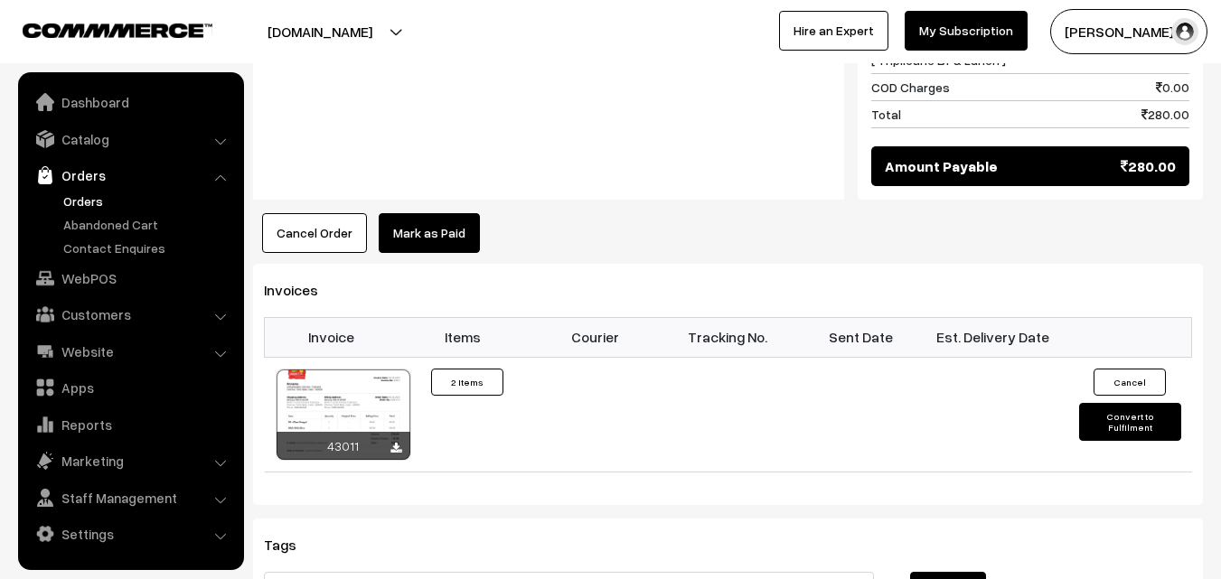
scroll to position [1266, 0]
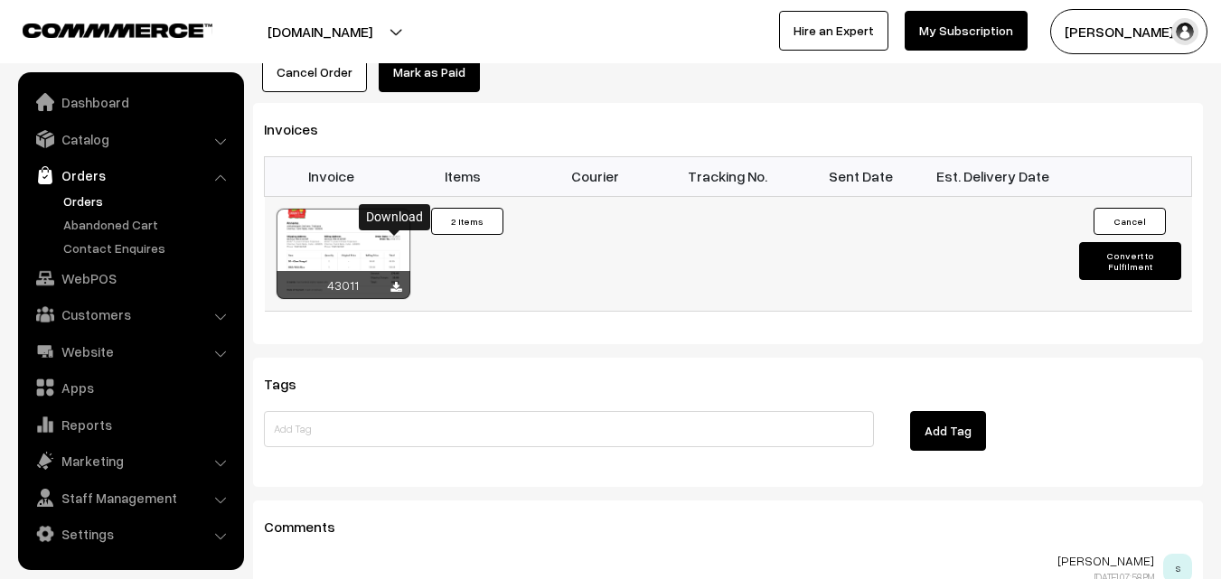
click at [381, 209] on div at bounding box center [344, 254] width 134 height 90
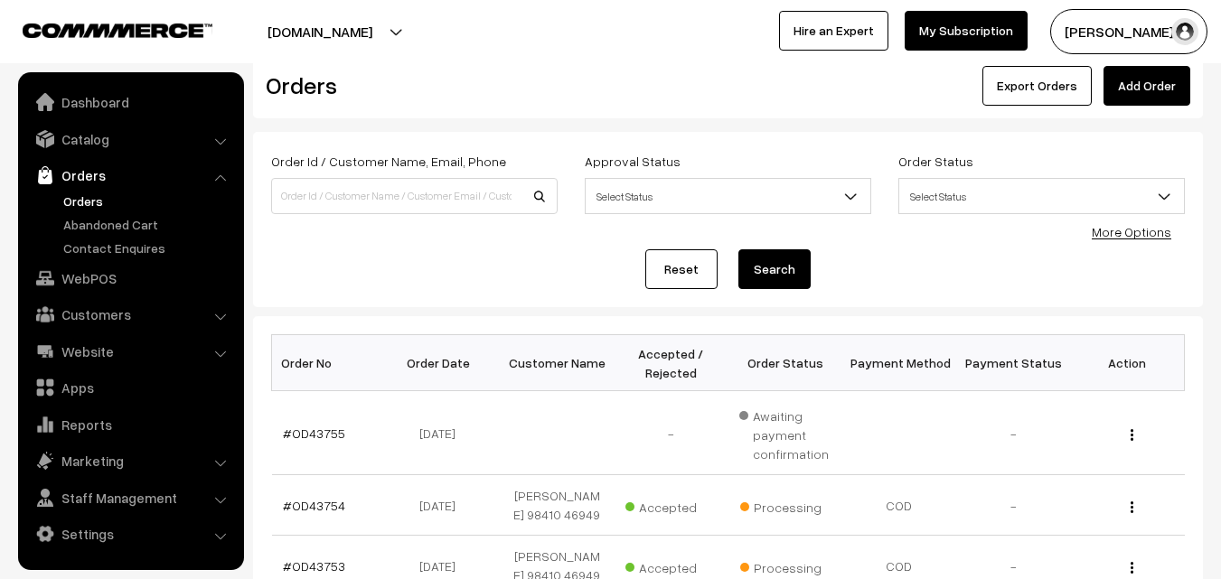
scroll to position [90, 0]
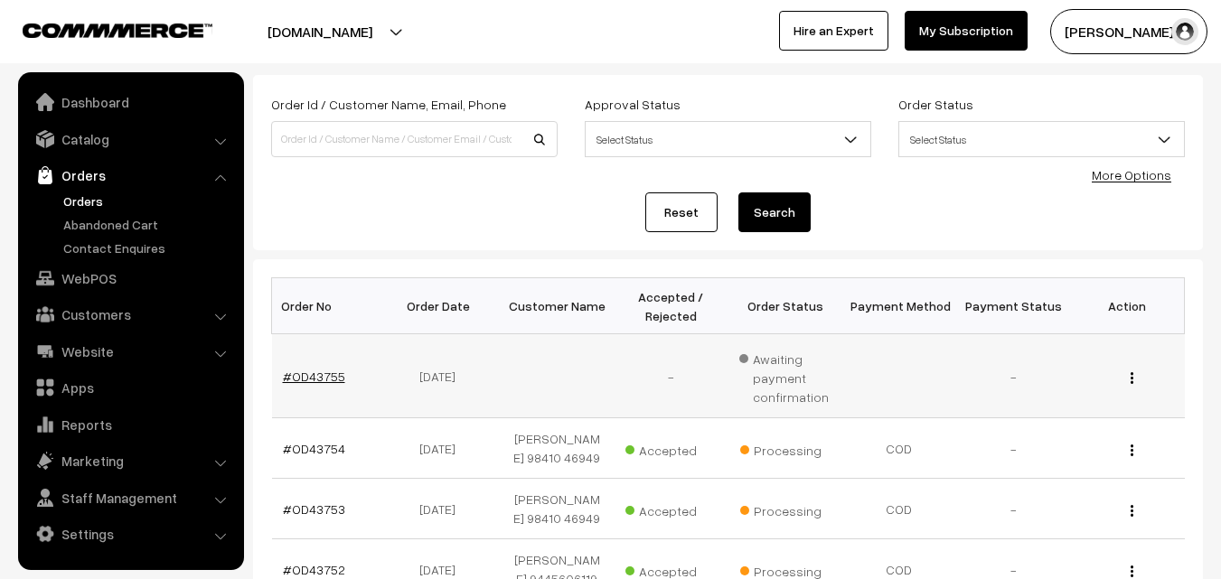
click at [311, 372] on link "#OD43755" at bounding box center [314, 376] width 62 height 15
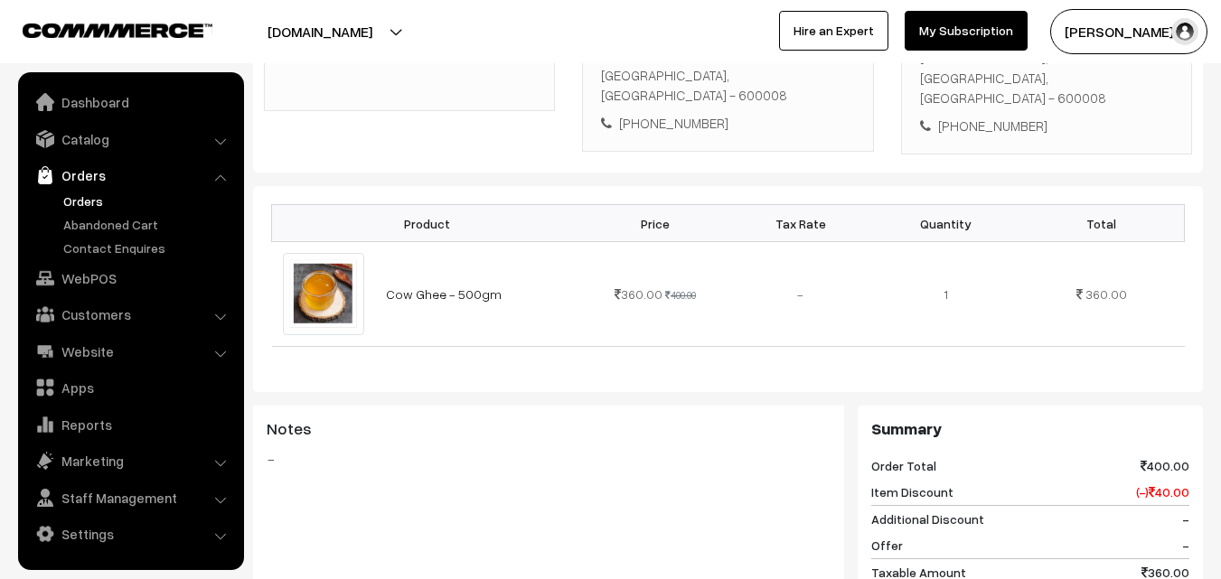
scroll to position [271, 0]
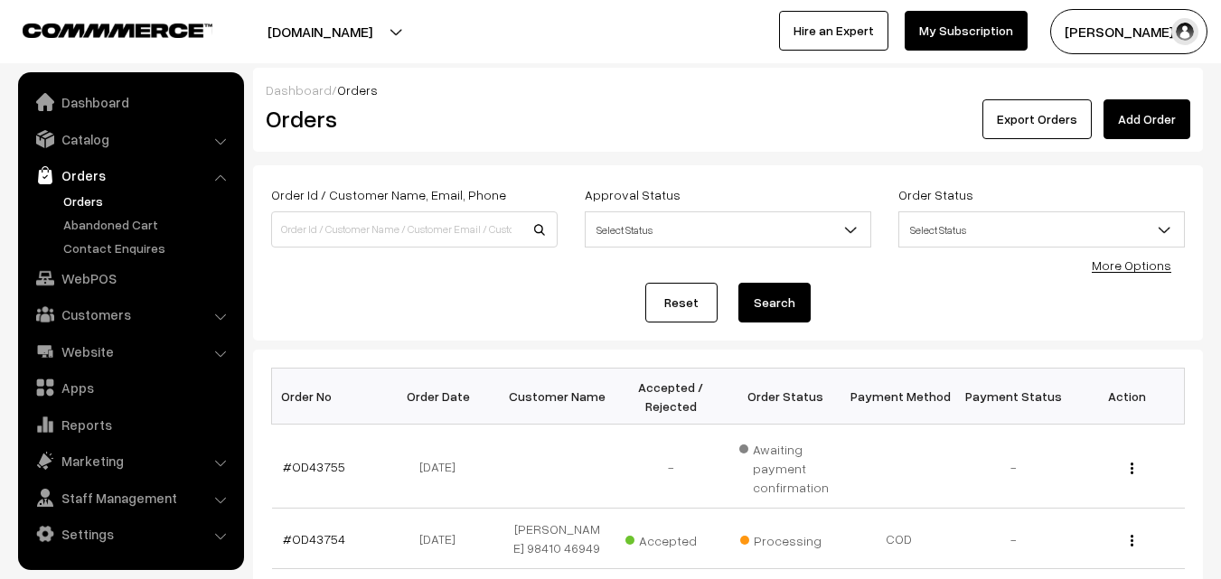
scroll to position [90, 0]
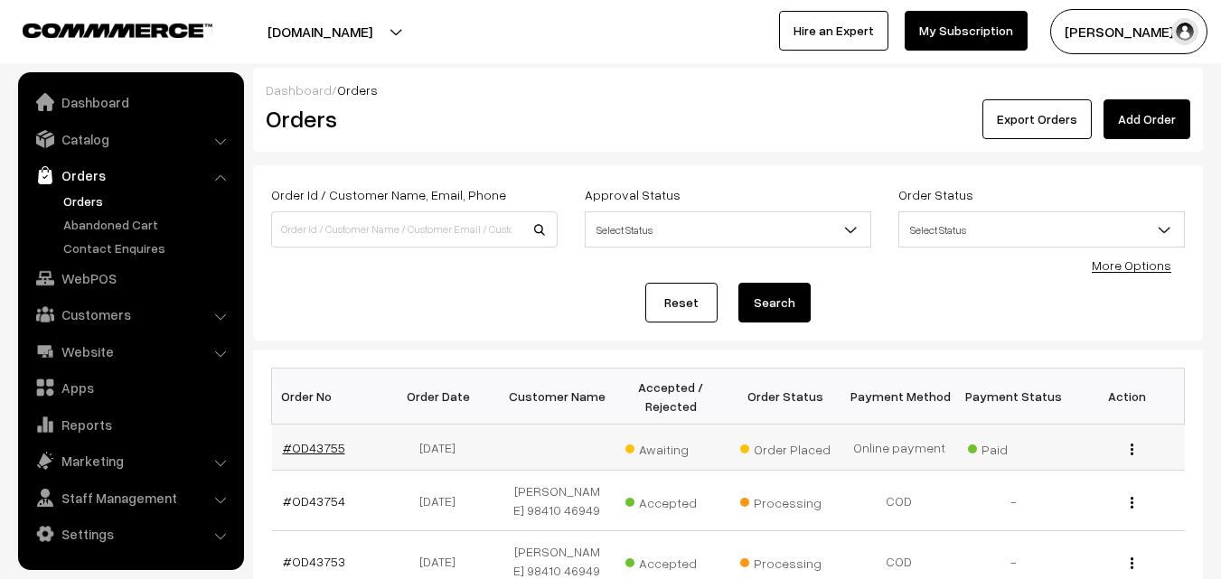
click at [301, 454] on link "#OD43755" at bounding box center [314, 447] width 62 height 15
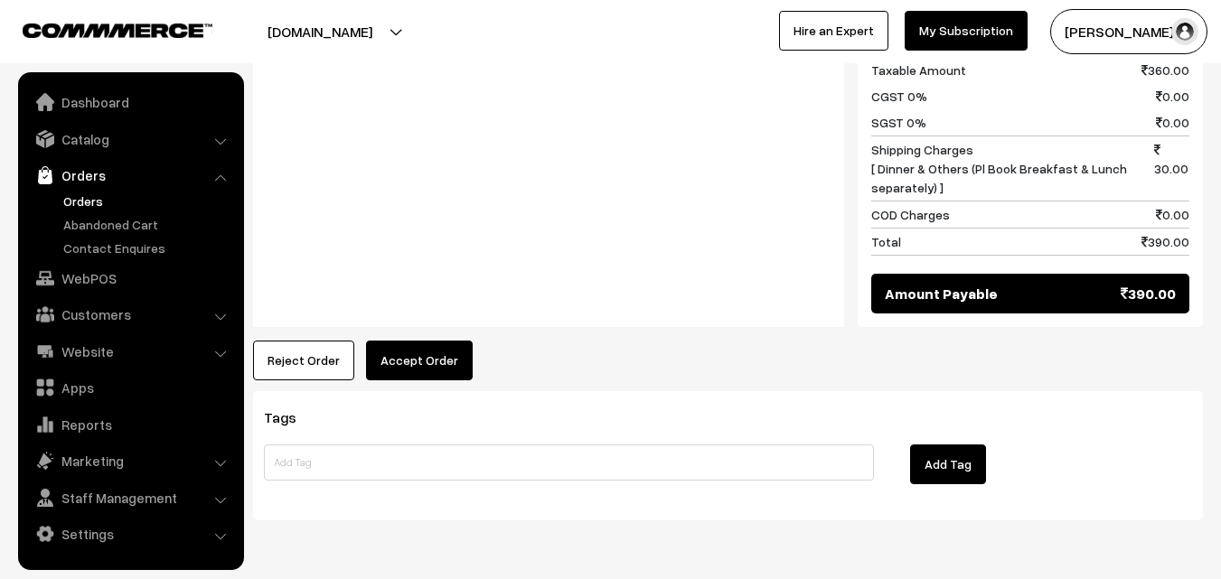
click at [423, 359] on button "Accept Order" at bounding box center [419, 361] width 107 height 40
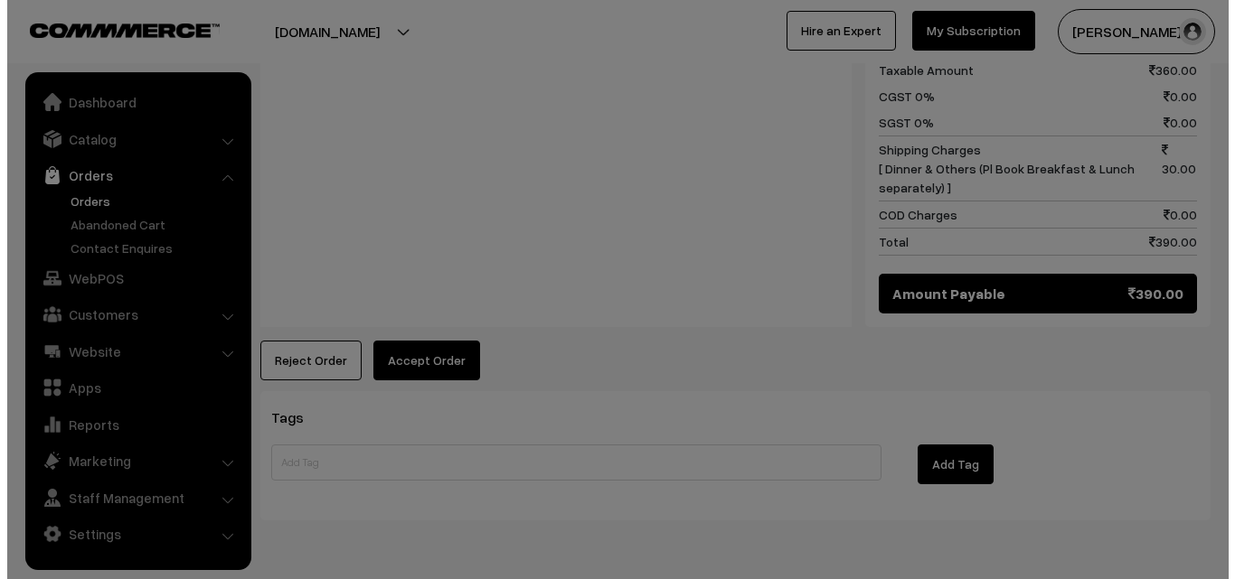
scroll to position [905, 0]
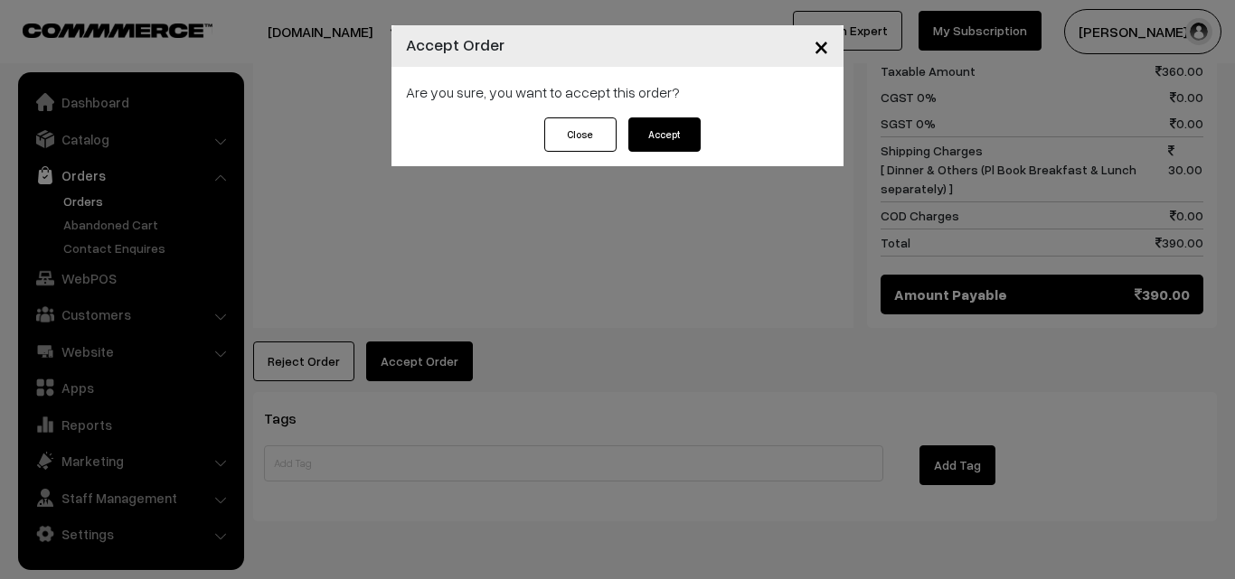
click at [680, 131] on button "Accept" at bounding box center [664, 135] width 72 height 34
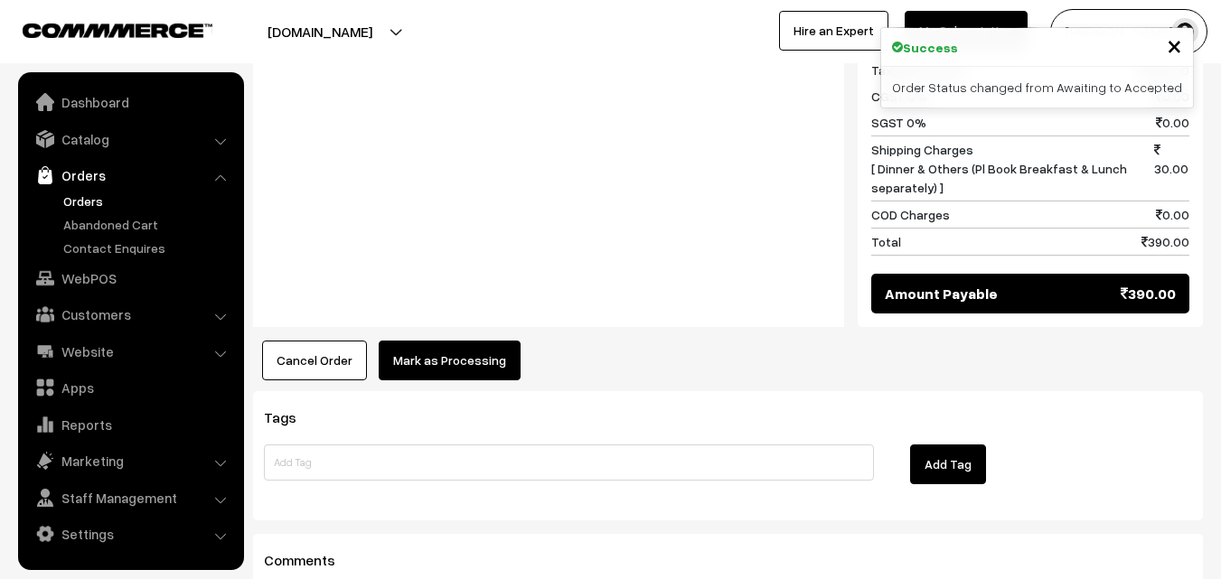
click at [442, 350] on button "Mark as Processing" at bounding box center [450, 361] width 142 height 40
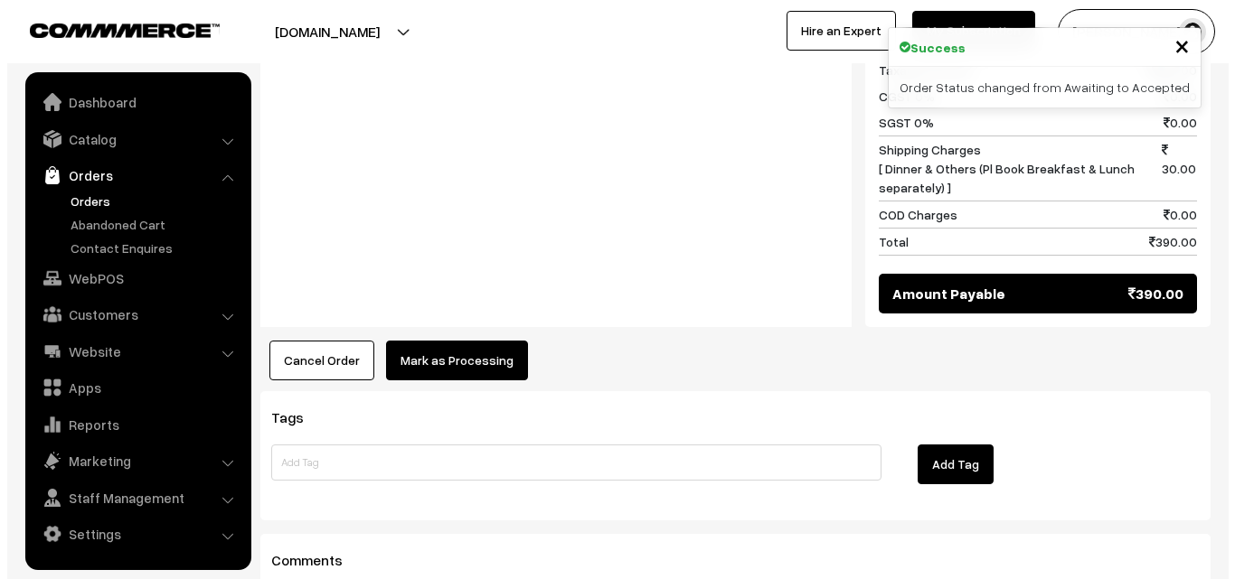
scroll to position [905, 0]
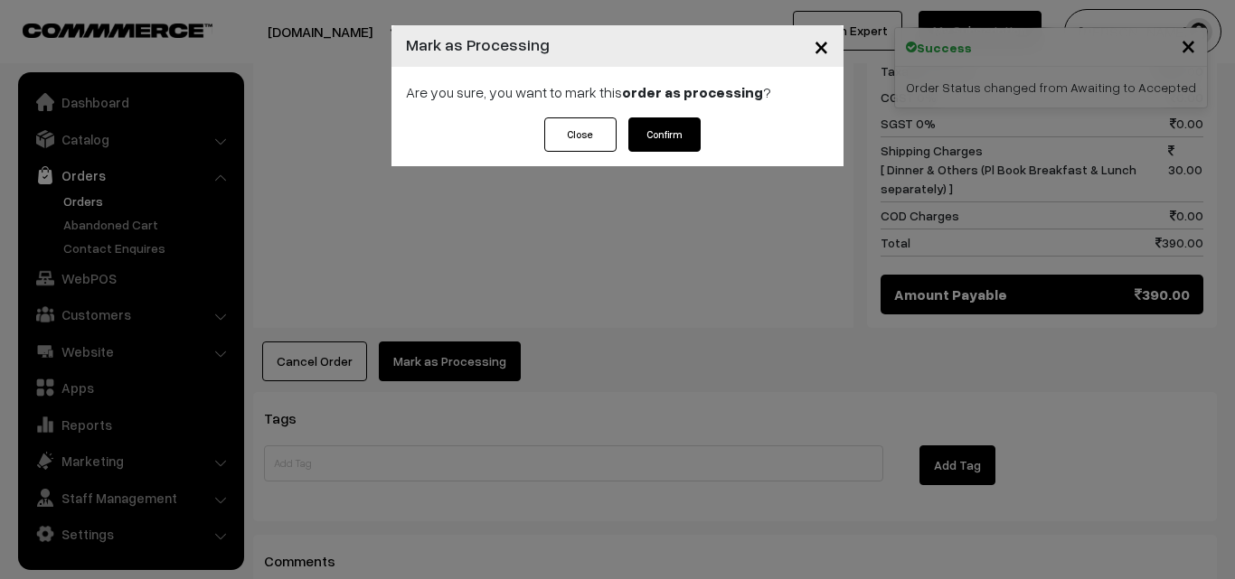
click at [703, 146] on div "Close Confirm" at bounding box center [617, 142] width 452 height 49
click at [687, 138] on button "Confirm" at bounding box center [664, 135] width 72 height 34
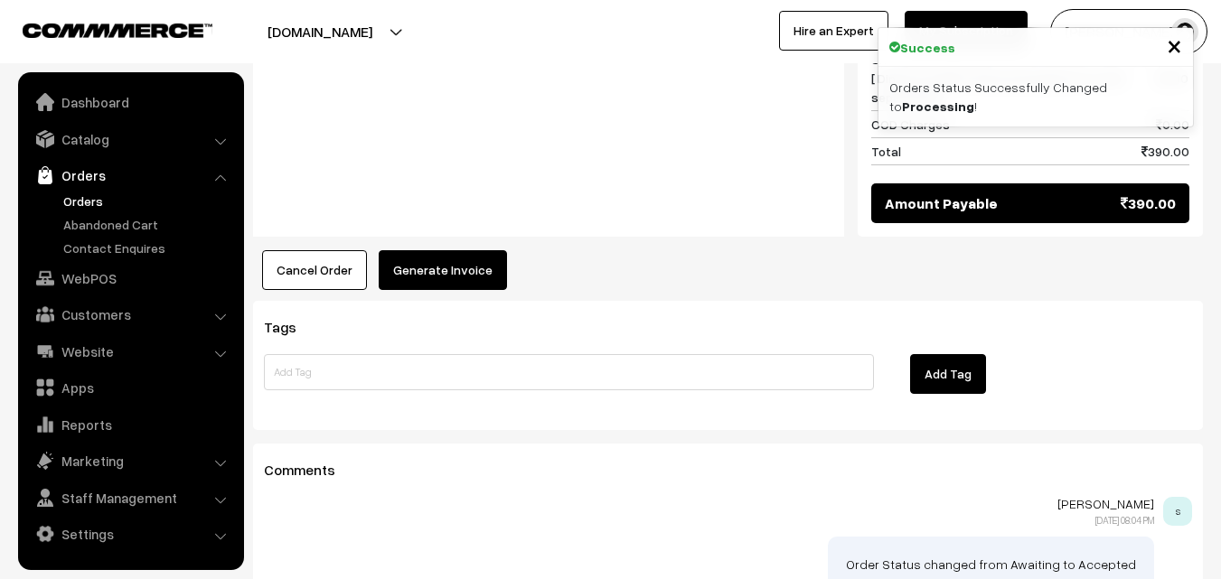
click at [448, 259] on button "Generate Invoice" at bounding box center [443, 270] width 128 height 40
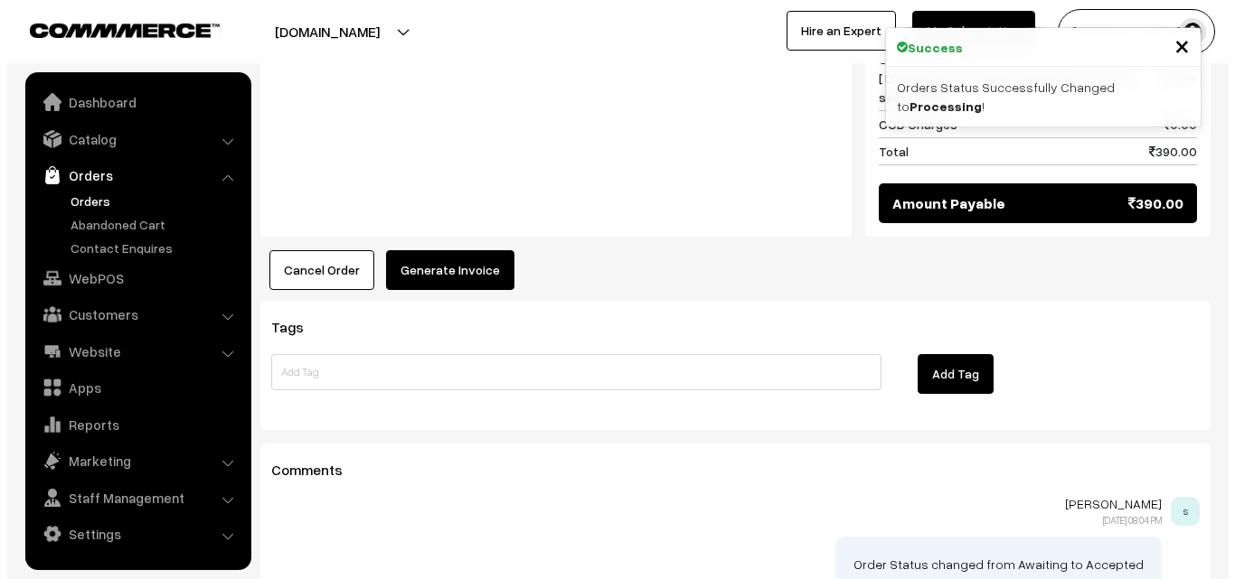
scroll to position [995, 0]
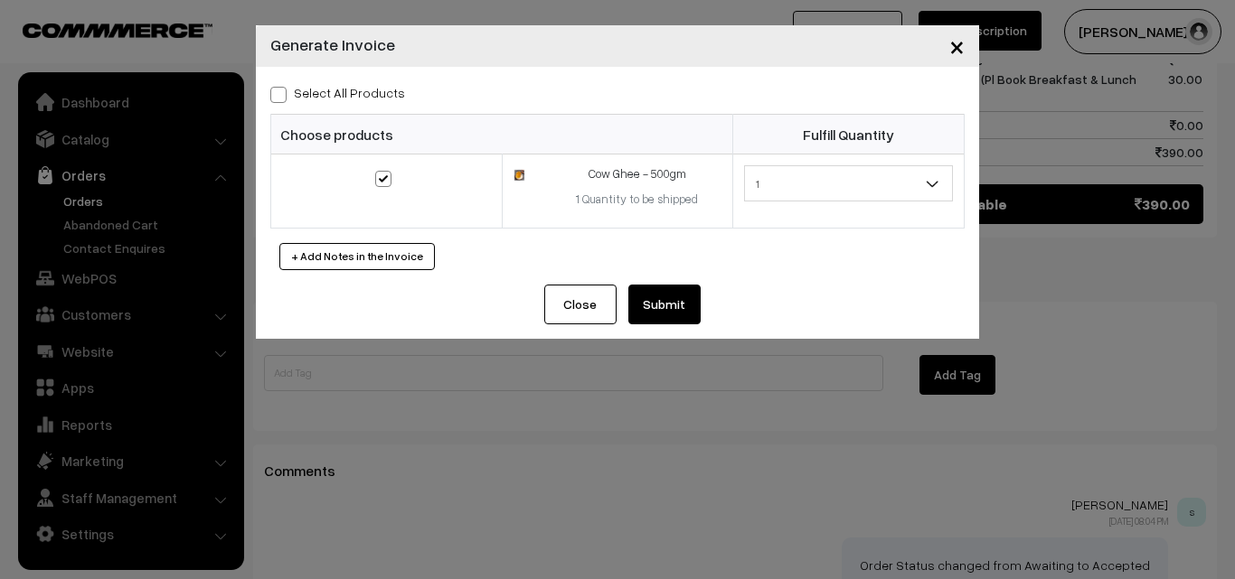
click at [359, 84] on label "Select All Products" at bounding box center [337, 92] width 135 height 19
click at [282, 86] on input "Select All Products" at bounding box center [276, 92] width 12 height 12
checkbox input "true"
click at [673, 302] on button "Submit" at bounding box center [664, 305] width 72 height 40
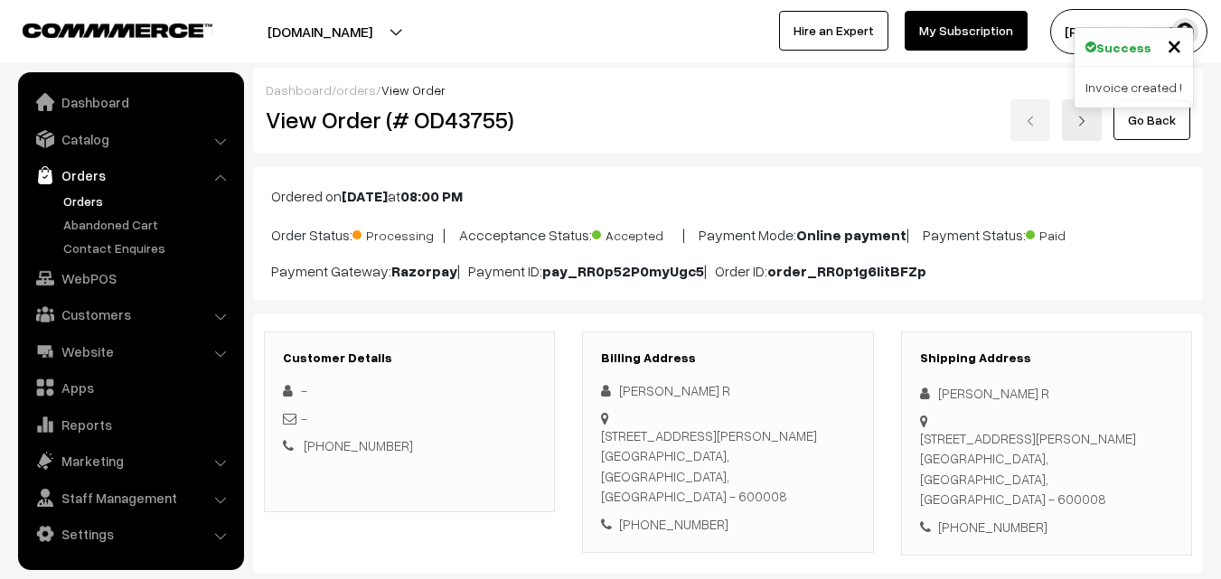
scroll to position [994, 0]
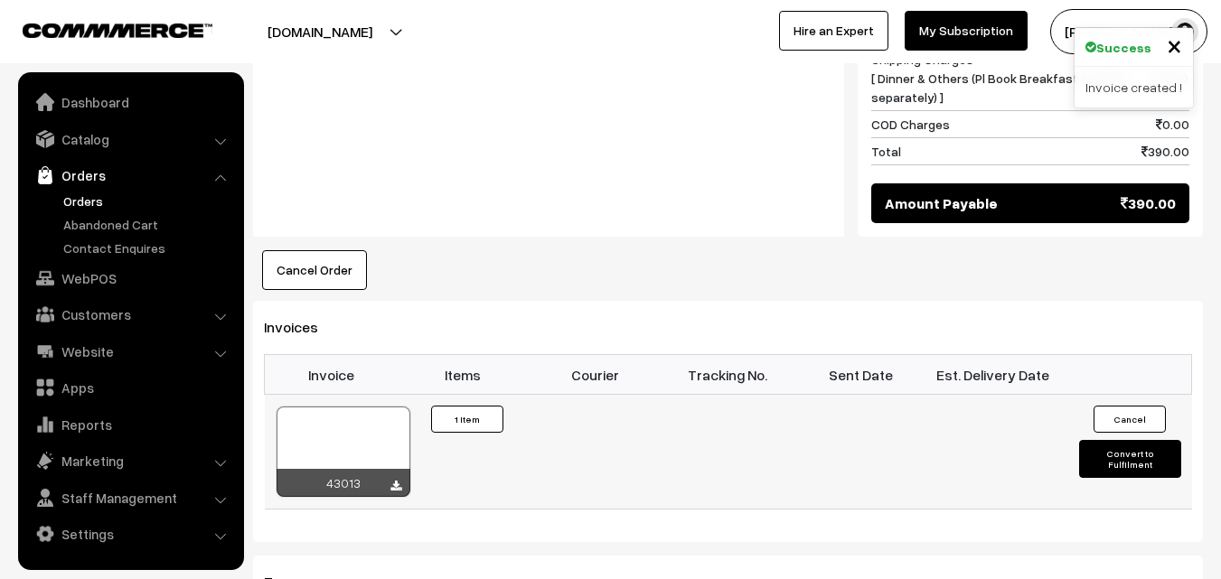
click at [333, 438] on div at bounding box center [344, 452] width 134 height 90
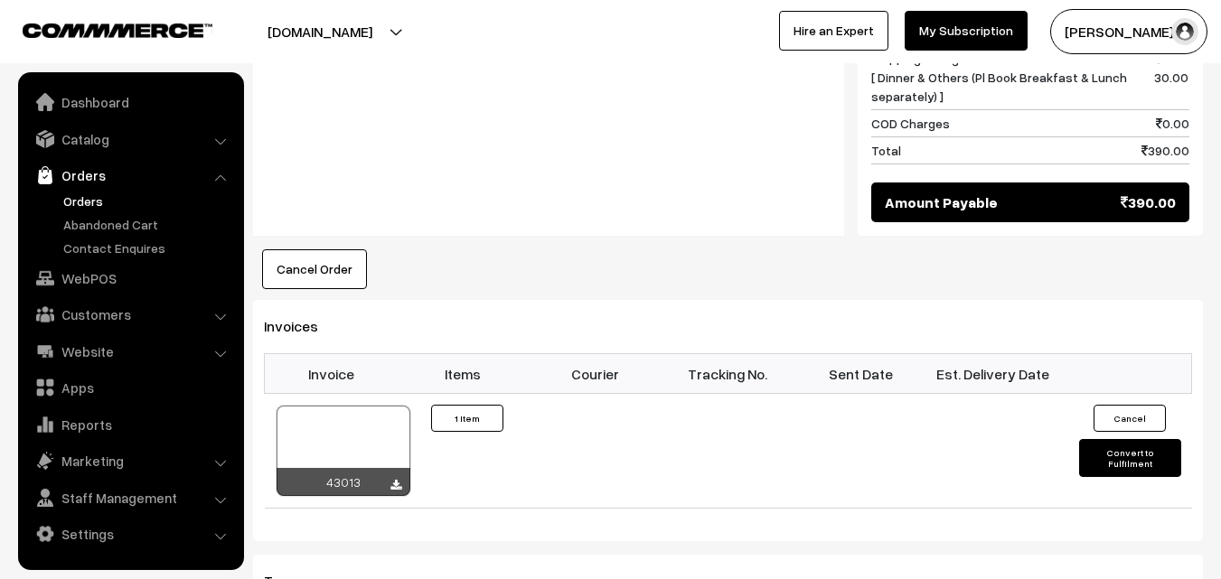
click at [91, 203] on link "Orders" at bounding box center [148, 201] width 179 height 19
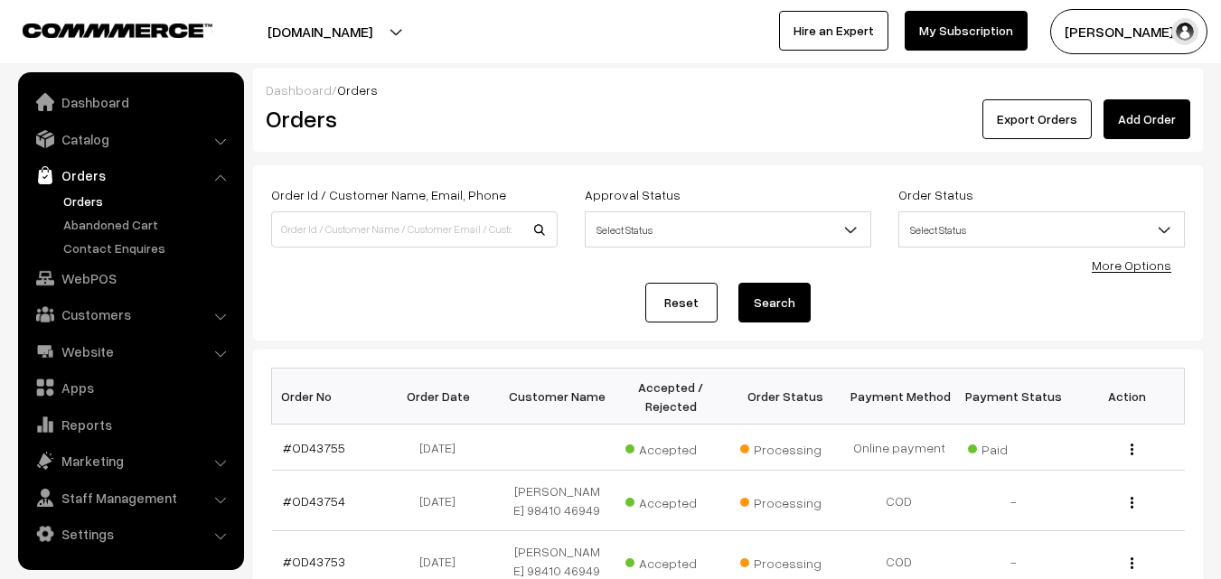
click at [83, 193] on link "Orders" at bounding box center [148, 201] width 179 height 19
click at [82, 202] on link "Orders" at bounding box center [148, 201] width 179 height 19
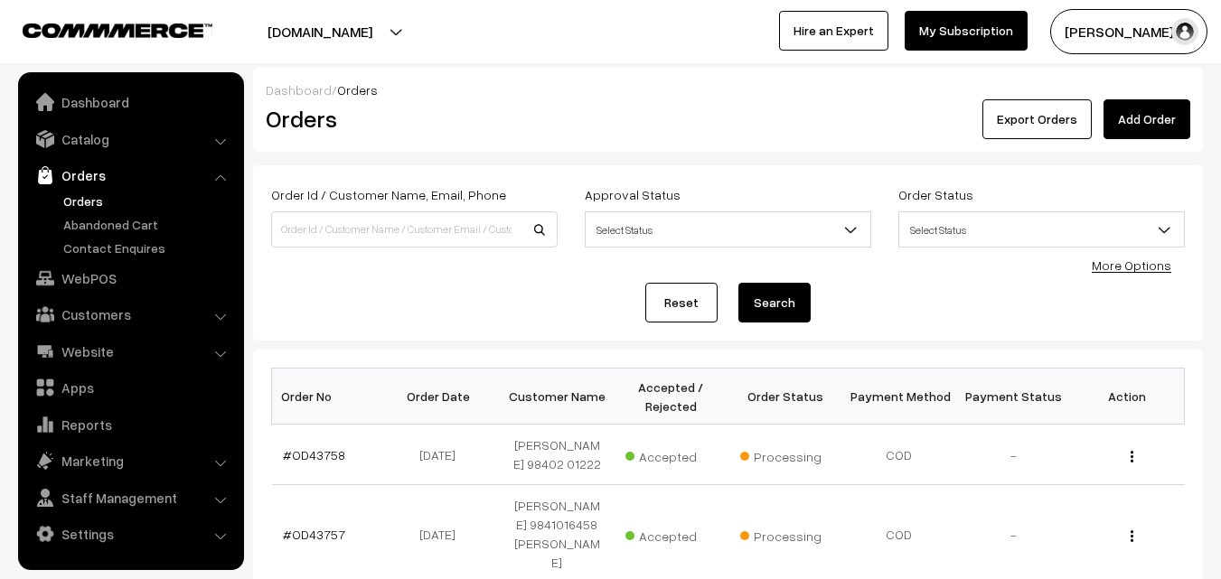
click at [319, 454] on link "#OD43758" at bounding box center [314, 454] width 62 height 15
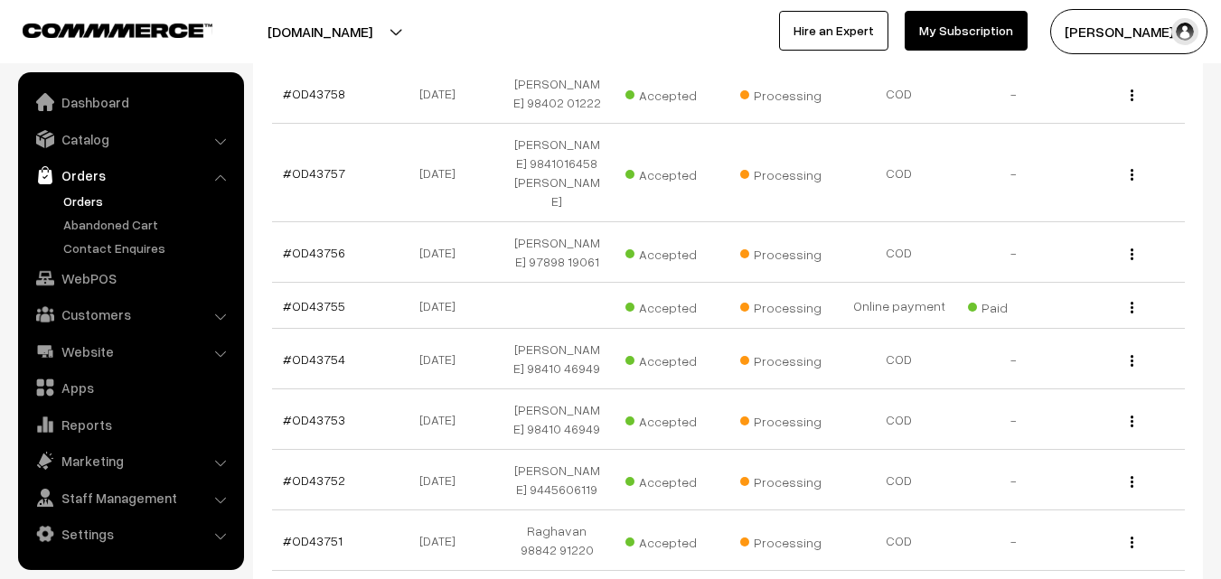
scroll to position [504, 0]
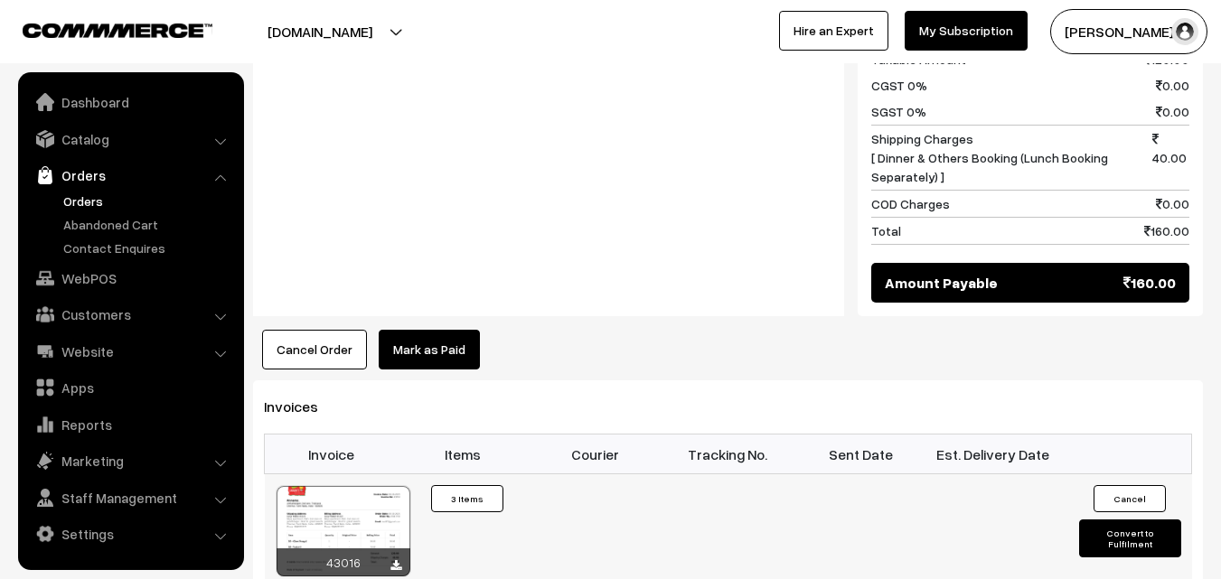
scroll to position [1085, 0]
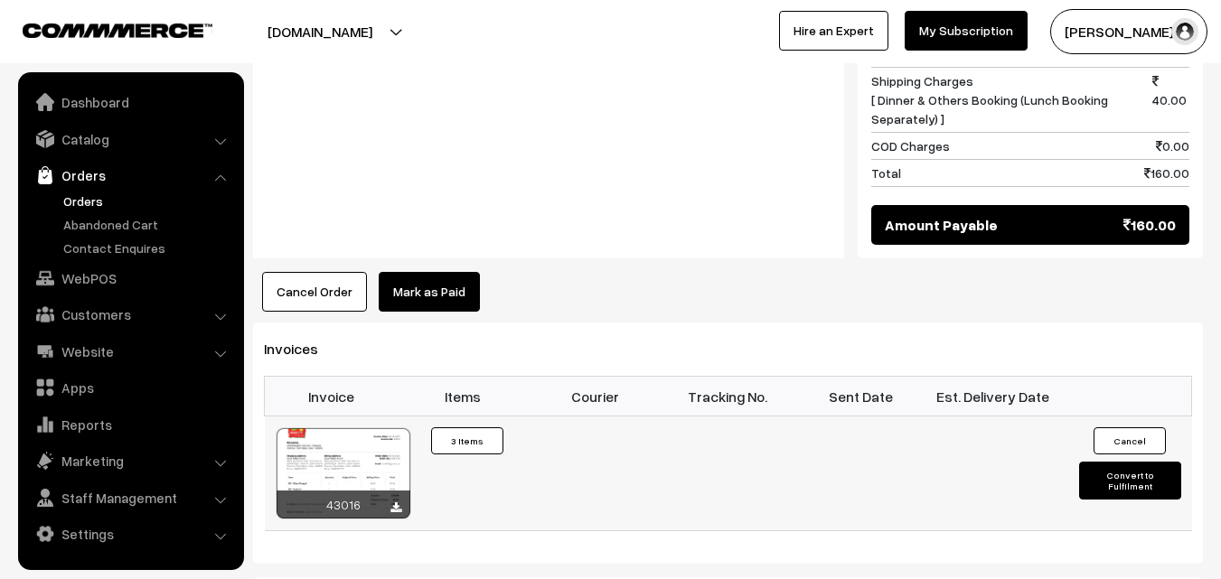
click at [350, 446] on div at bounding box center [344, 473] width 134 height 90
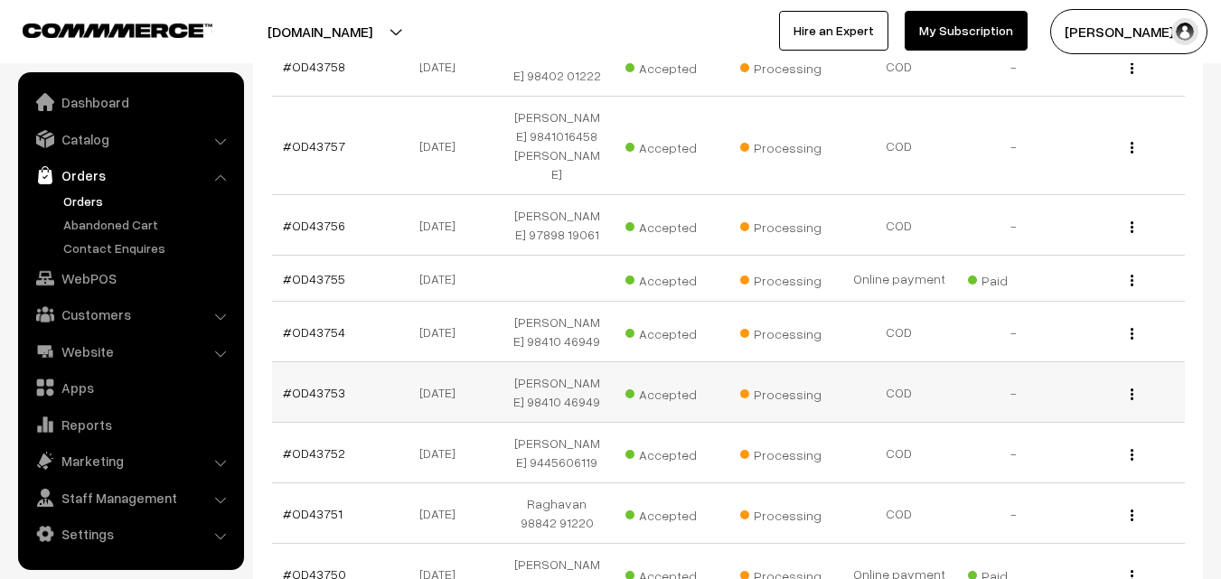
scroll to position [214, 0]
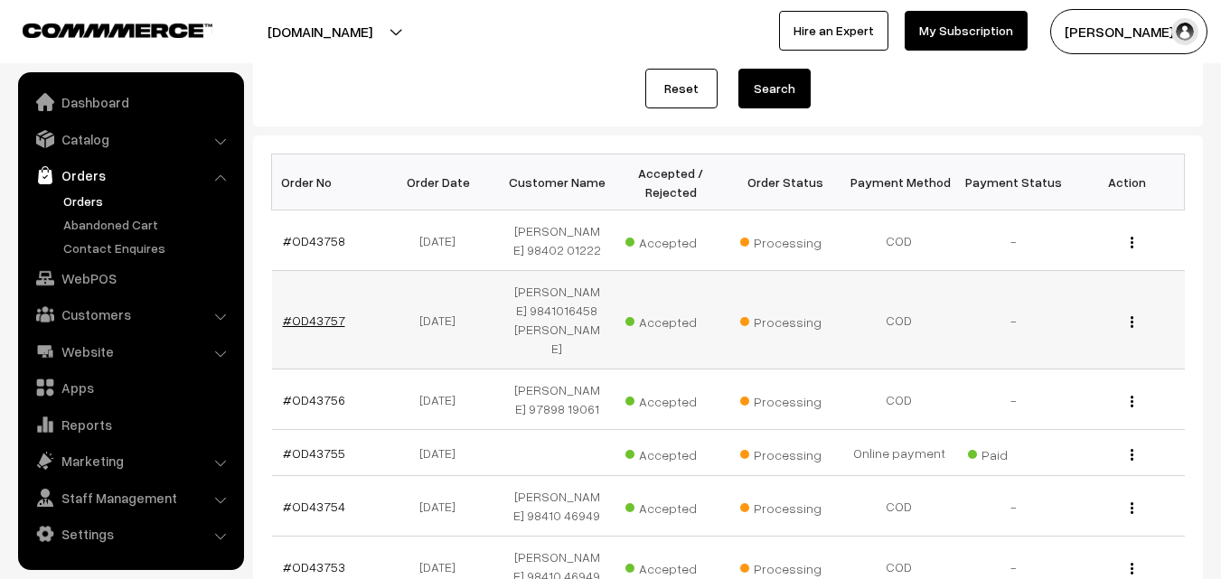
click at [339, 313] on link "#OD43757" at bounding box center [314, 320] width 62 height 15
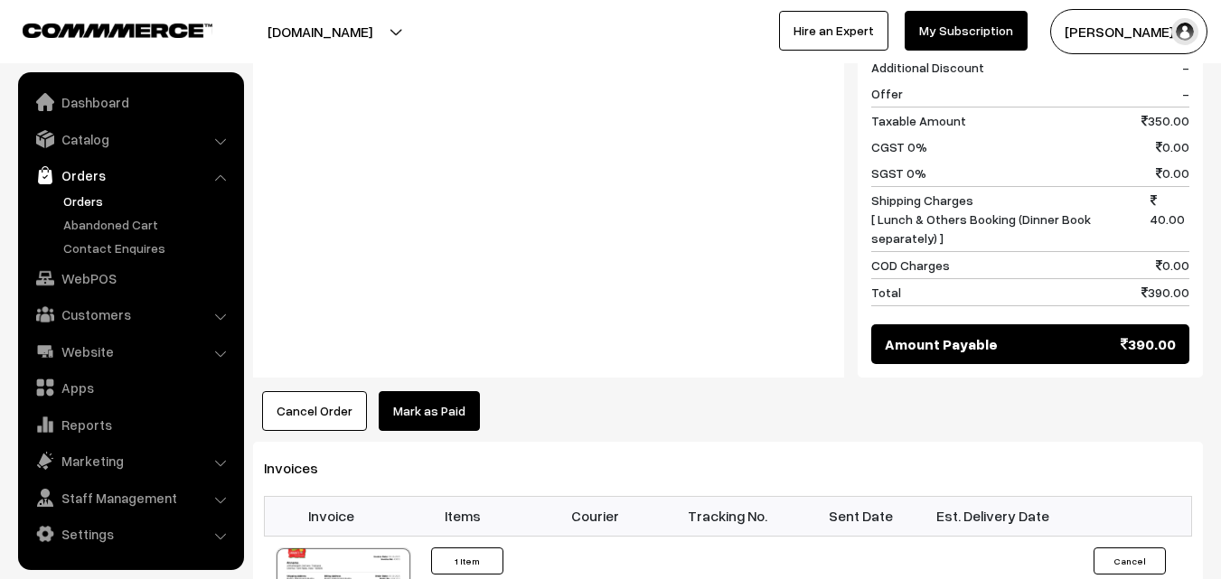
scroll to position [904, 0]
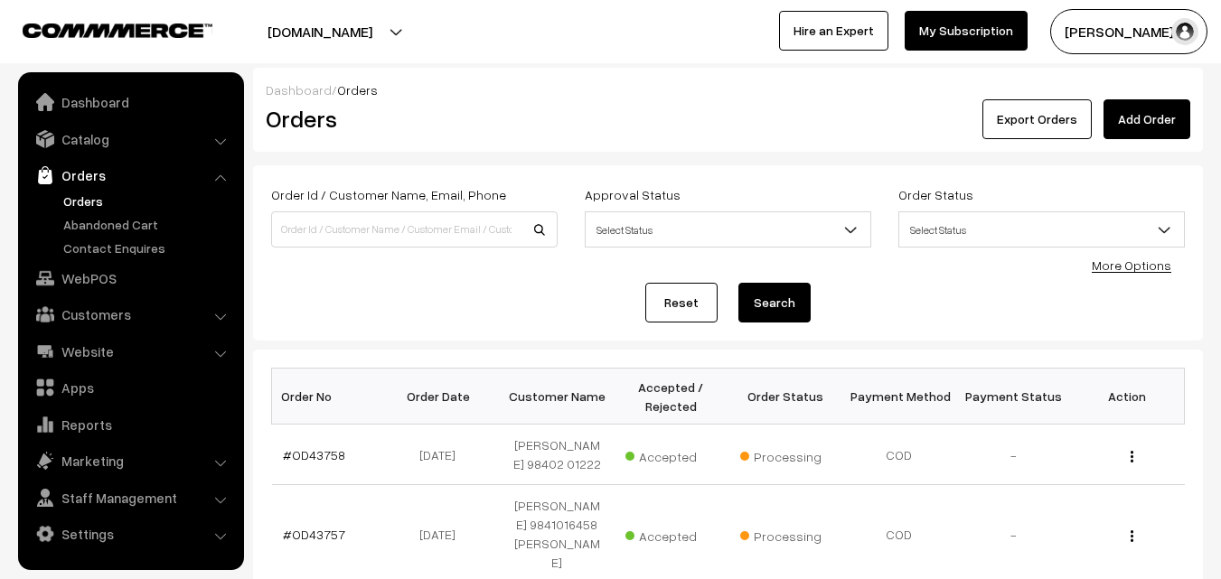
scroll to position [214, 0]
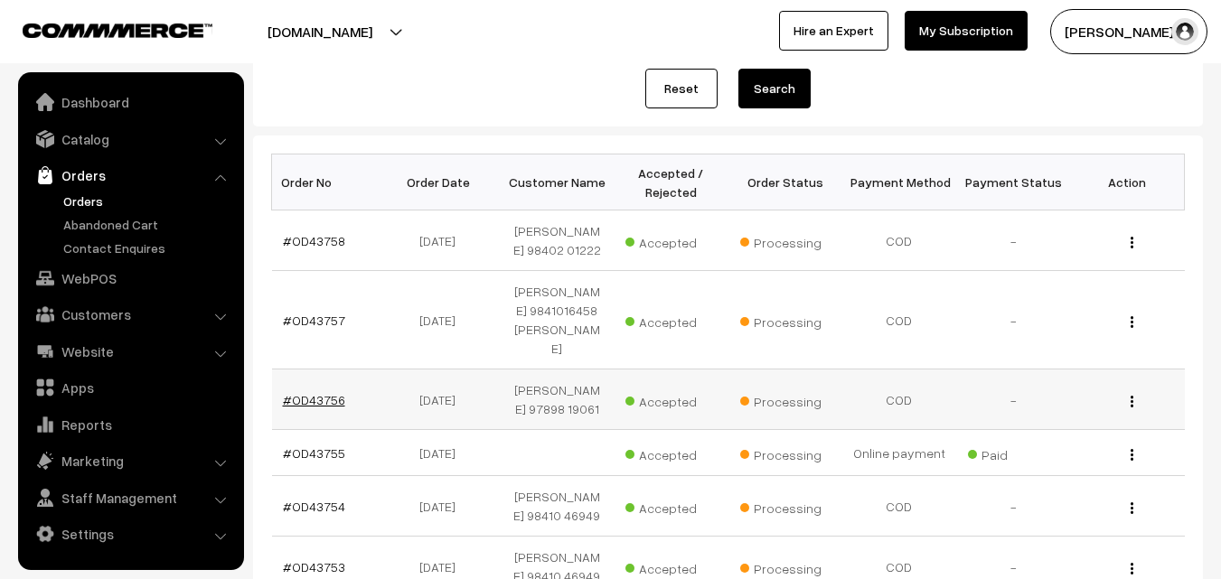
click at [332, 392] on link "#OD43756" at bounding box center [314, 399] width 62 height 15
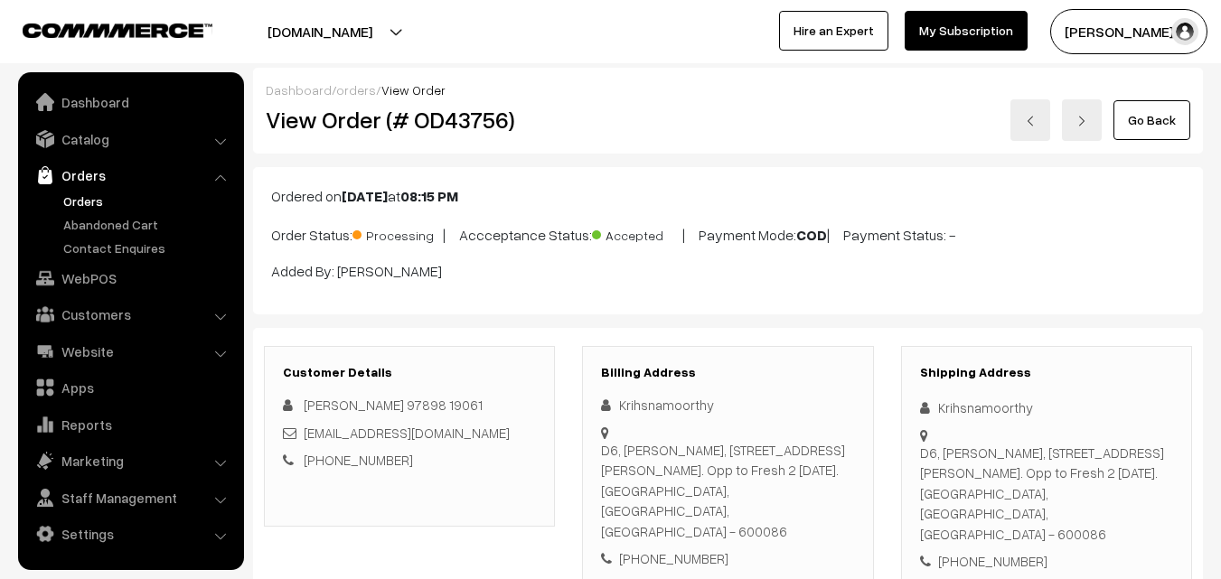
scroll to position [1085, 0]
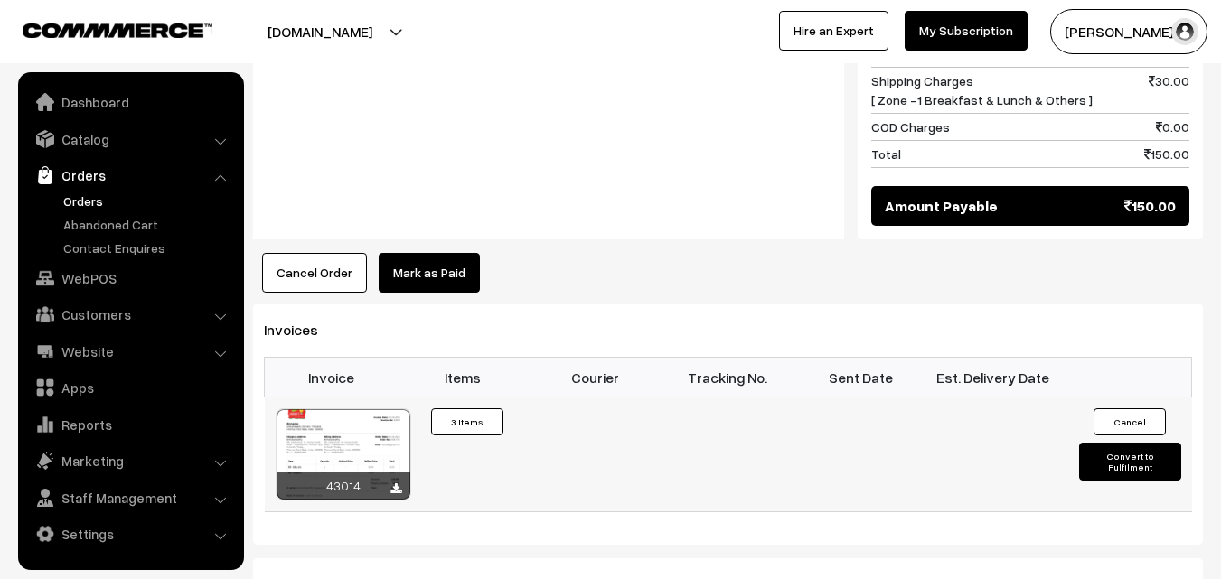
click at [341, 448] on div at bounding box center [344, 454] width 134 height 90
click at [95, 206] on link "Orders" at bounding box center [148, 201] width 179 height 19
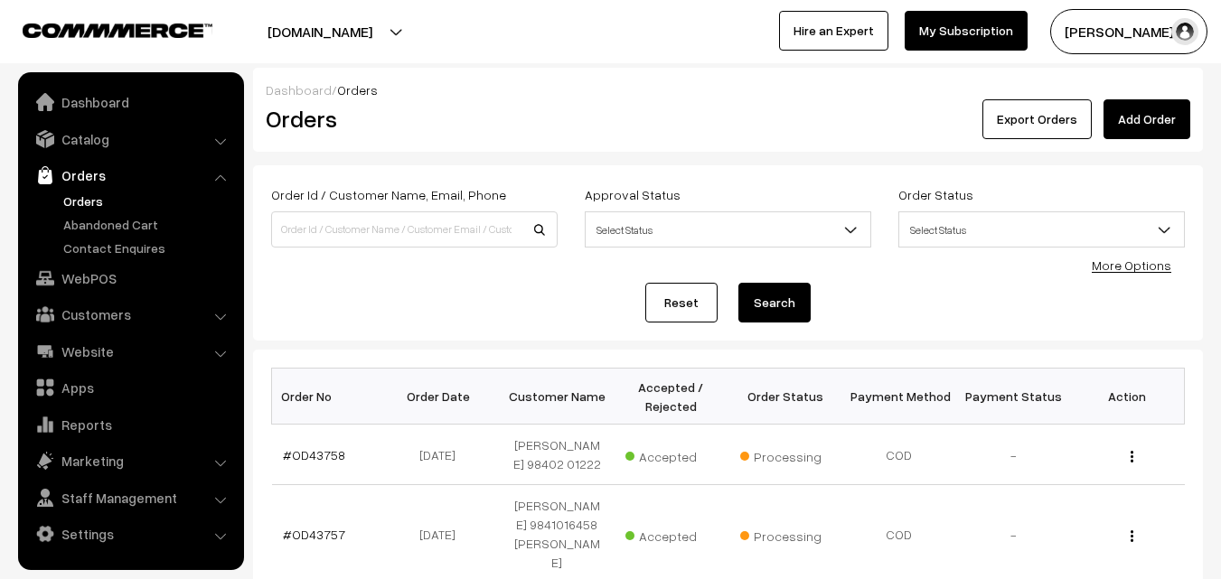
click at [89, 193] on link "Orders" at bounding box center [148, 201] width 179 height 19
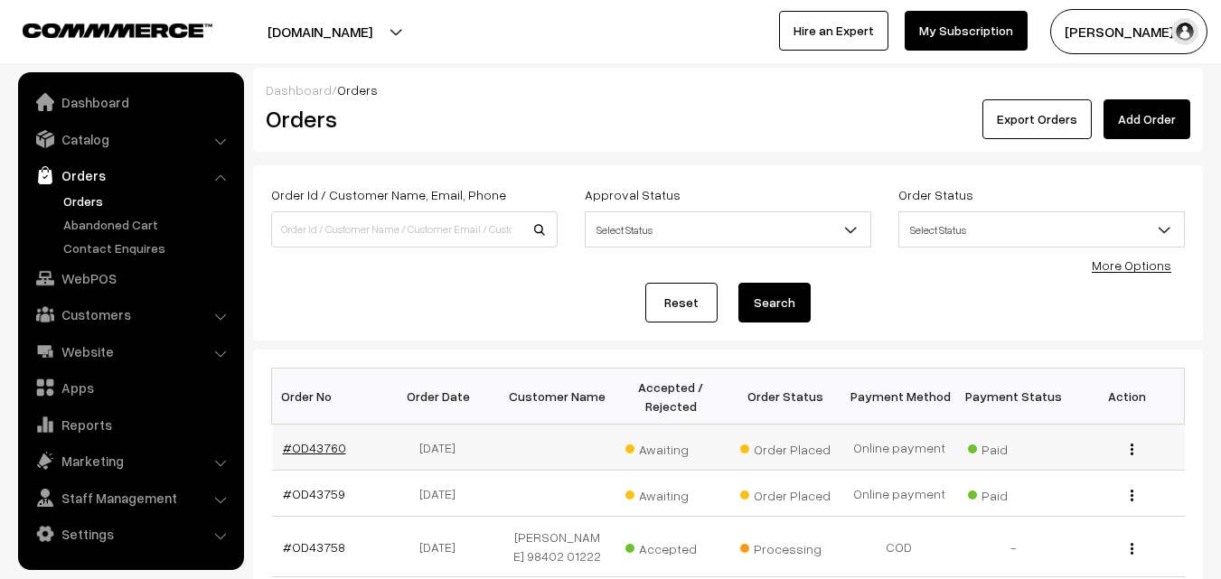
click at [311, 442] on link "#OD43760" at bounding box center [314, 447] width 63 height 15
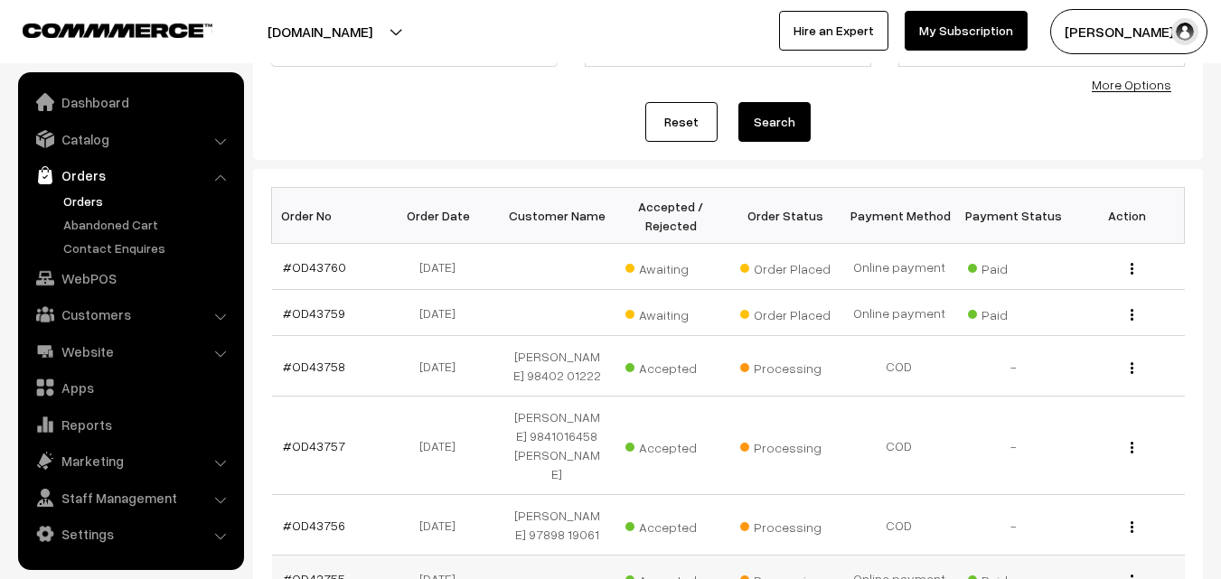
scroll to position [313, 0]
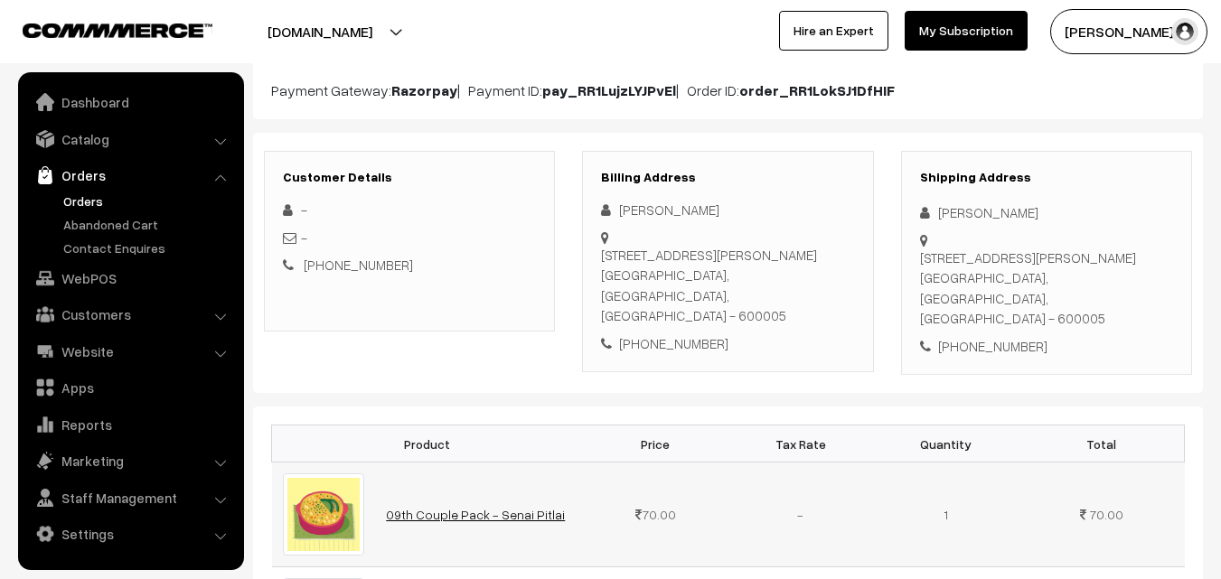
scroll to position [633, 0]
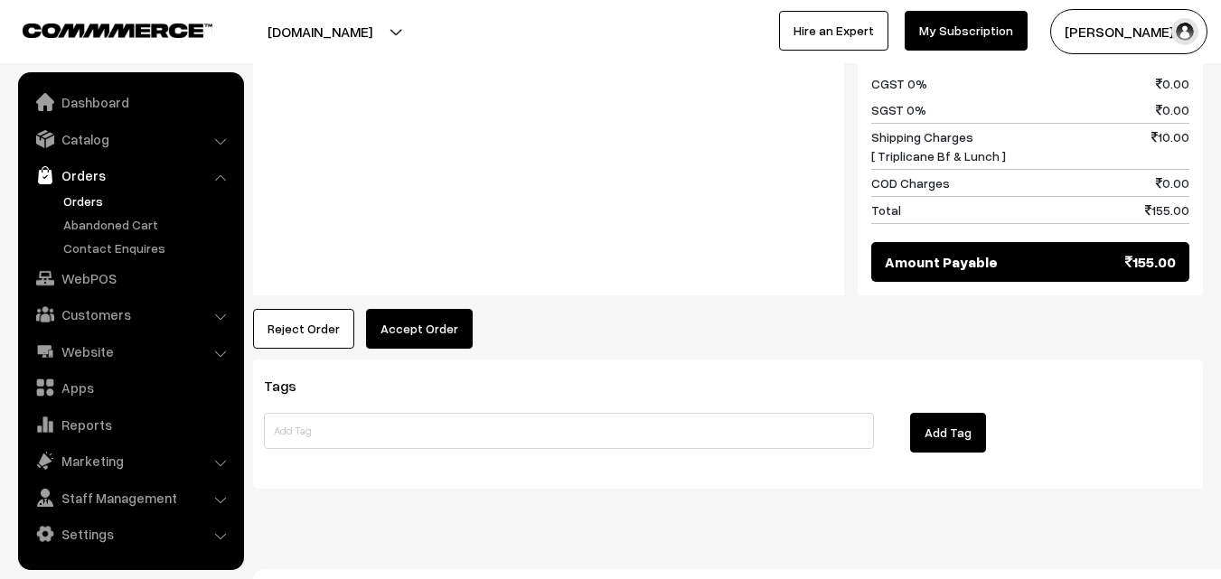
click at [414, 309] on button "Accept Order" at bounding box center [419, 329] width 107 height 40
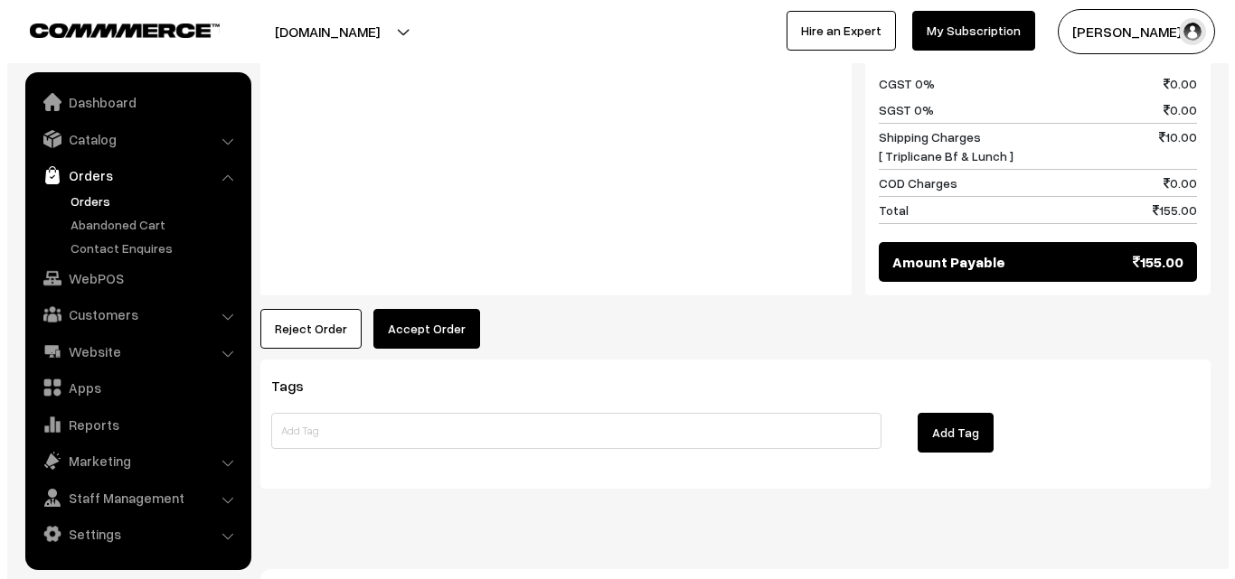
scroll to position [997, 0]
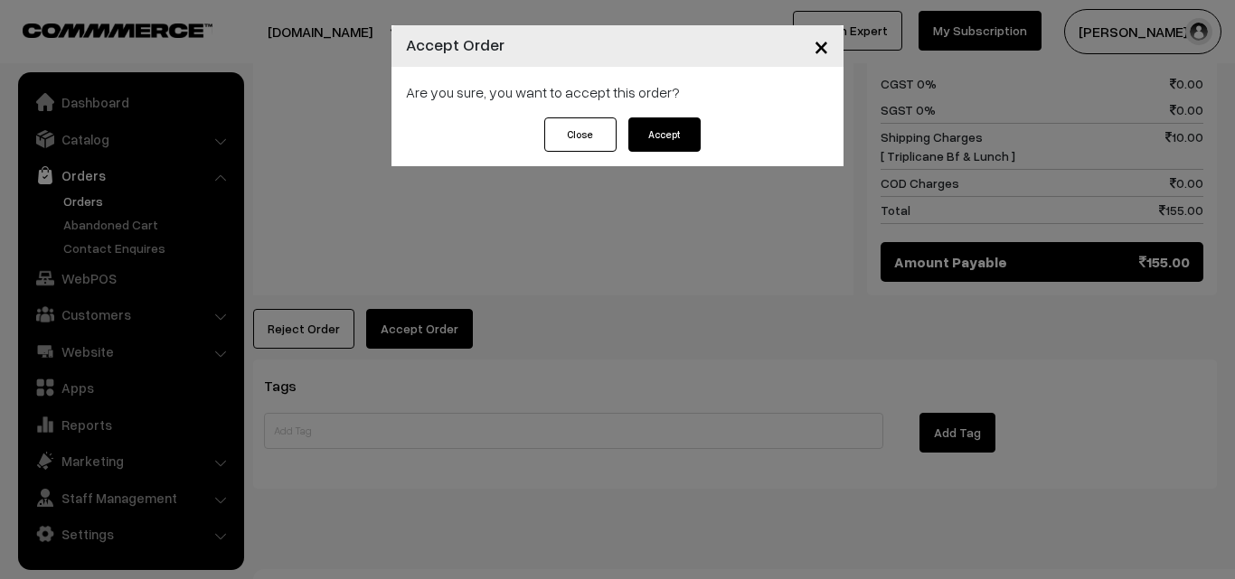
click at [642, 120] on button "Accept" at bounding box center [664, 135] width 72 height 34
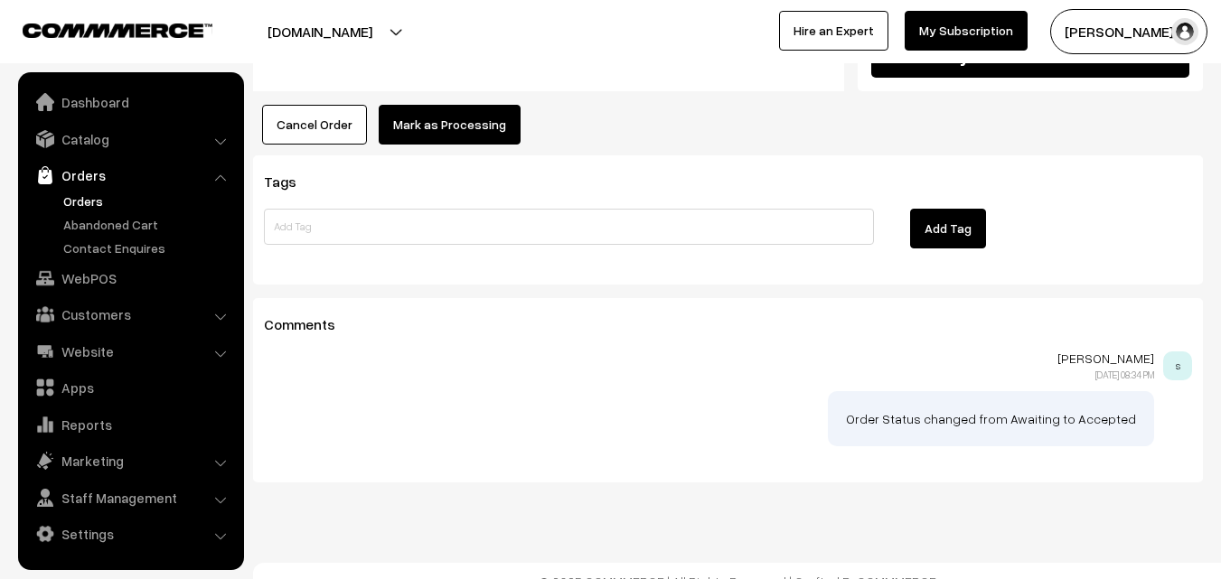
click at [490, 118] on button "Mark as Processing" at bounding box center [450, 125] width 142 height 40
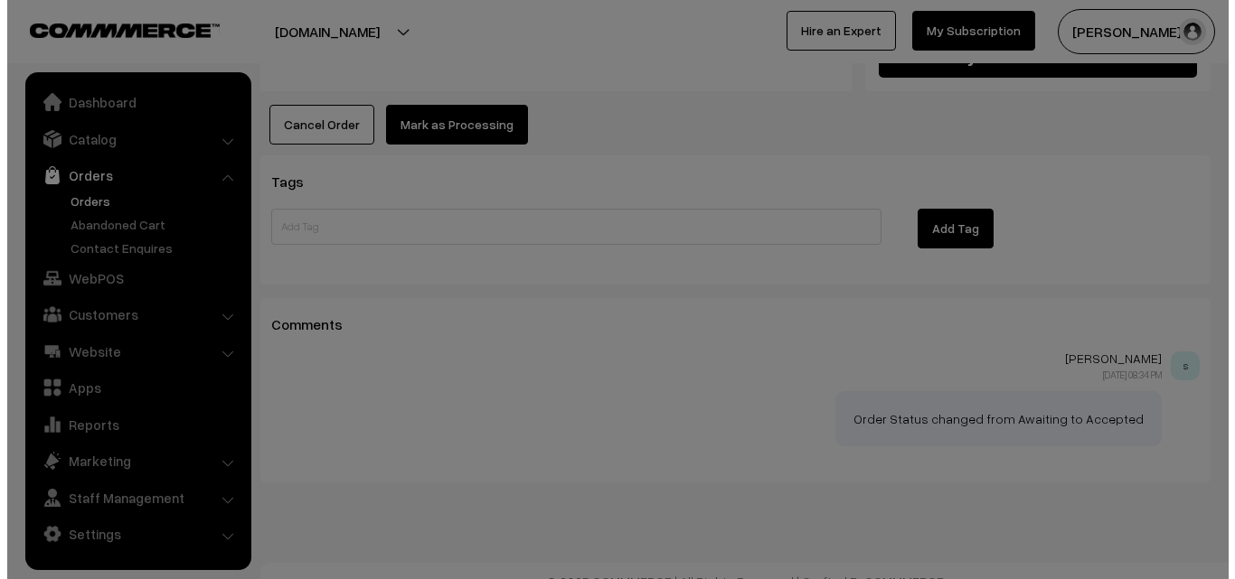
scroll to position [1201, 0]
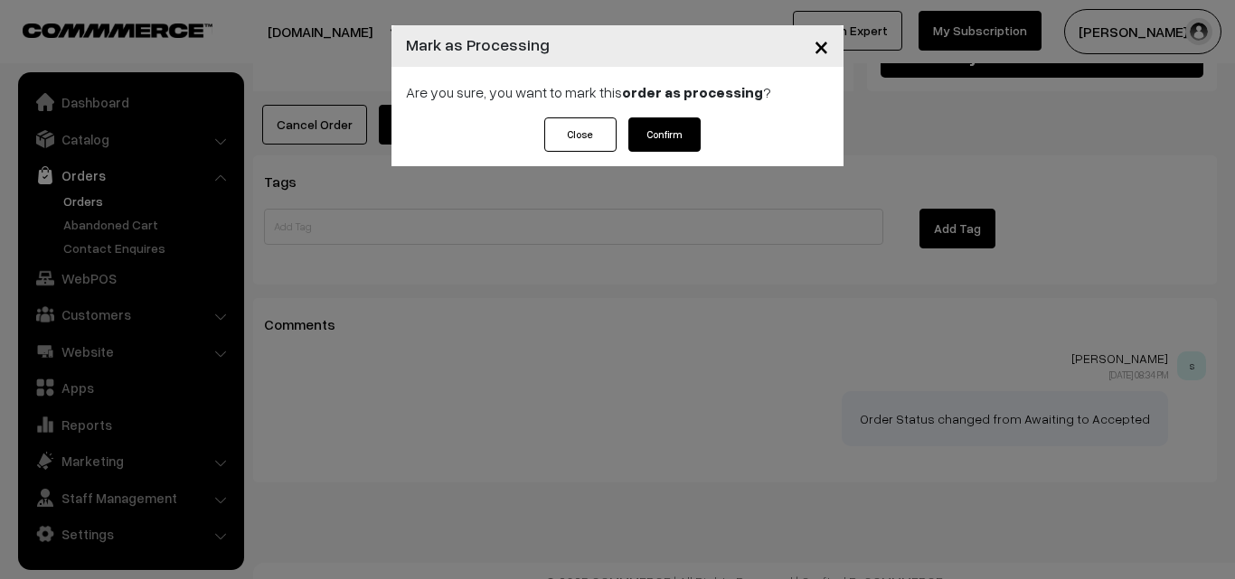
click at [645, 130] on button "Confirm" at bounding box center [664, 135] width 72 height 34
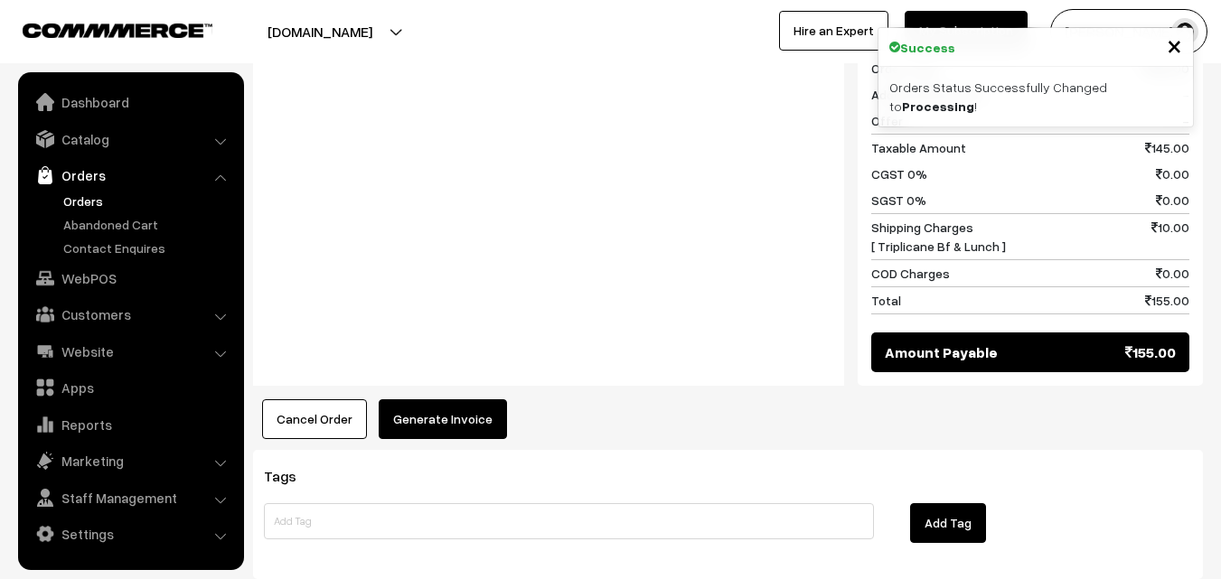
click at [468, 400] on button "Generate Invoice" at bounding box center [443, 420] width 128 height 40
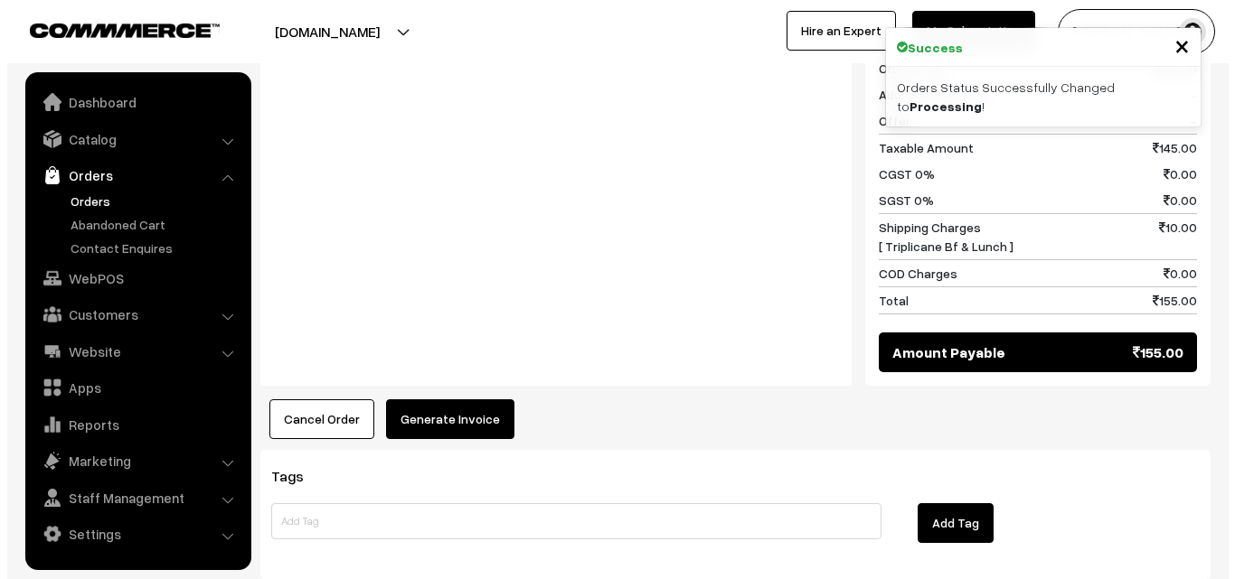
scroll to position [907, 0]
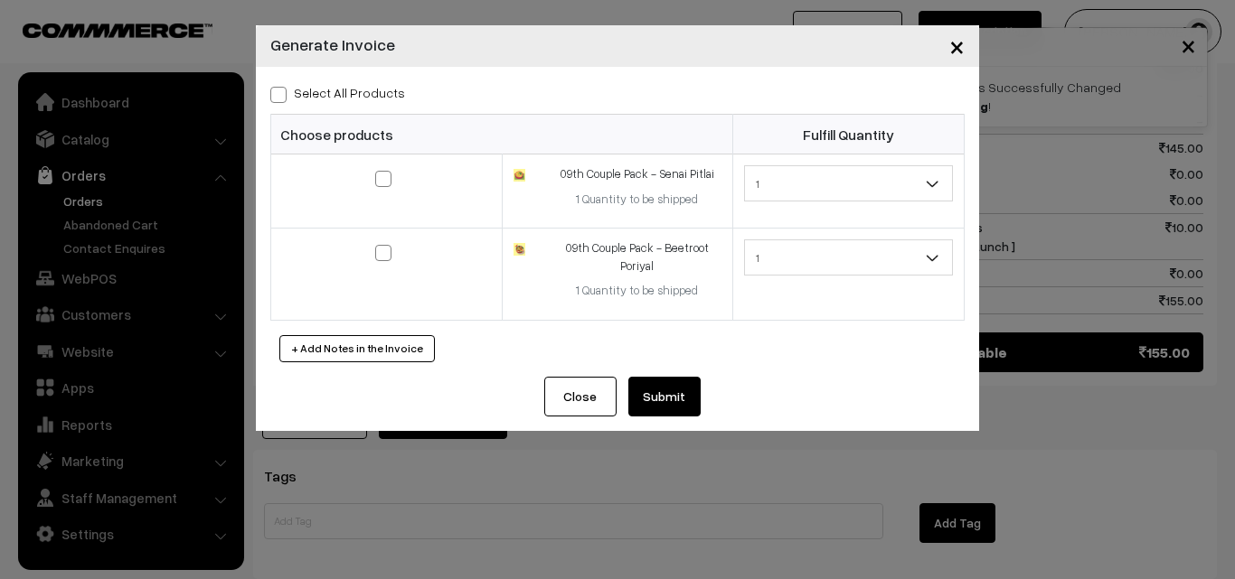
click at [379, 79] on div "Select All Products Choose products Fulfill Quantity 1 1 1 1" at bounding box center [617, 222] width 723 height 310
click at [376, 94] on label "Select All Products" at bounding box center [337, 92] width 135 height 19
click at [282, 94] on input "Select All Products" at bounding box center [276, 92] width 12 height 12
checkbox input "true"
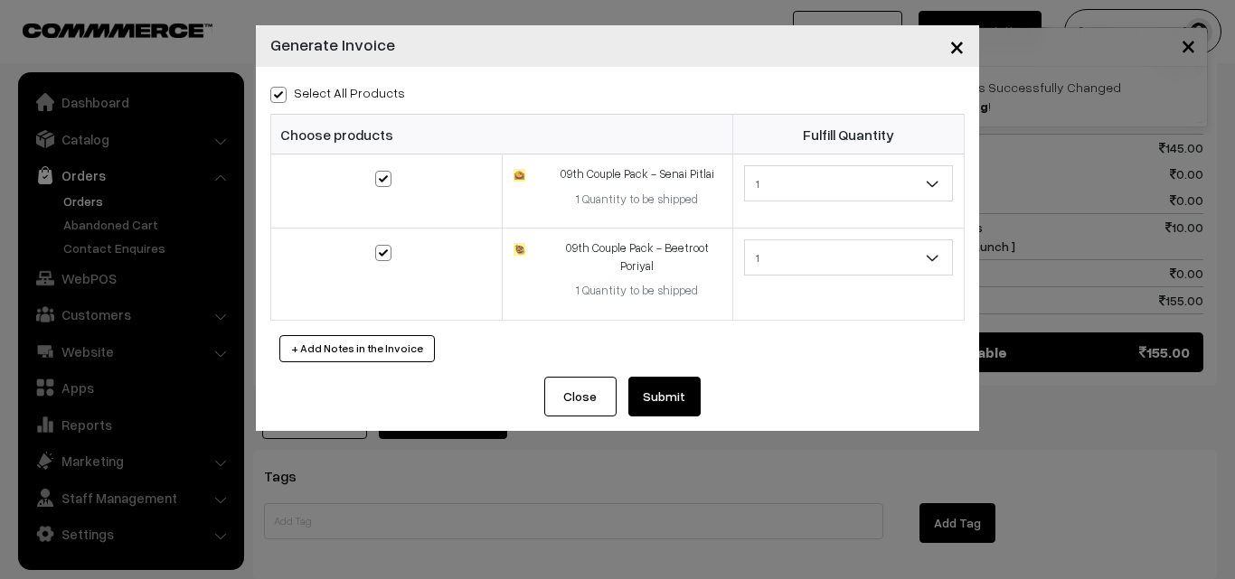
checkbox input "true"
click at [672, 403] on button "Submit" at bounding box center [664, 397] width 72 height 40
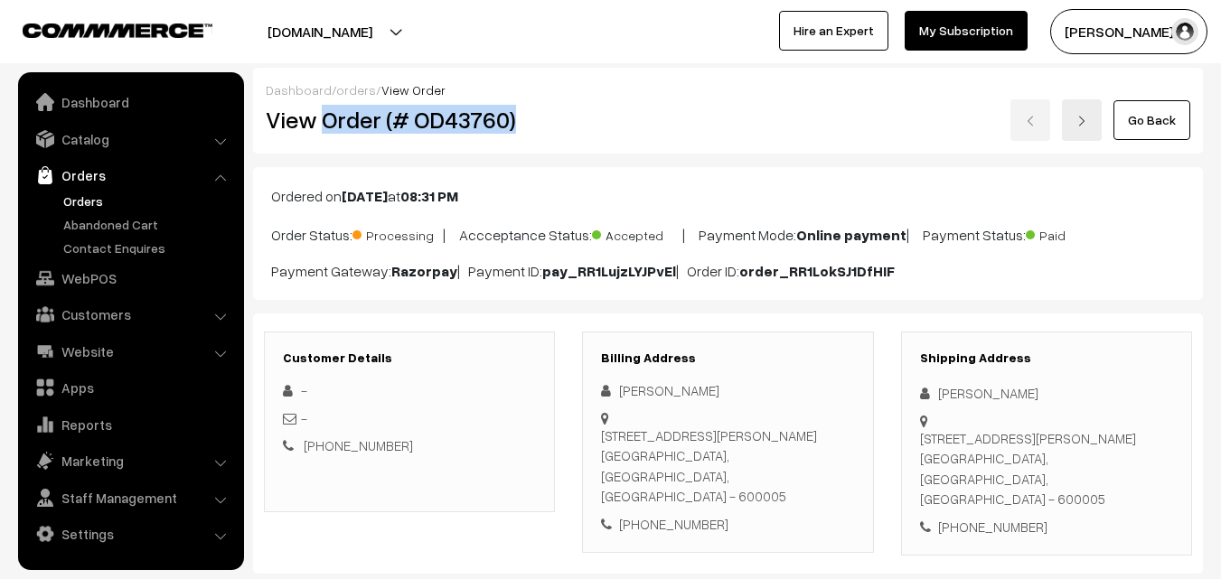
drag, startPoint x: 331, startPoint y: 113, endPoint x: 569, endPoint y: 129, distance: 238.3
click at [569, 129] on div "View Order (# OD43760)" at bounding box center [410, 120] width 317 height 42
copy h2 "Order (# OD43760)"
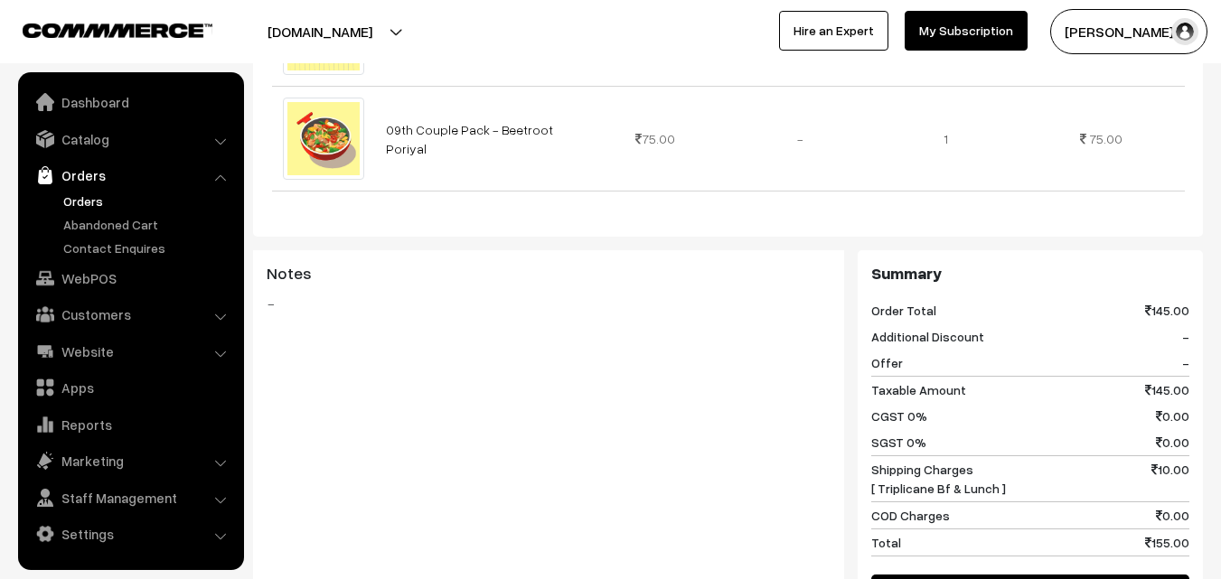
scroll to position [904, 0]
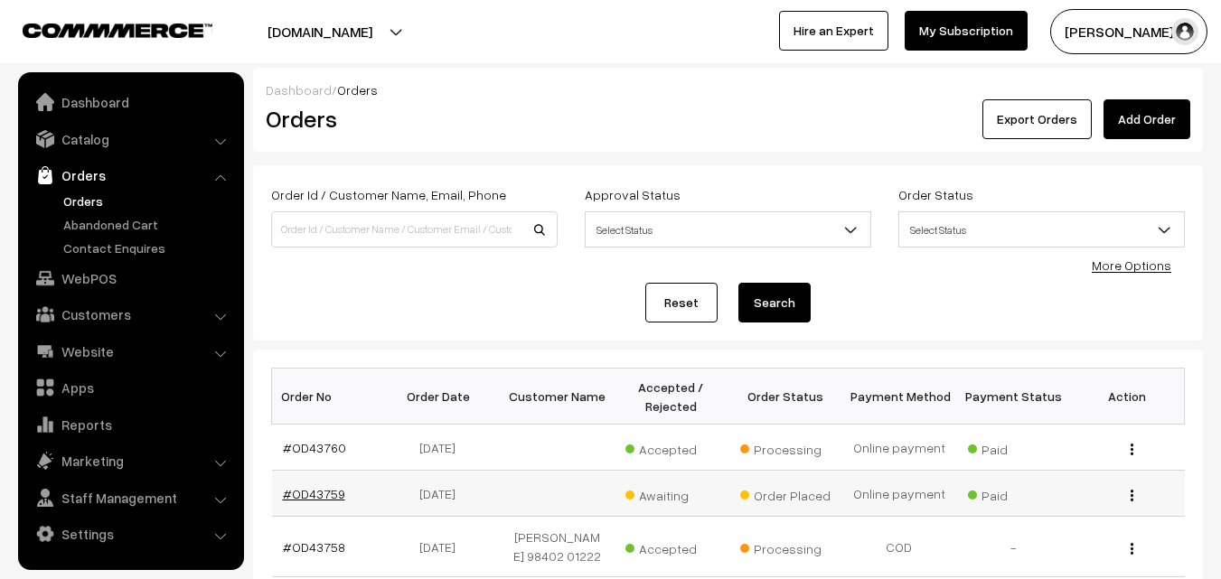
click at [307, 499] on link "#OD43759" at bounding box center [314, 493] width 62 height 15
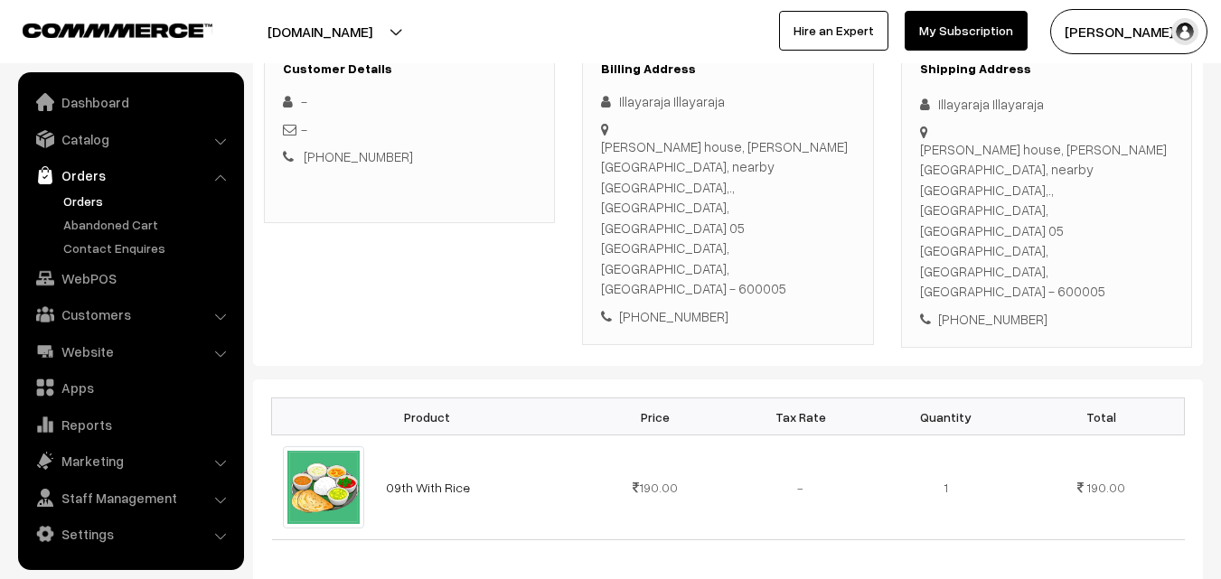
scroll to position [271, 0]
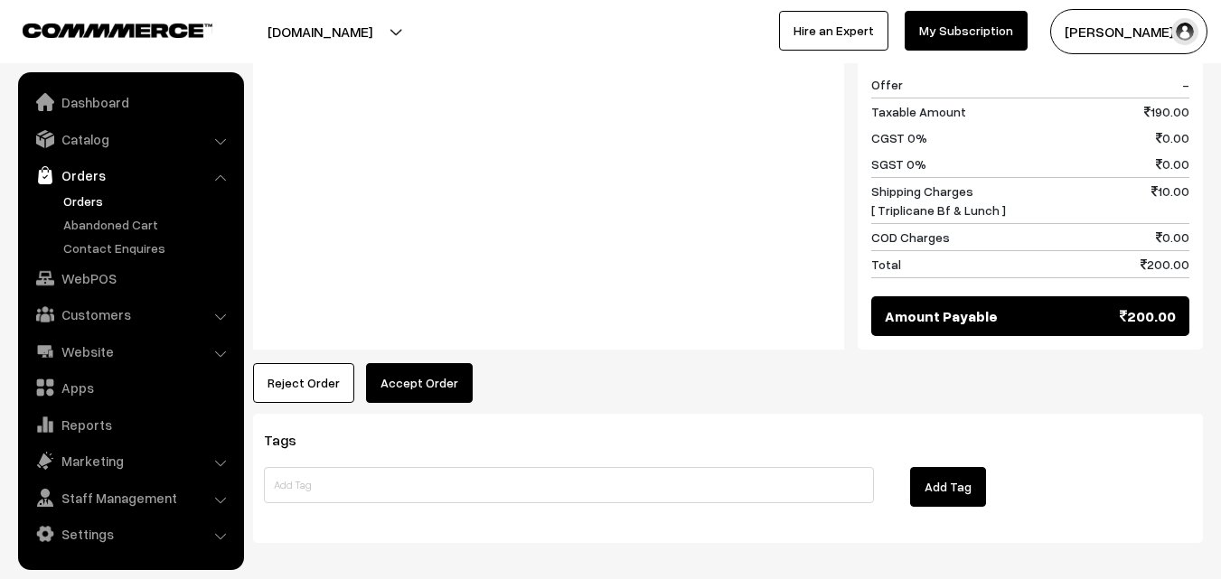
click at [420, 363] on button "Accept Order" at bounding box center [419, 383] width 107 height 40
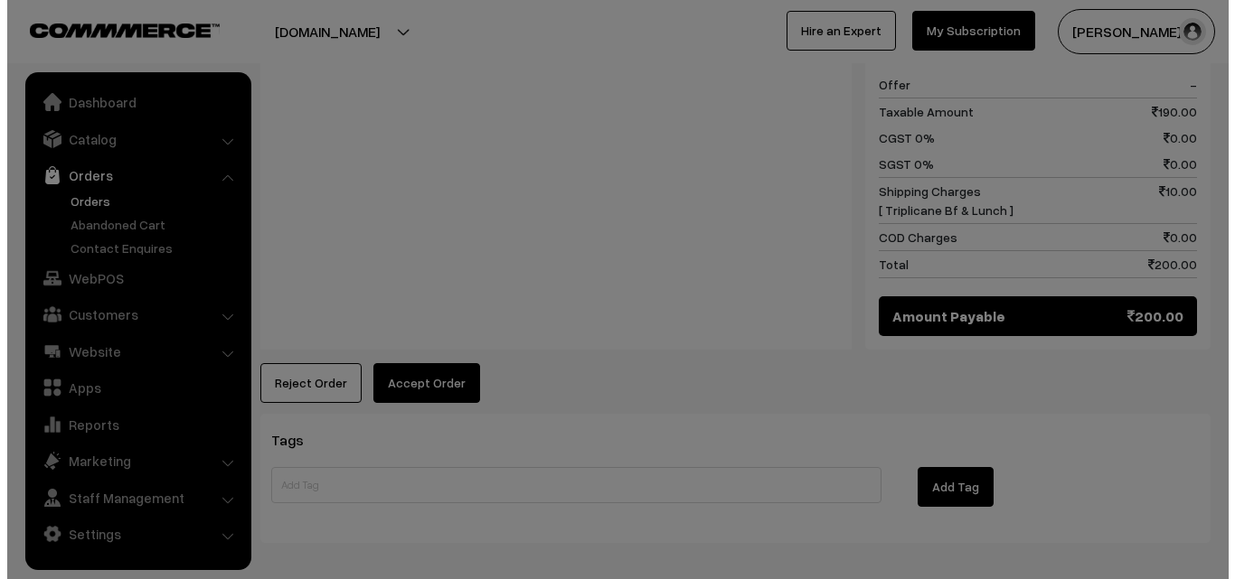
scroll to position [918, 0]
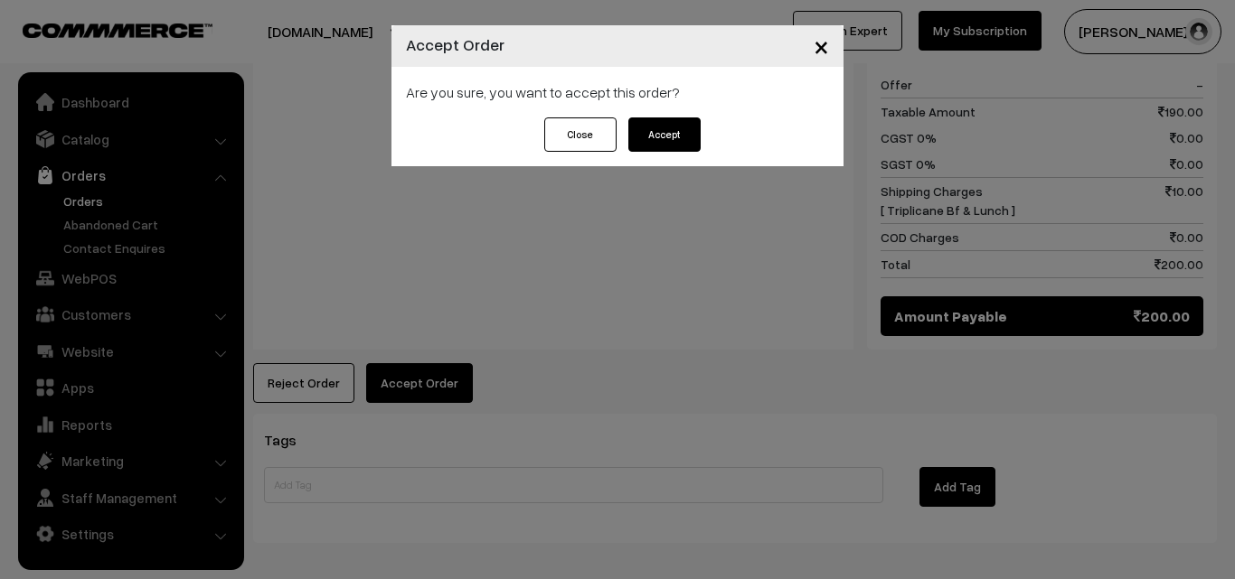
click at [693, 136] on button "Accept" at bounding box center [664, 135] width 72 height 34
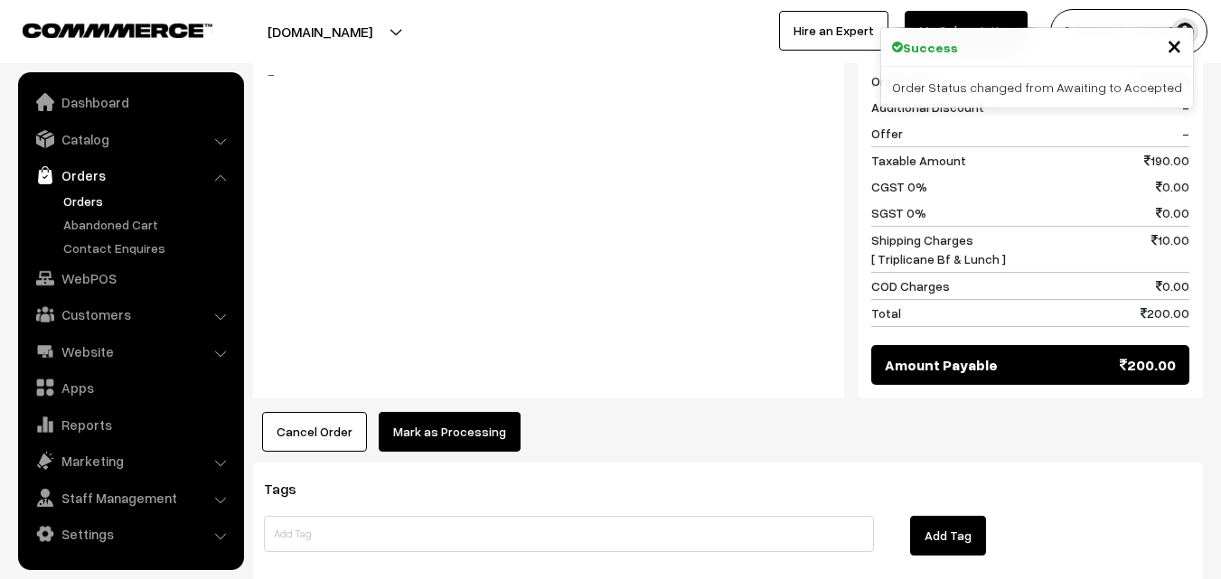
click at [445, 412] on button "Mark as Processing" at bounding box center [450, 432] width 142 height 40
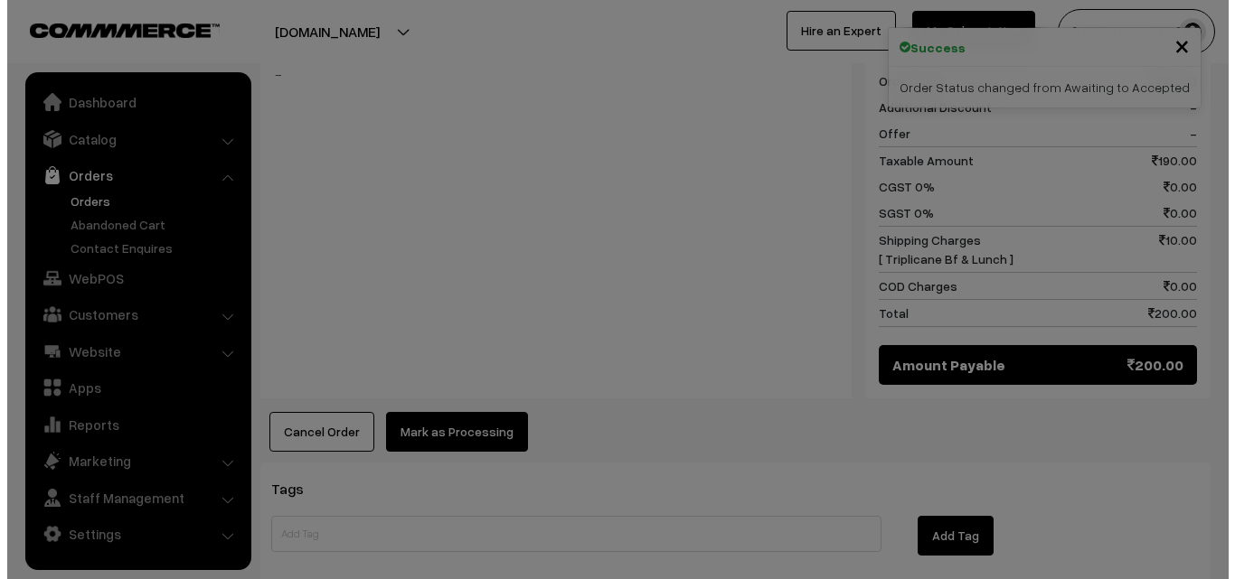
scroll to position [870, 0]
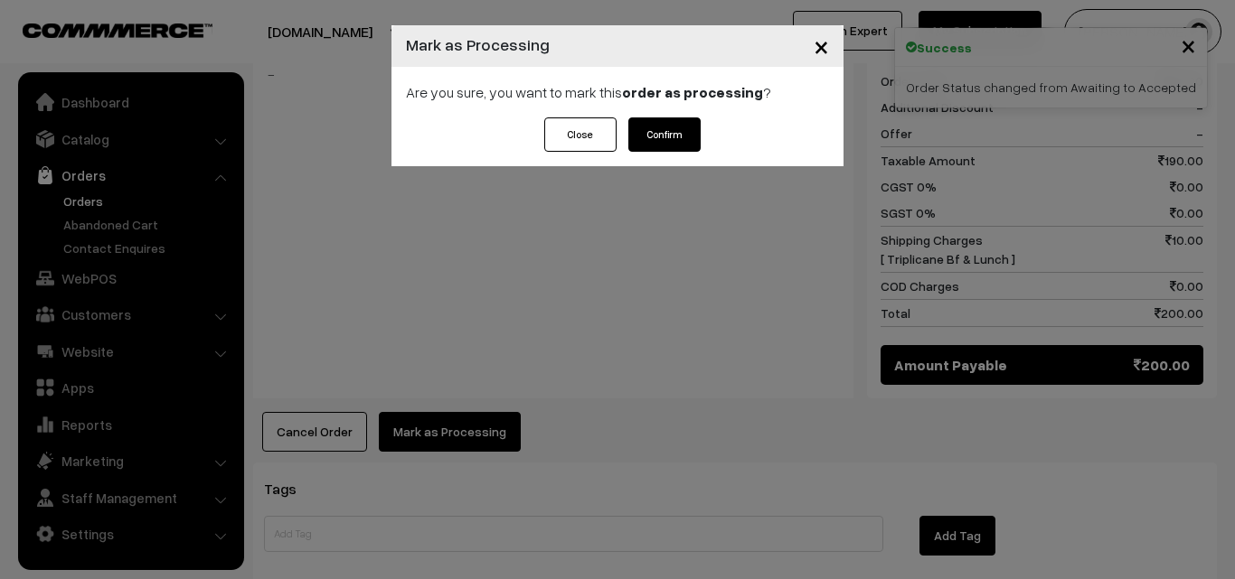
click at [456, 77] on div "Are you sure, you want to mark this order as processing ?" at bounding box center [617, 92] width 452 height 51
click at [454, 85] on div "Are you sure, you want to mark this order as processing ?" at bounding box center [617, 92] width 452 height 51
click at [667, 133] on button "Confirm" at bounding box center [664, 135] width 72 height 34
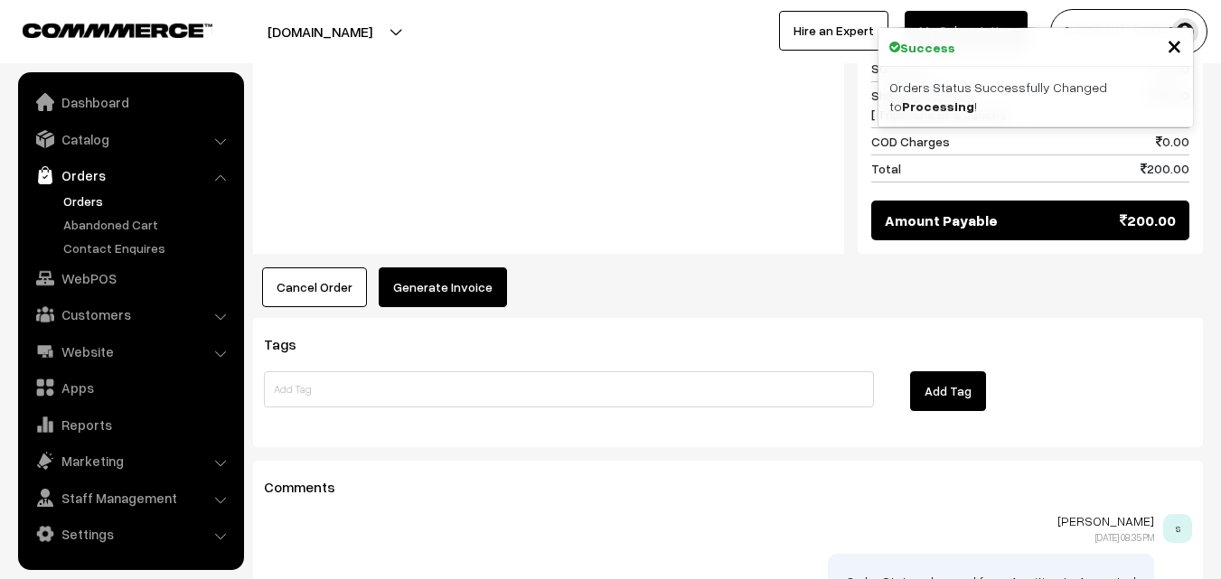
click at [475, 268] on button "Generate Invoice" at bounding box center [443, 288] width 128 height 40
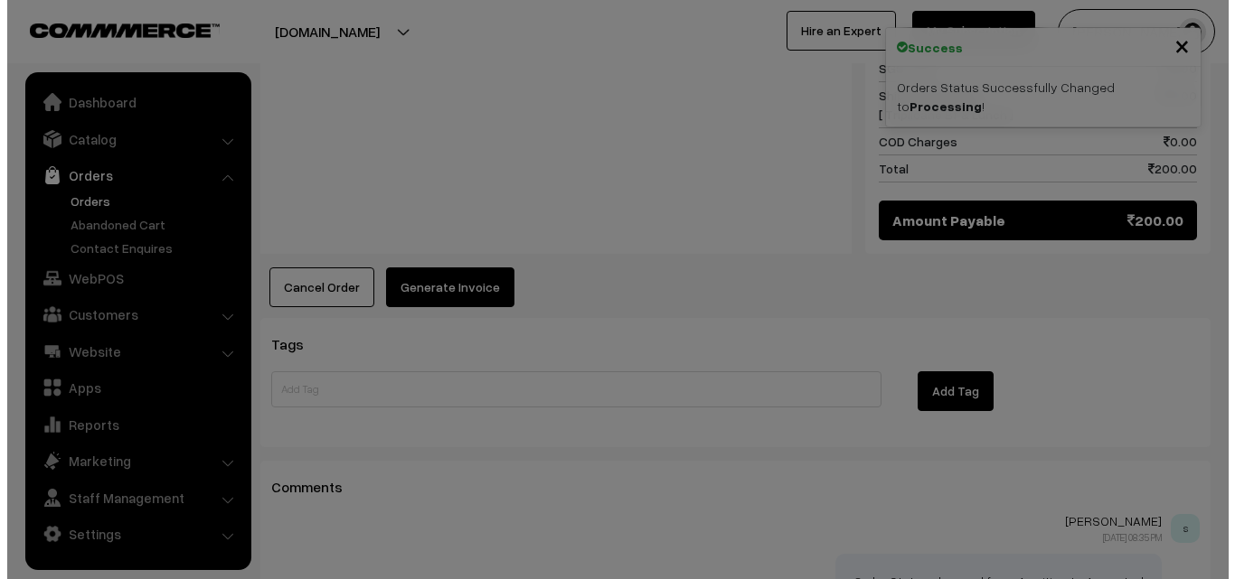
scroll to position [1014, 0]
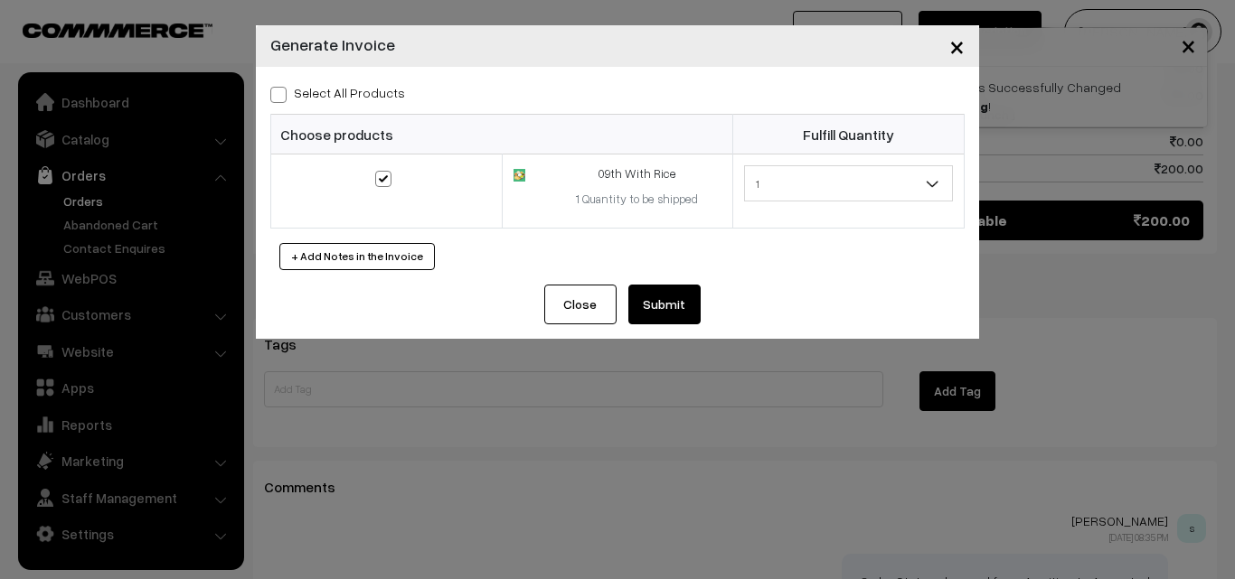
click at [354, 87] on label "Select All Products" at bounding box center [337, 92] width 135 height 19
click at [282, 87] on input "Select All Products" at bounding box center [276, 92] width 12 height 12
checkbox input "true"
click at [663, 292] on button "Submit" at bounding box center [664, 305] width 72 height 40
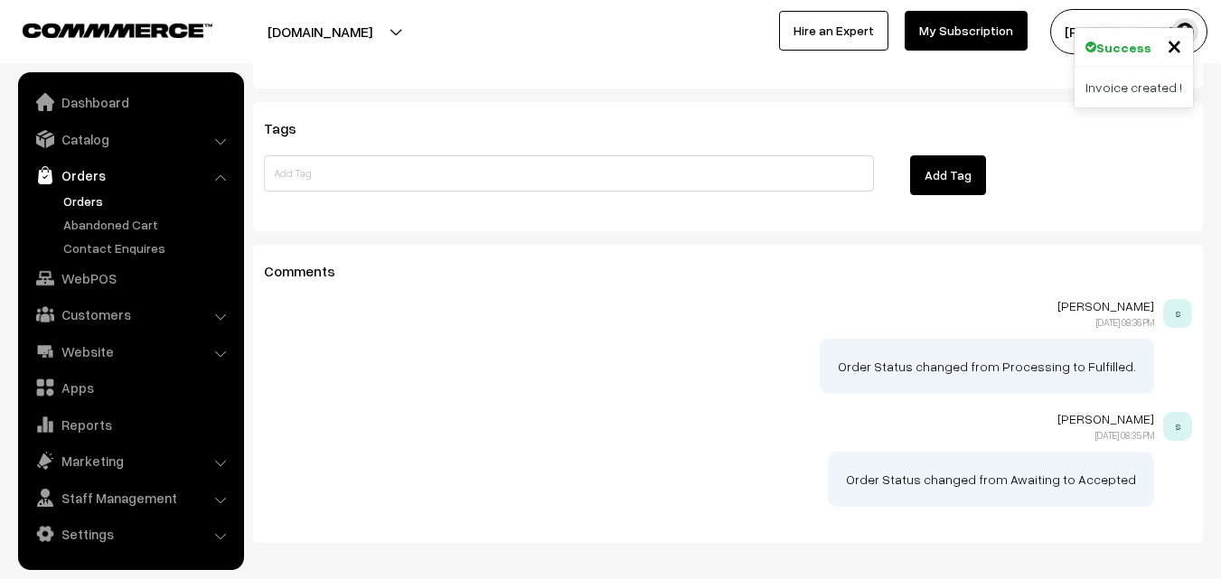
scroll to position [1212, 0]
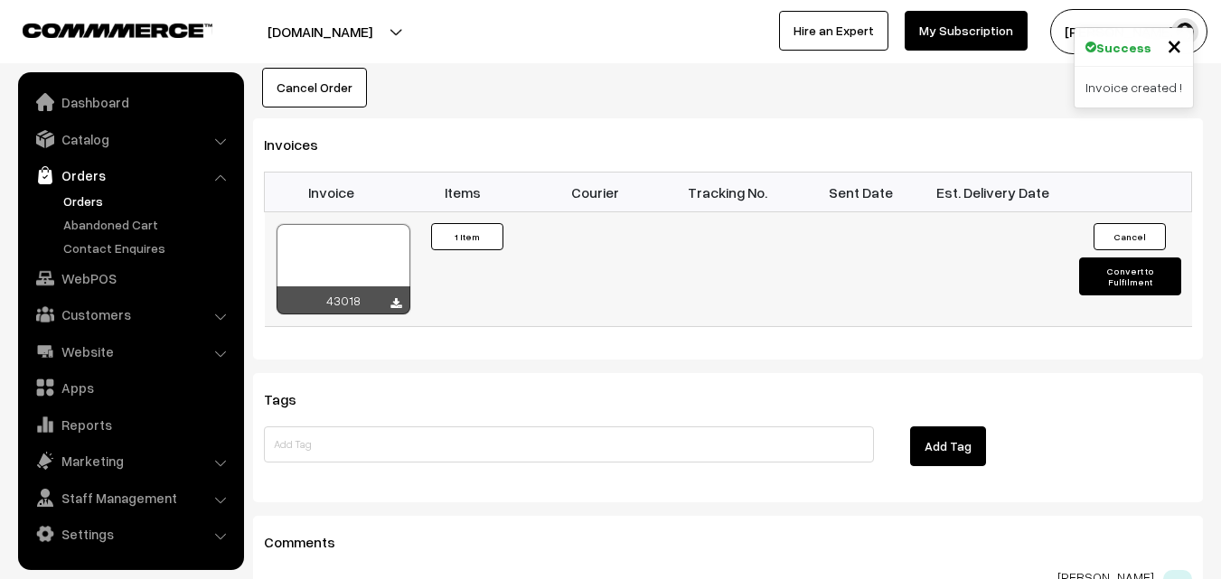
click at [377, 224] on div at bounding box center [344, 269] width 134 height 90
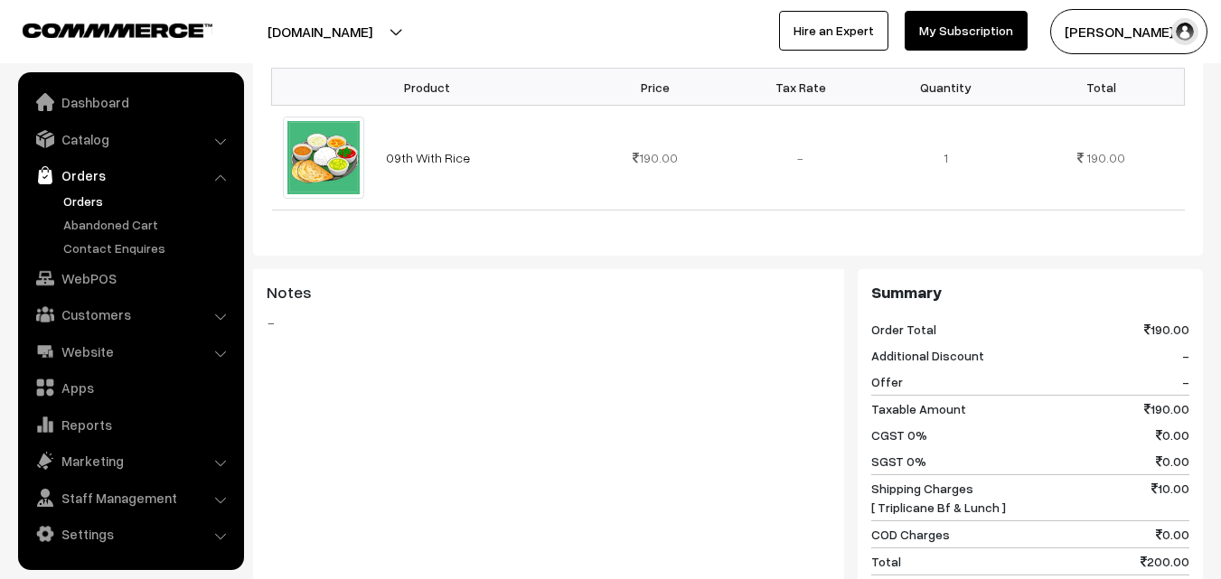
scroll to position [399, 0]
